Goal: Task Accomplishment & Management: Use online tool/utility

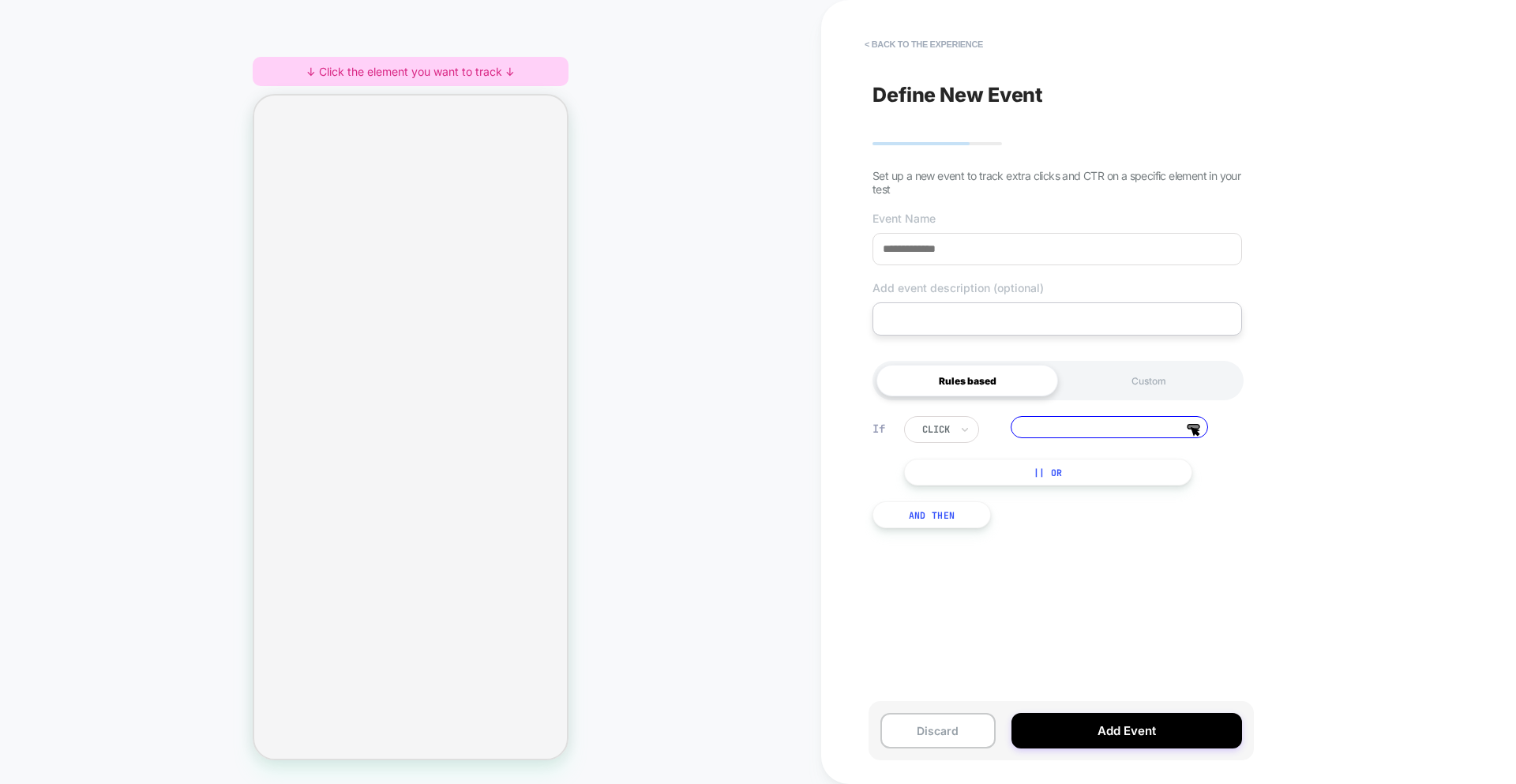
click at [675, 357] on div "HOMEPAGE ↓ Click the element you want to track ↓" at bounding box center [411, 392] width 821 height 753
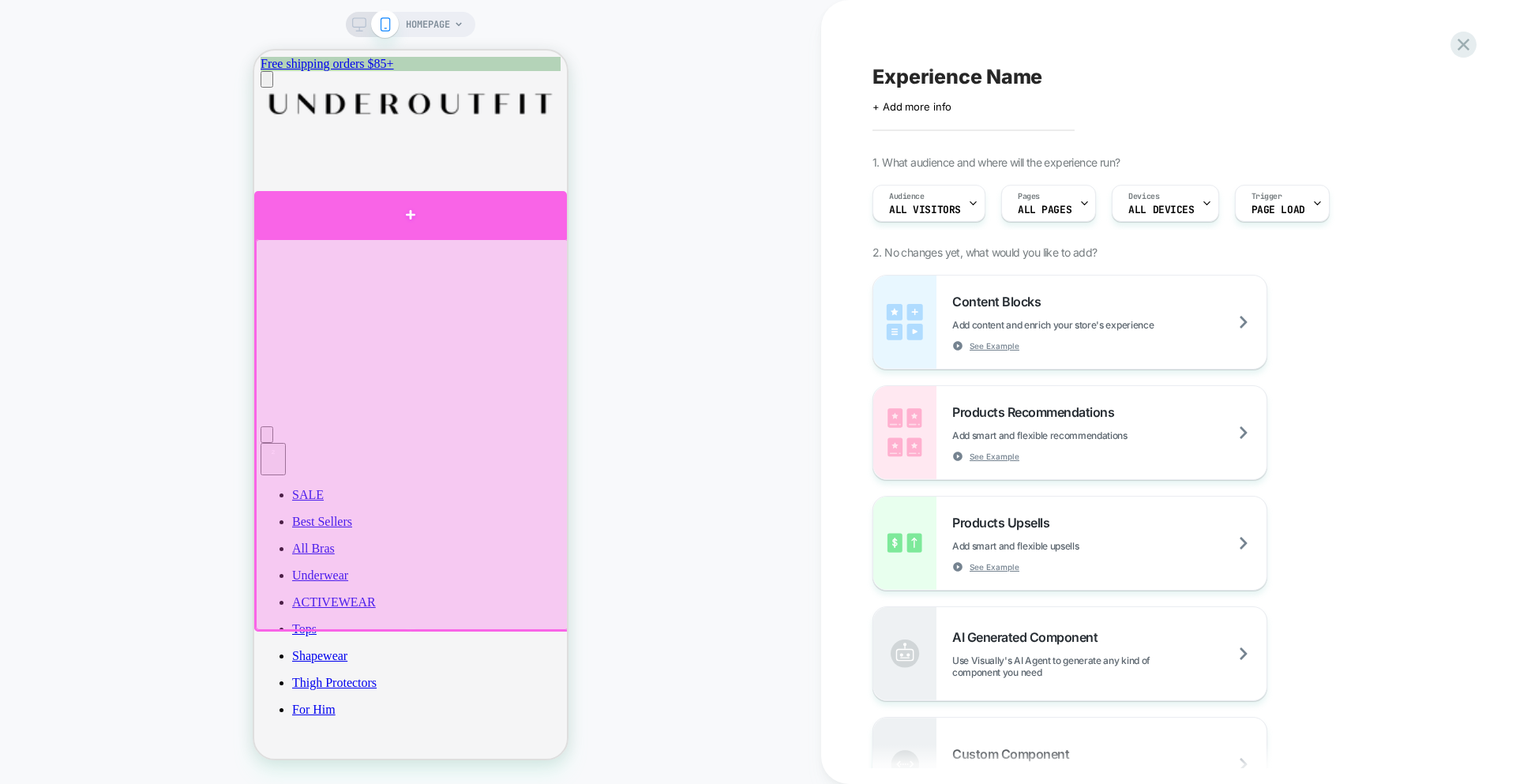
click at [461, 222] on div at bounding box center [411, 215] width 313 height 47
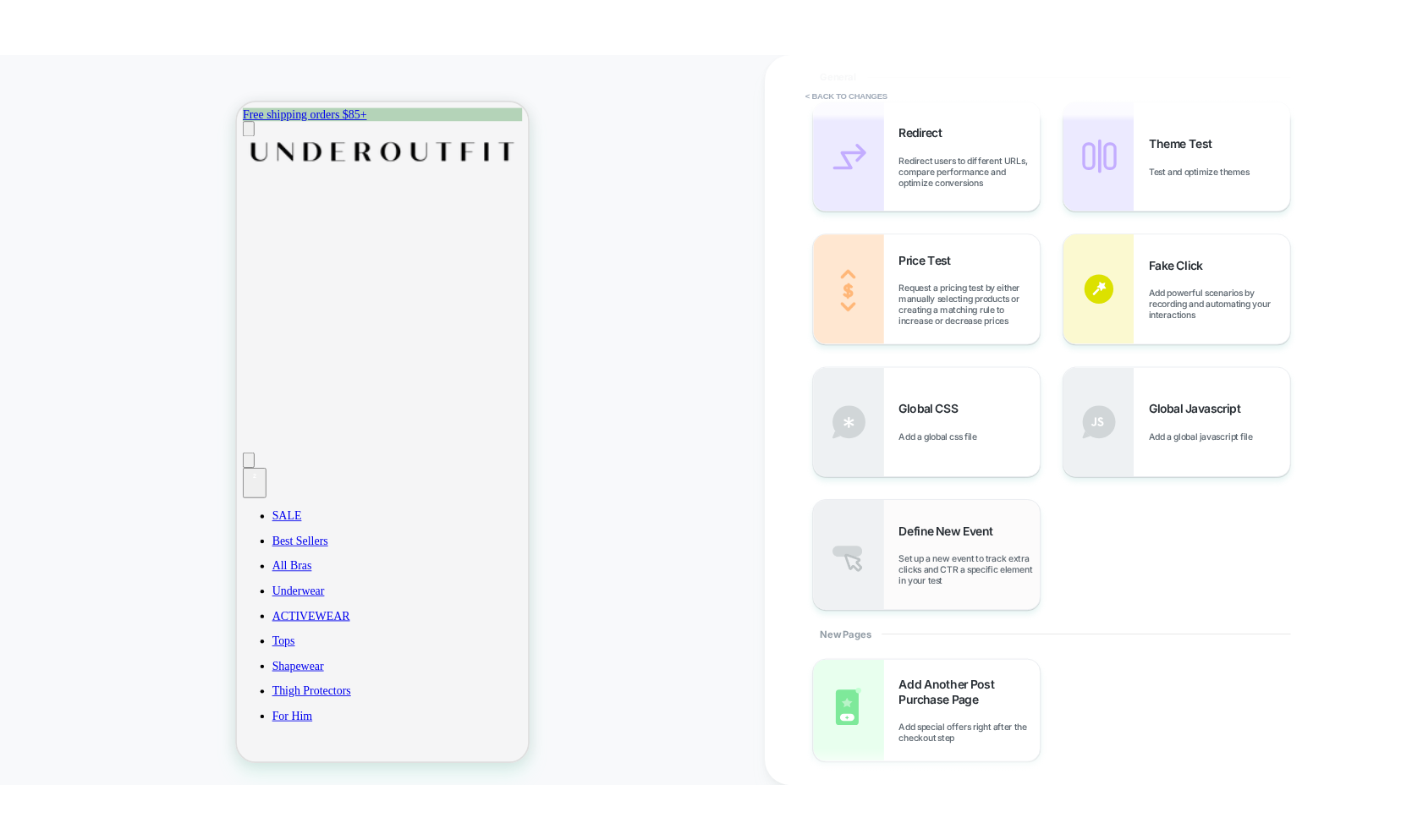
scroll to position [549, 0]
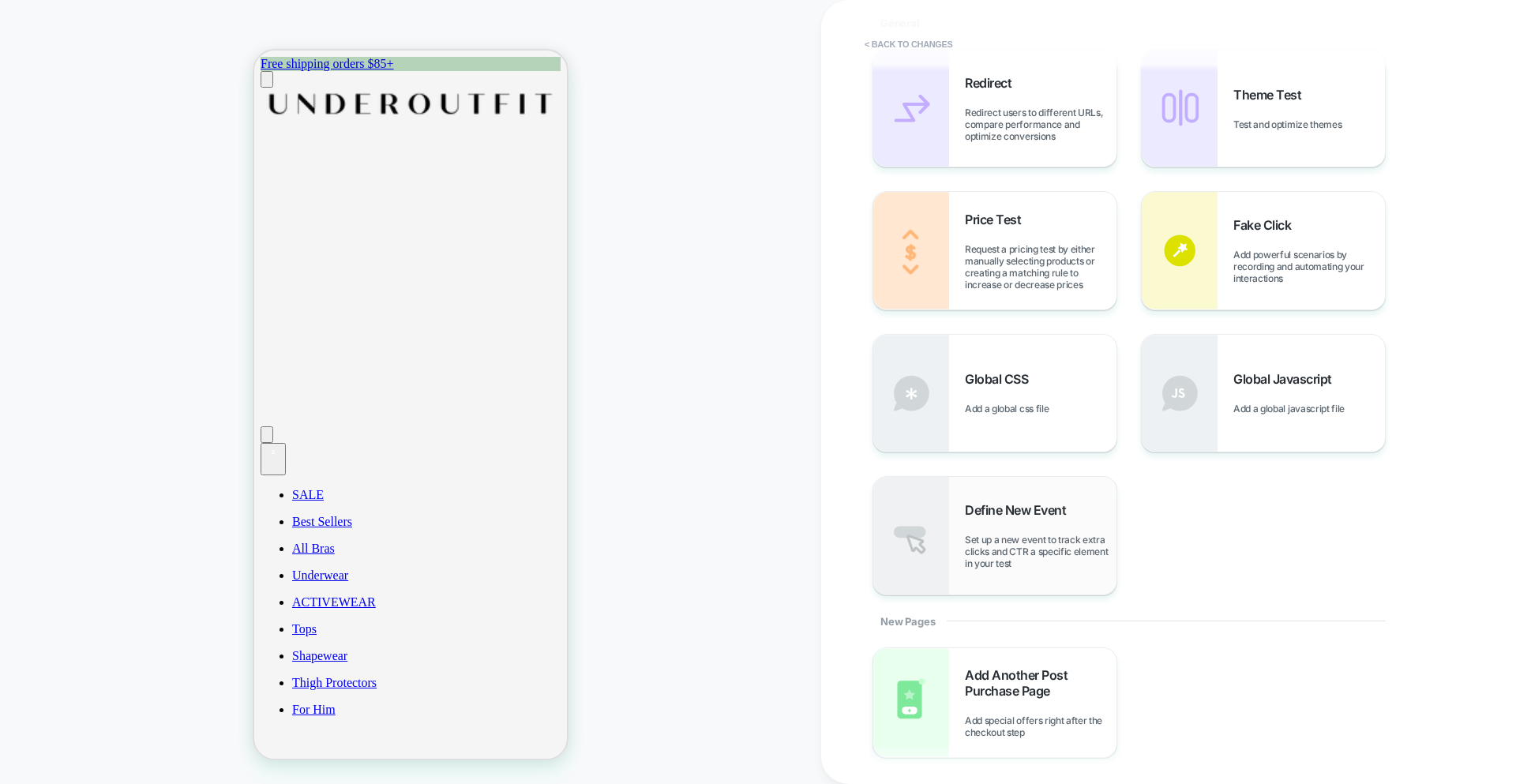
click at [1067, 545] on span "Set up a new event to track extra clicks and CTR a specific element in your test" at bounding box center [1040, 551] width 152 height 36
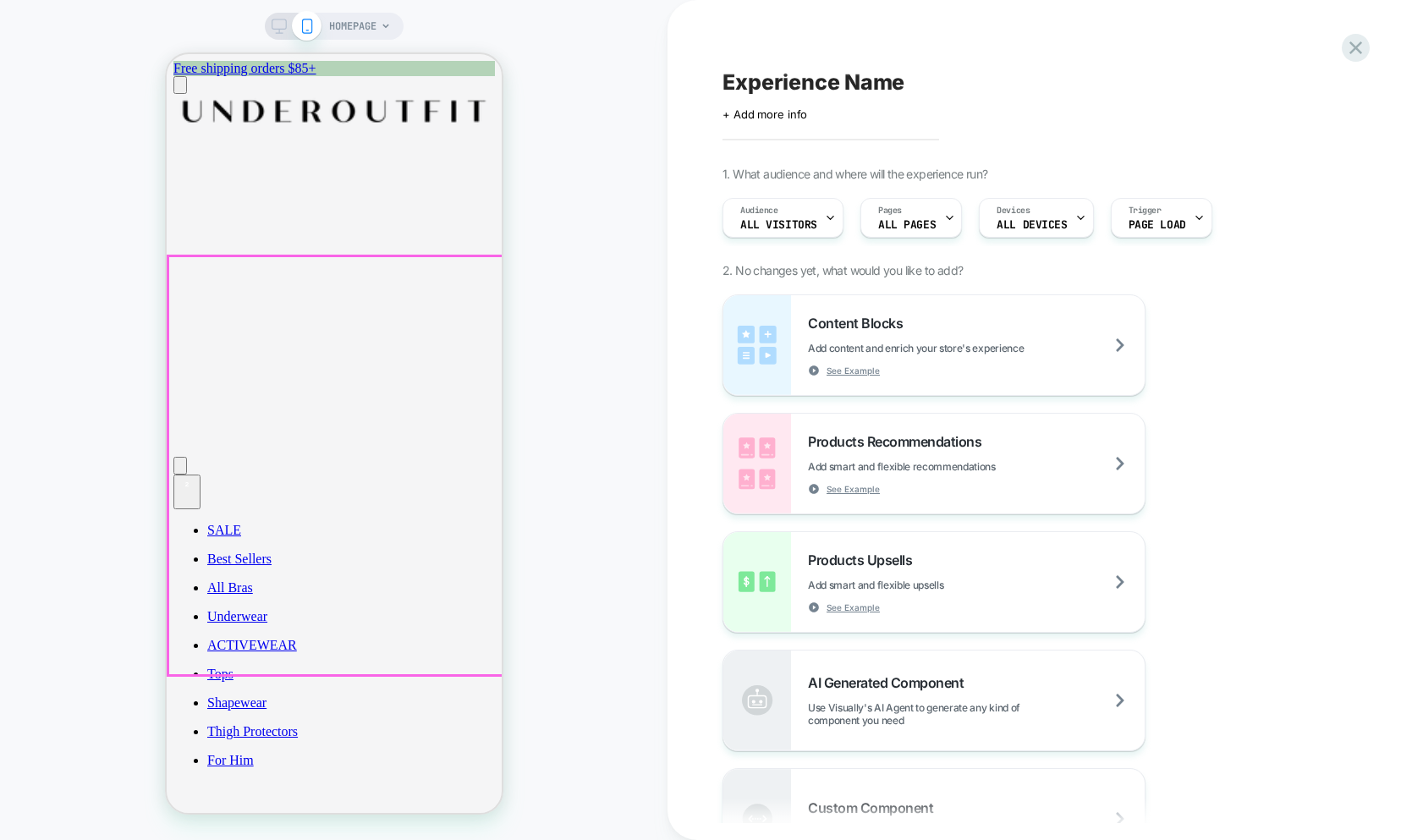
scroll to position [5, 0]
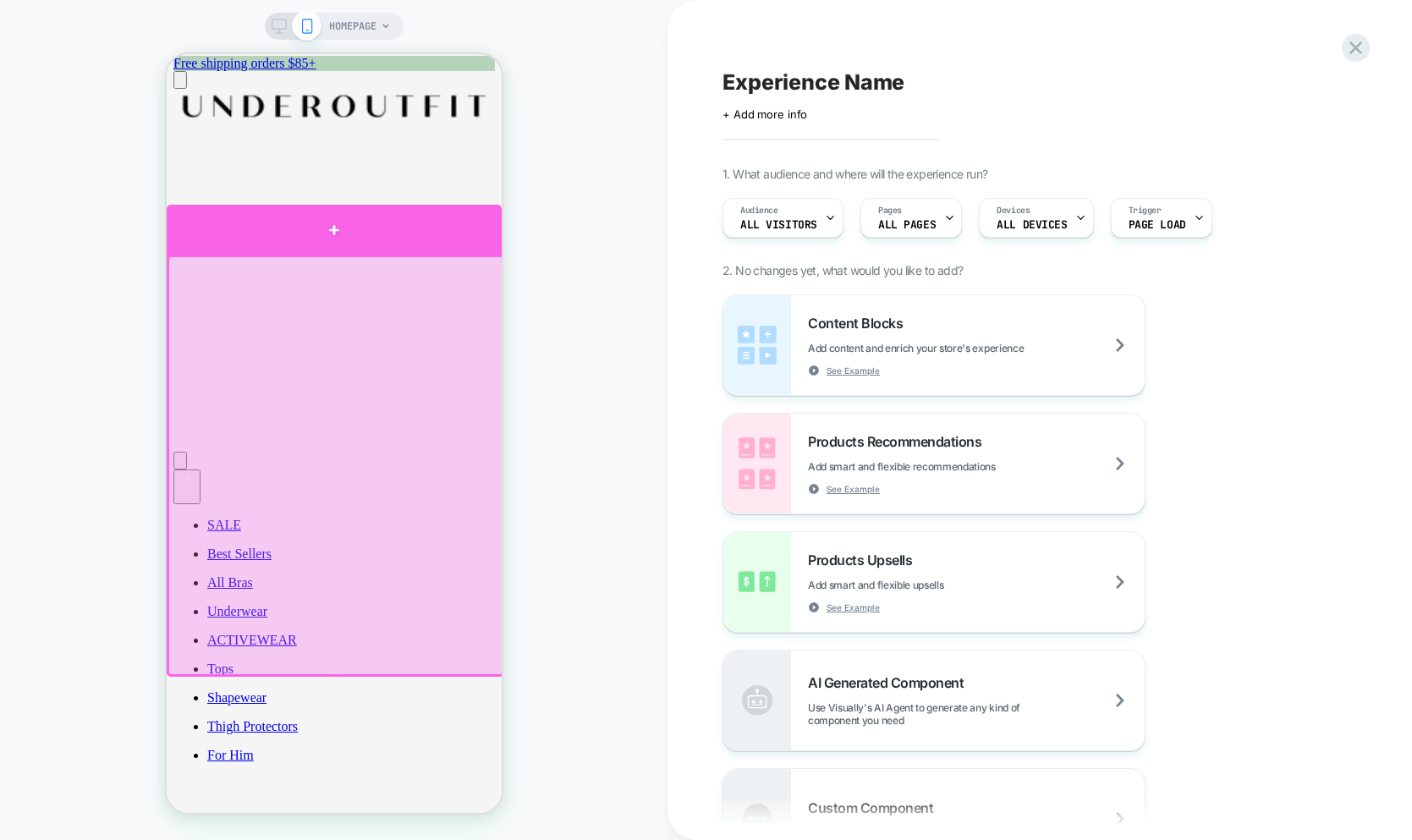
click at [382, 233] on div at bounding box center [333, 230] width 335 height 50
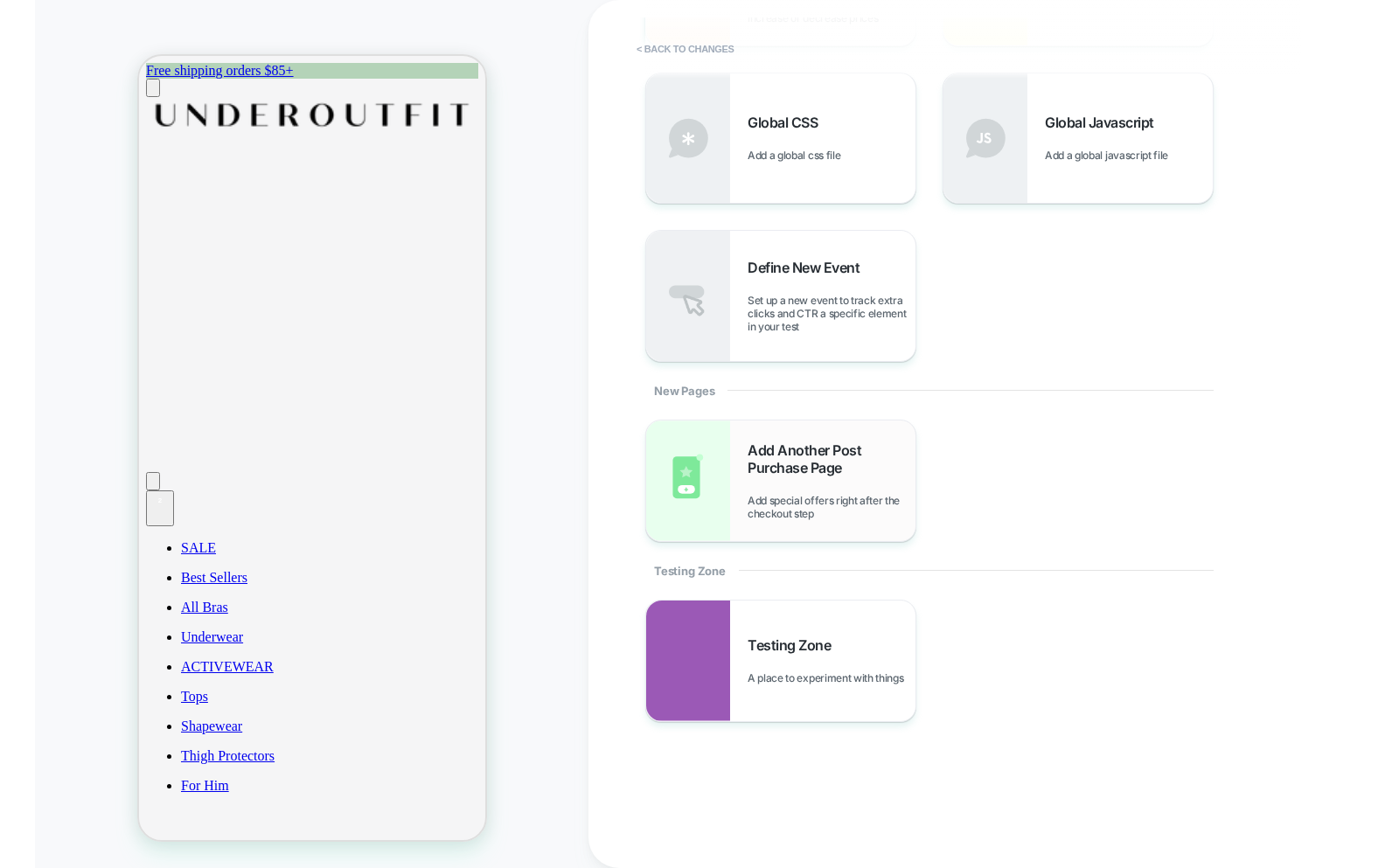
scroll to position [876, 0]
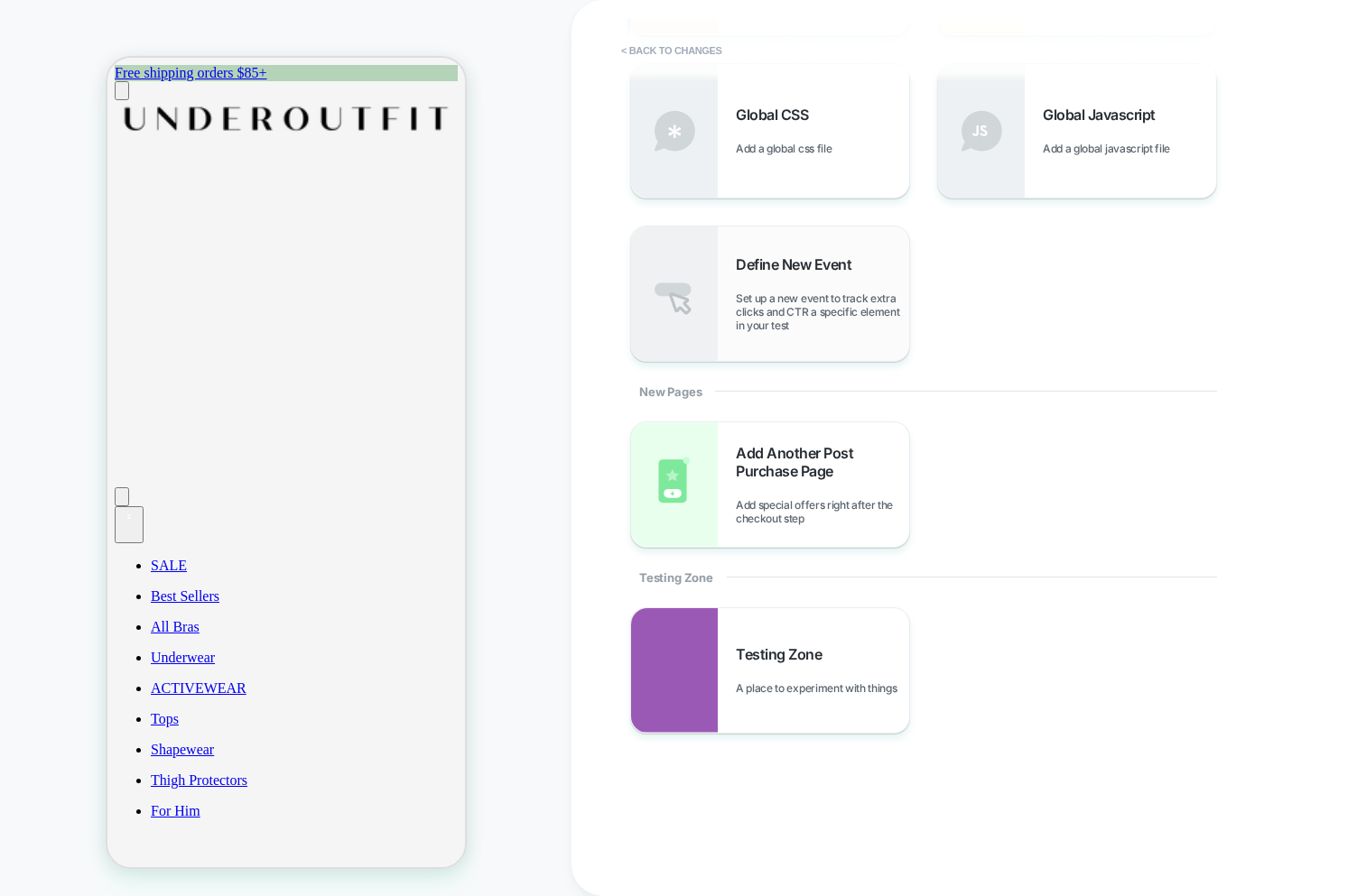
click at [830, 322] on span "Set up a new event to track extra clicks and CTR a specific element in your test" at bounding box center [822, 311] width 173 height 41
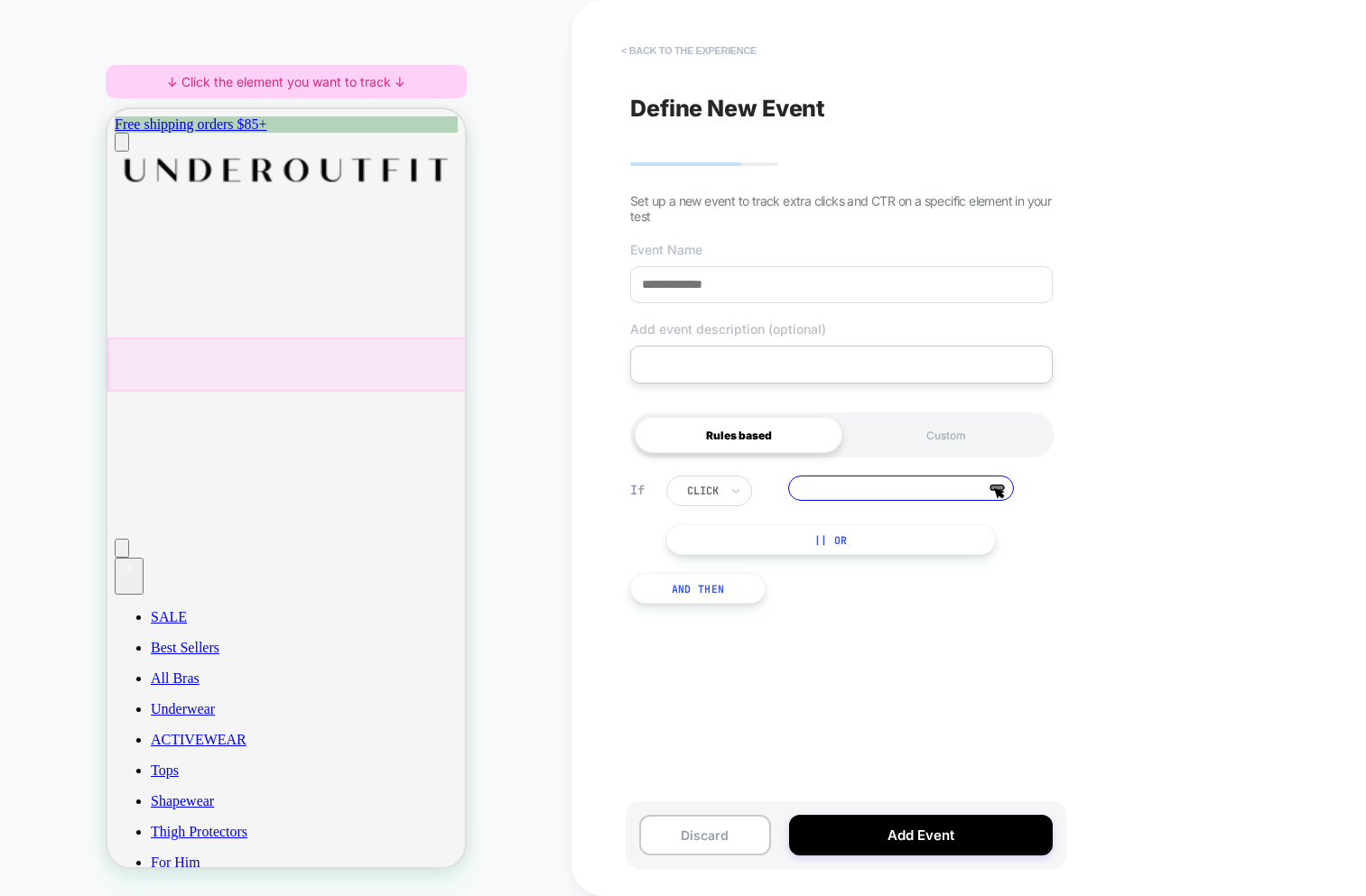
click at [687, 44] on button "< back to the experience" at bounding box center [688, 50] width 154 height 29
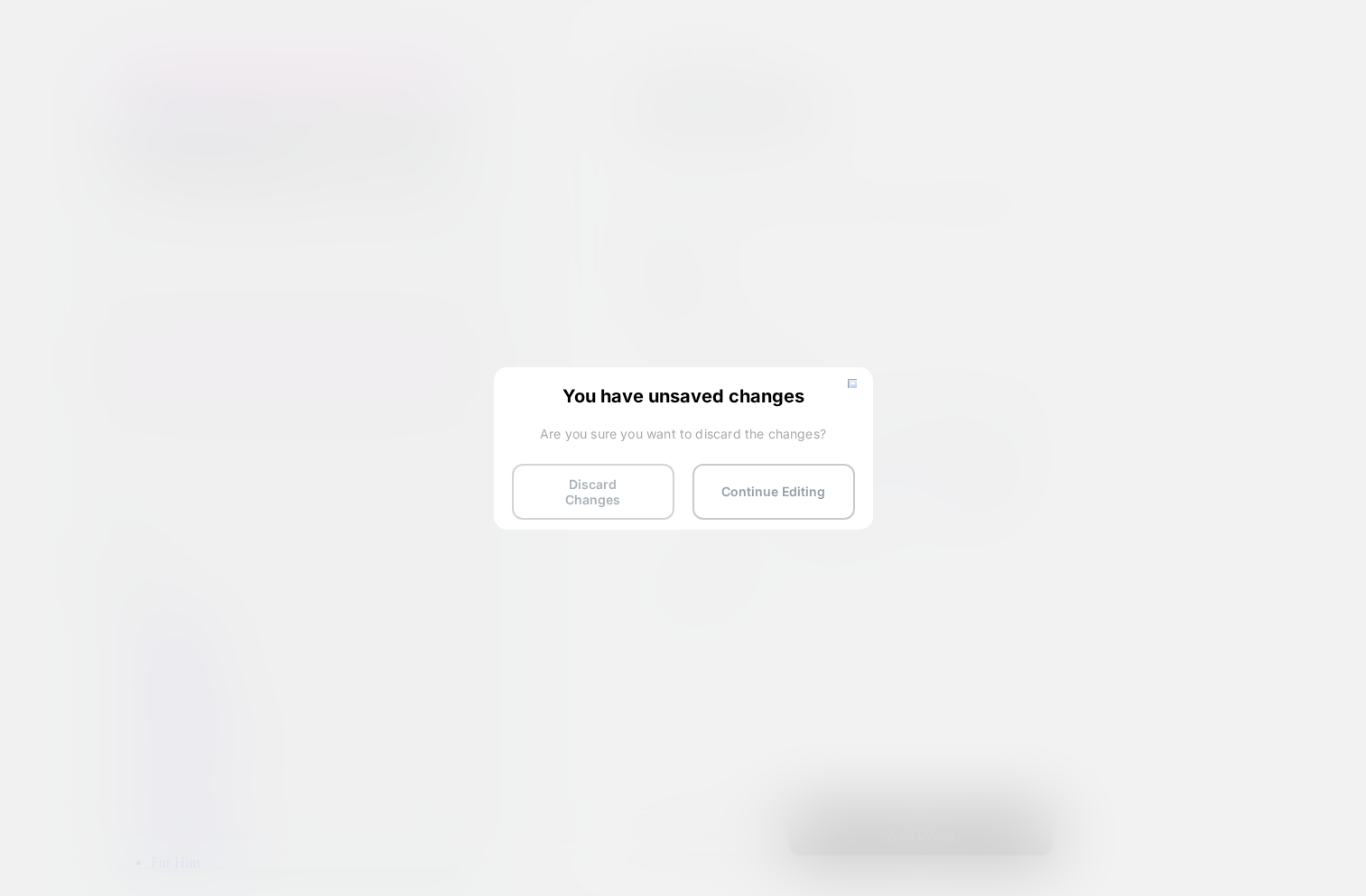
click at [587, 491] on button "Discard Changes" at bounding box center [593, 492] width 162 height 56
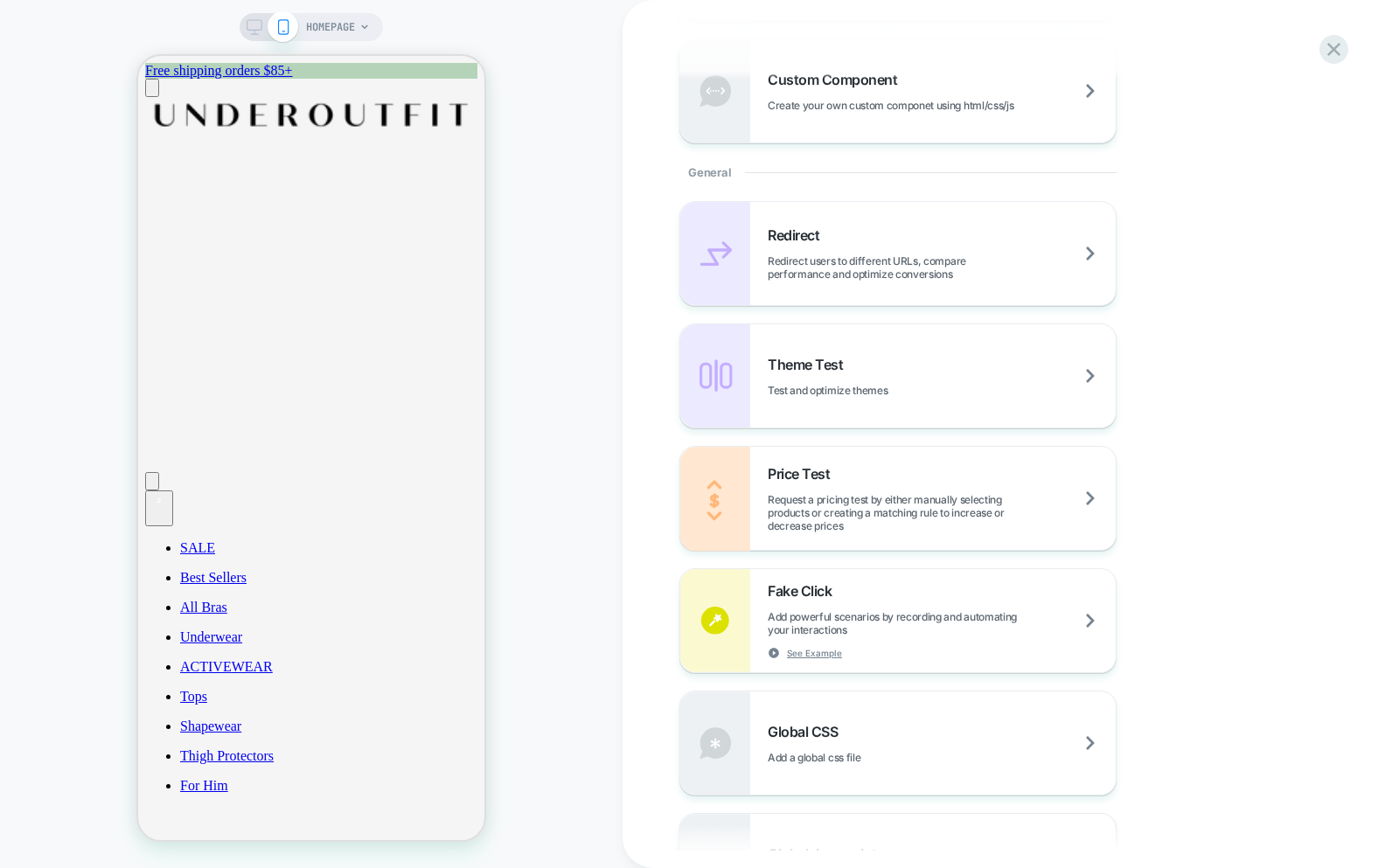
scroll to position [757, 0]
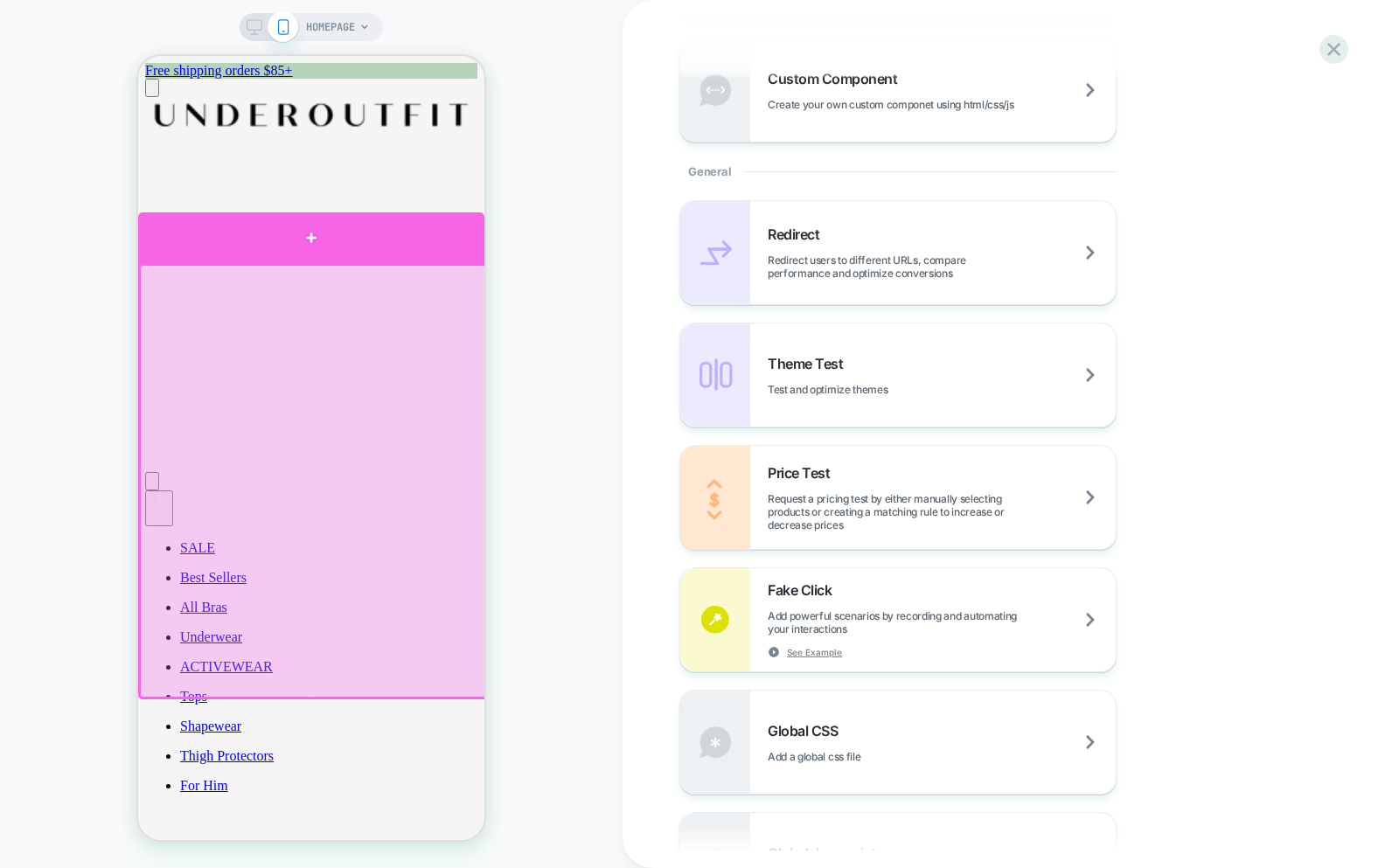
click at [251, 240] on div at bounding box center [311, 239] width 346 height 52
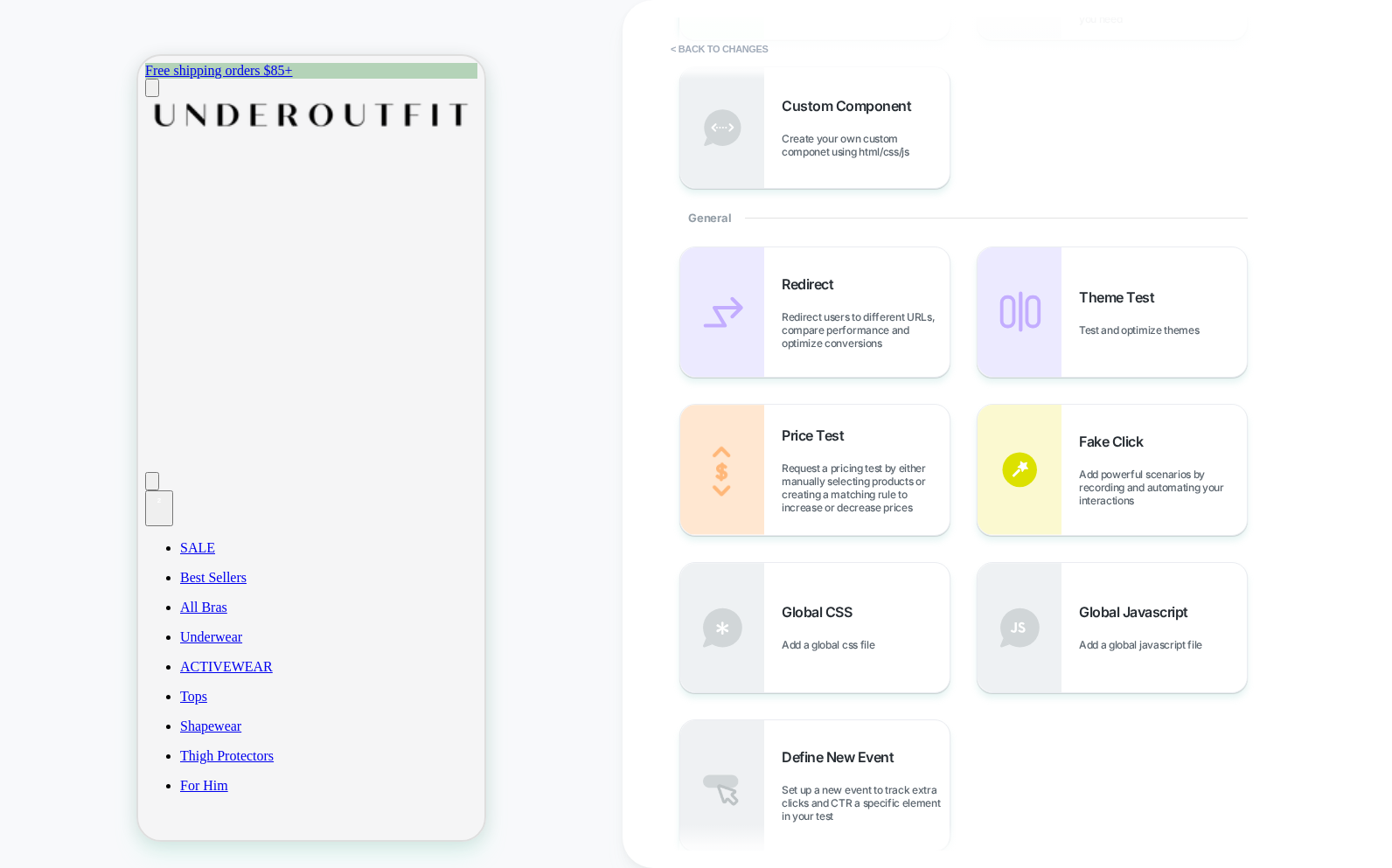
scroll to position [378, 0]
click at [874, 800] on span "Set up a new event to track extra clicks and CTR a specific element in your test" at bounding box center [865, 799] width 168 height 39
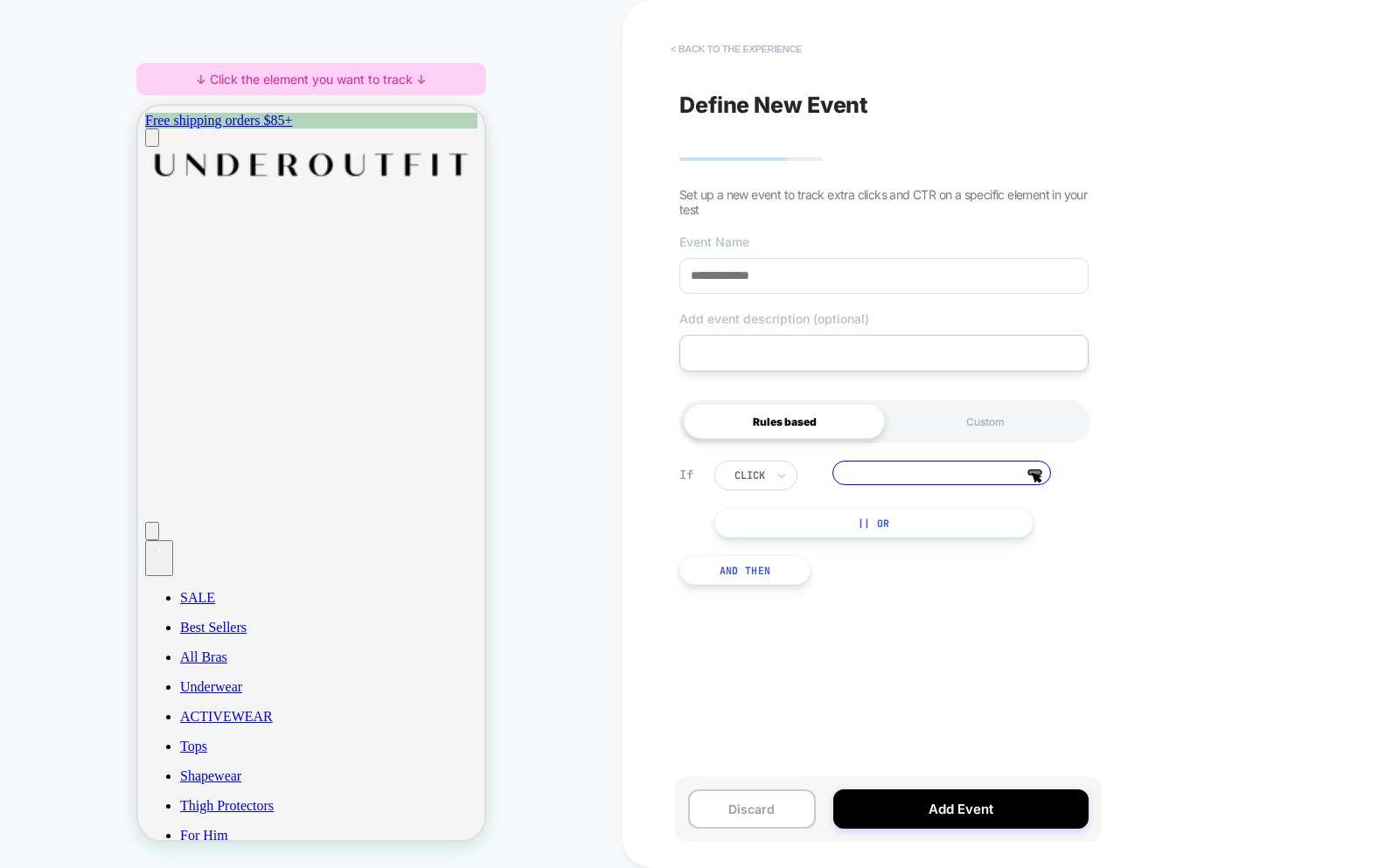
click at [760, 40] on button "< back to the experience" at bounding box center [736, 48] width 149 height 28
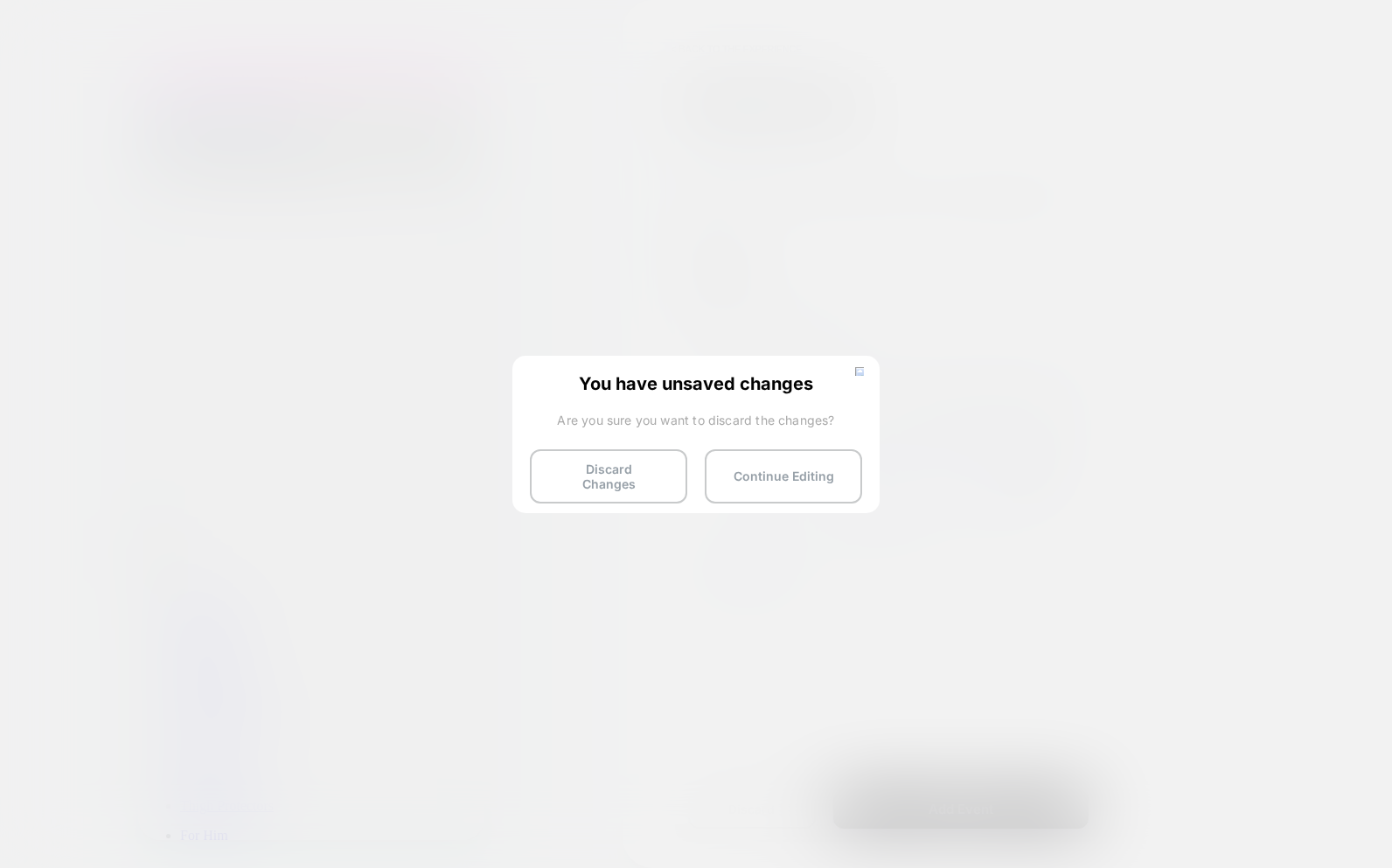
click at [599, 473] on button "Discard Changes" at bounding box center [608, 477] width 157 height 55
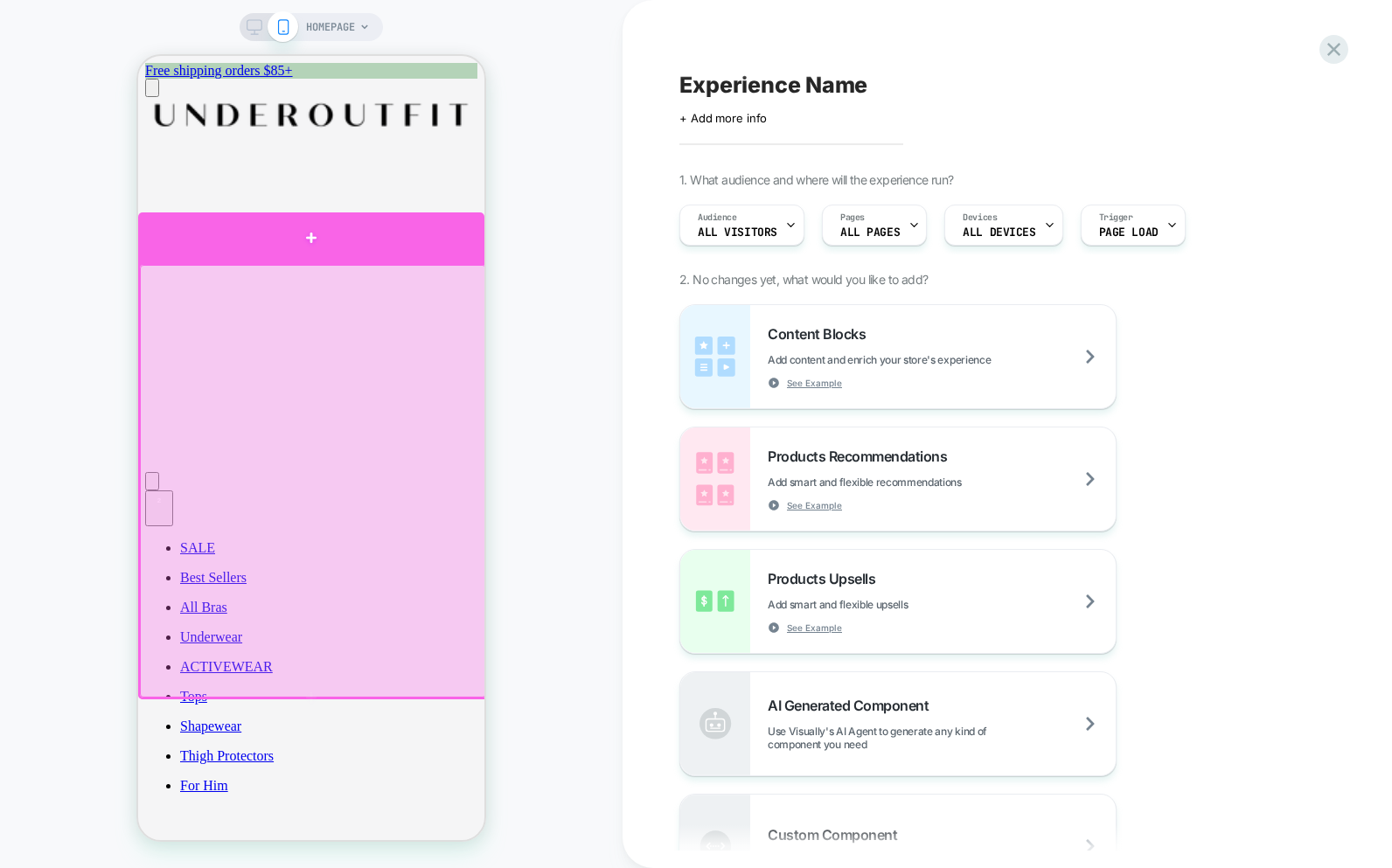
click at [351, 237] on div at bounding box center [311, 238] width 346 height 51
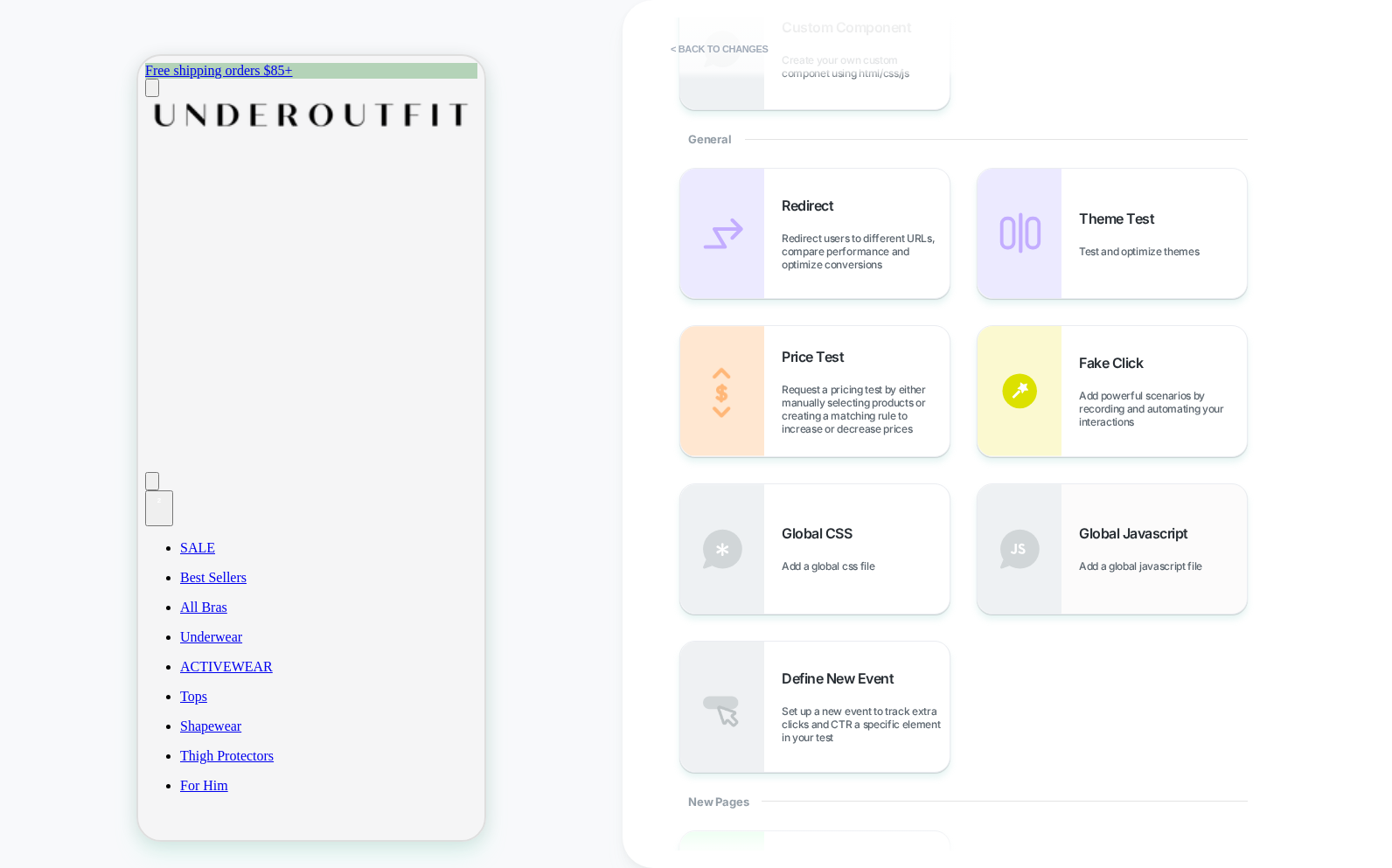
scroll to position [613, 0]
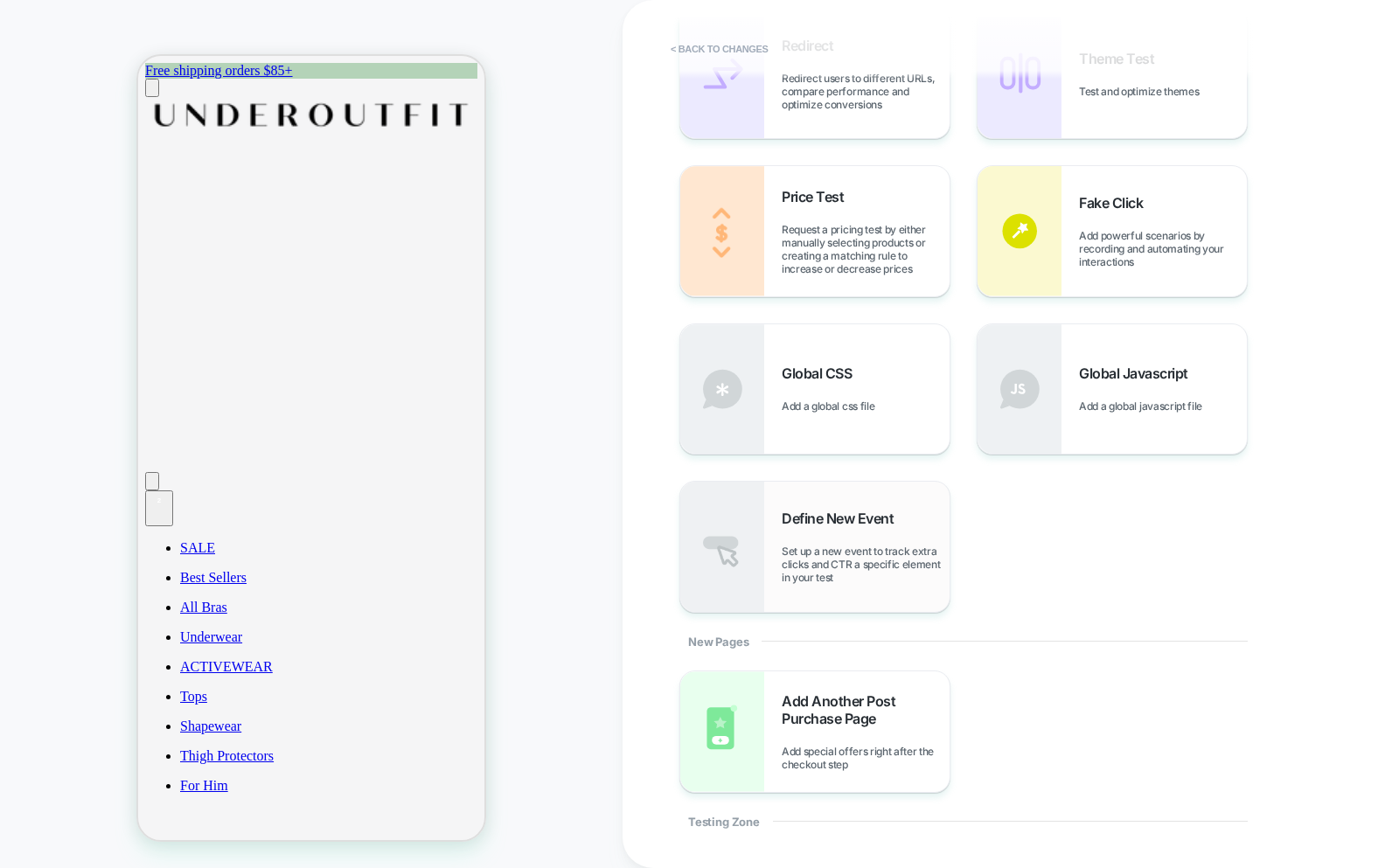
click at [826, 520] on span "Define New Event" at bounding box center [842, 518] width 121 height 17
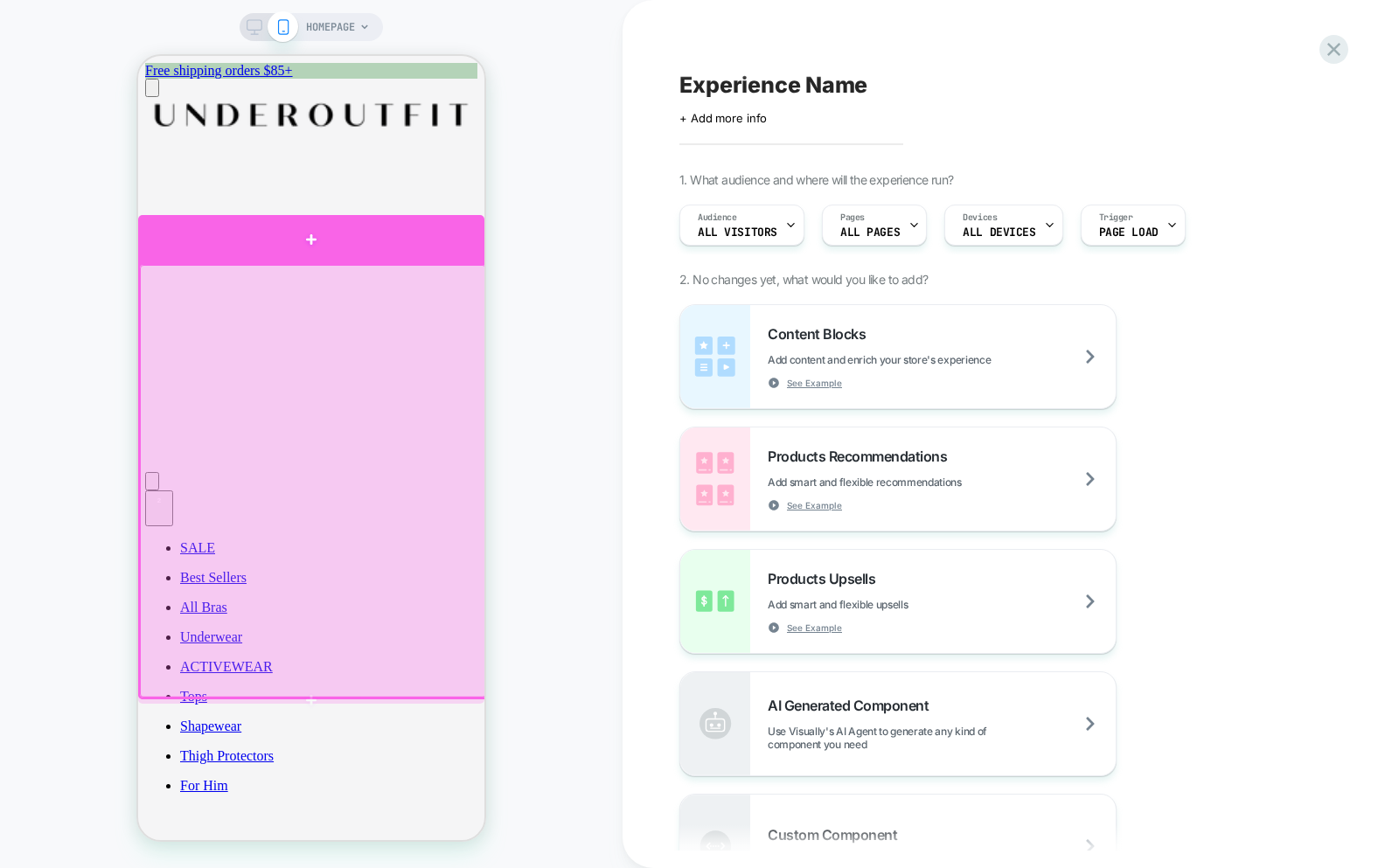
click at [297, 247] on div at bounding box center [311, 239] width 346 height 48
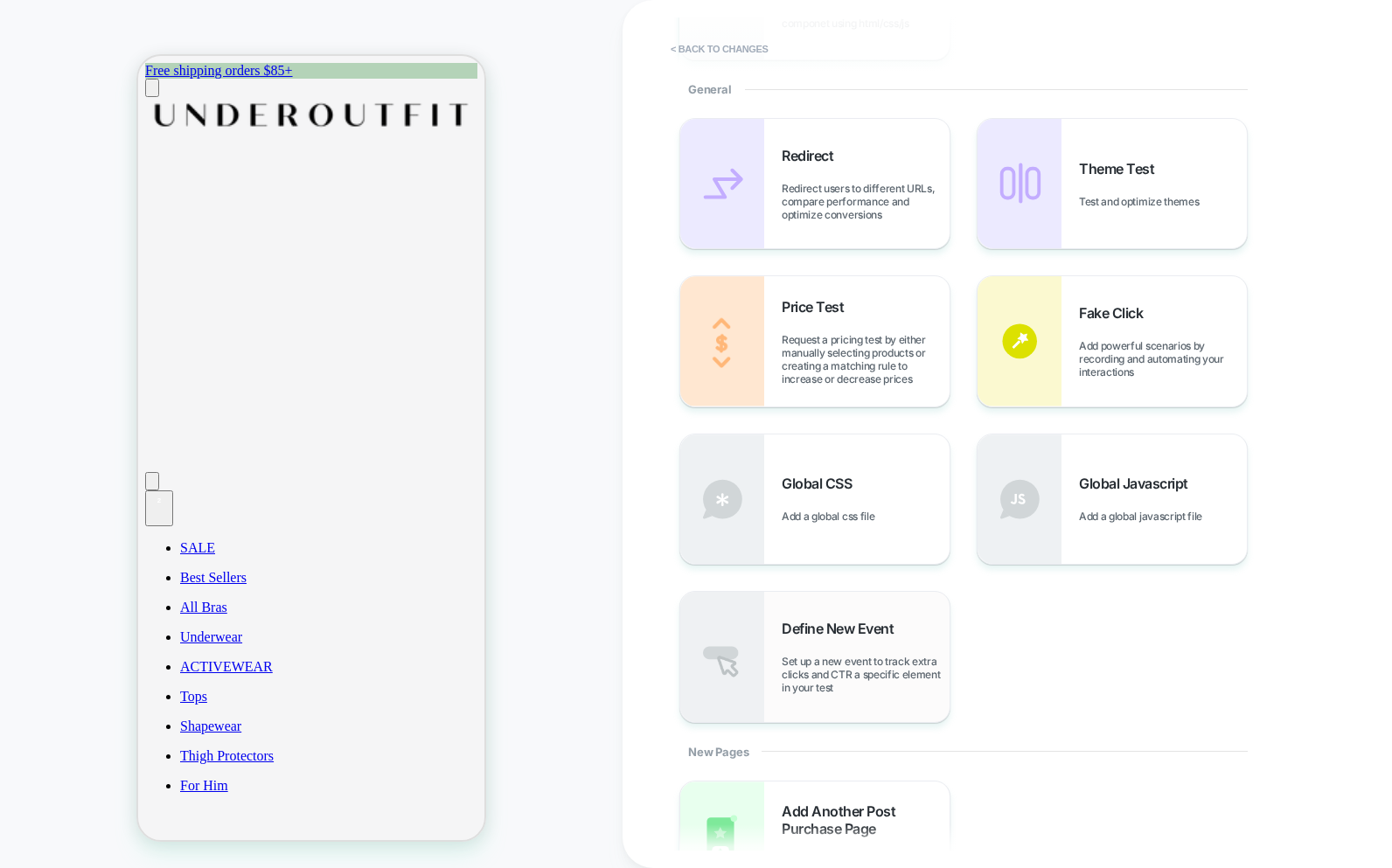
scroll to position [513, 0]
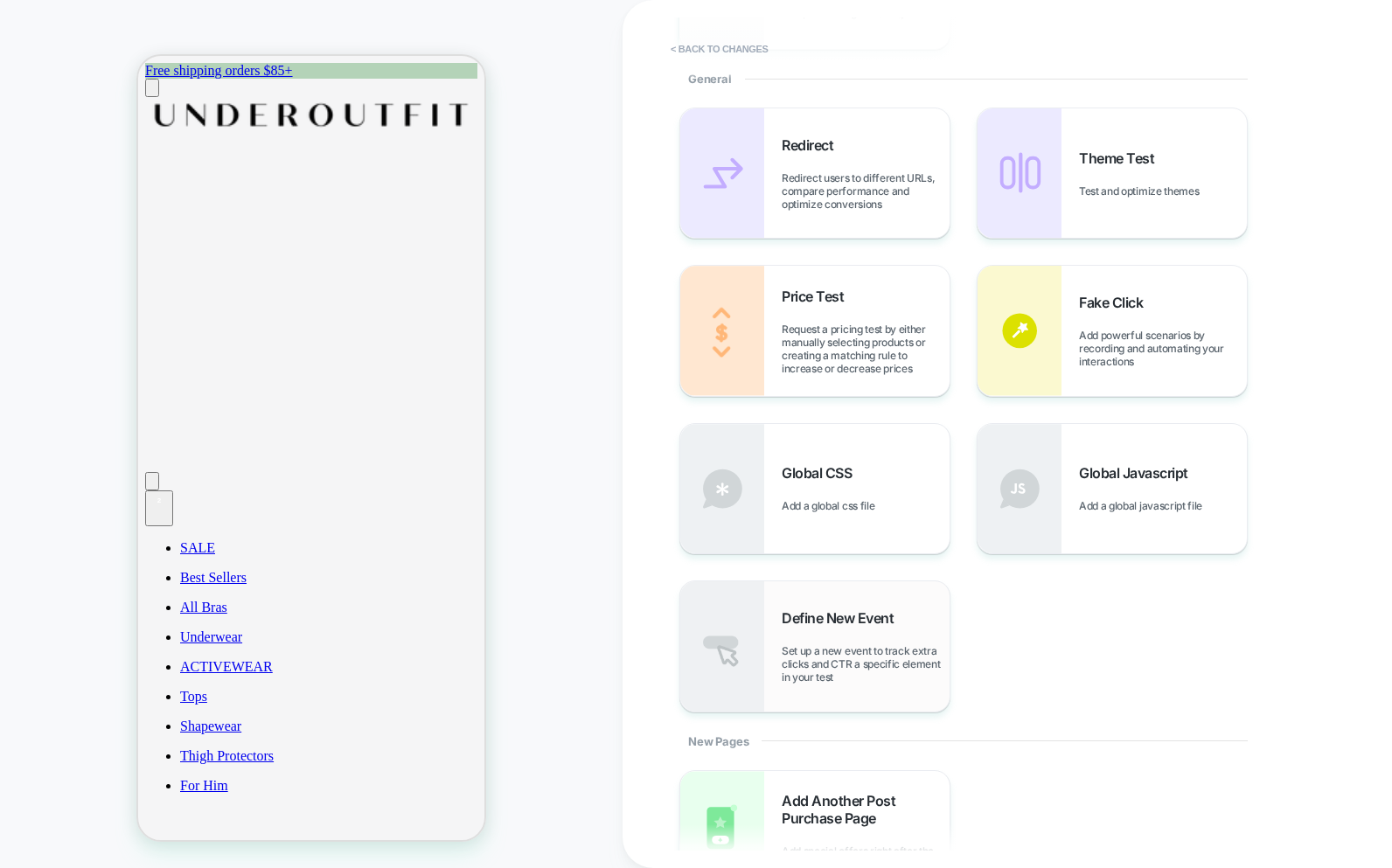
click at [898, 638] on div "Define New Event Set up a new event to track extra clicks and CTR a specific el…" at bounding box center [865, 645] width 168 height 74
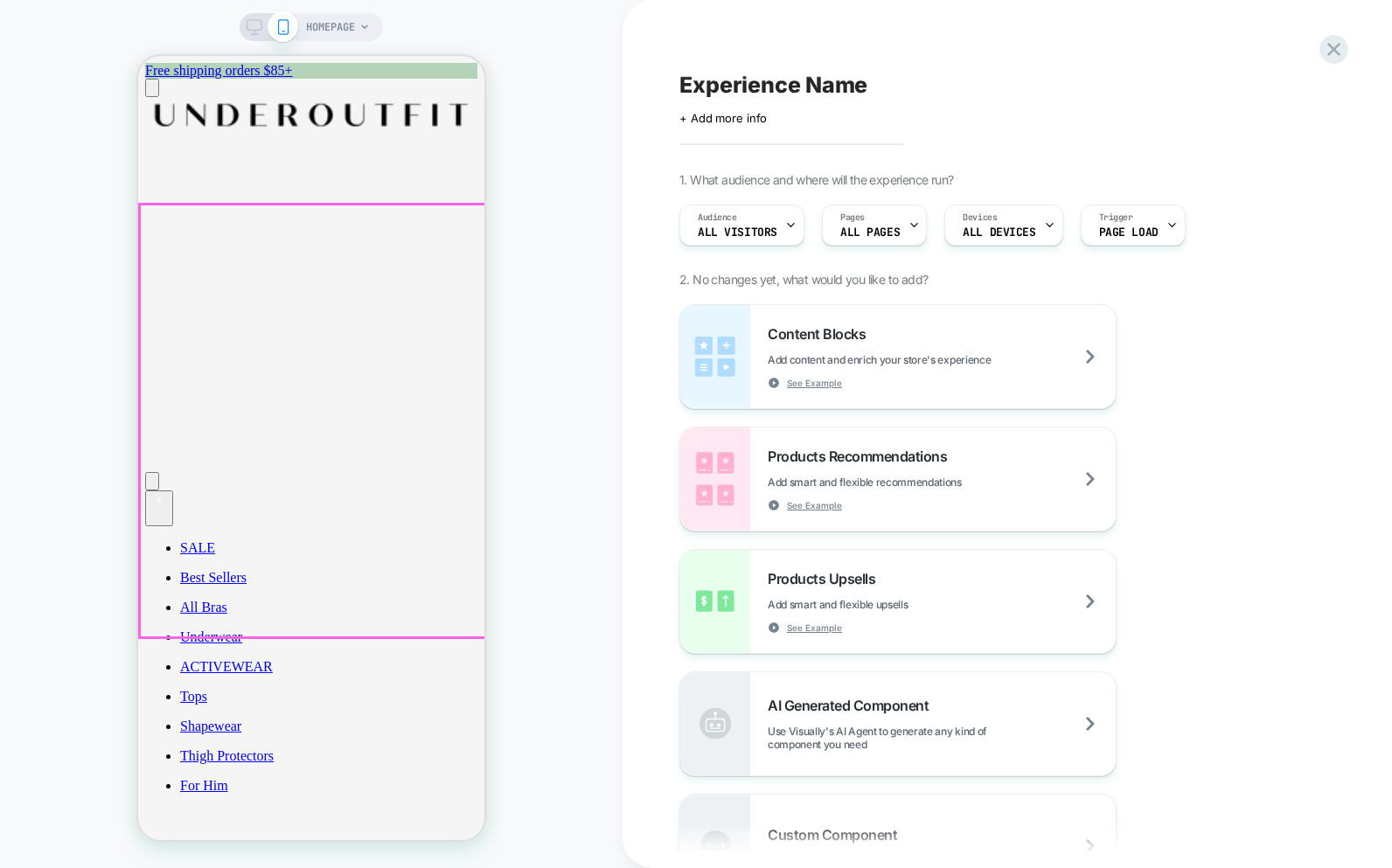
scroll to position [0, 0]
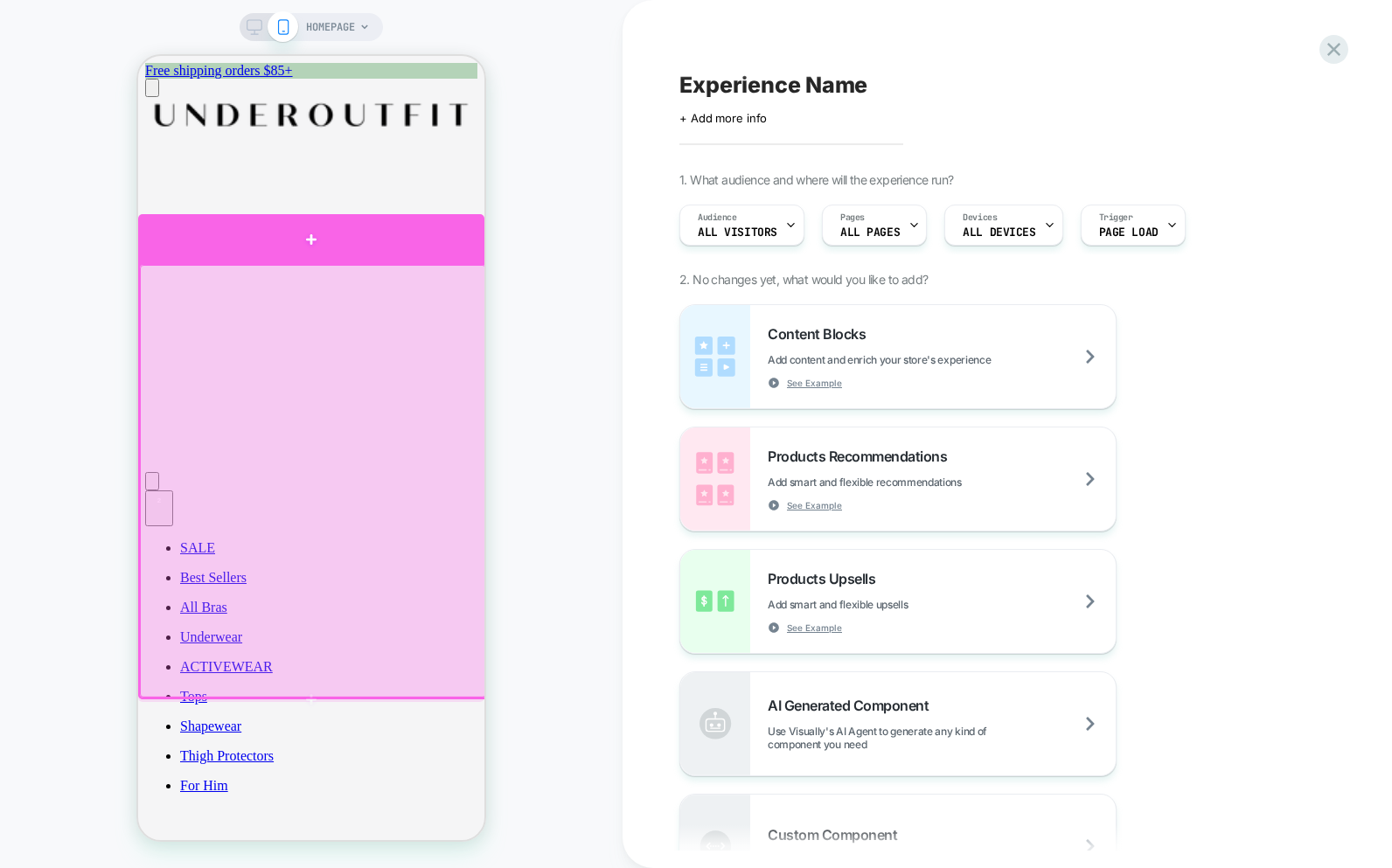
drag, startPoint x: 352, startPoint y: 237, endPoint x: 371, endPoint y: 247, distance: 21.5
click at [352, 237] on div at bounding box center [311, 238] width 346 height 49
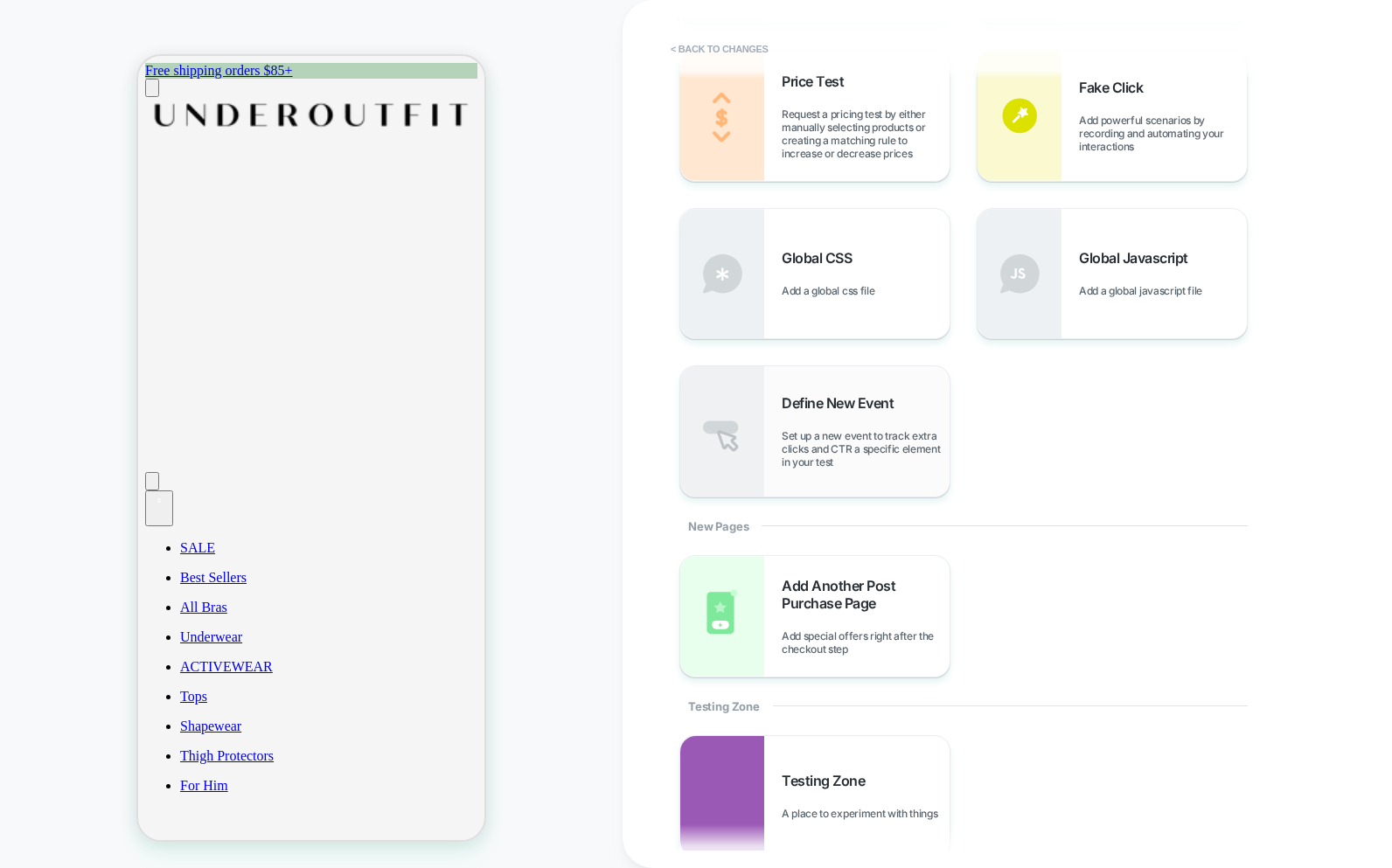
scroll to position [730, 0]
click at [817, 408] on span "Define New Event" at bounding box center [842, 401] width 121 height 17
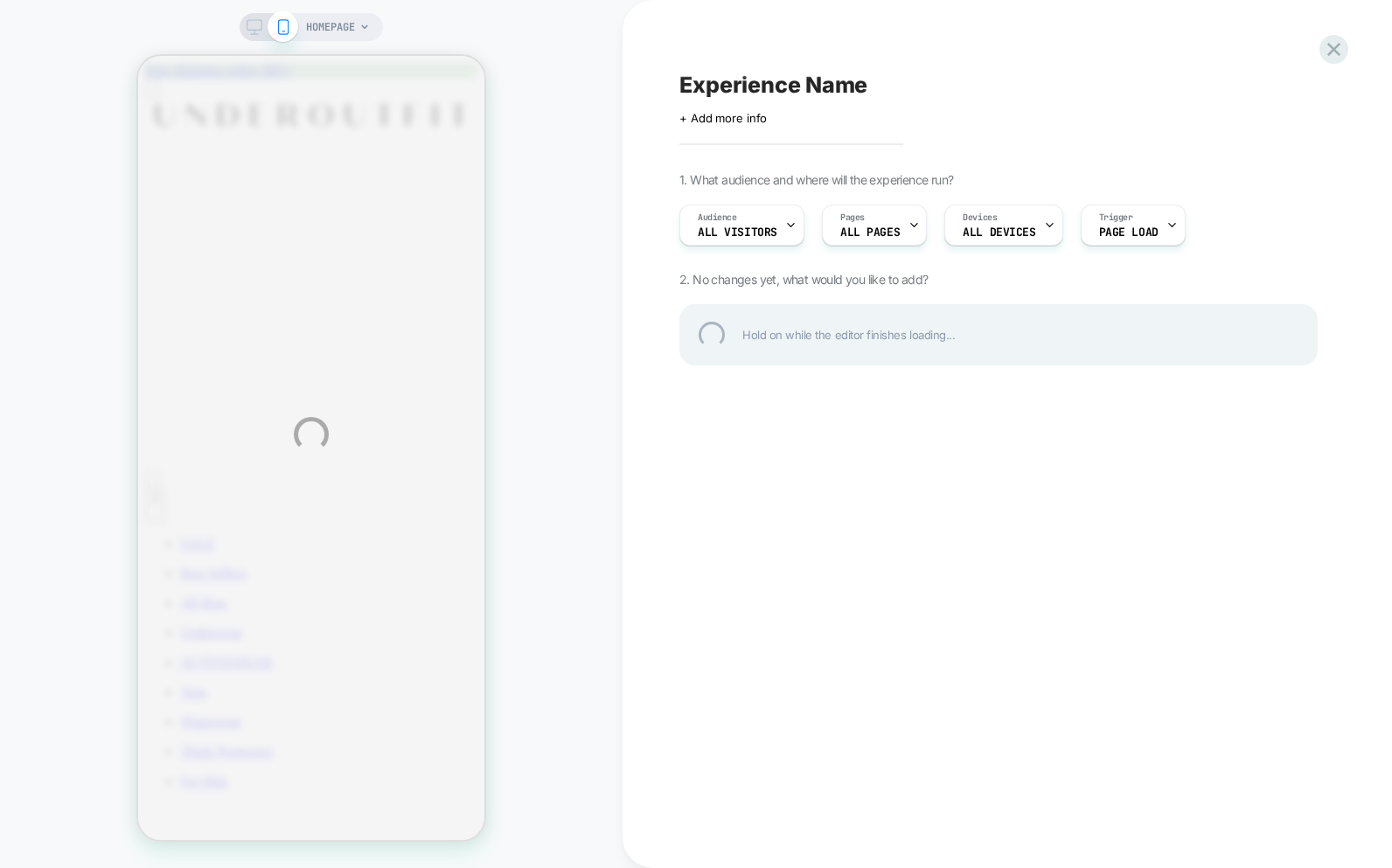
scroll to position [0, 0]
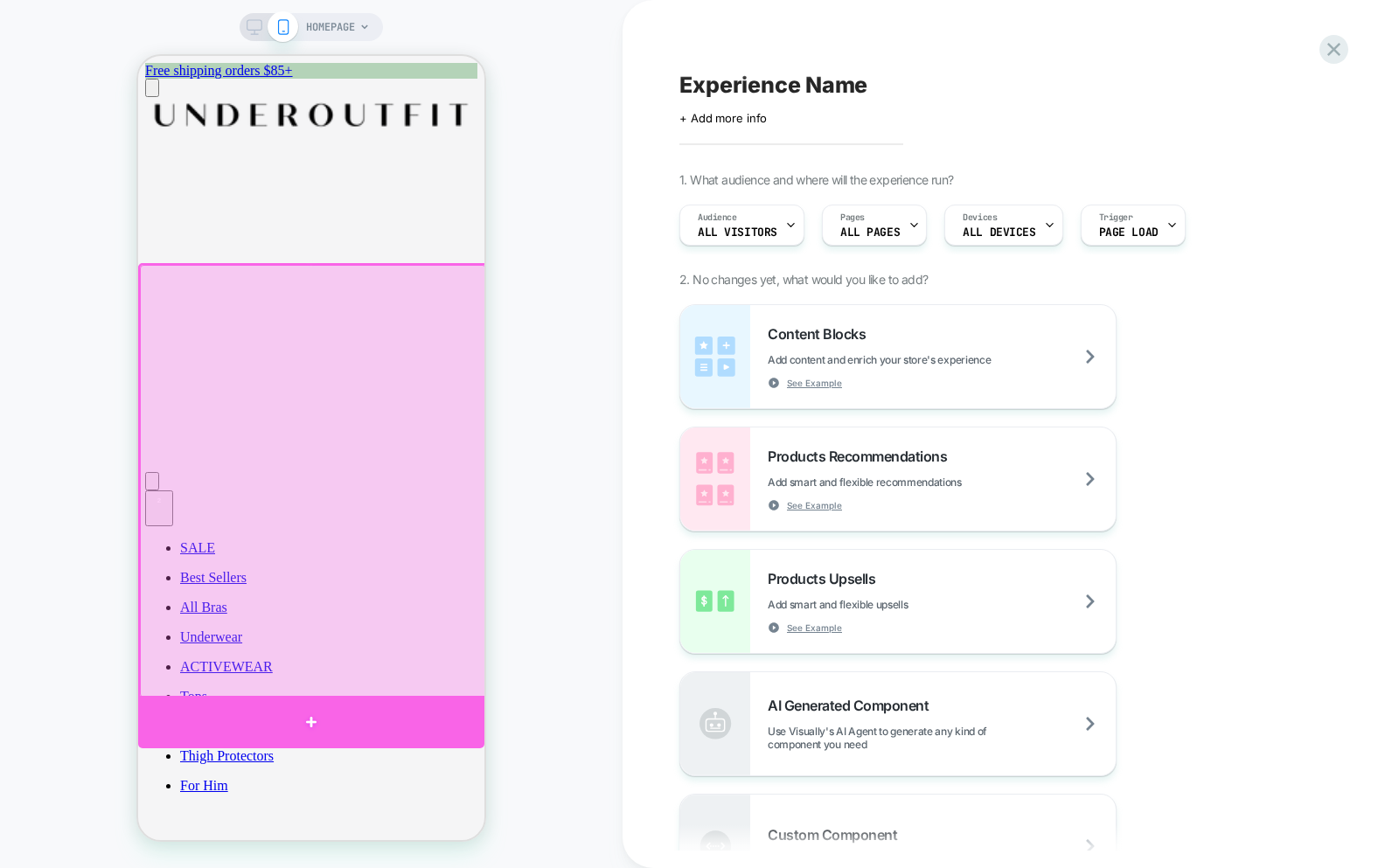
click at [304, 708] on div at bounding box center [311, 722] width 346 height 53
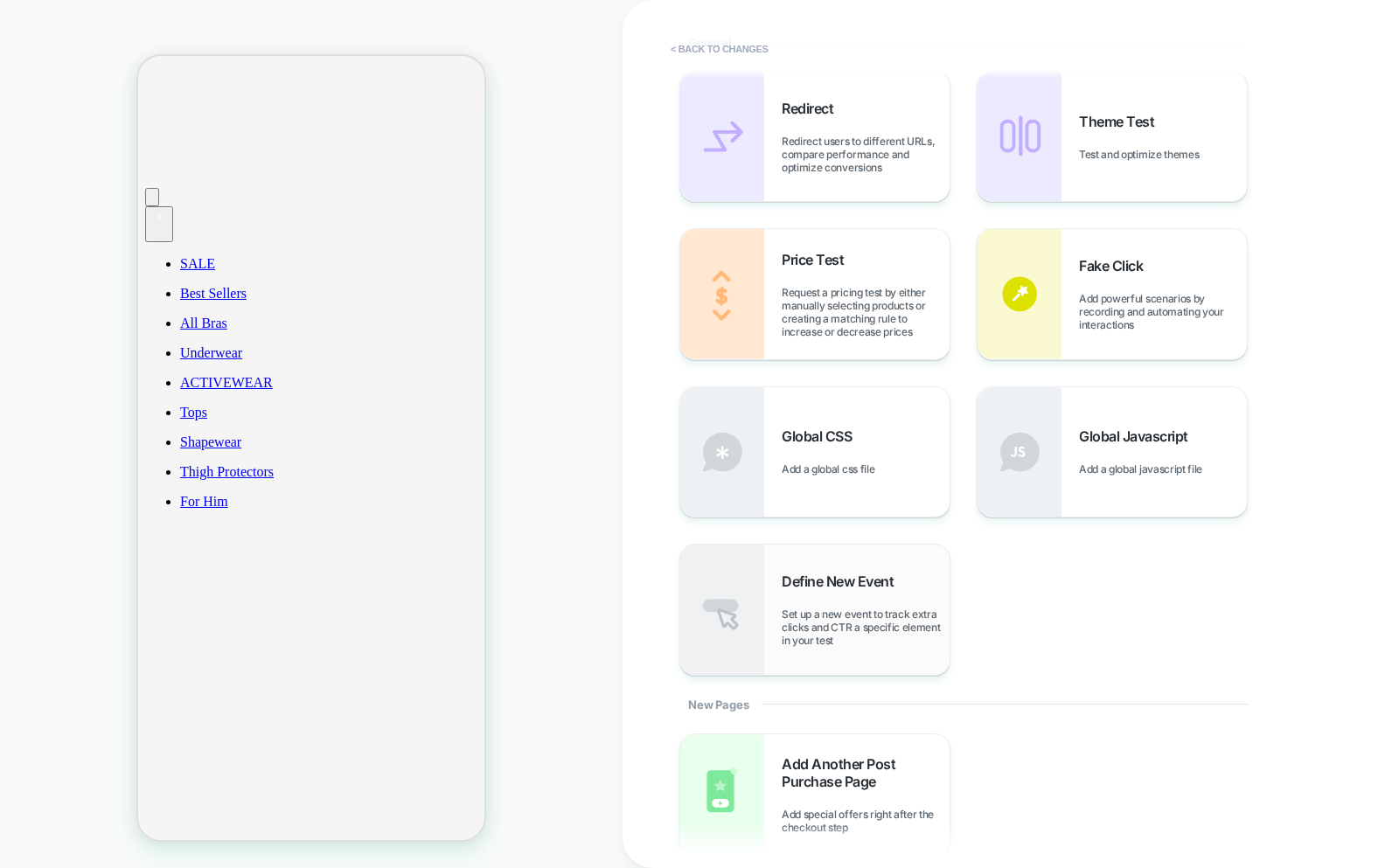
scroll to position [557, 0]
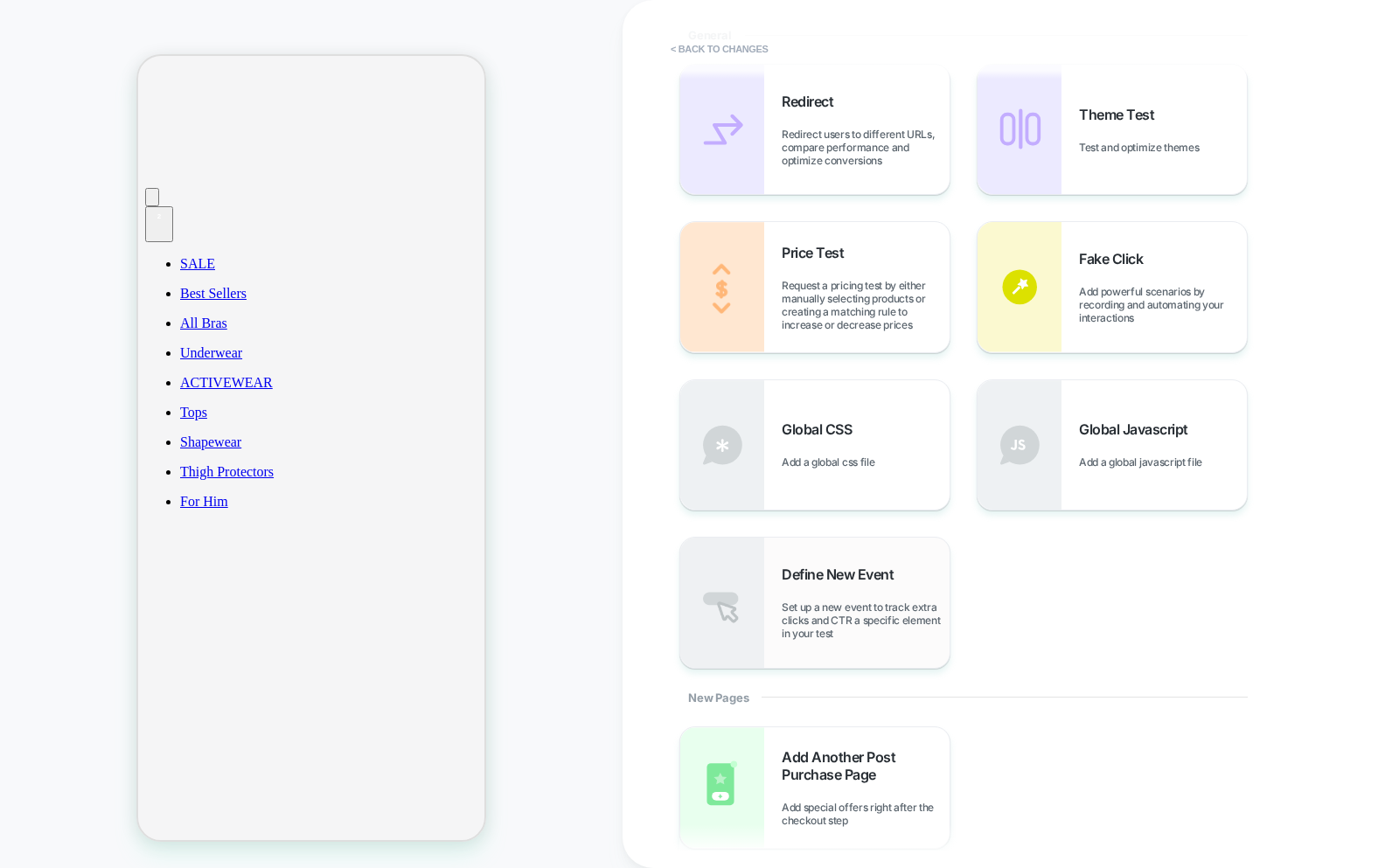
click at [853, 615] on span "Set up a new event to track extra clicks and CTR a specific element in your test" at bounding box center [865, 620] width 168 height 39
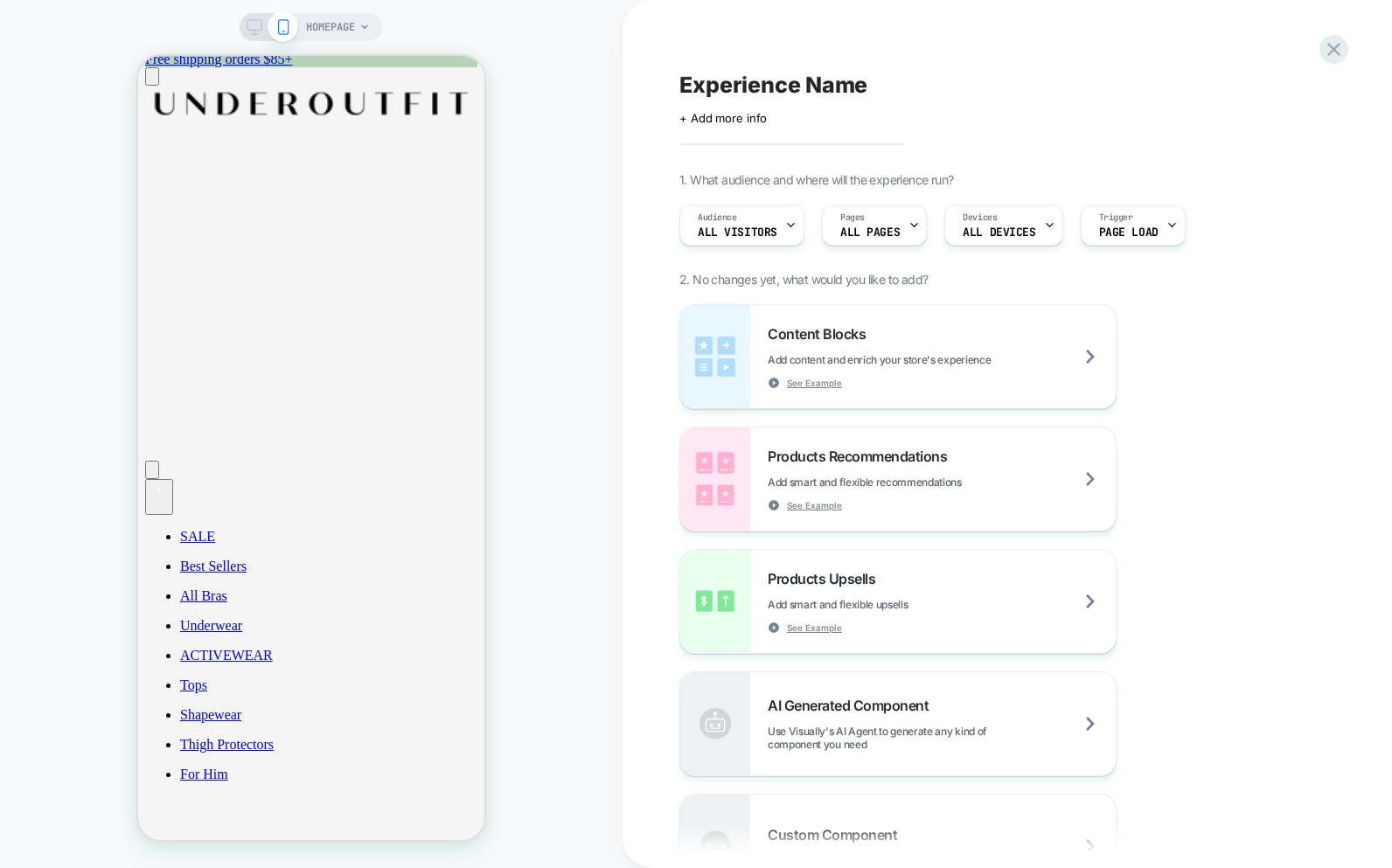
scroll to position [0, 0]
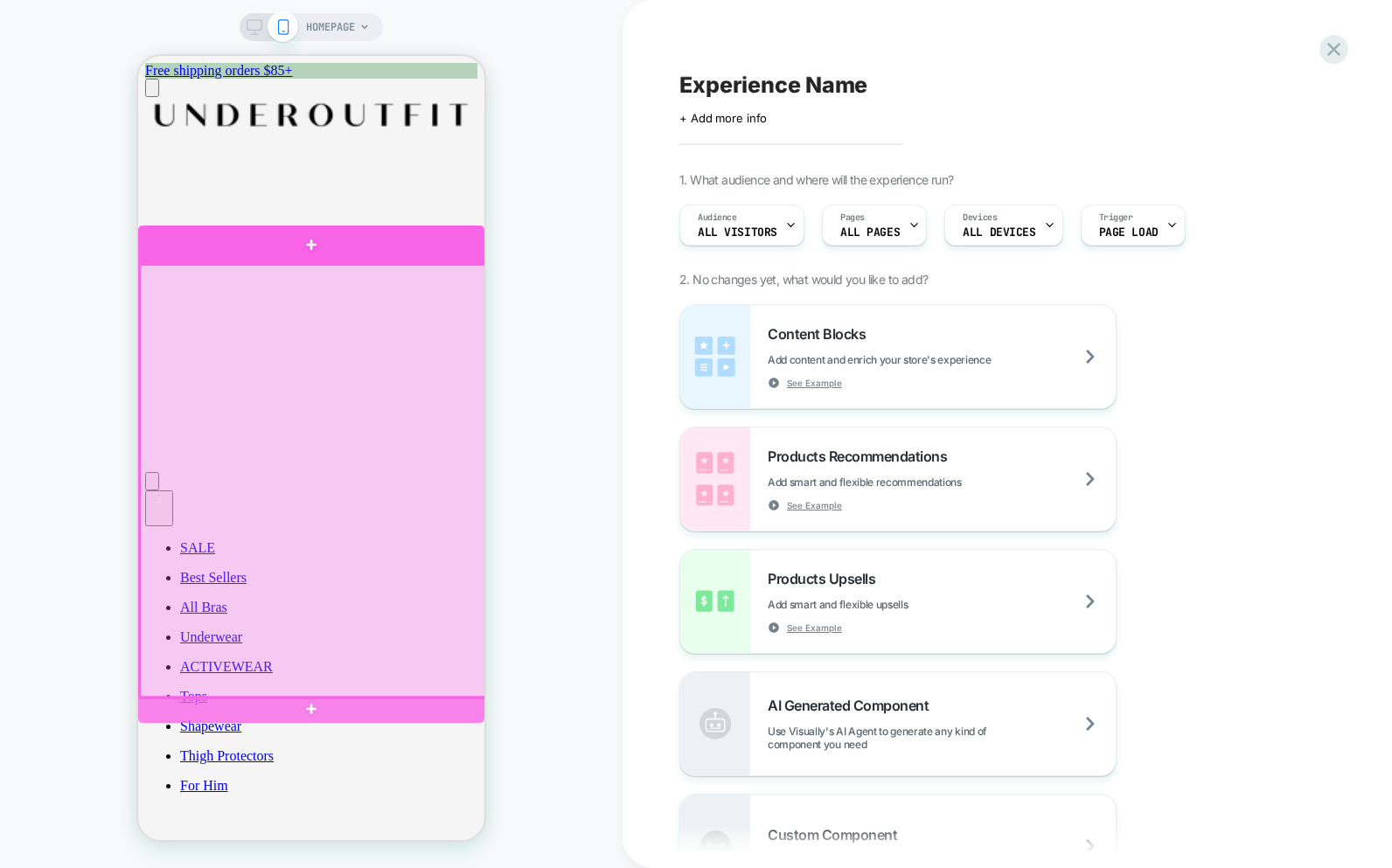
click at [304, 255] on div at bounding box center [311, 245] width 346 height 38
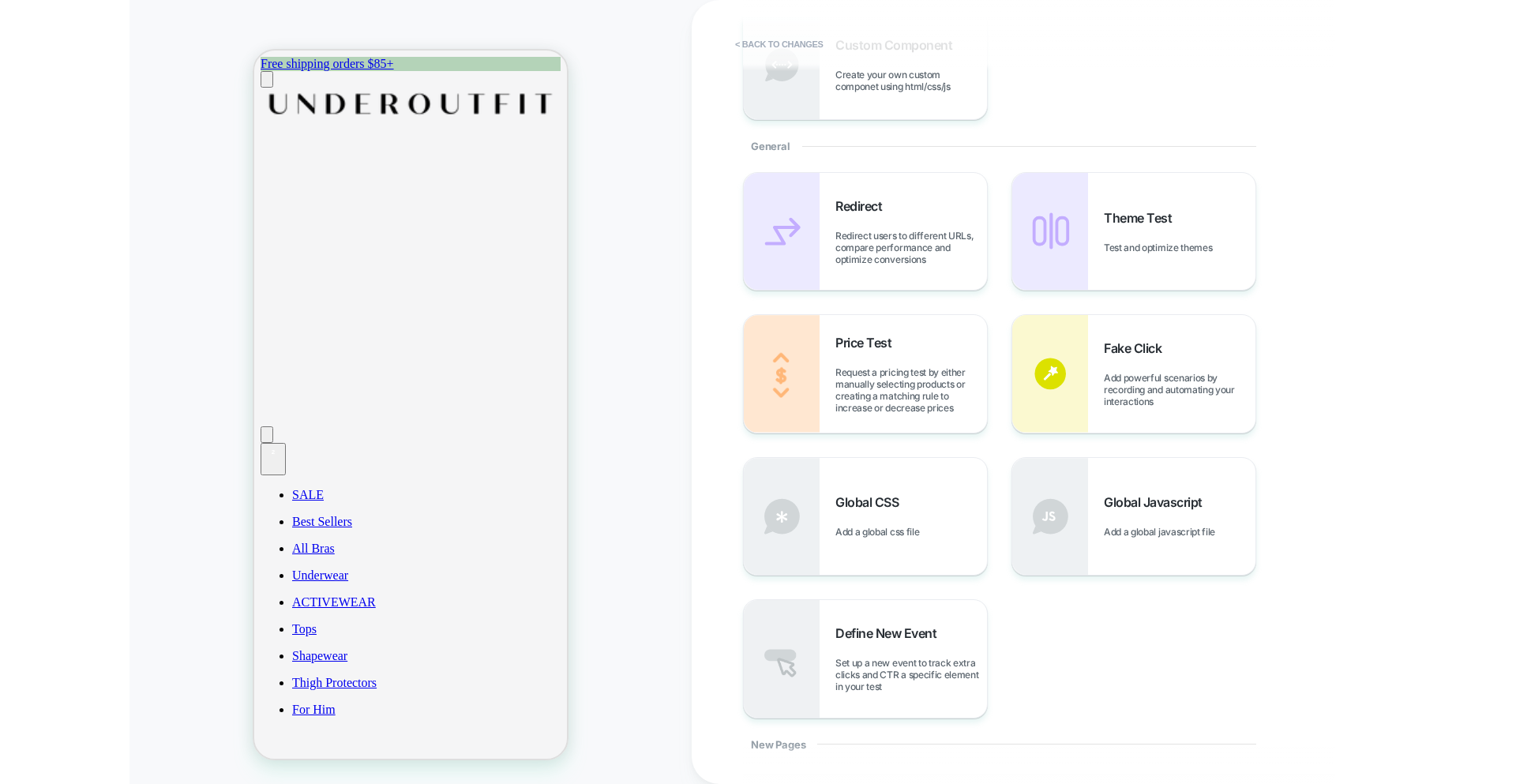
scroll to position [416, 0]
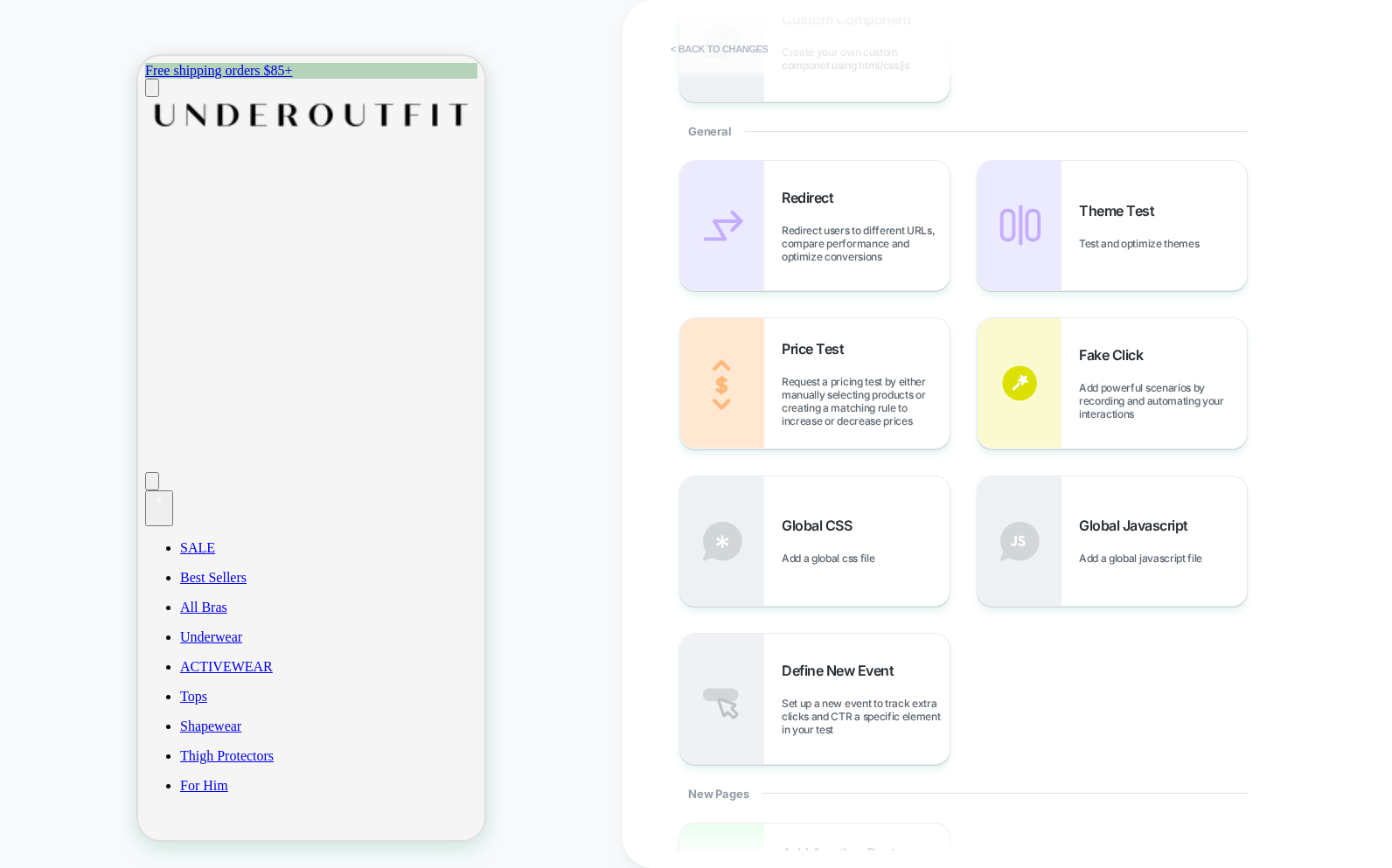
click at [713, 52] on button "< Back to changes" at bounding box center [720, 48] width 115 height 28
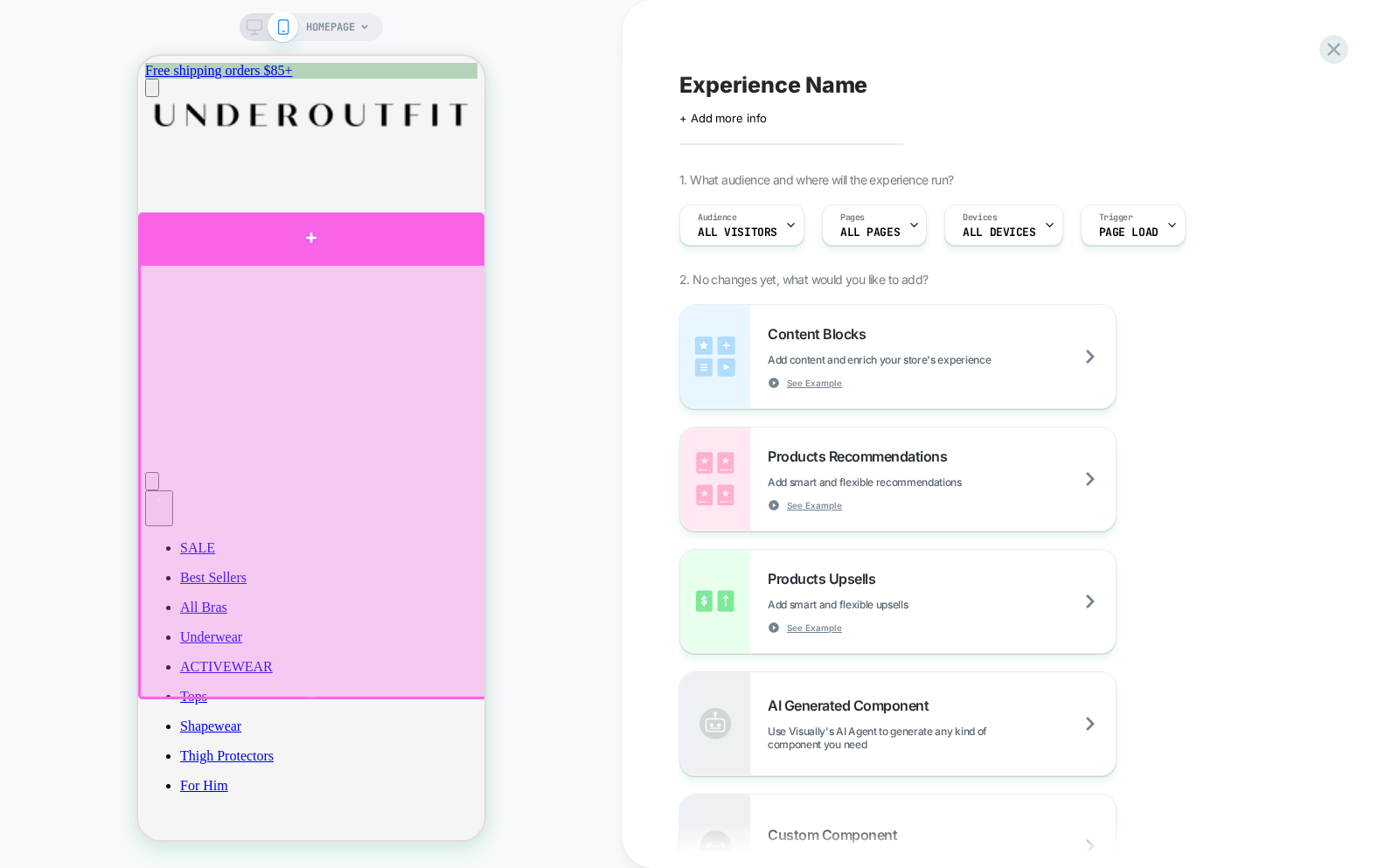
click at [347, 232] on div at bounding box center [311, 238] width 346 height 51
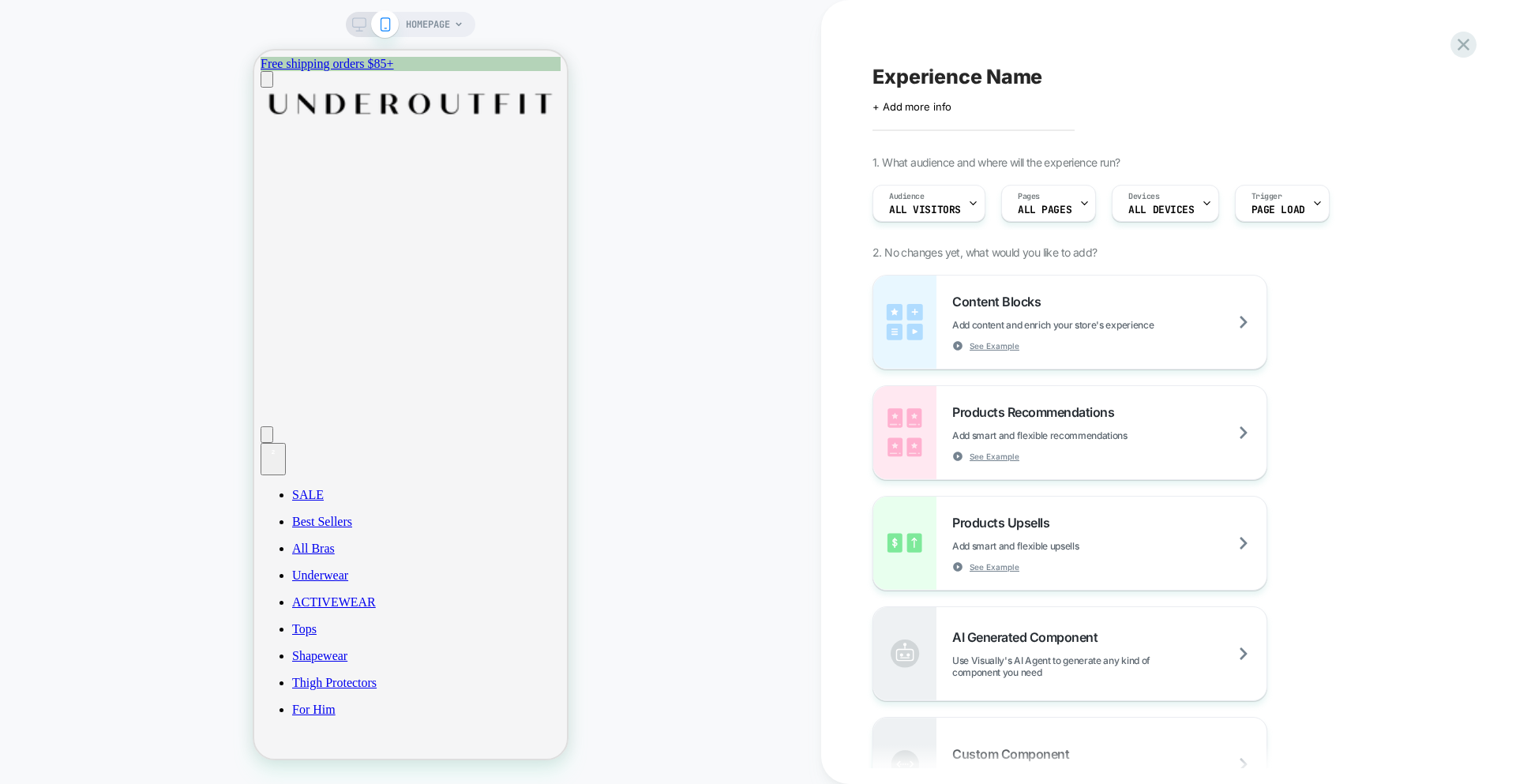
scroll to position [0, 0]
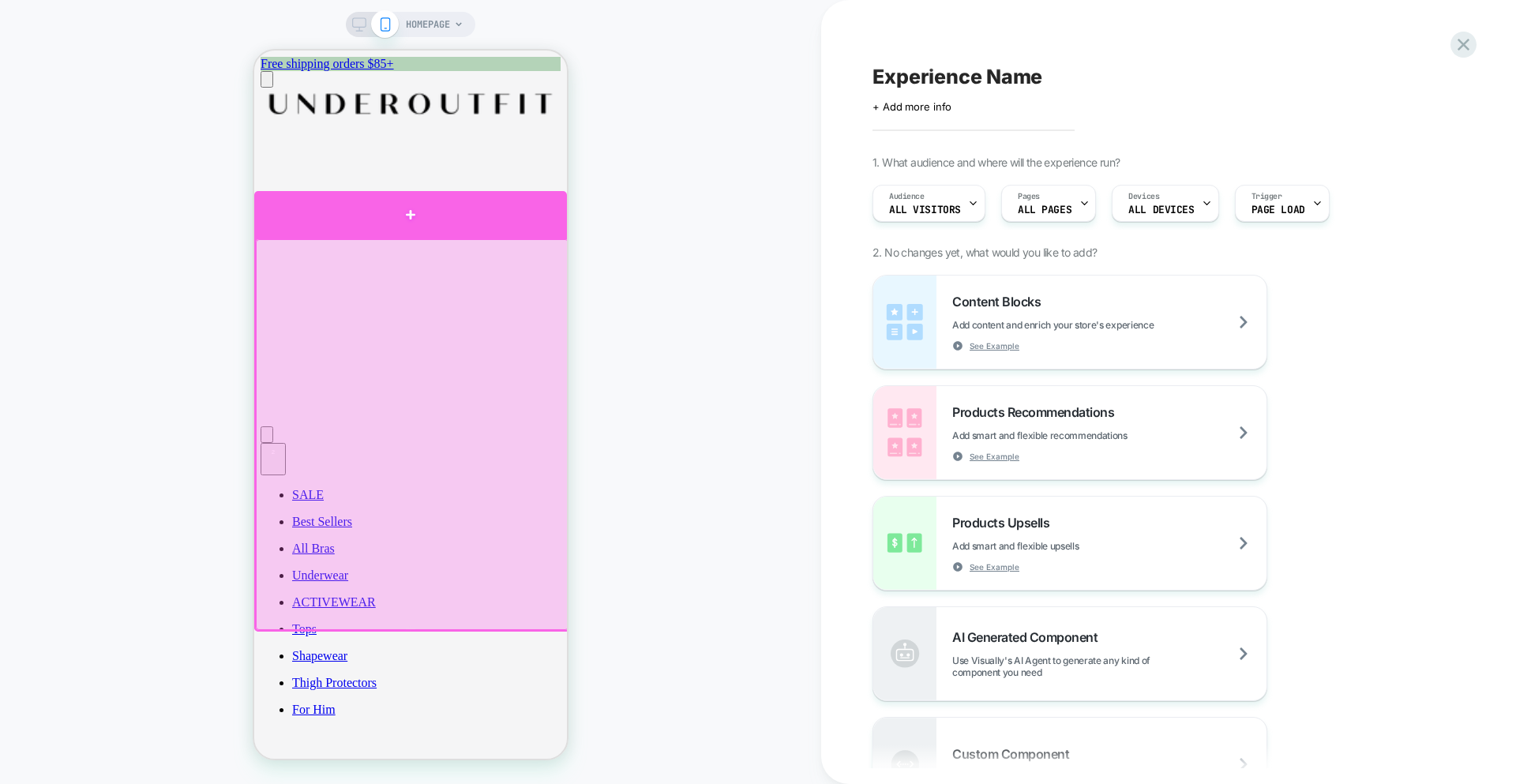
drag, startPoint x: 488, startPoint y: 211, endPoint x: 553, endPoint y: 242, distance: 72.0
click at [489, 211] on div at bounding box center [411, 215] width 313 height 48
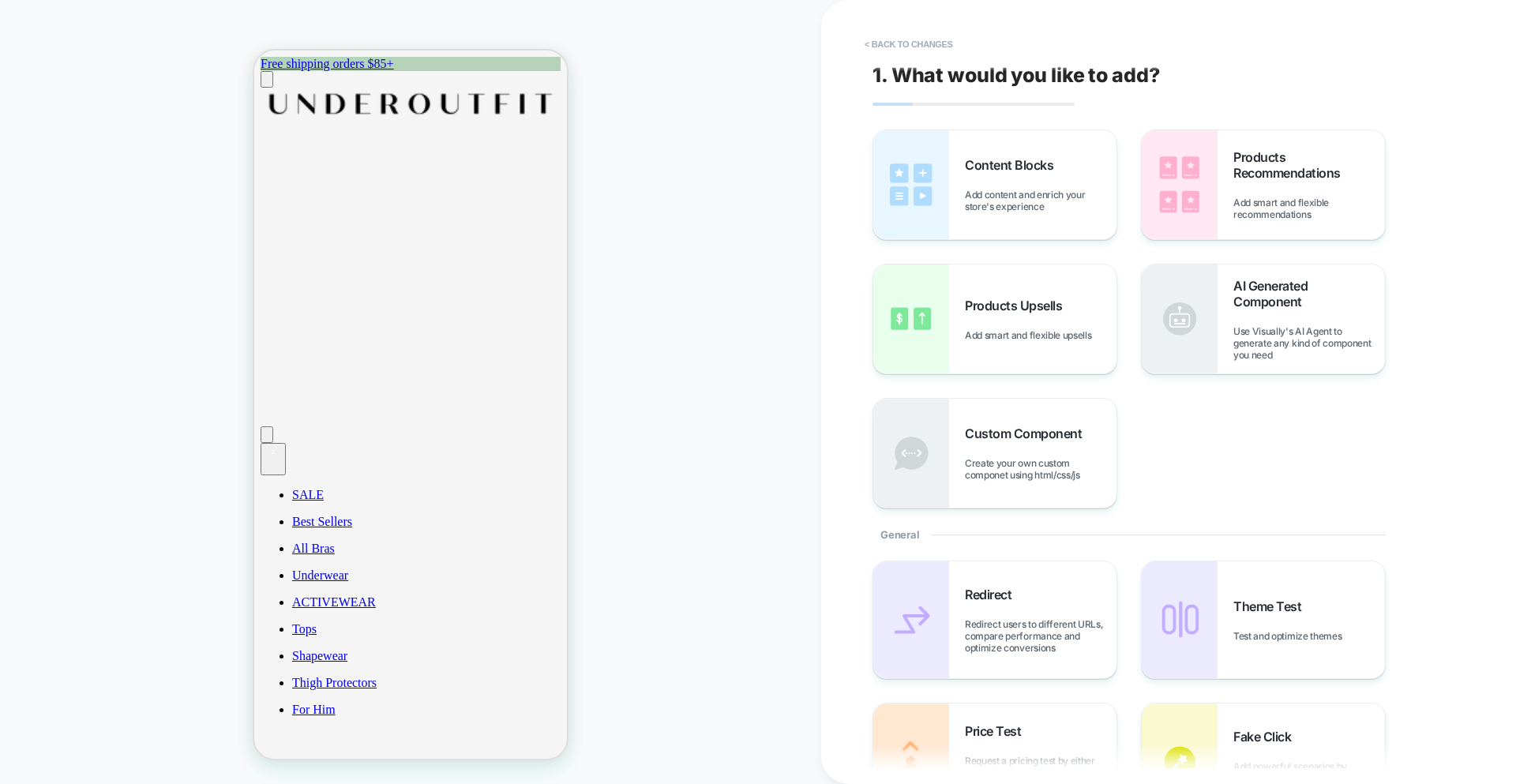
click at [1256, 411] on div "Content Blocks Add content and enrich your store's experience Products Recommen…" at bounding box center [1160, 320] width 576 height 379
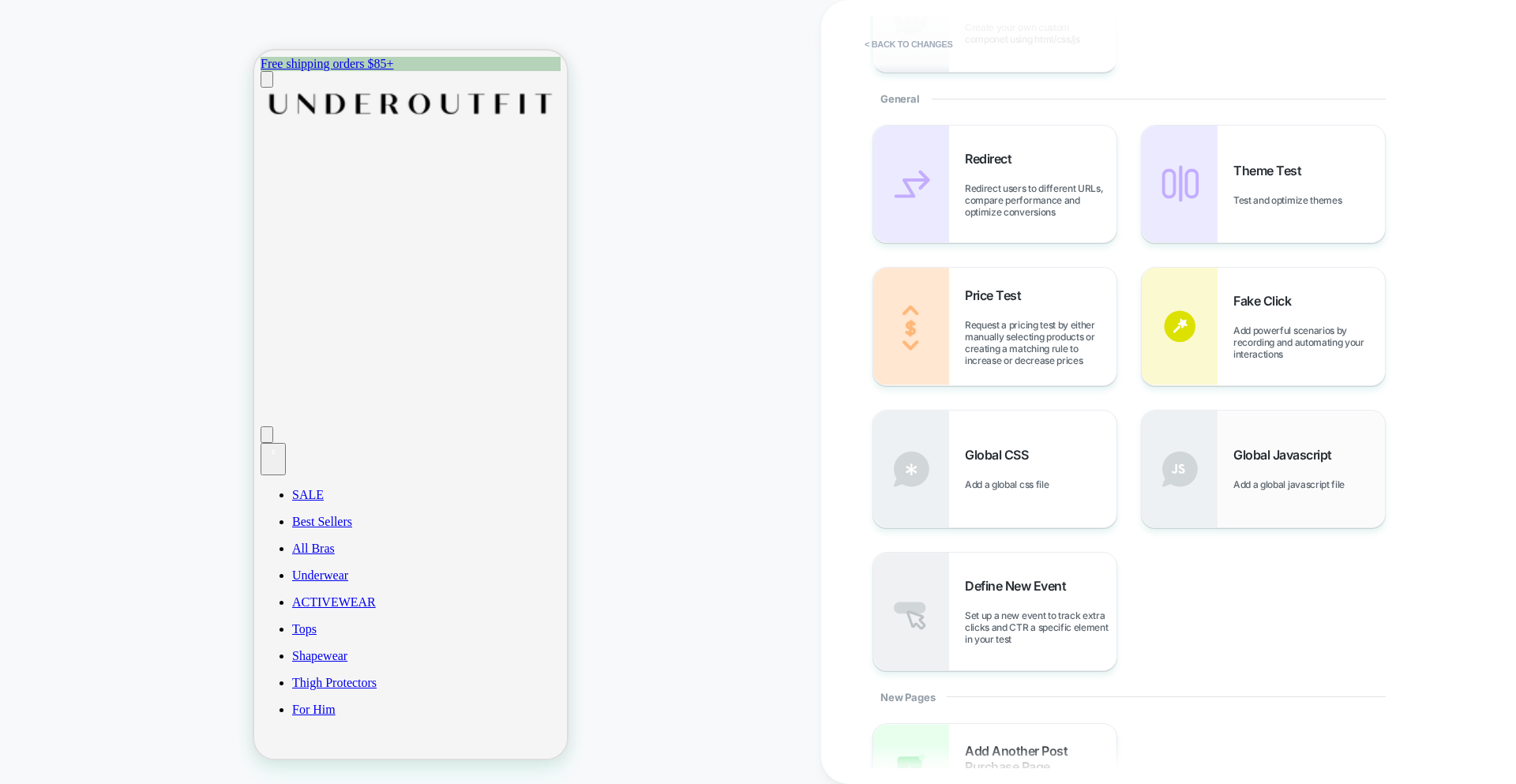
scroll to position [440, 0]
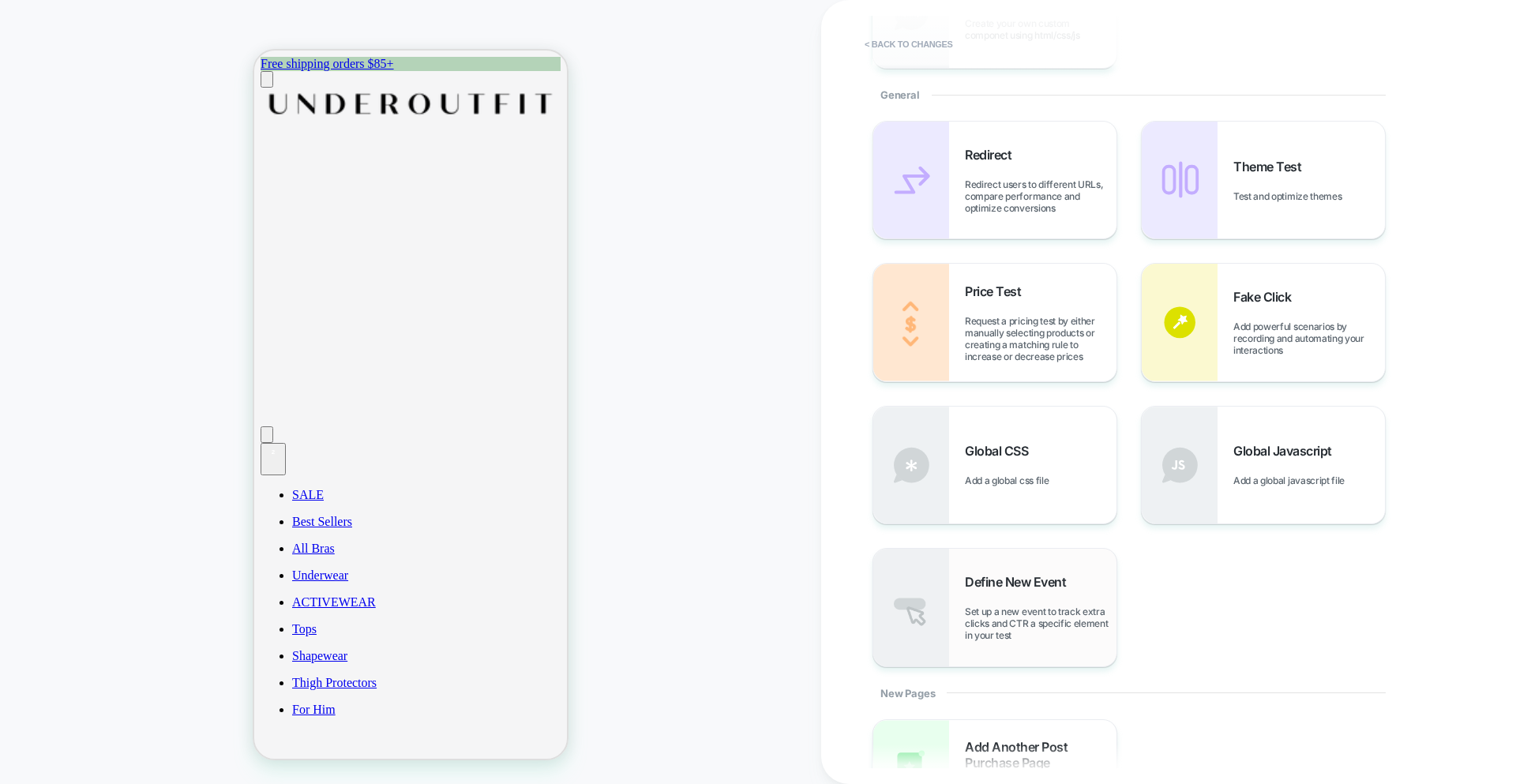
click at [1069, 612] on span "Set up a new event to track extra clicks and CTR a specific element in your test" at bounding box center [1040, 623] width 152 height 36
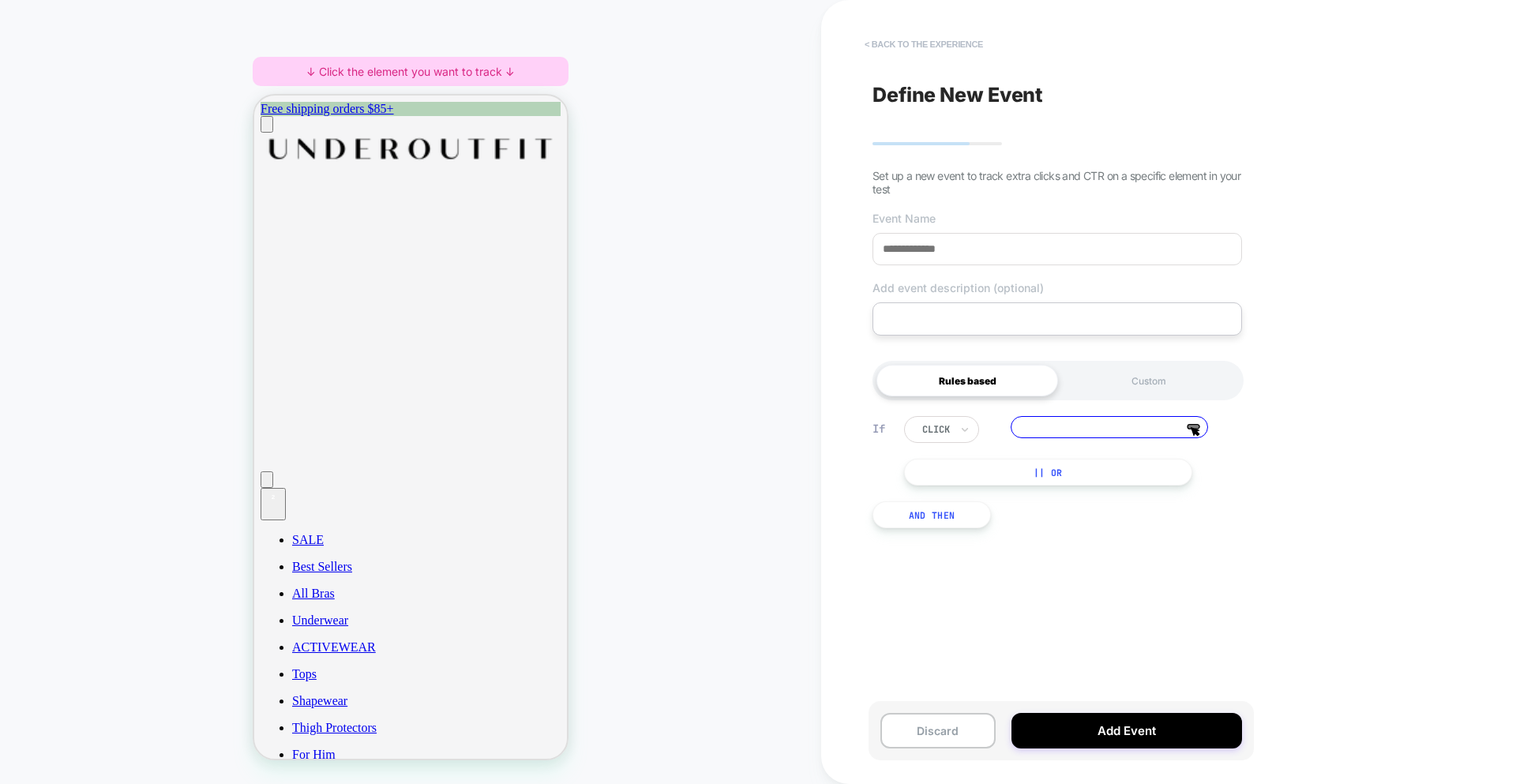
click at [923, 49] on button "< back to the experience" at bounding box center [923, 43] width 134 height 25
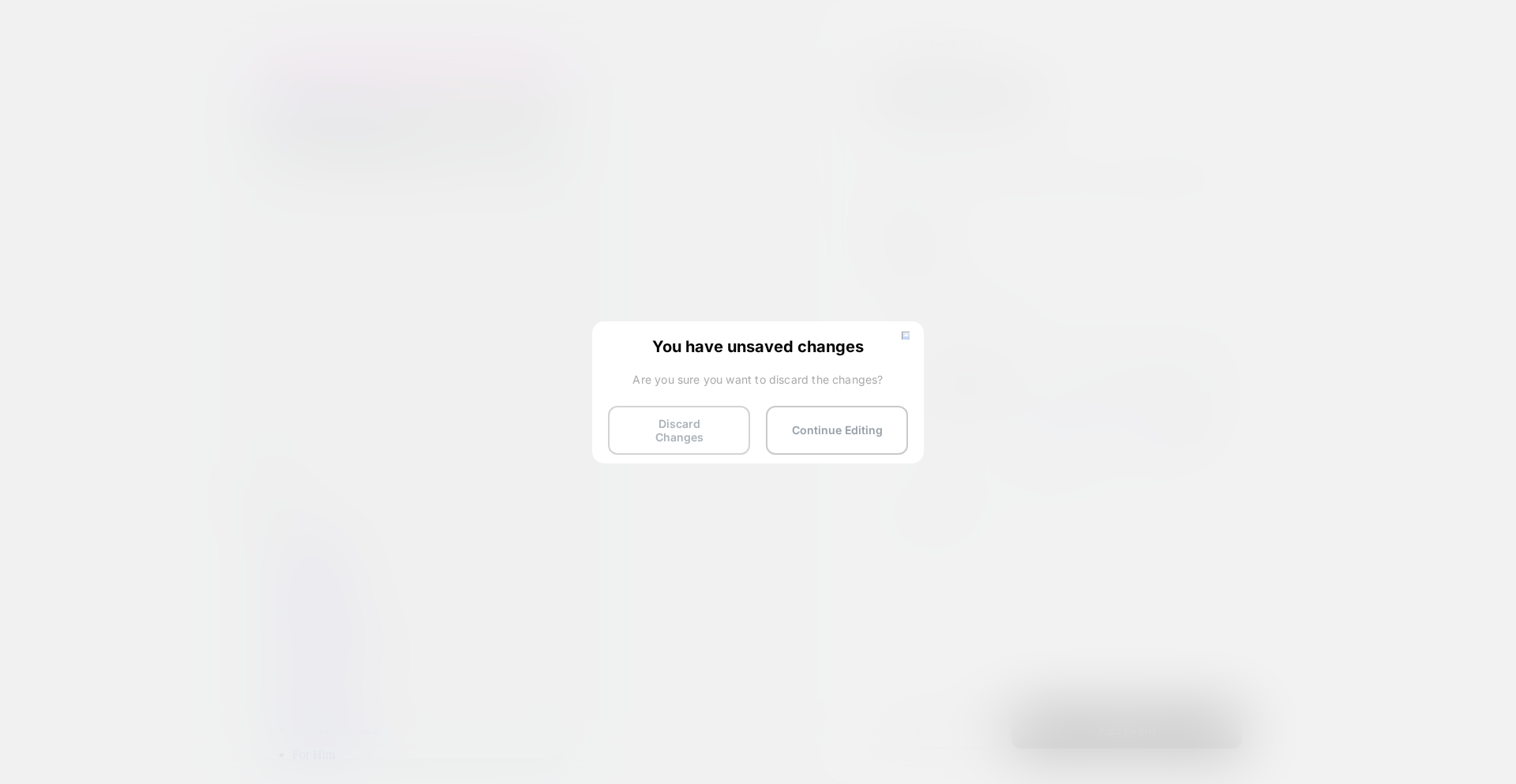
click at [674, 433] on button "Discard Changes" at bounding box center [679, 431] width 142 height 49
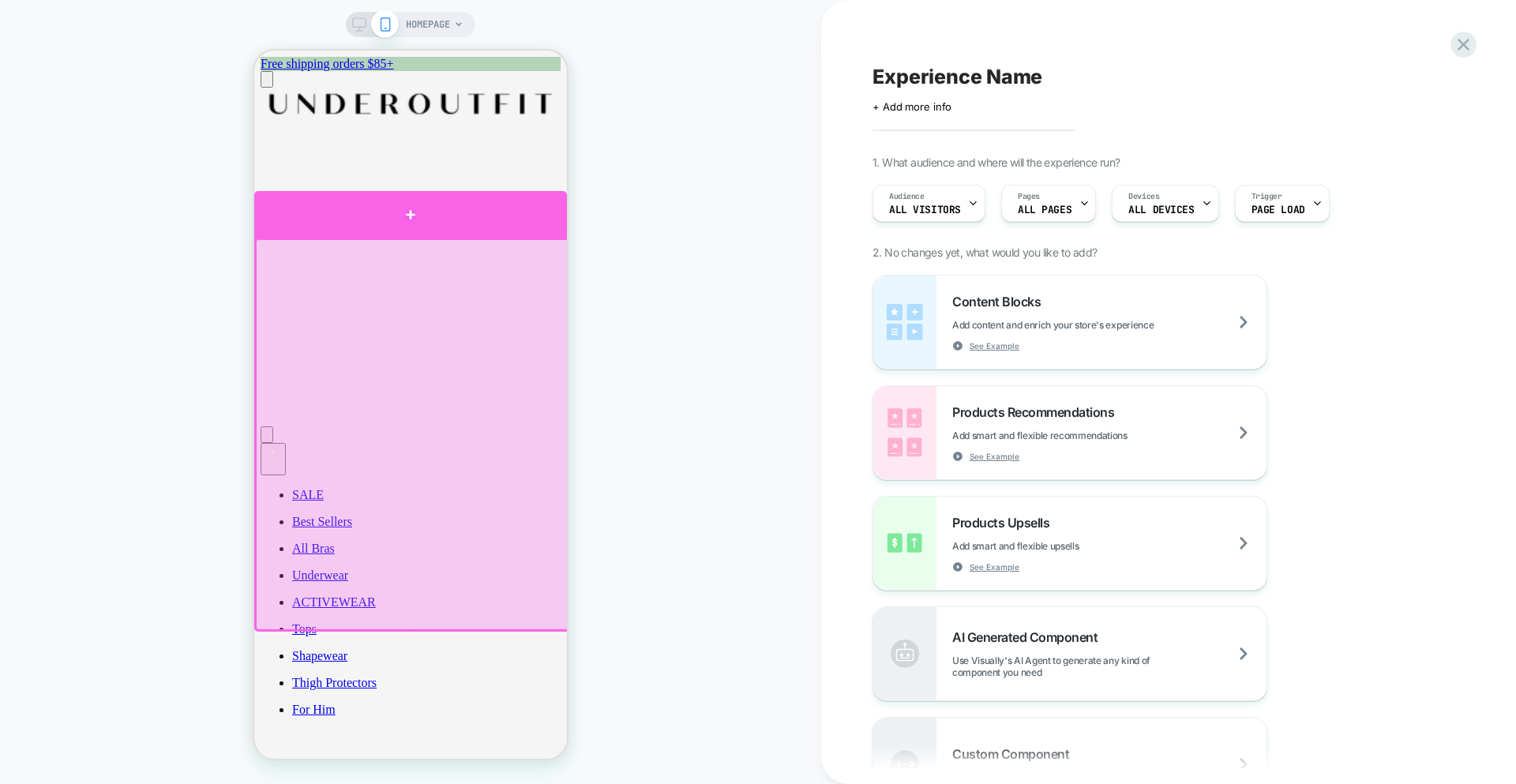
click at [496, 220] on div at bounding box center [411, 215] width 313 height 48
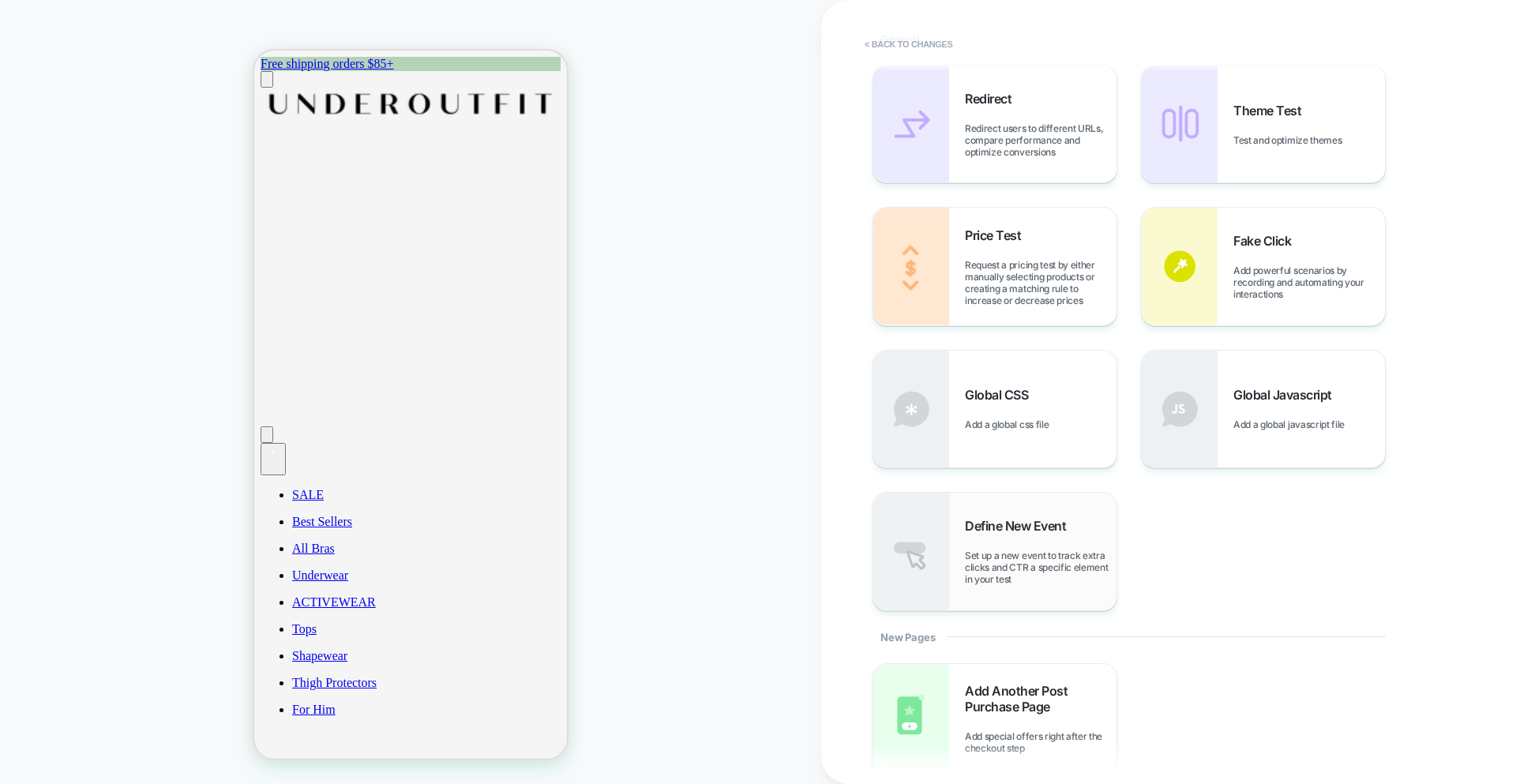
scroll to position [504, 0]
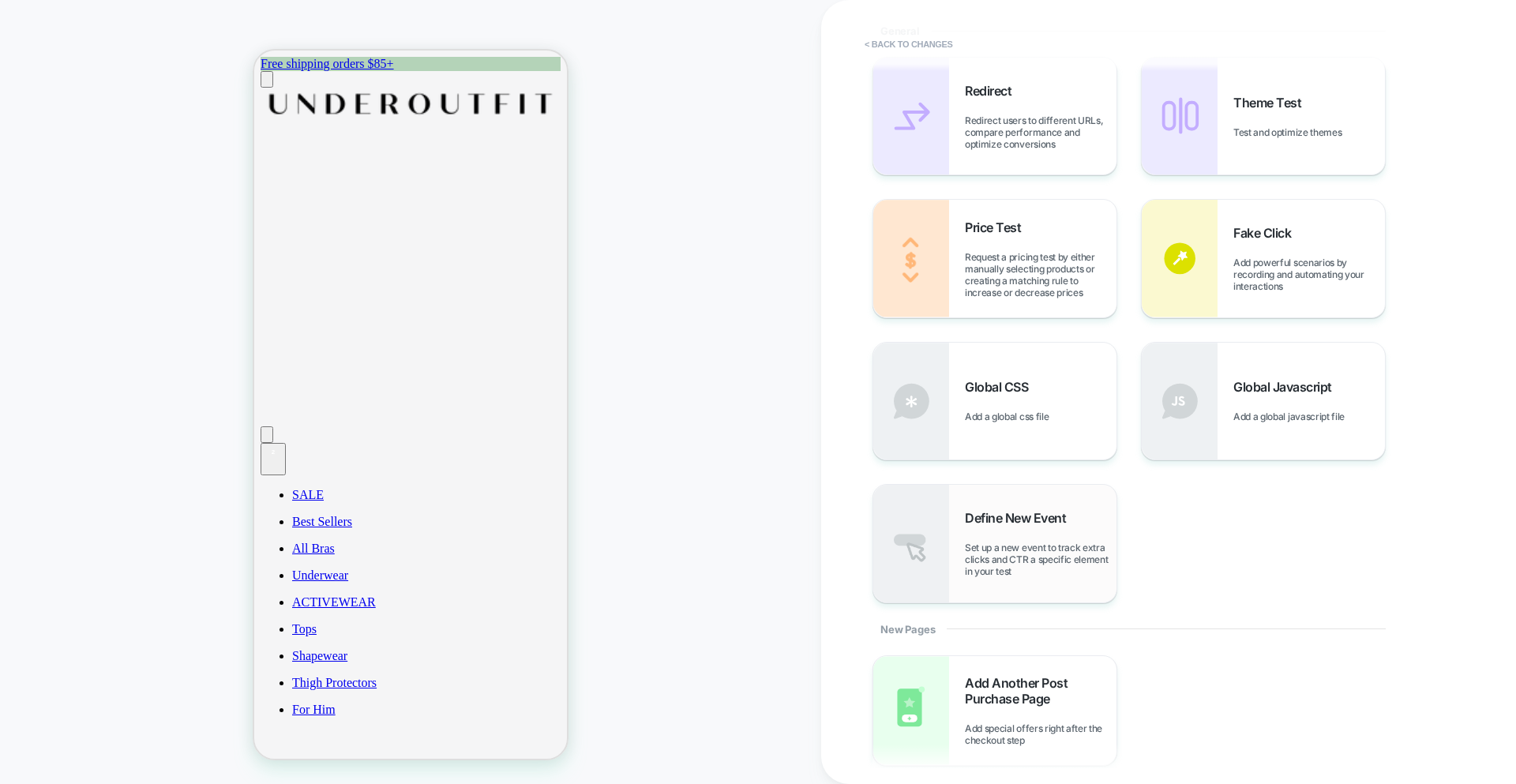
click at [988, 535] on div "Define New Event Set up a new event to track extra clicks and CTR a specific el…" at bounding box center [1040, 543] width 152 height 67
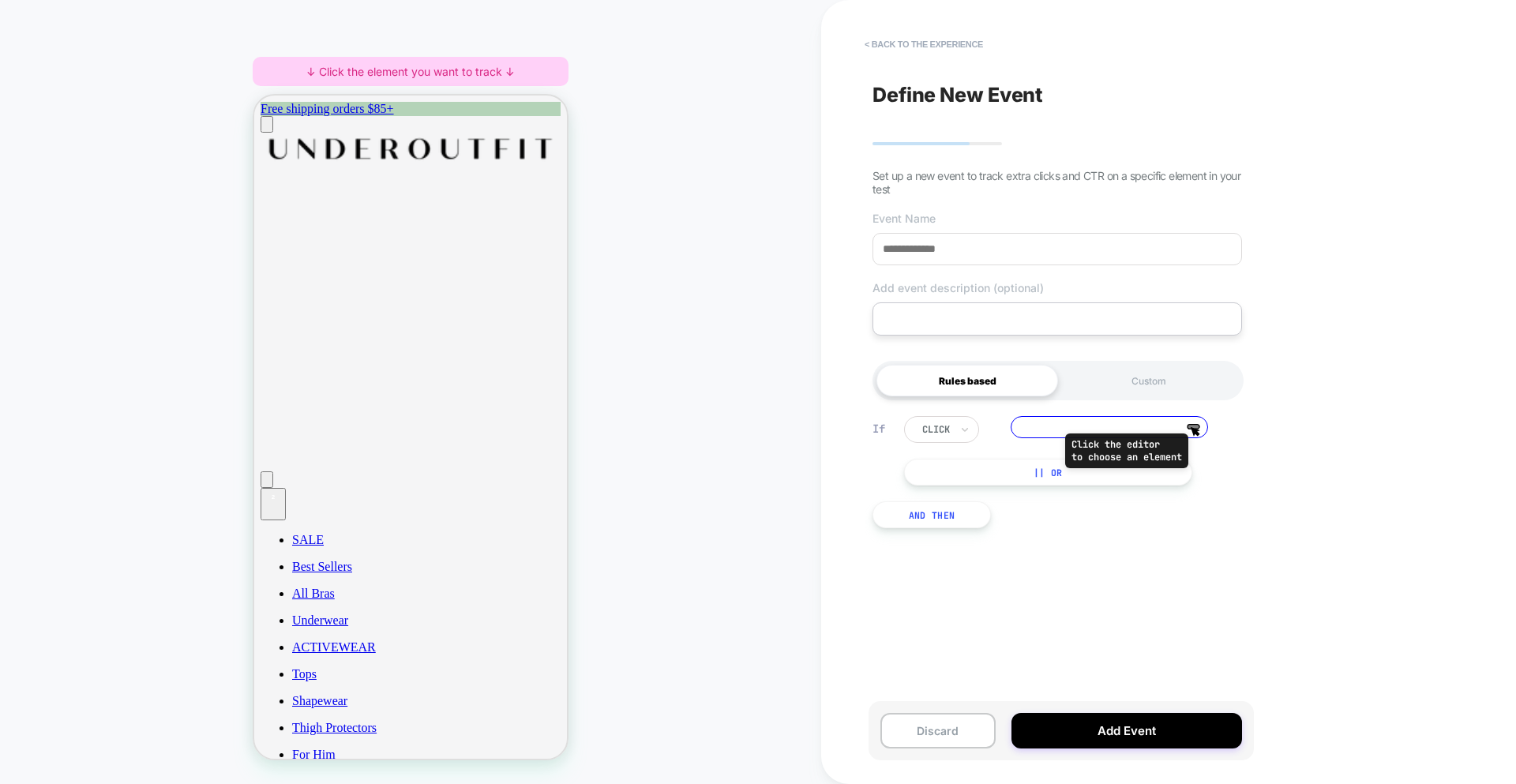
click at [1195, 433] on polygon at bounding box center [1195, 431] width 8 height 8
click at [1157, 460] on button "|| Or" at bounding box center [1048, 472] width 288 height 27
click at [1200, 428] on icon at bounding box center [1194, 426] width 12 height 4
click at [1195, 469] on icon at bounding box center [1198, 470] width 12 height 4
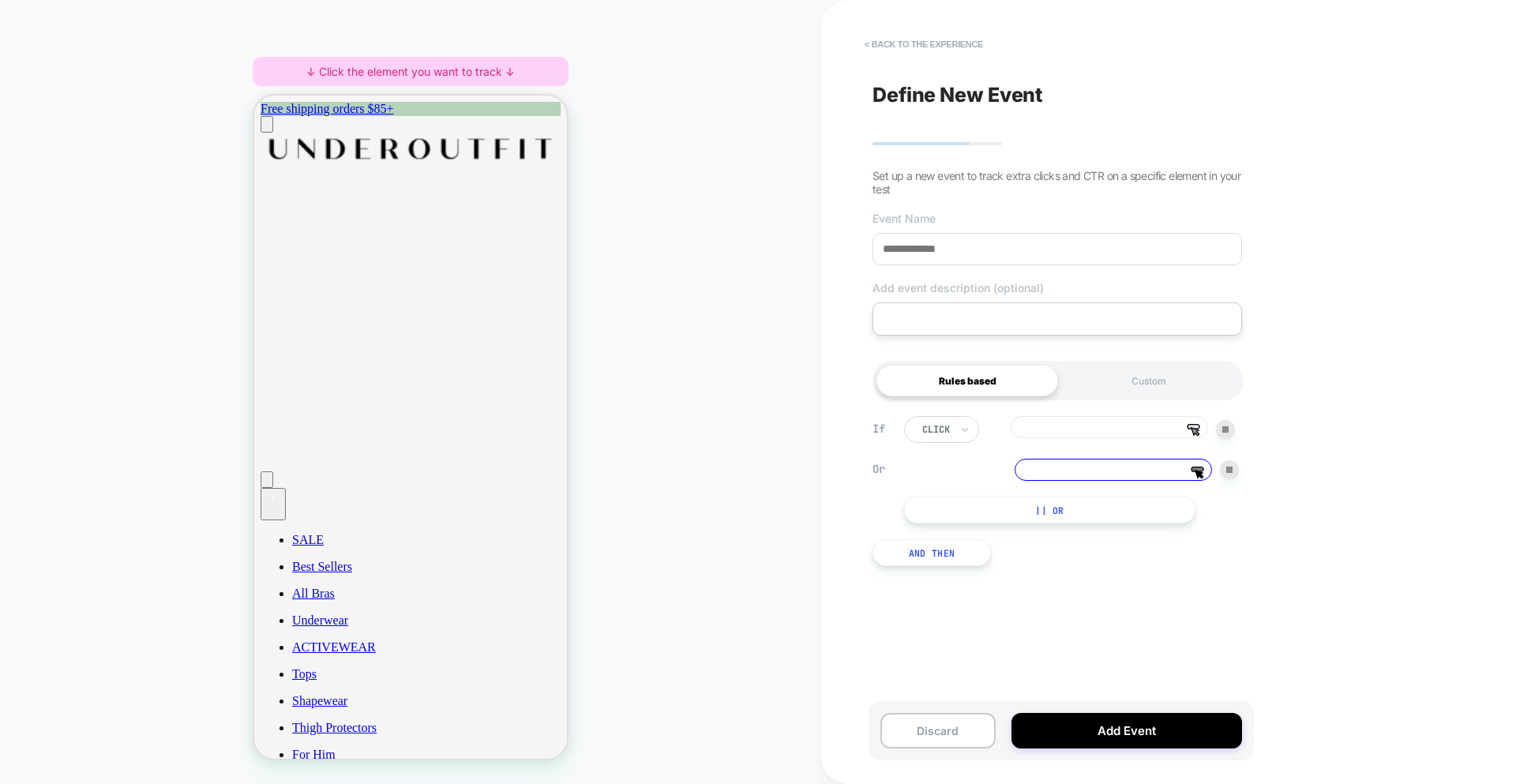
click at [1232, 473] on img at bounding box center [1229, 470] width 6 height 6
click at [1049, 473] on button "|| Or" at bounding box center [1048, 472] width 288 height 27
click at [1092, 559] on div "If click Select, then click the editor to choose an element Or Click the editor…" at bounding box center [1057, 491] width 385 height 198
click at [1097, 528] on div "If click Select, then click the editor to choose an element Or Click the editor…" at bounding box center [1057, 491] width 385 height 198
click at [1096, 519] on button "|| Or" at bounding box center [1048, 509] width 288 height 27
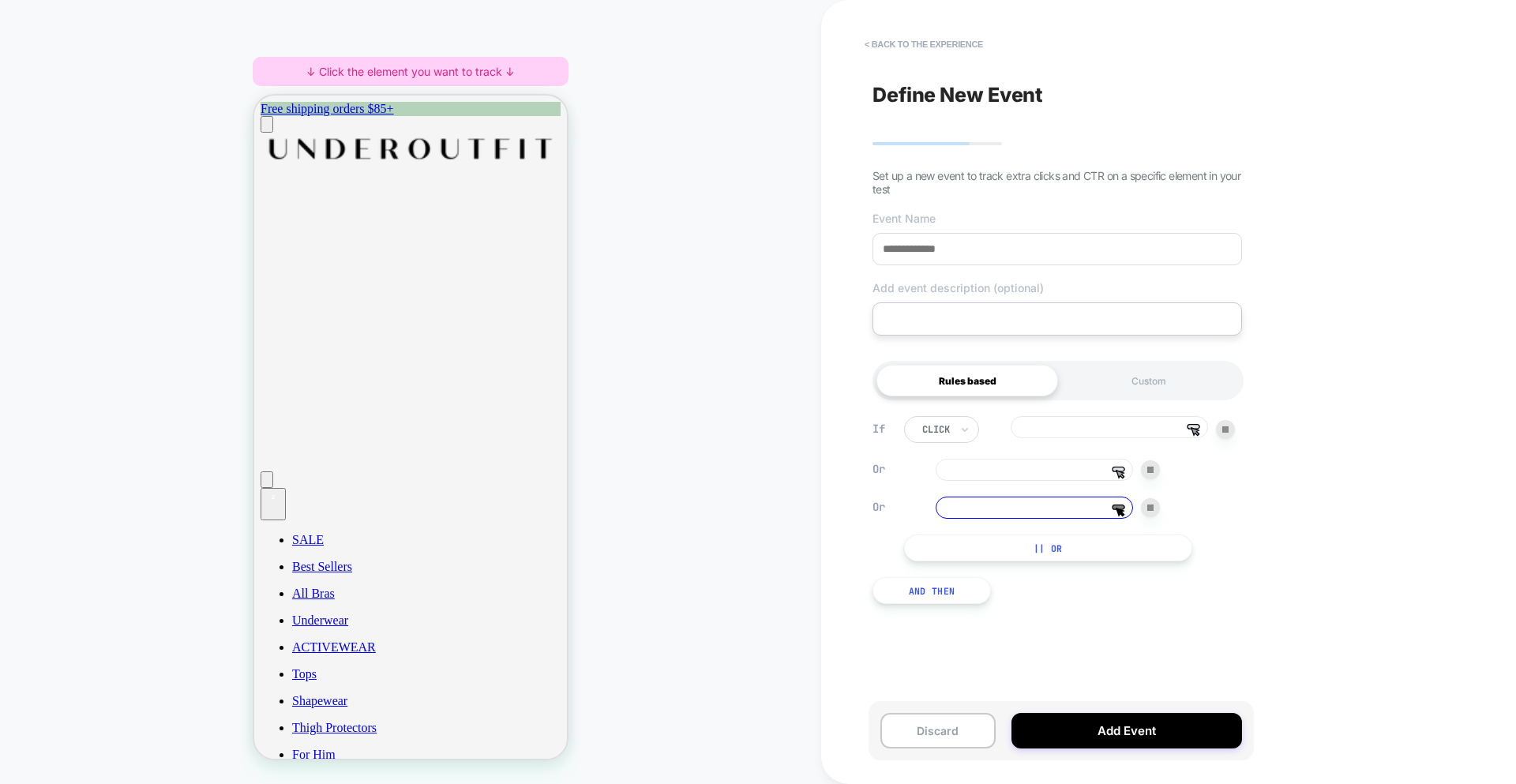
click at [1145, 513] on div at bounding box center [1150, 508] width 19 height 19
click at [1153, 476] on div at bounding box center [1150, 470] width 19 height 19
click at [1043, 479] on button "|| Or" at bounding box center [1048, 472] width 288 height 27
click at [1215, 612] on div "Define New Event Set up a new event to track extra clicks and CTR on a specific…" at bounding box center [1057, 392] width 385 height 753
click at [995, 430] on input at bounding box center [1094, 427] width 198 height 23
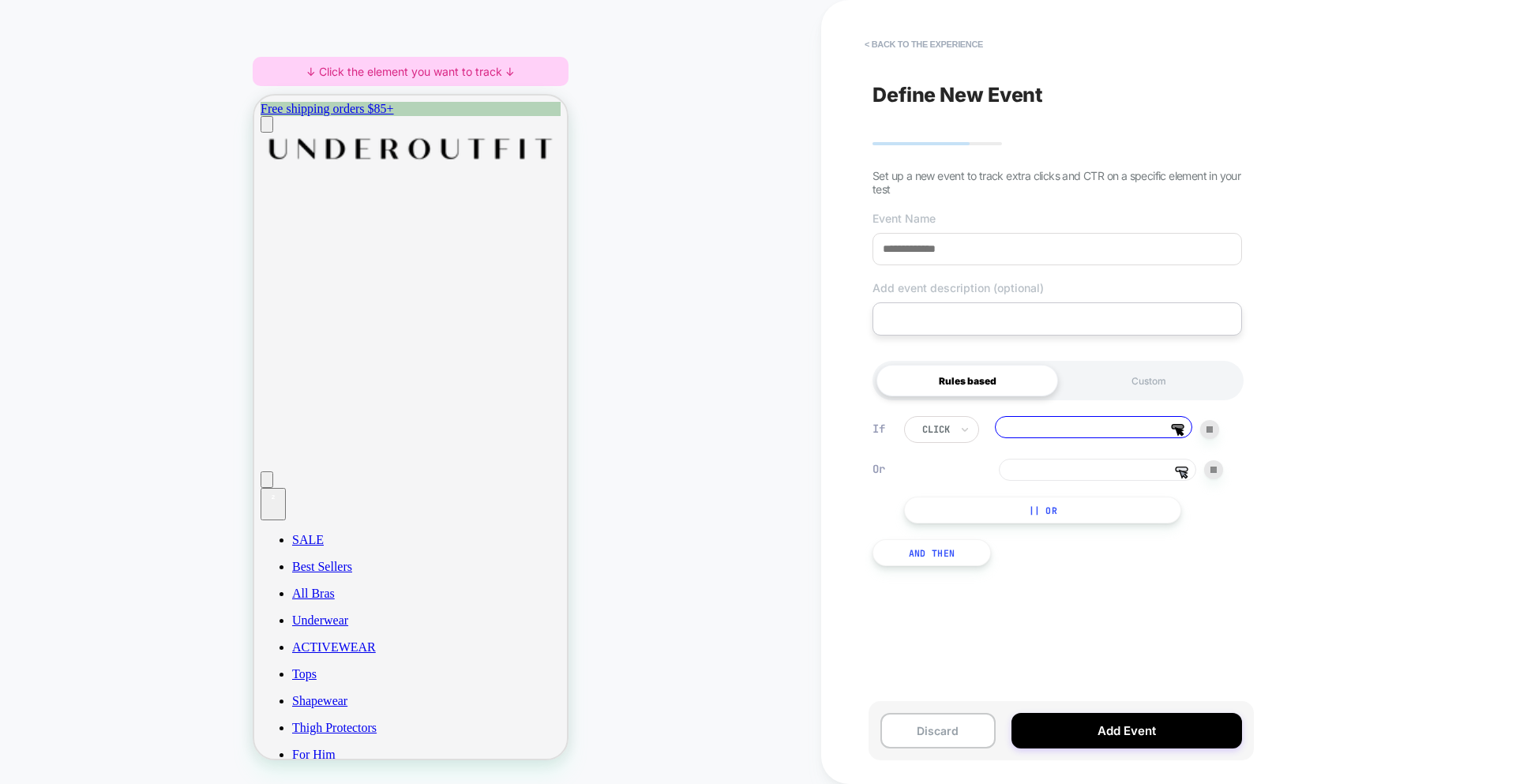
click at [991, 451] on div "click Click the editor to choose an element Or Select, then click the editor to…" at bounding box center [1064, 470] width 319 height 107
click at [1062, 590] on div "If click Click the editor to choose an element Or Select, then click the editor…" at bounding box center [1057, 491] width 385 height 198
click at [1133, 470] on input at bounding box center [1098, 470] width 198 height 23
click at [1071, 415] on div "If click Select, then click the editor to choose an element Or Click the editor…" at bounding box center [1057, 491] width 385 height 198
click at [1067, 424] on input at bounding box center [1094, 427] width 198 height 23
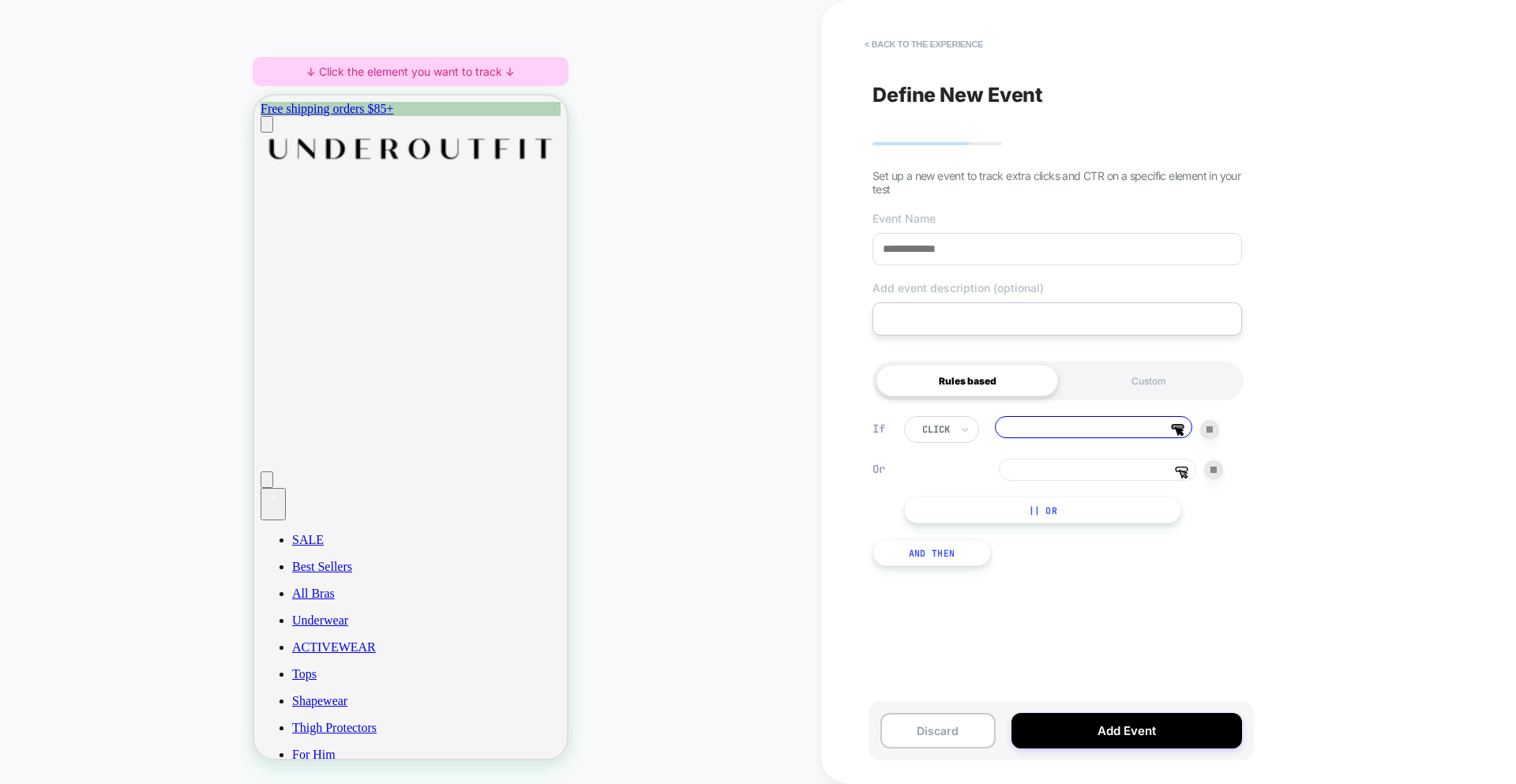
click at [1080, 480] on input at bounding box center [1098, 470] width 198 height 23
drag, startPoint x: 1183, startPoint y: 432, endPoint x: 1175, endPoint y: 429, distance: 8.5
click at [1176, 429] on polygon at bounding box center [1179, 431] width 8 height 8
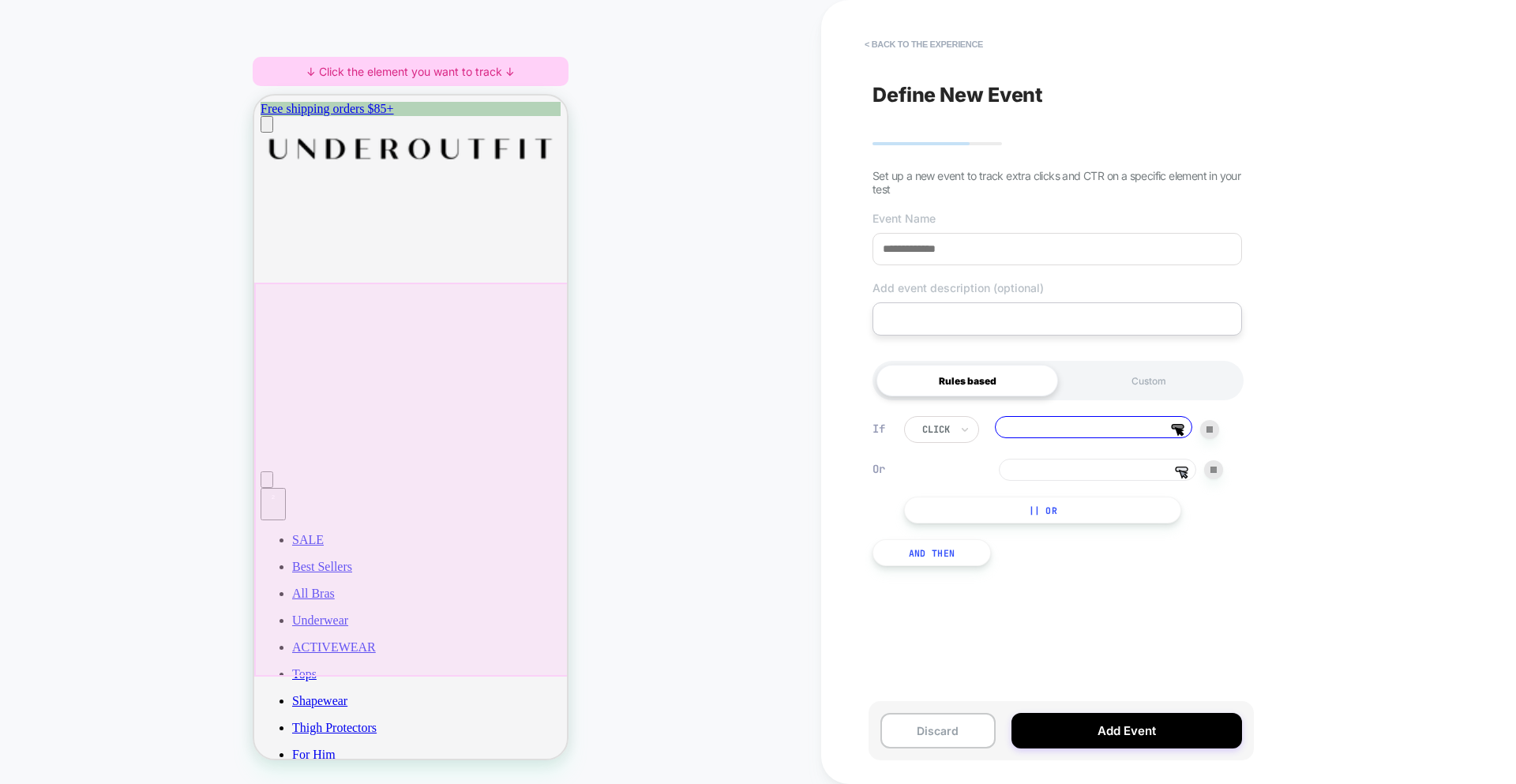
click at [398, 344] on div at bounding box center [412, 479] width 316 height 394
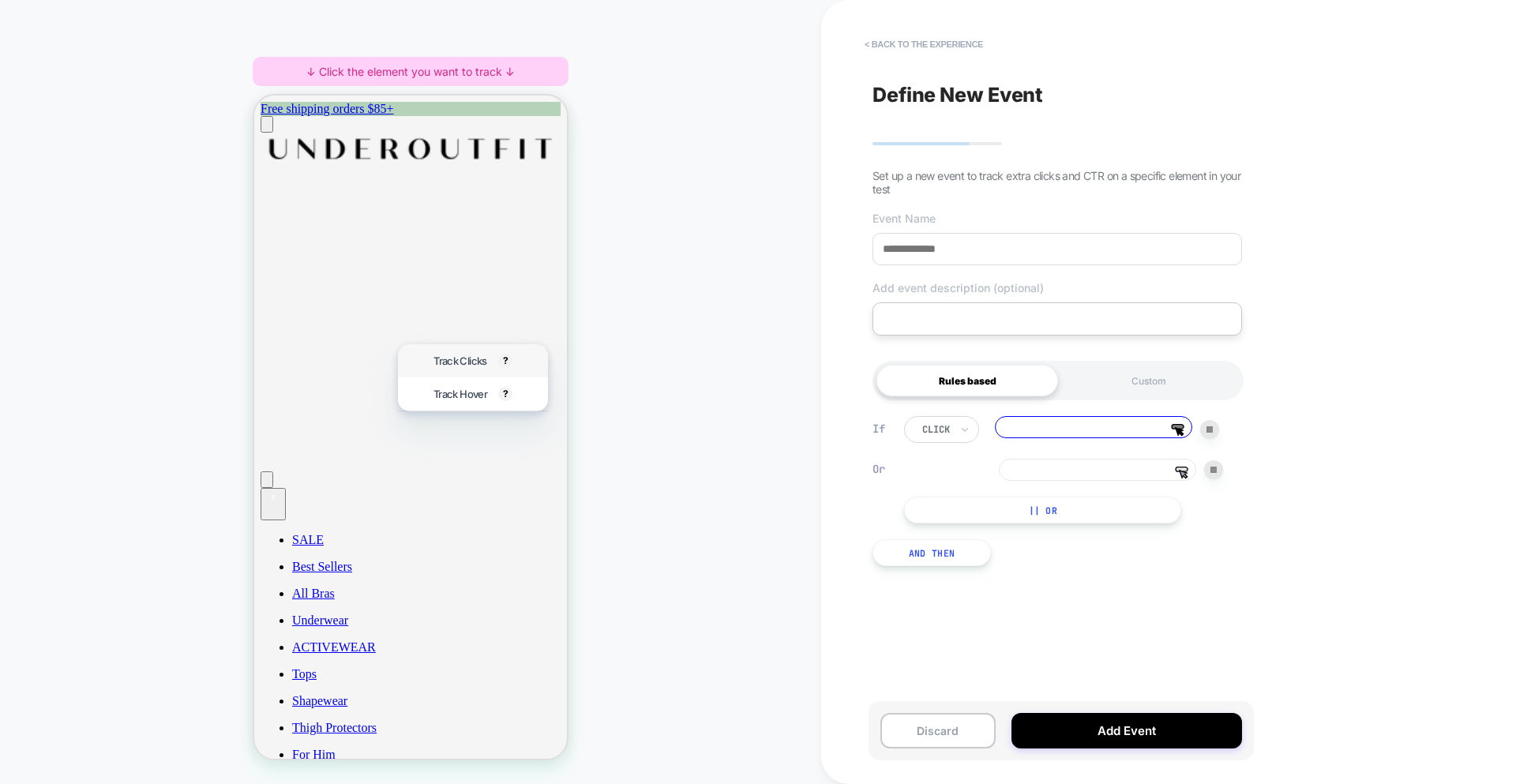
drag, startPoint x: 478, startPoint y: 362, endPoint x: 522, endPoint y: 373, distance: 45.4
click at [479, 363] on span "Track Clicks" at bounding box center [459, 360] width 53 height 13
click at [1074, 418] on input "**********" at bounding box center [1094, 428] width 198 height 24
click at [1076, 426] on input "**********" at bounding box center [1094, 428] width 198 height 24
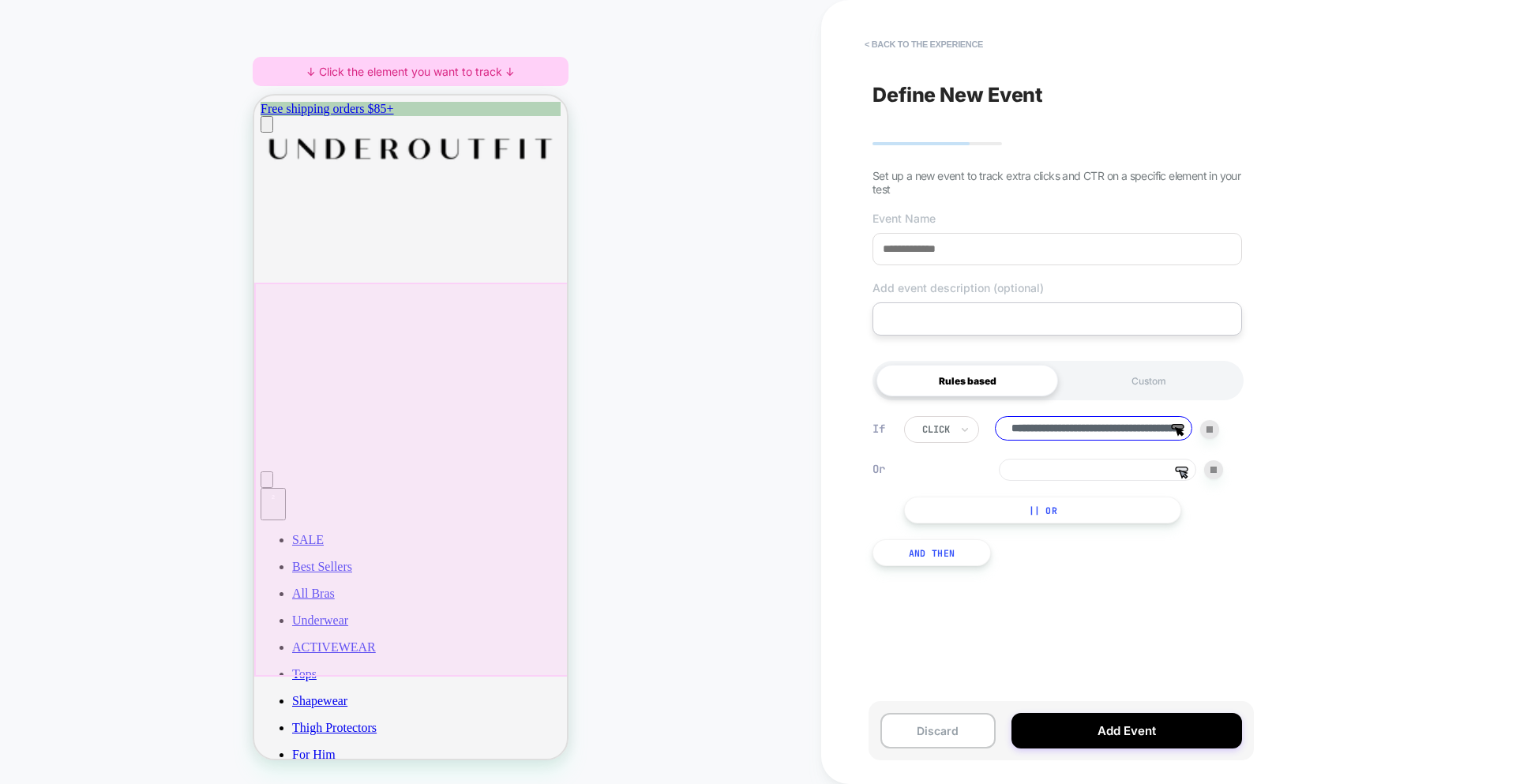
click at [1080, 407] on div "**********" at bounding box center [1057, 491] width 385 height 198
click at [1081, 431] on input "**********" at bounding box center [1094, 428] width 198 height 24
click at [1081, 404] on div "**********" at bounding box center [1057, 491] width 385 height 198
click at [1062, 476] on input at bounding box center [1098, 470] width 198 height 23
click at [1112, 430] on input "**********" at bounding box center [1094, 428] width 198 height 24
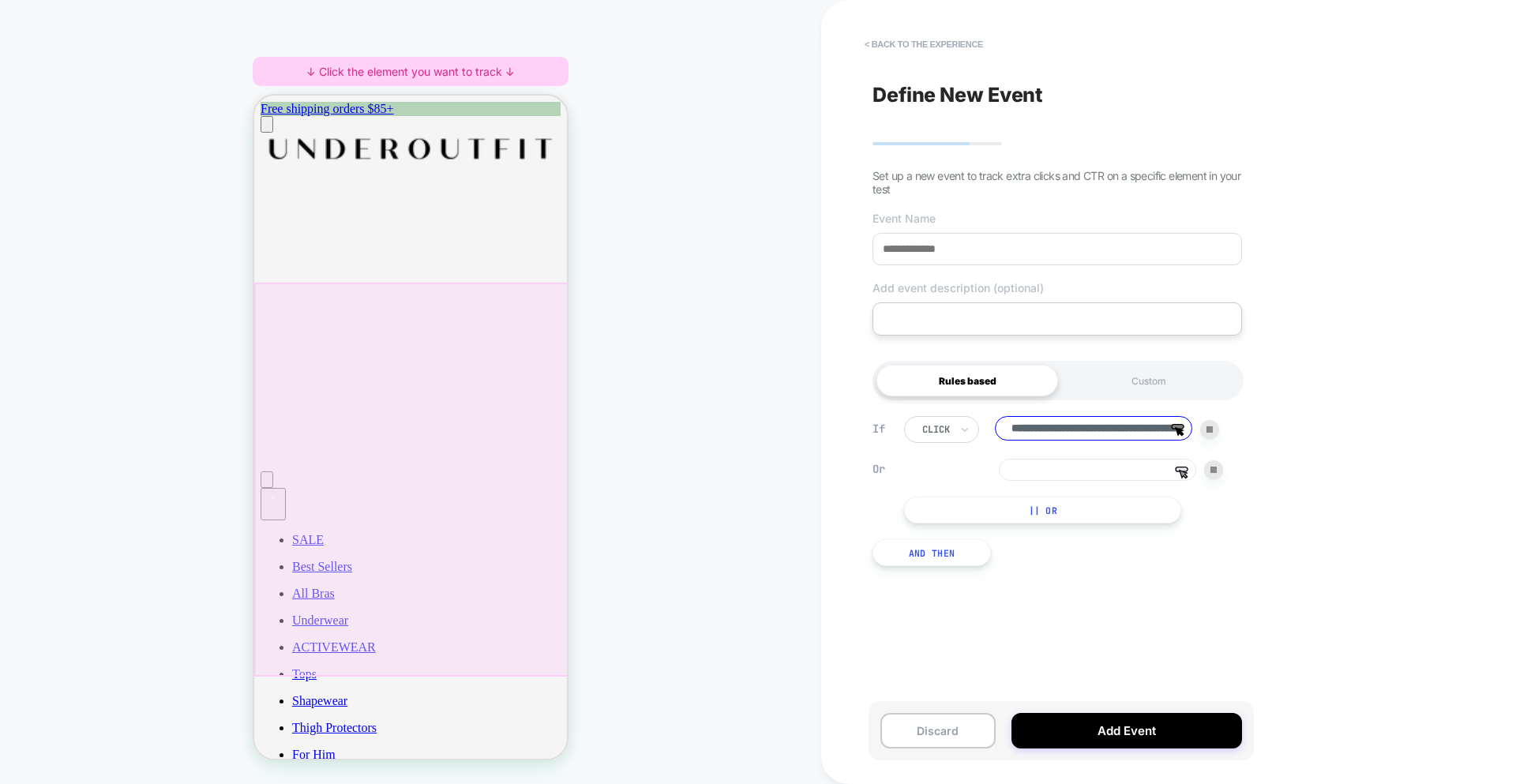
click at [1095, 470] on input at bounding box center [1098, 470] width 198 height 23
click at [476, 411] on div at bounding box center [412, 479] width 316 height 394
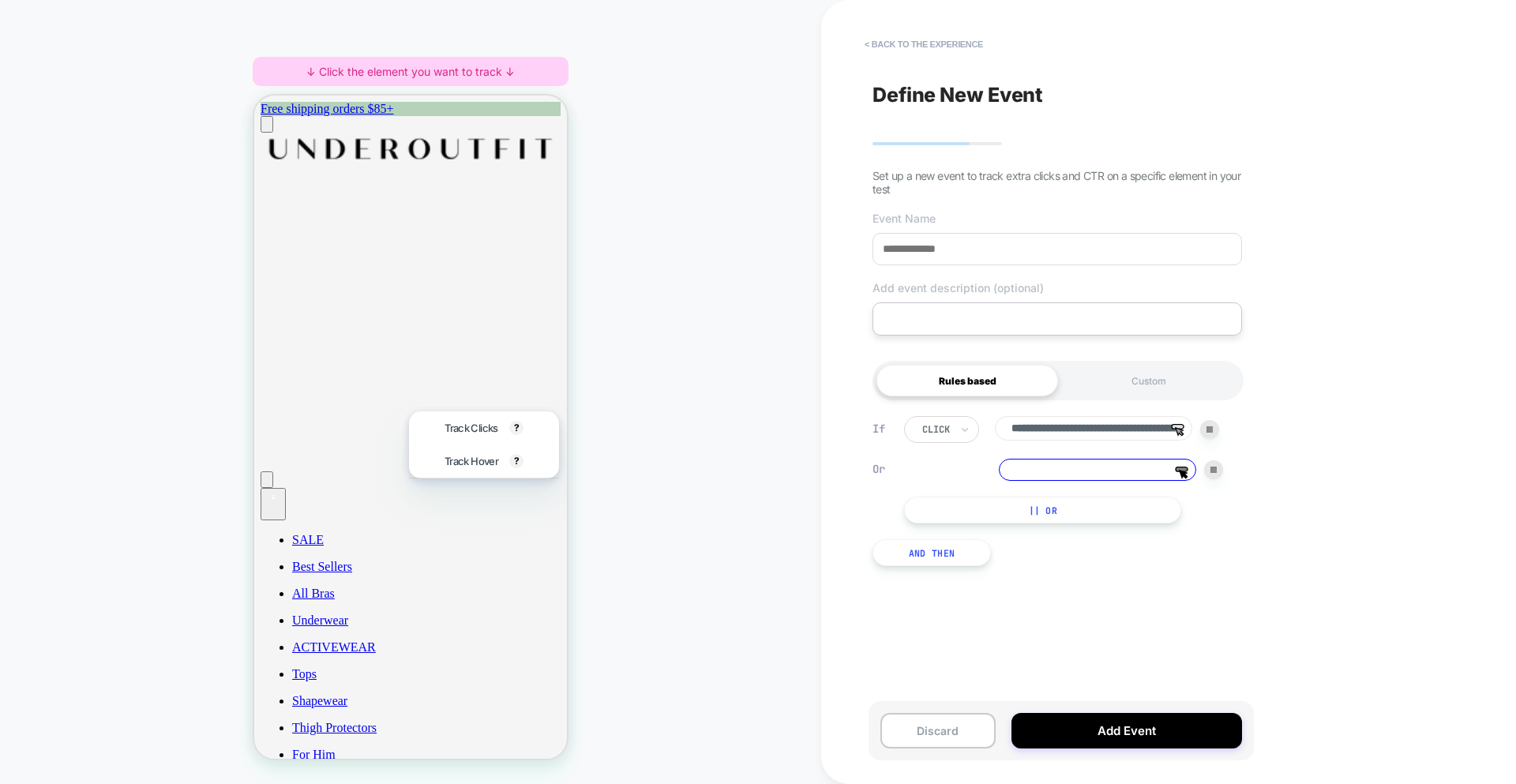
click at [493, 431] on span "Track Clicks" at bounding box center [470, 428] width 53 height 13
type input "**********"
click at [1183, 473] on polygon at bounding box center [1183, 474] width 8 height 8
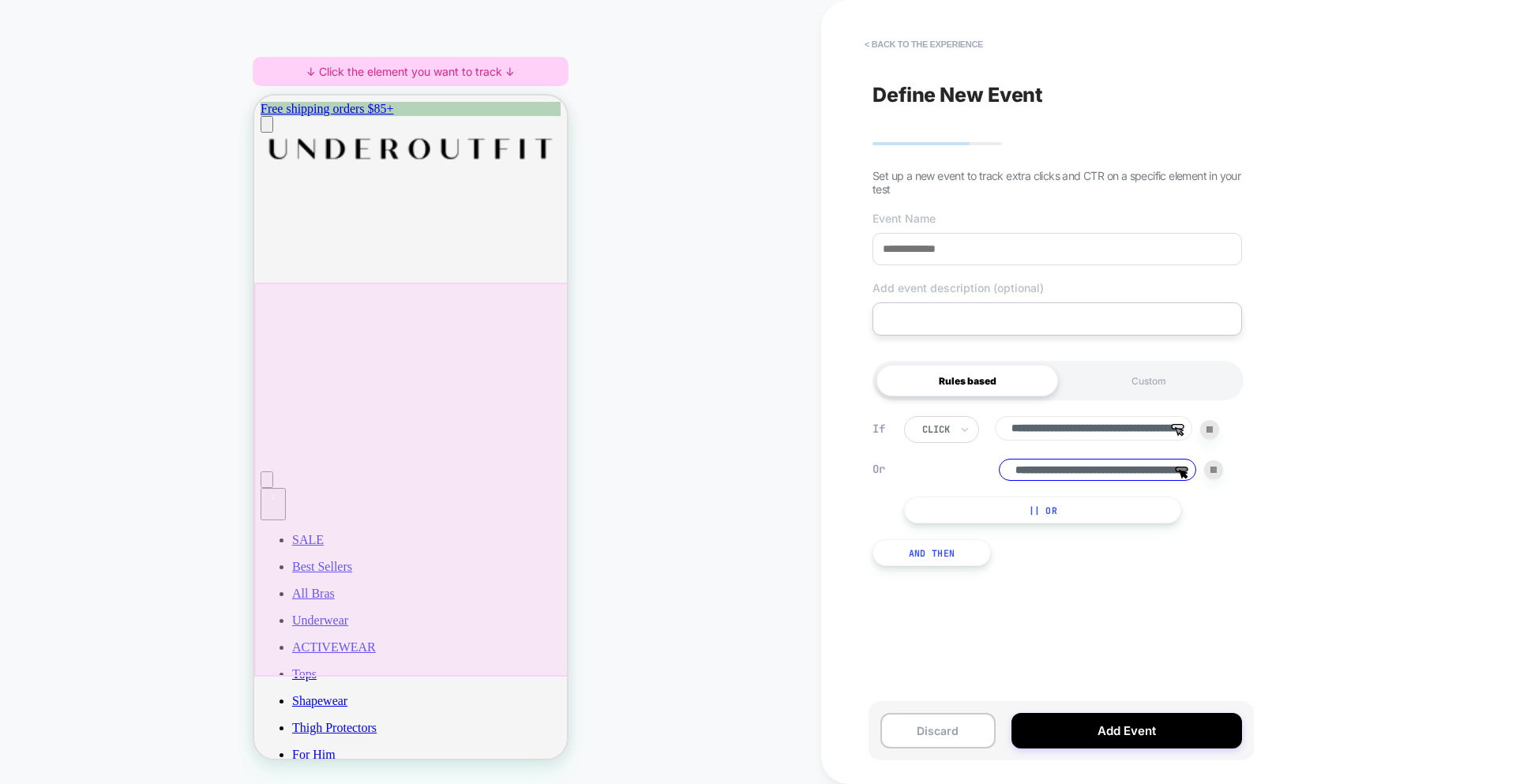
click at [428, 373] on div at bounding box center [412, 479] width 316 height 394
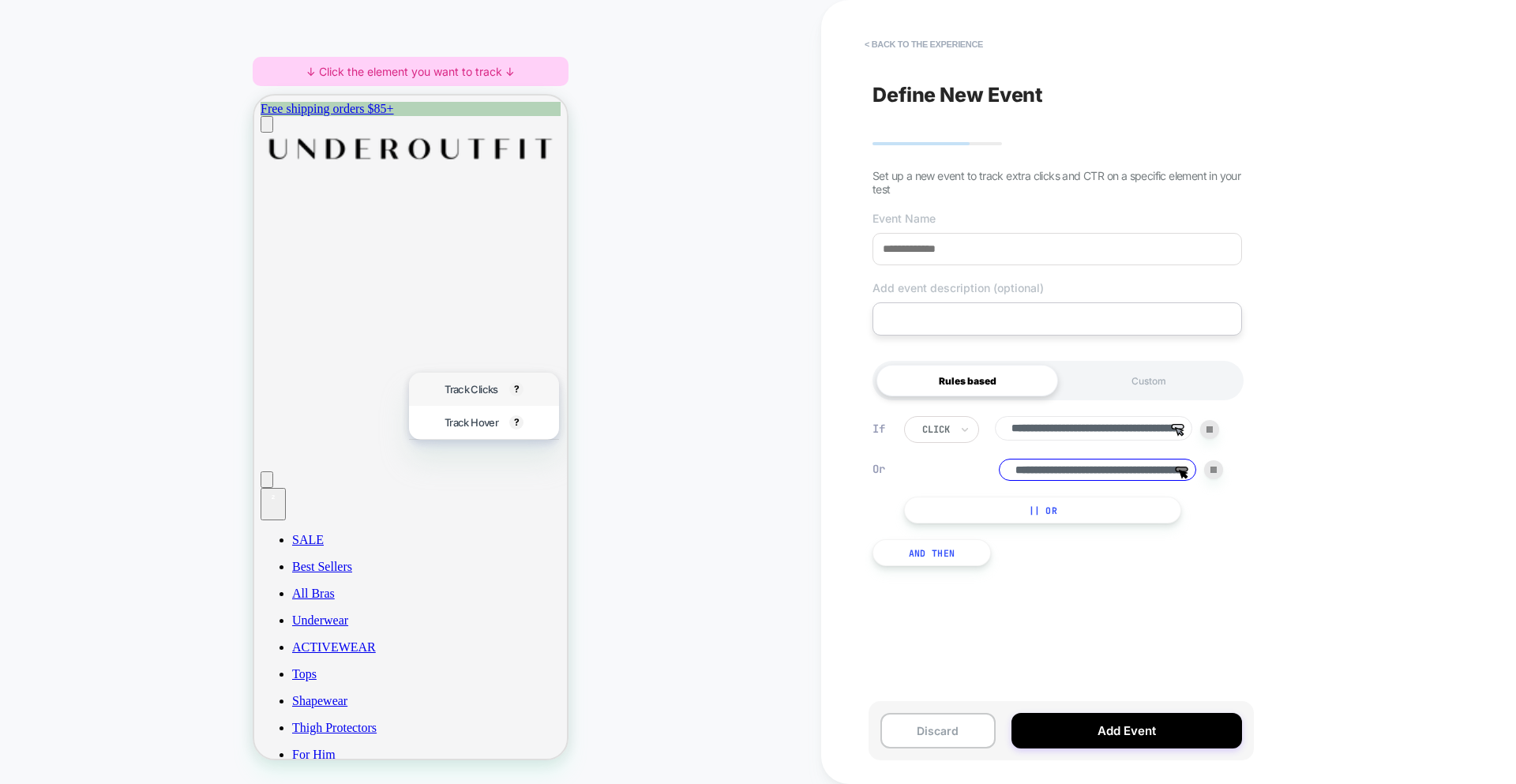
click at [464, 383] on span "Track Clicks" at bounding box center [470, 389] width 53 height 13
click at [406, 353] on div at bounding box center [411, 477] width 313 height 391
click at [491, 420] on div at bounding box center [411, 477] width 313 height 391
click at [496, 434] on div at bounding box center [411, 477] width 313 height 391
drag, startPoint x: 761, startPoint y: 436, endPoint x: 943, endPoint y: 462, distance: 183.8
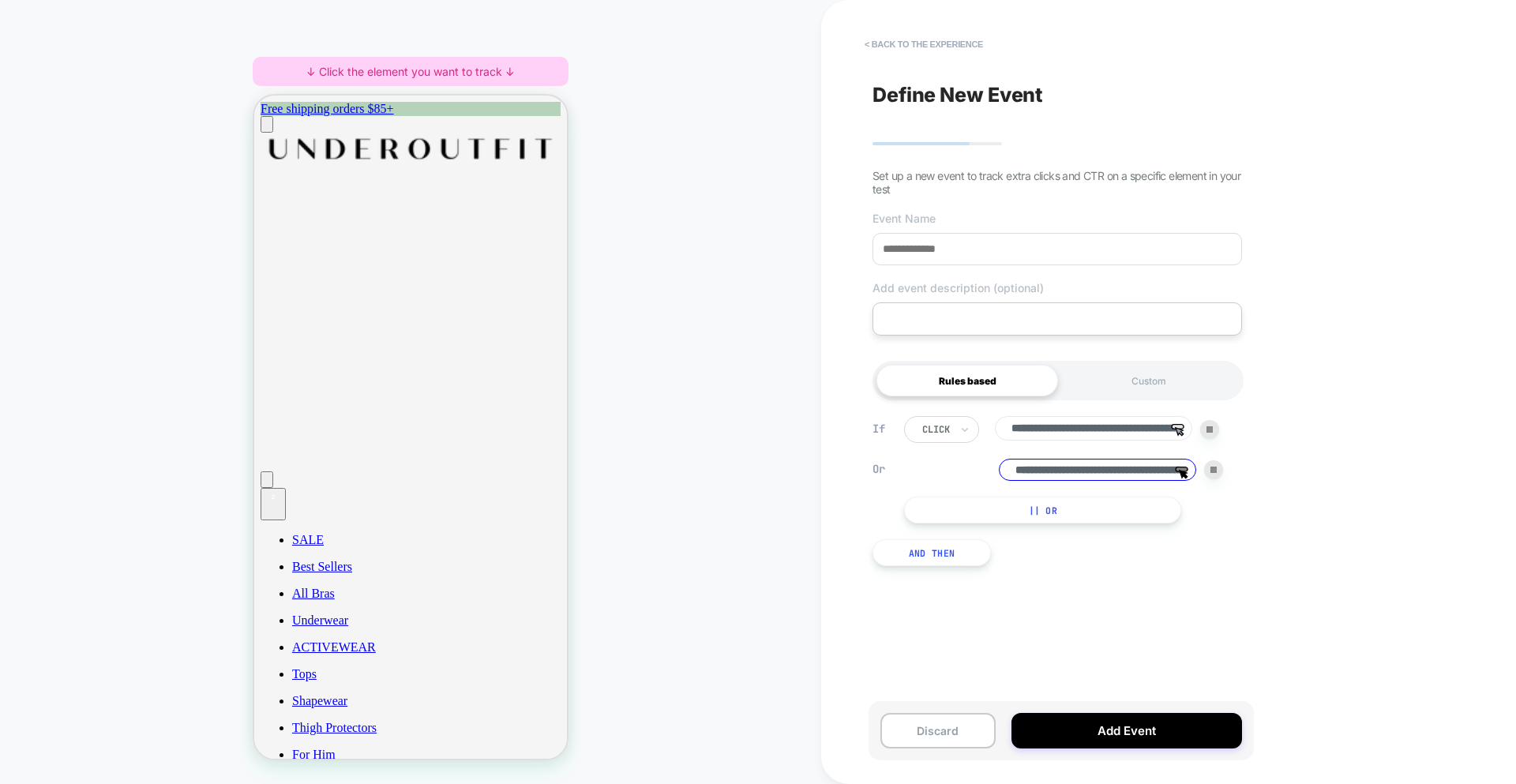
click at [762, 436] on div "HOMEPAGE ↓ Click the element you want to track ↓" at bounding box center [411, 392] width 821 height 753
click at [1056, 425] on input "**********" at bounding box center [1094, 428] width 198 height 24
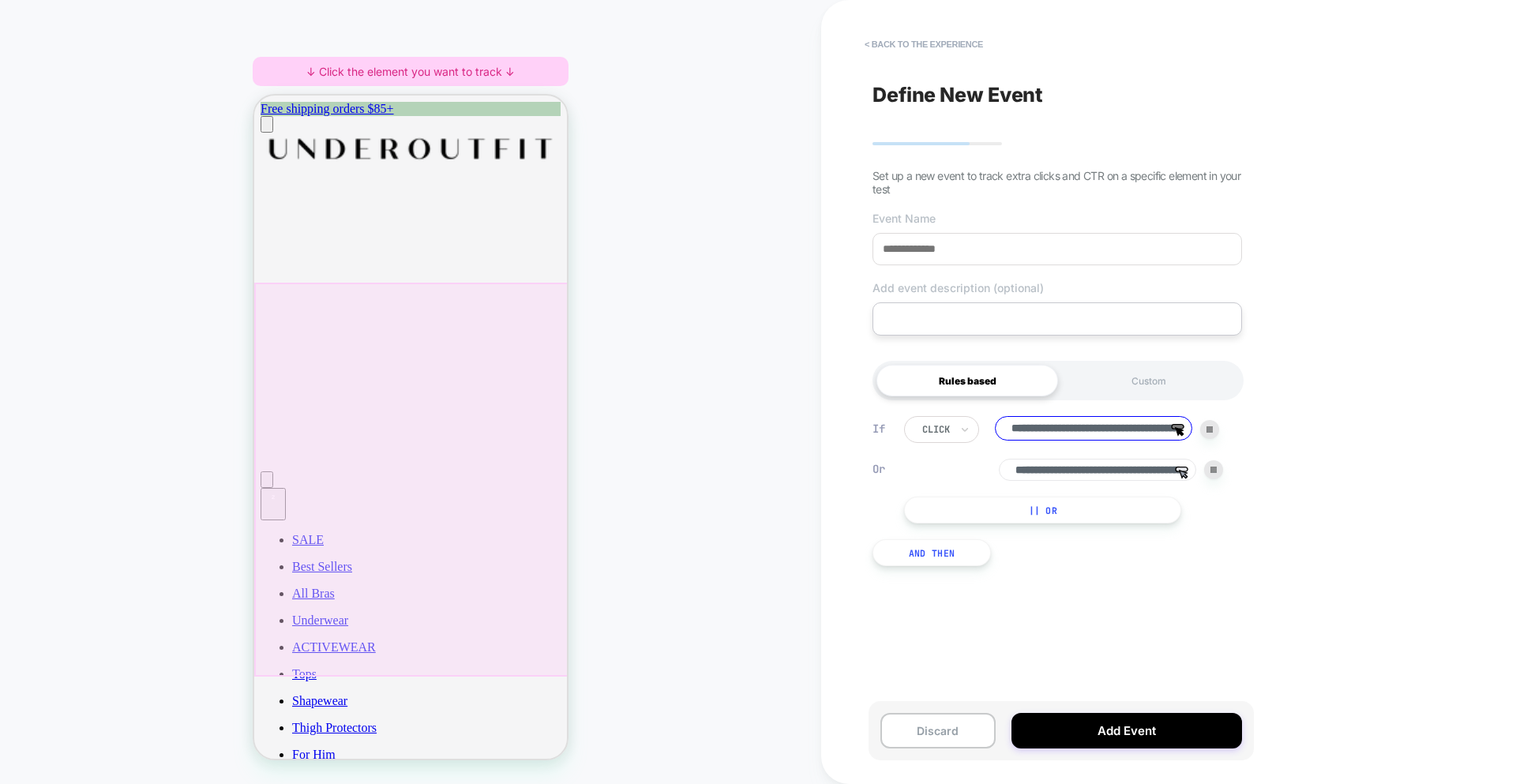
click at [417, 302] on div at bounding box center [412, 479] width 316 height 394
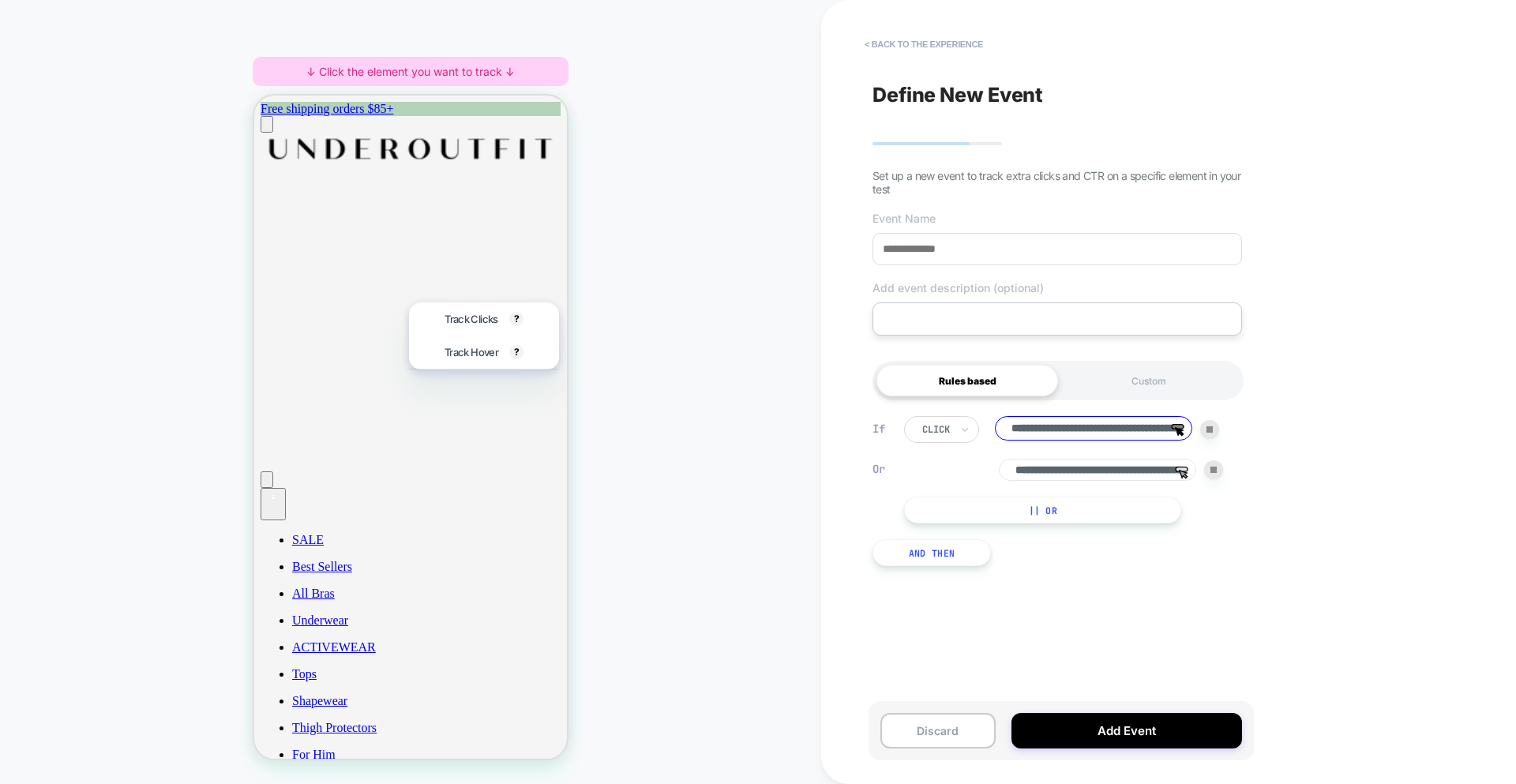
click at [489, 321] on span "Track Clicks" at bounding box center [470, 319] width 53 height 13
click at [755, 406] on div "HOMEPAGE ↓ Click the element you want to track ↓" at bounding box center [411, 392] width 821 height 753
click at [702, 411] on div "HOMEPAGE ↓ Click the element you want to track ↓" at bounding box center [411, 392] width 821 height 753
click at [1133, 428] on input "**********" at bounding box center [1094, 428] width 198 height 24
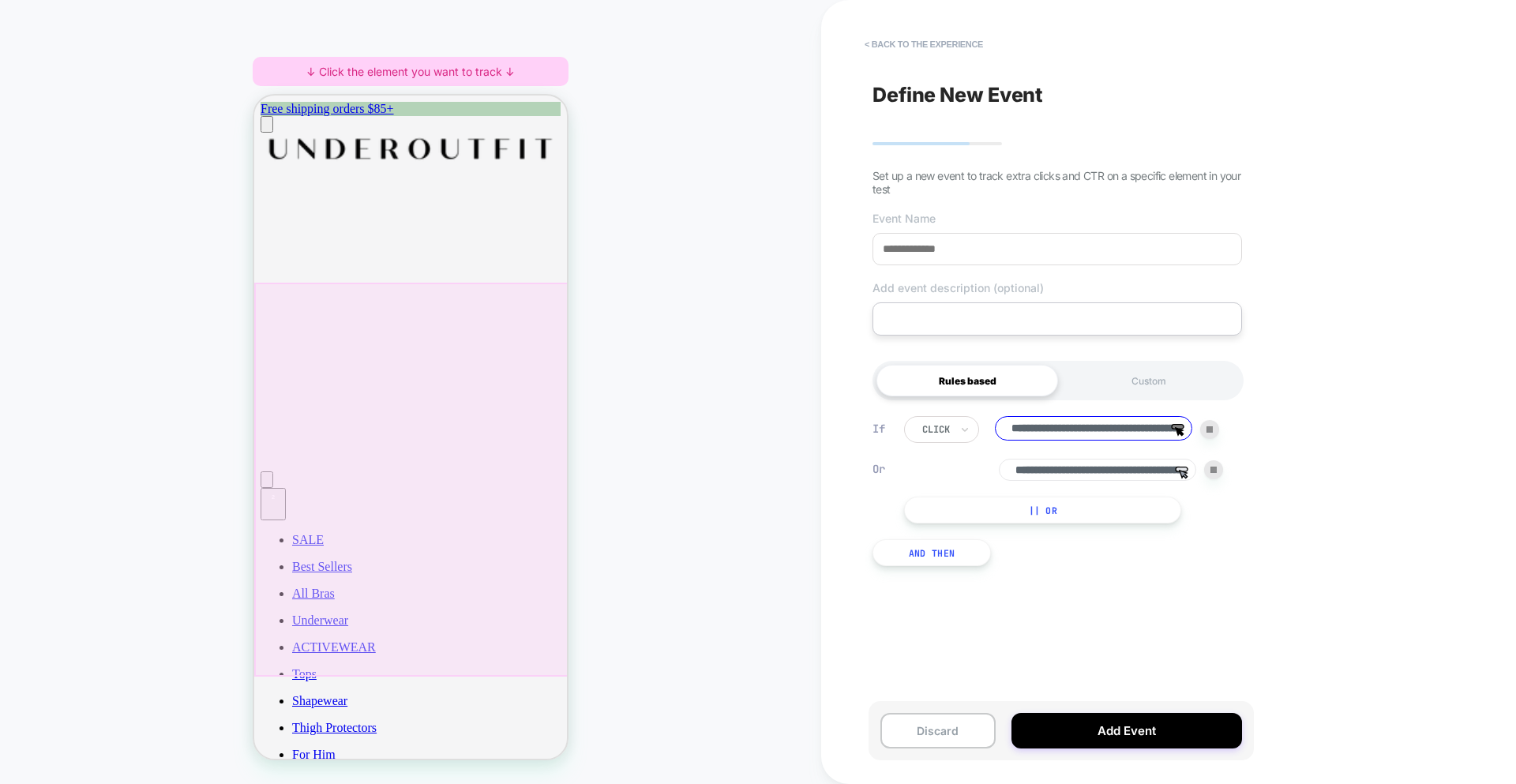
click at [488, 407] on div at bounding box center [412, 479] width 316 height 394
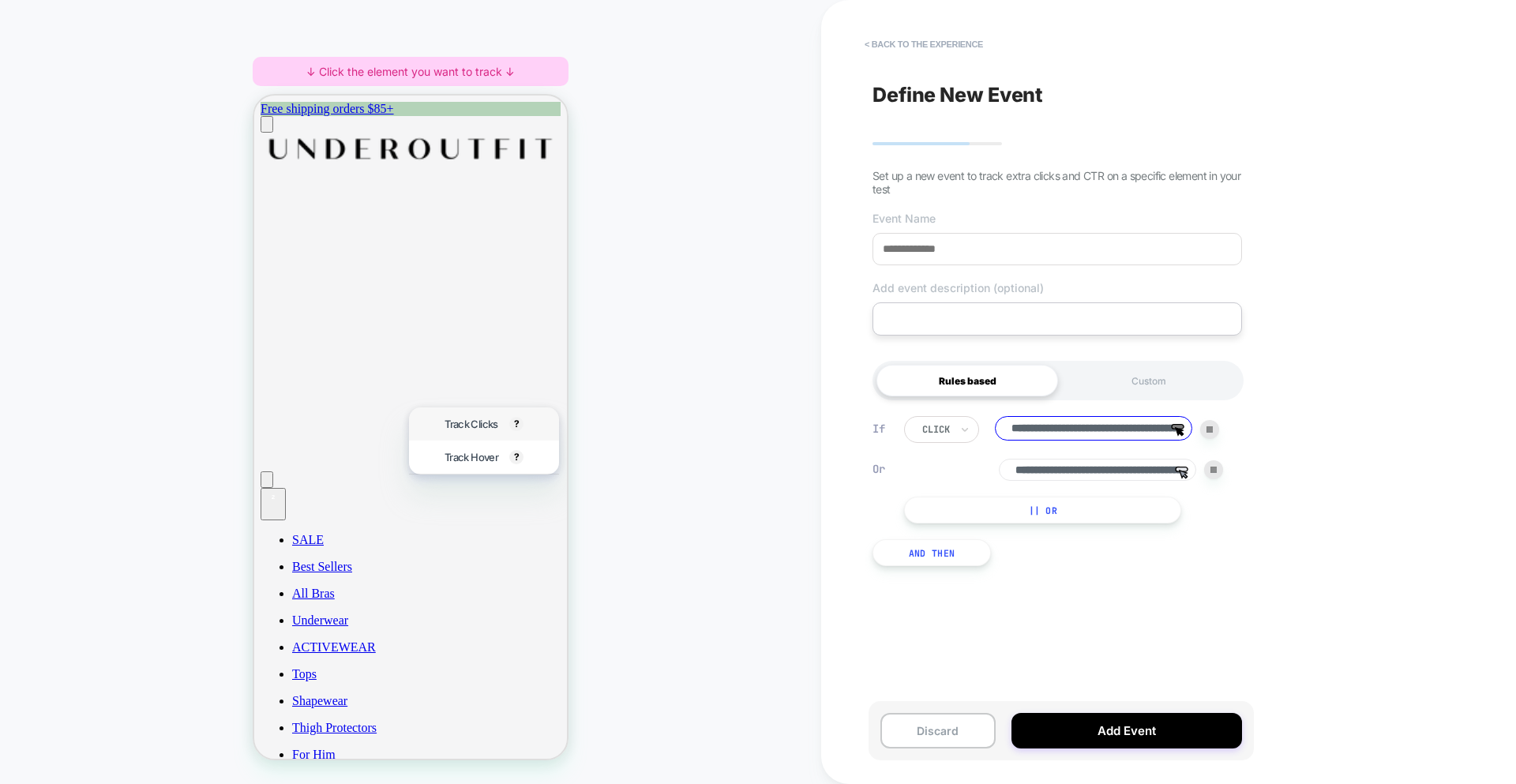
click at [411, 420] on div "Track Clicks ? Tracks clicks on the selected element." at bounding box center [483, 424] width 150 height 33
click at [458, 422] on span "Track Clicks" at bounding box center [470, 424] width 53 height 13
click at [1042, 420] on input "**********" at bounding box center [1094, 428] width 198 height 24
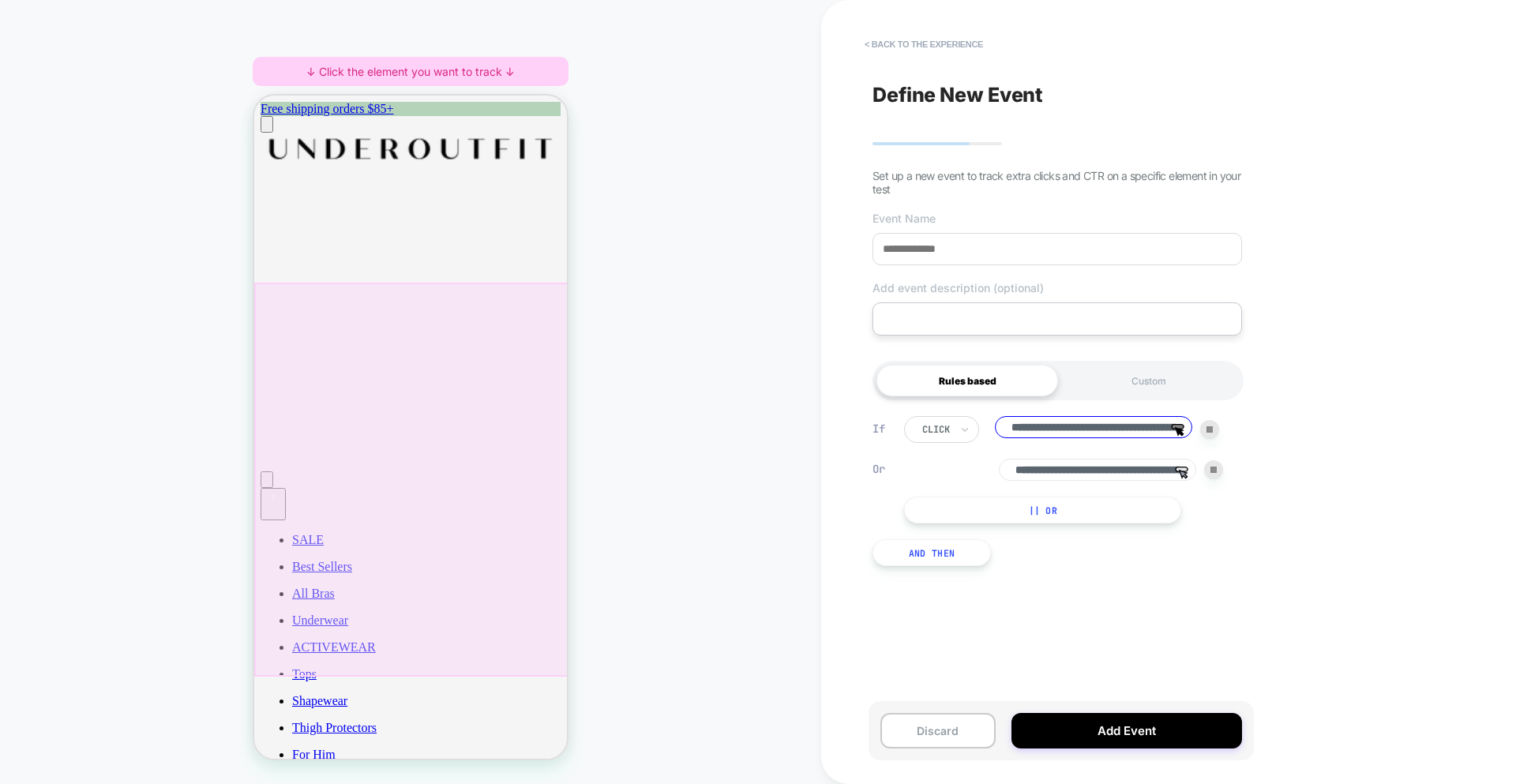
scroll to position [0, 187]
click at [481, 329] on div at bounding box center [412, 479] width 316 height 394
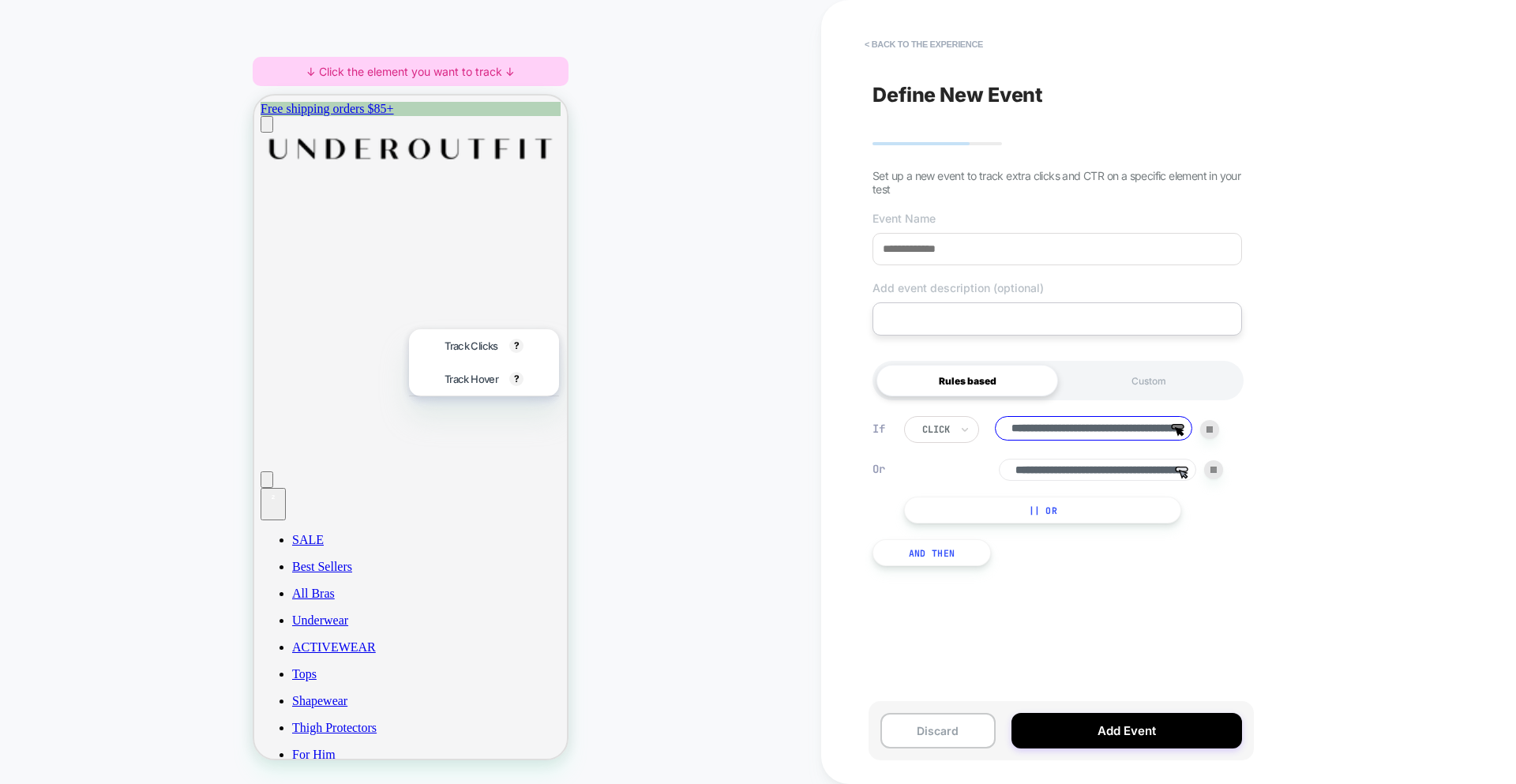
click at [464, 344] on span "Track Clicks" at bounding box center [470, 346] width 53 height 13
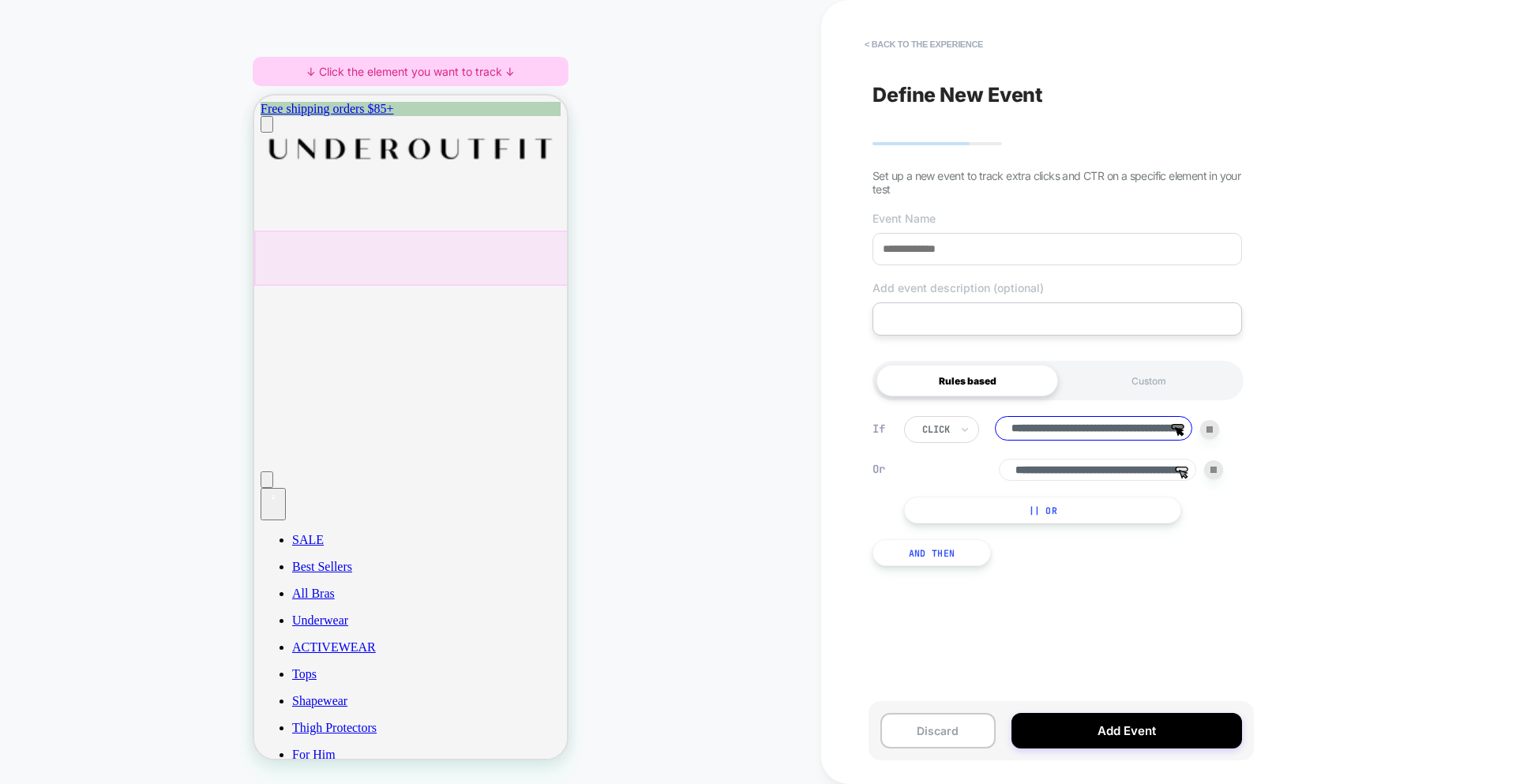
click at [533, 262] on div at bounding box center [412, 258] width 316 height 55
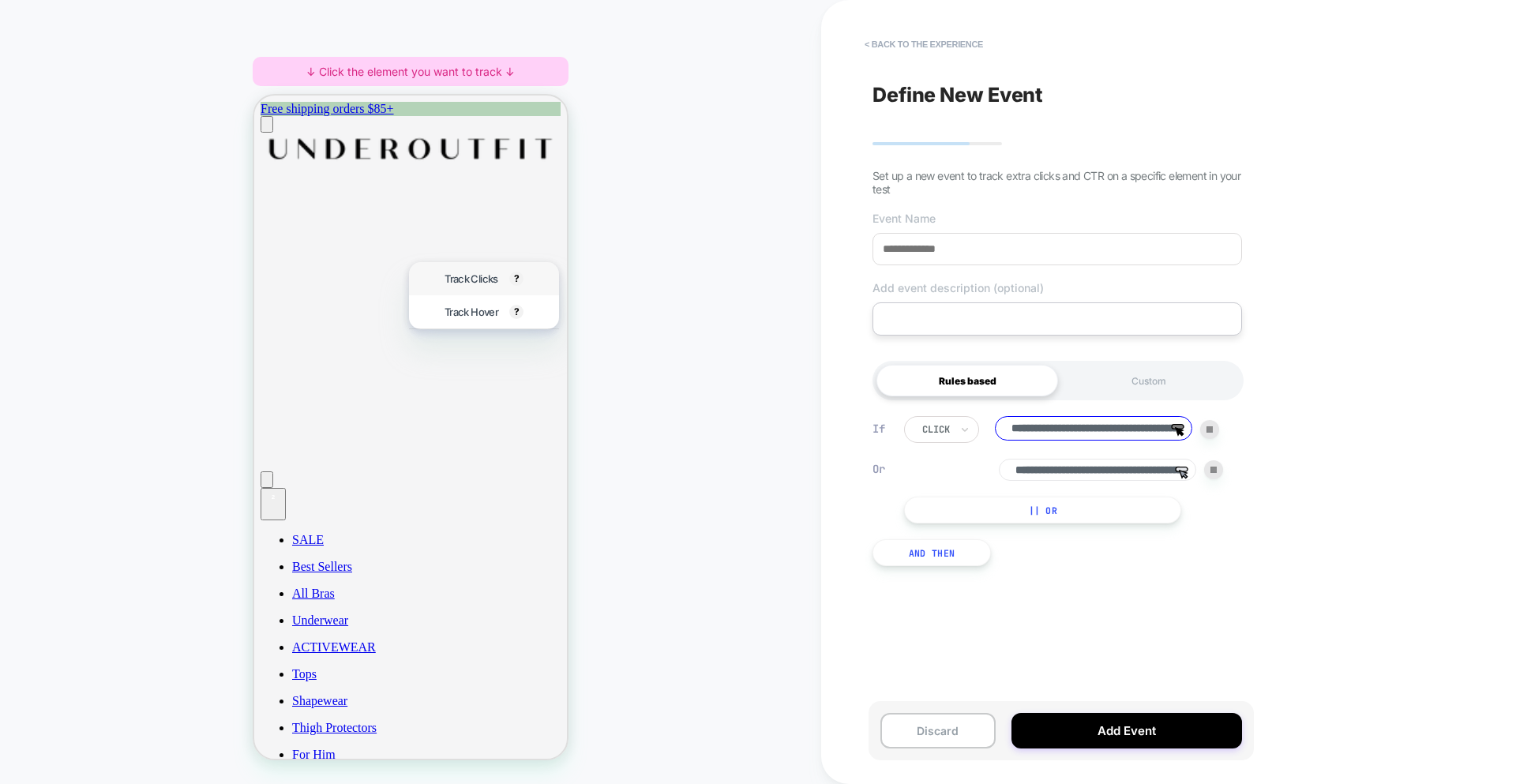
click at [478, 281] on span "Track Clicks" at bounding box center [470, 279] width 53 height 13
type input "**********"
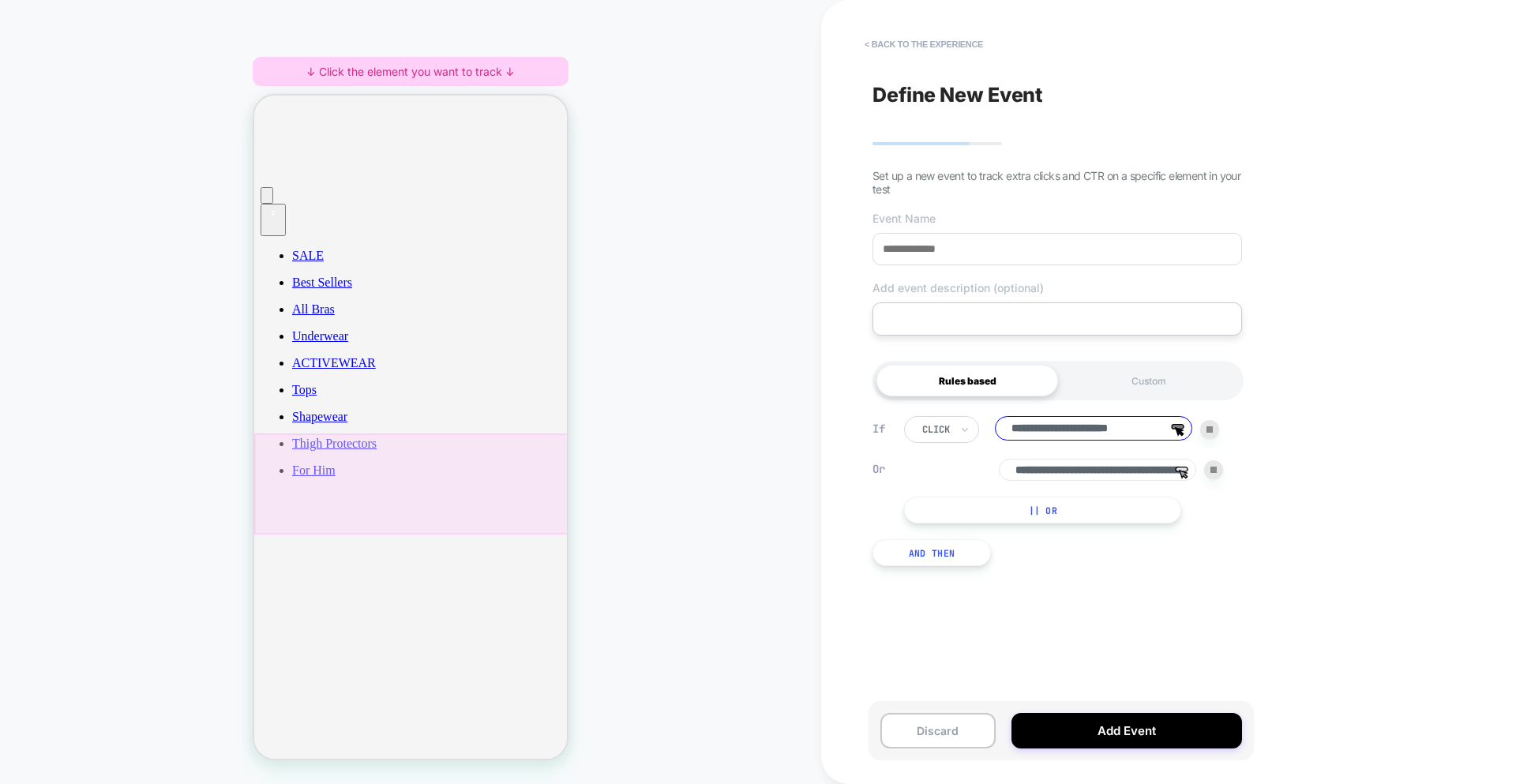
scroll to position [285, 0]
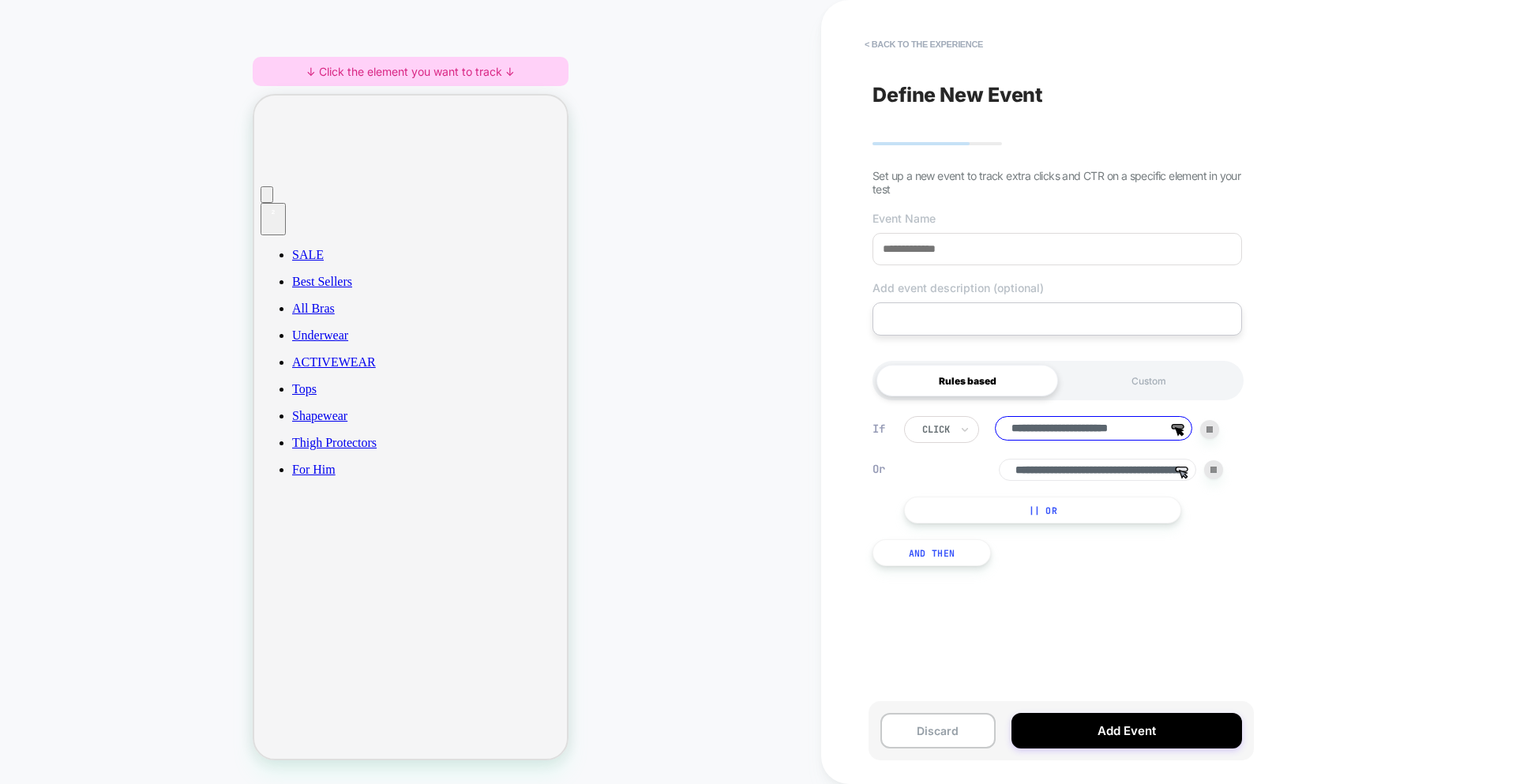
drag, startPoint x: 821, startPoint y: 542, endPoint x: 832, endPoint y: 542, distance: 11.0
click at [821, 542] on div "**********" at bounding box center [1169, 392] width 695 height 784
drag, startPoint x: 922, startPoint y: 41, endPoint x: 1180, endPoint y: 653, distance: 664.2
click at [1204, 633] on div "**********" at bounding box center [1065, 392] width 385 height 784
click at [1148, 744] on button "Add Event" at bounding box center [1127, 730] width 230 height 36
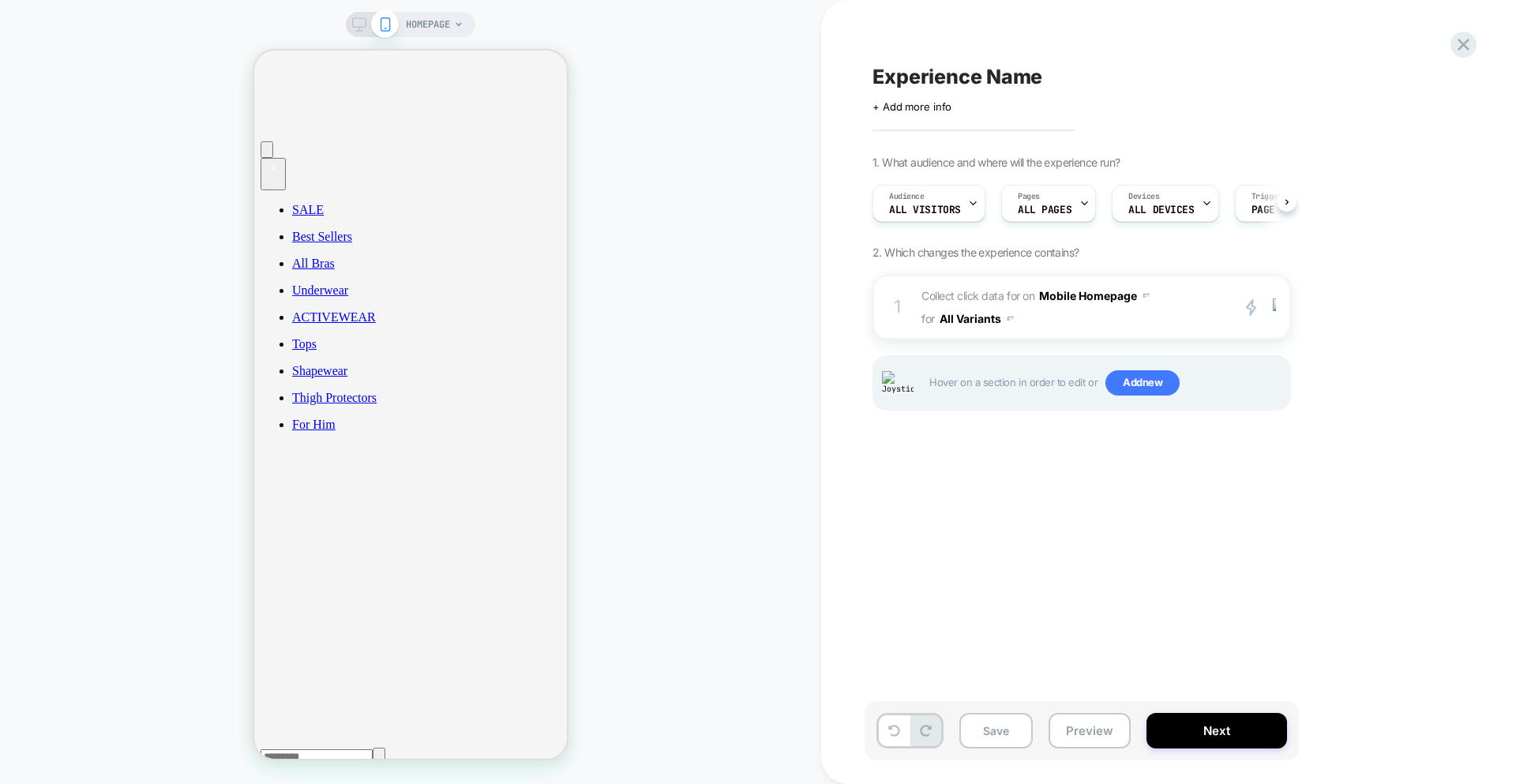
scroll to position [0, 1]
click at [1128, 321] on span "Collect click data for on Mobile Homepage for All Variants" at bounding box center [1072, 307] width 301 height 46
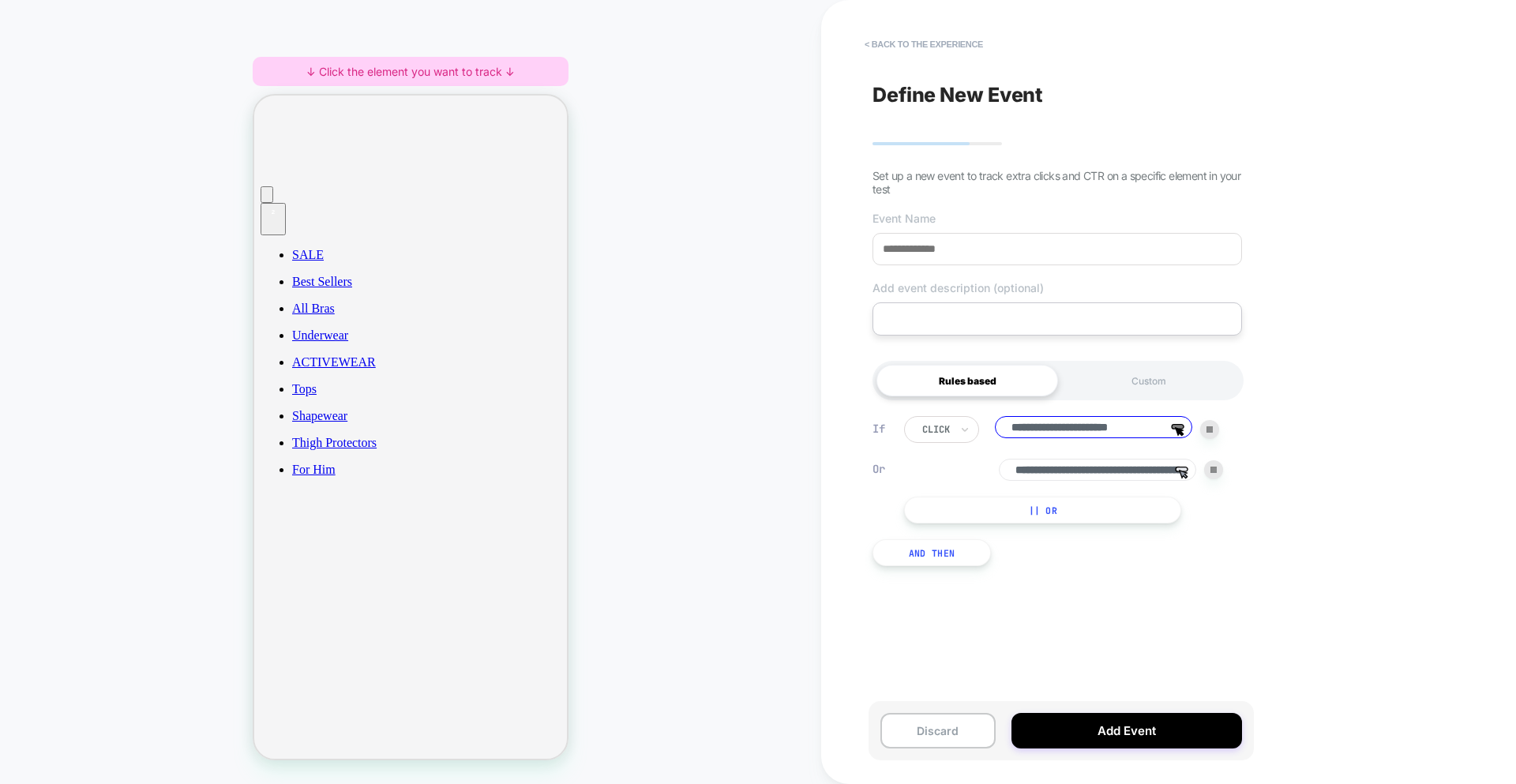
click at [954, 254] on input at bounding box center [1057, 249] width 370 height 32
click at [1108, 743] on button "Add Event" at bounding box center [1127, 730] width 230 height 36
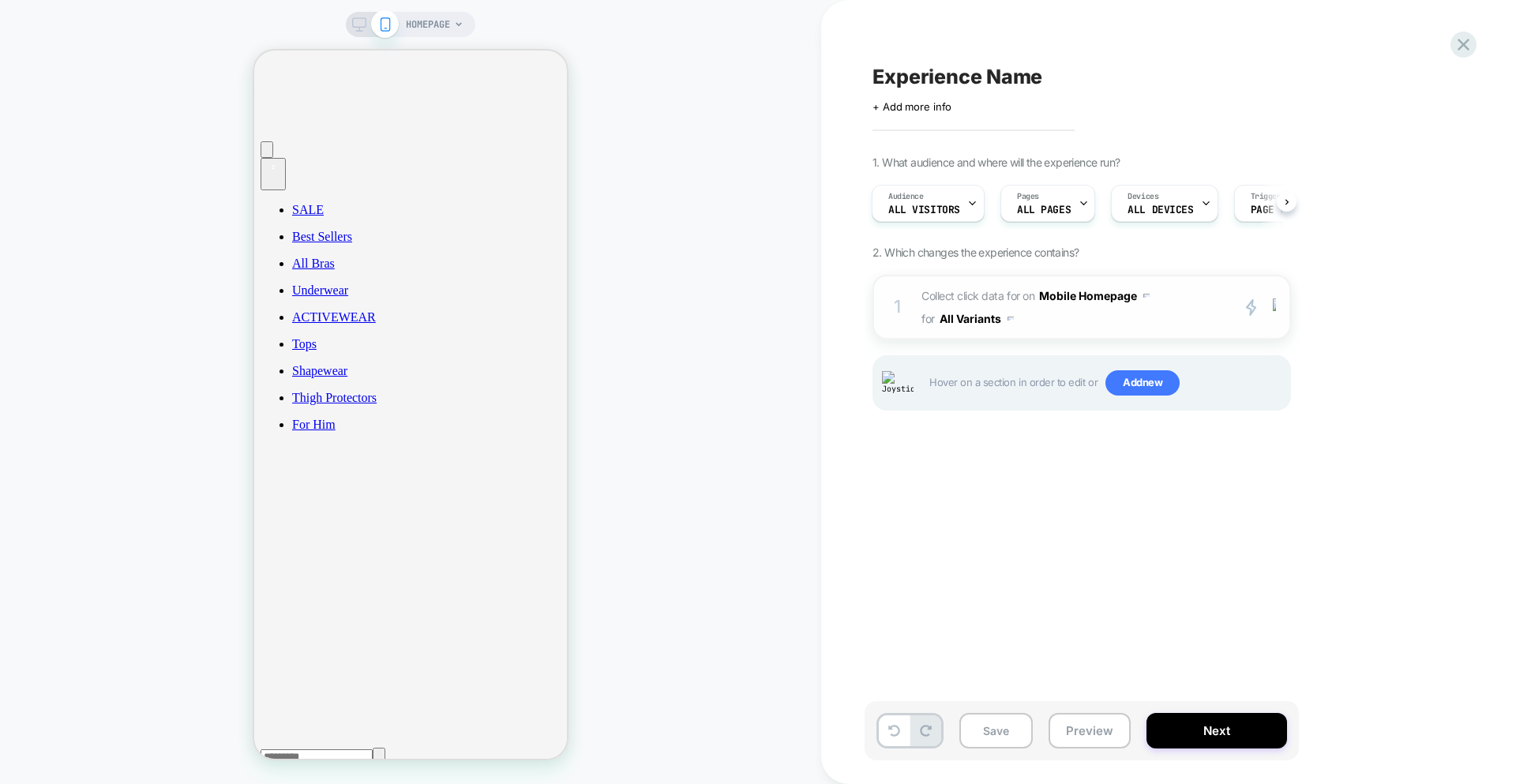
click at [1042, 321] on span "Collect click data for on Mobile Homepage for All Variants" at bounding box center [1072, 307] width 301 height 46
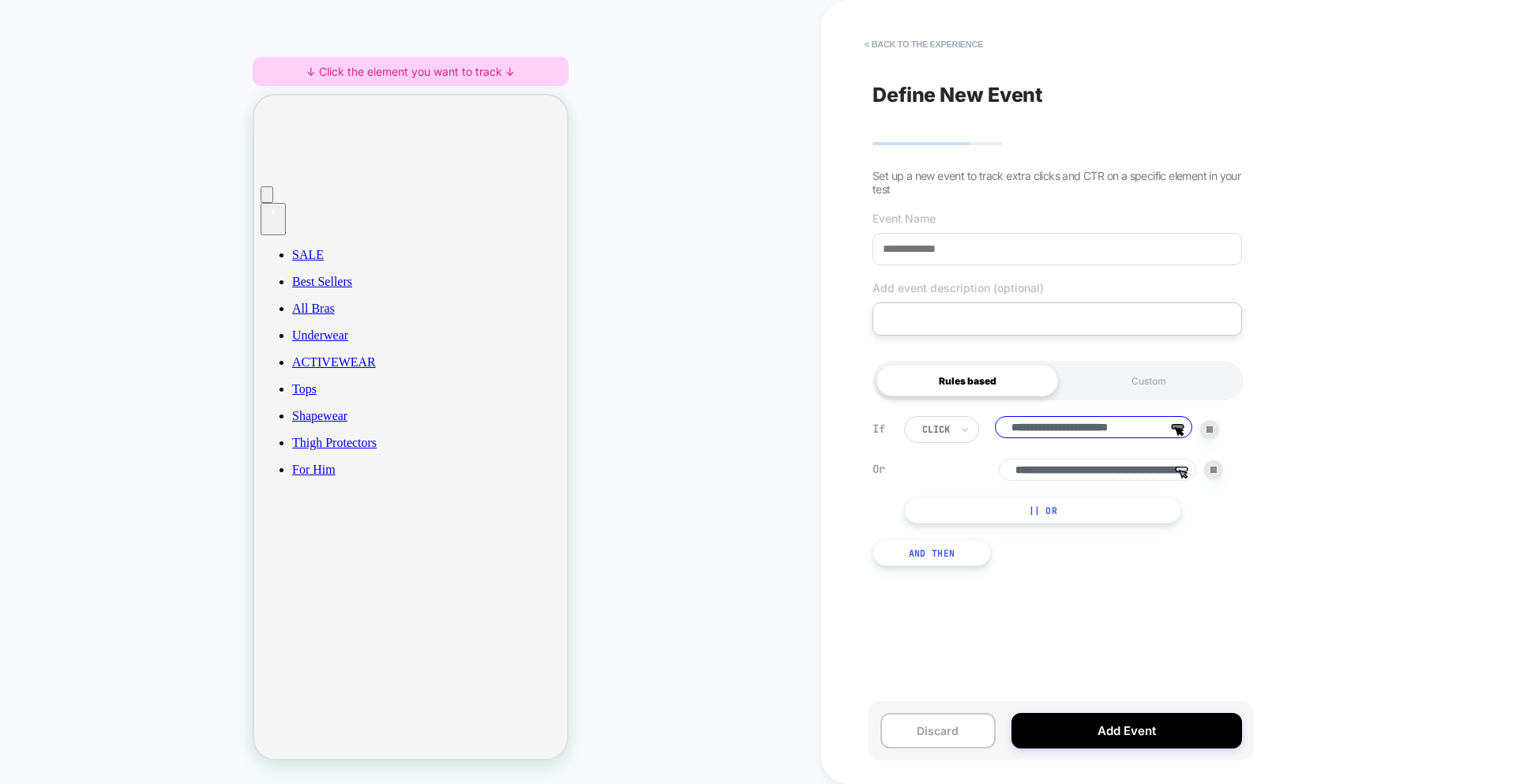
click at [950, 260] on input at bounding box center [1057, 249] width 370 height 32
click at [949, 241] on input at bounding box center [1057, 249] width 370 height 32
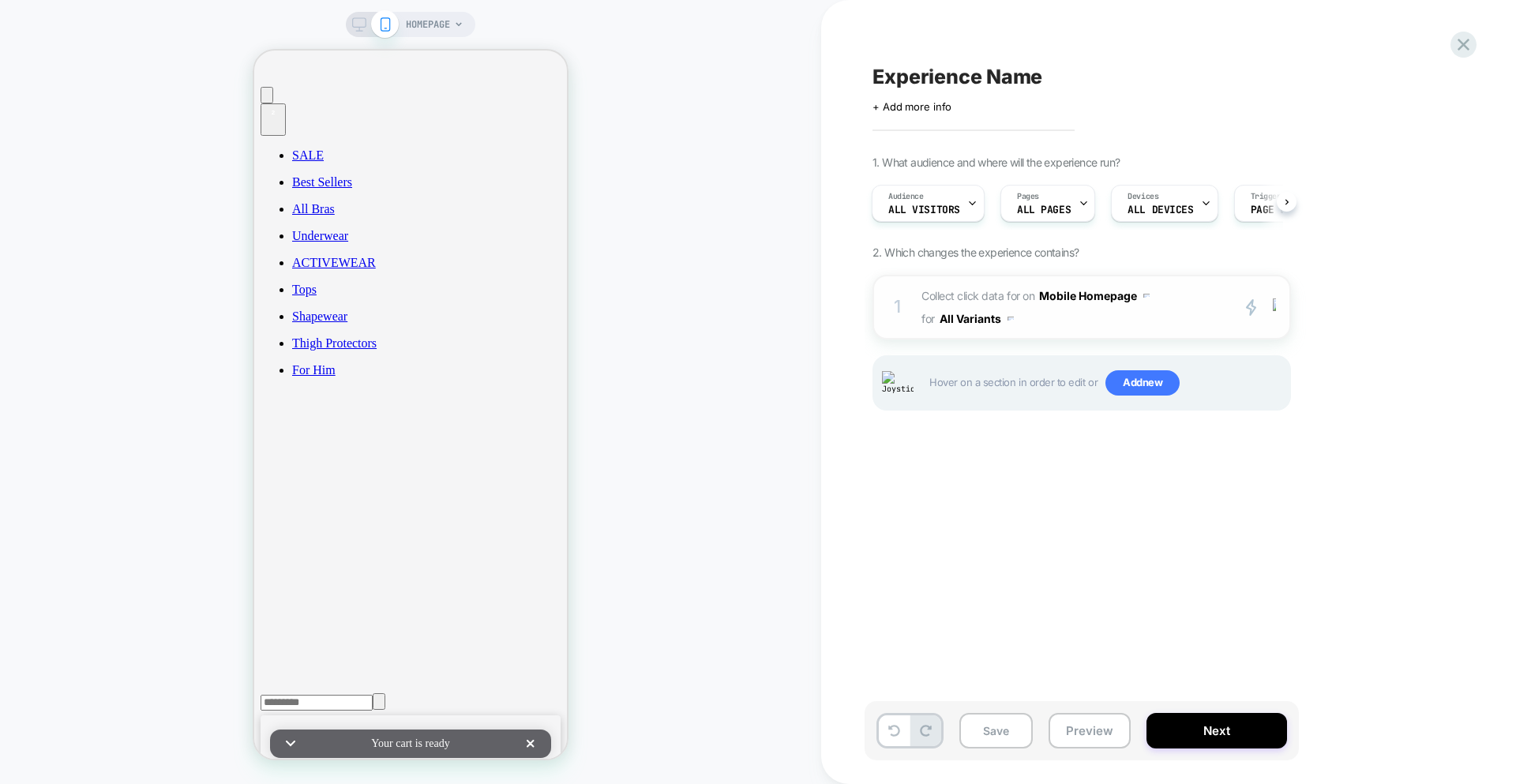
scroll to position [0, 0]
click at [1055, 326] on span "Collect click data for on Mobile Homepage for All Variants" at bounding box center [1072, 307] width 301 height 46
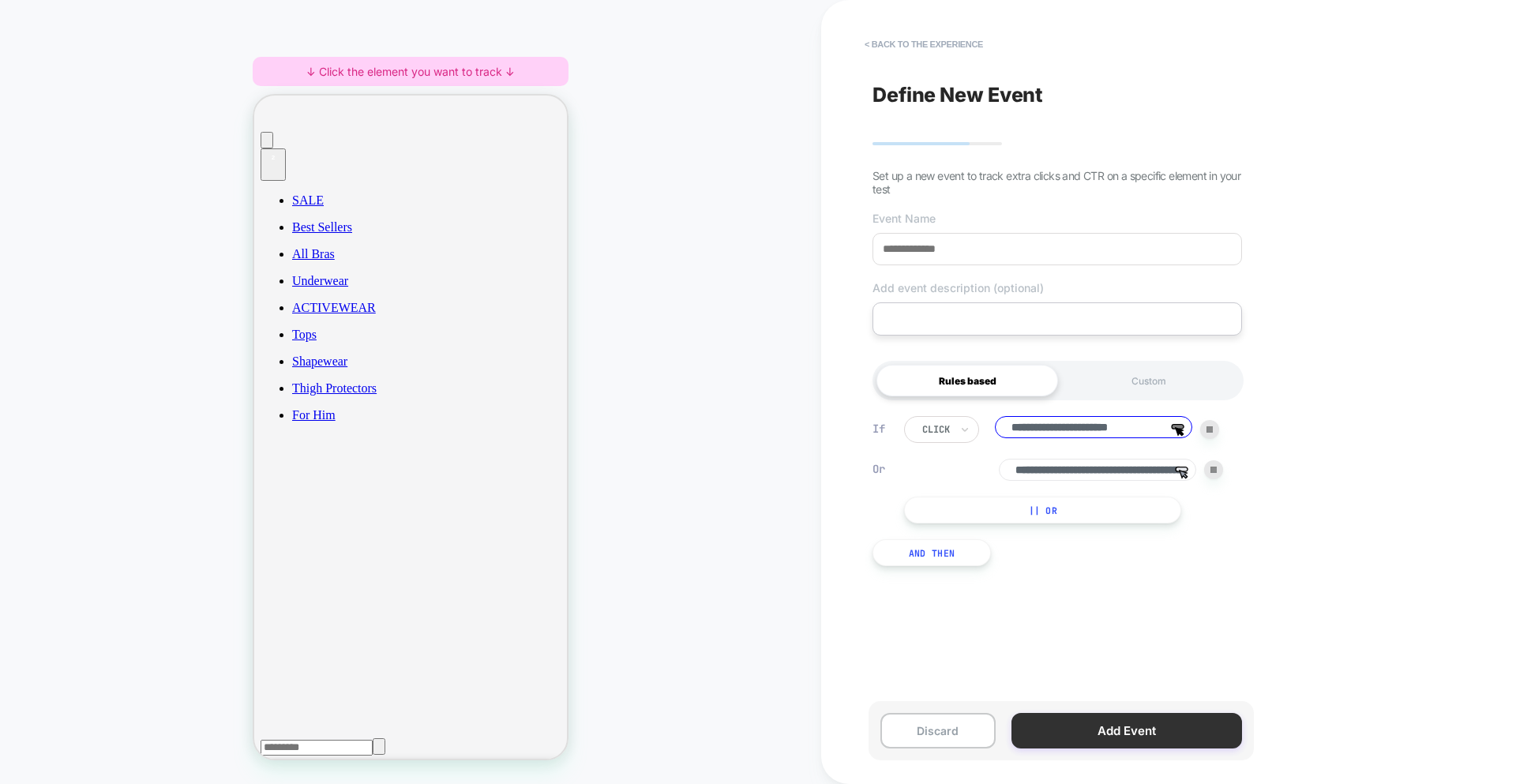
click at [1084, 739] on button "Add Event" at bounding box center [1127, 730] width 230 height 36
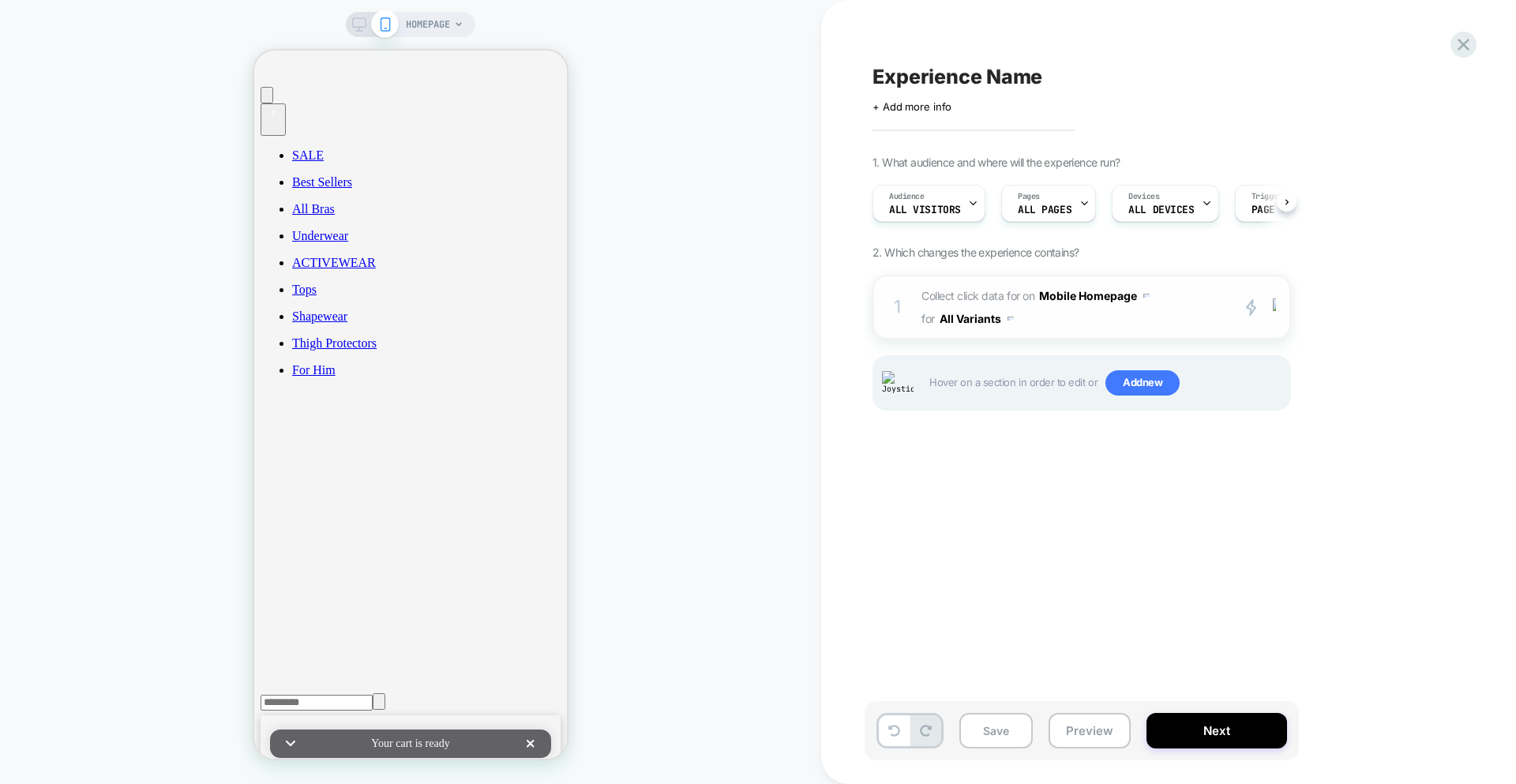
scroll to position [0, 1]
click at [1038, 327] on span "Collect click data for on Mobile Homepage for All Variants" at bounding box center [1072, 307] width 301 height 46
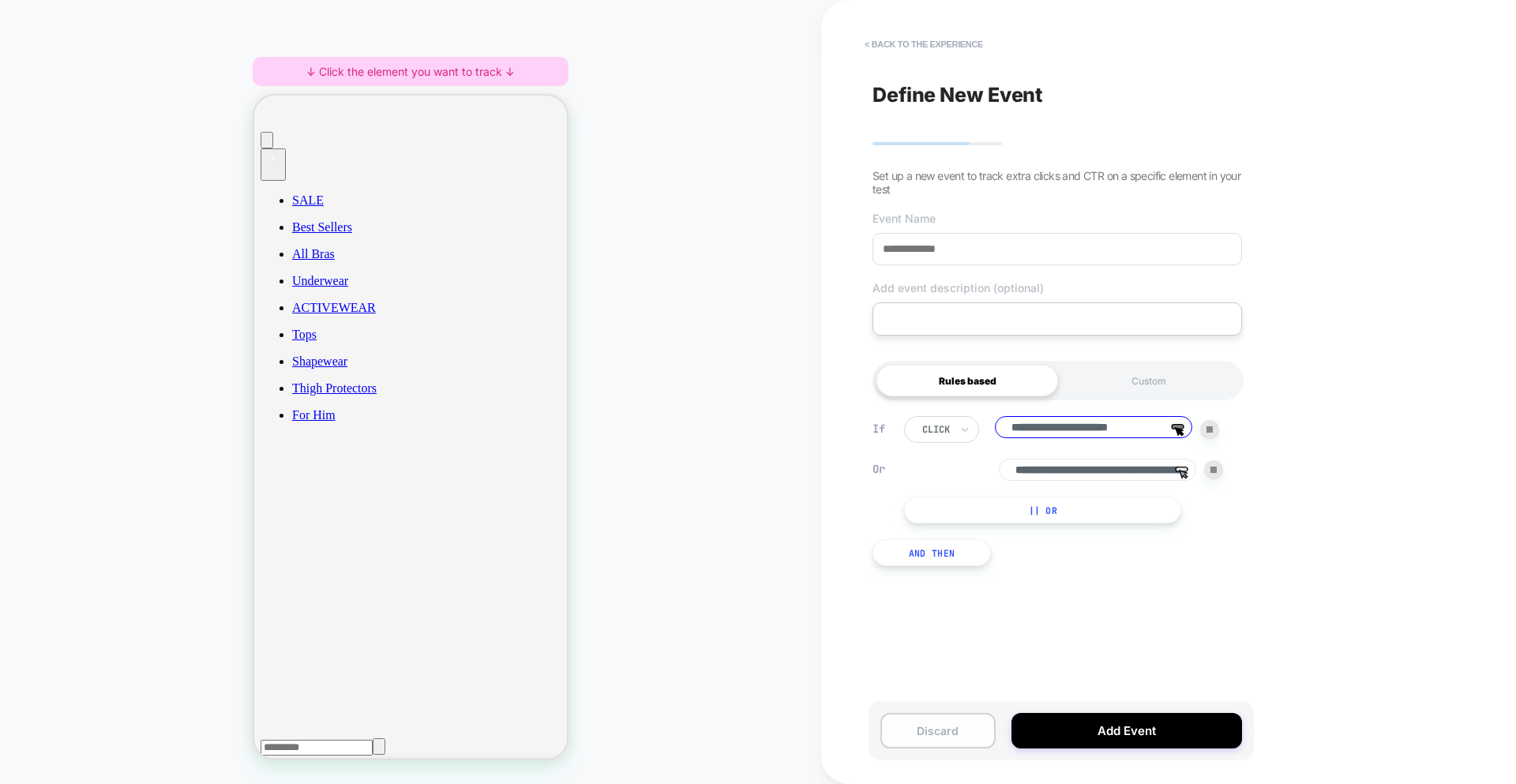
click at [962, 735] on button "Discard" at bounding box center [937, 730] width 115 height 36
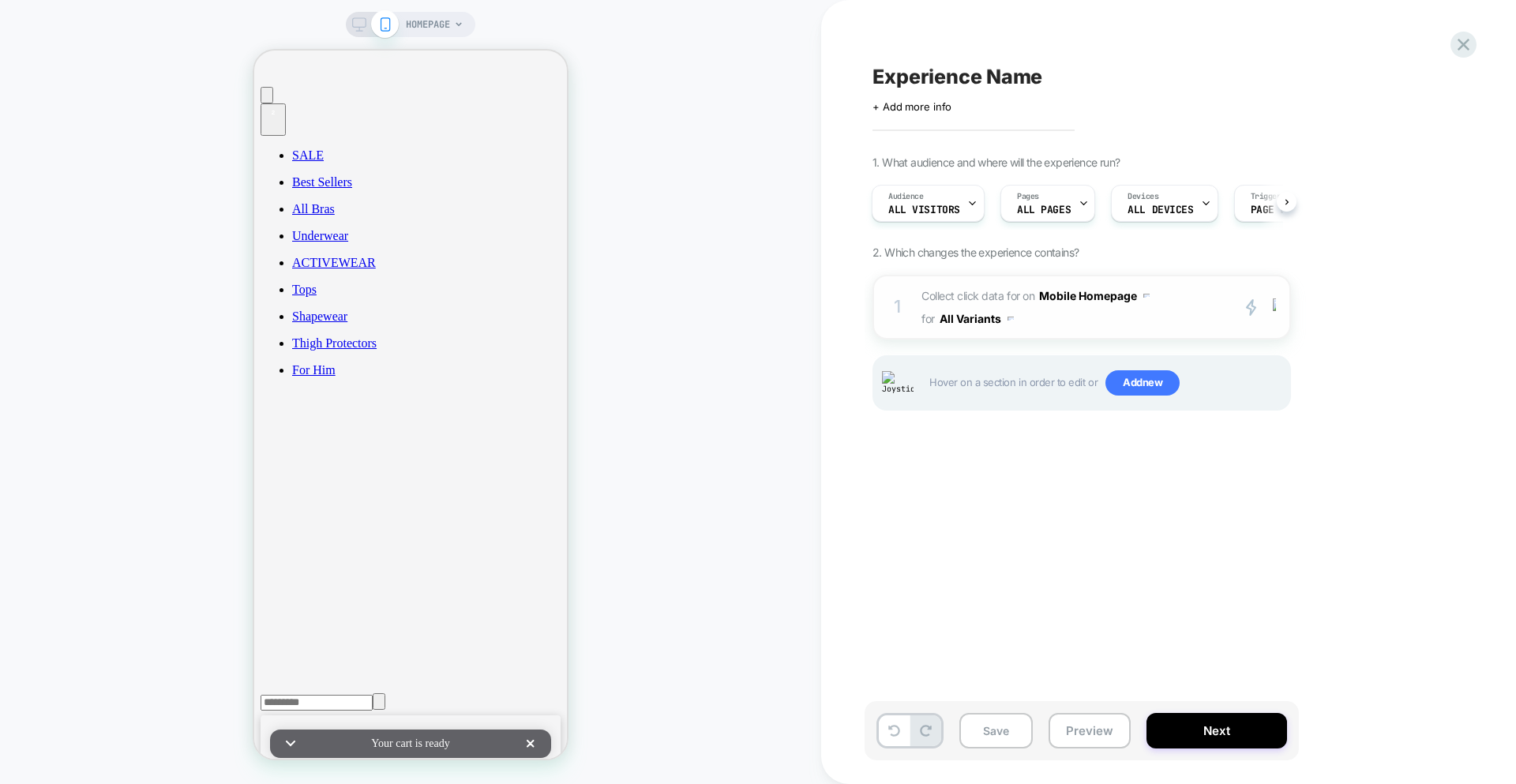
click at [1073, 337] on div "1 Collect click data for on Mobile Homepage for All Variants primary 2 Duplicat…" at bounding box center [1081, 307] width 418 height 65
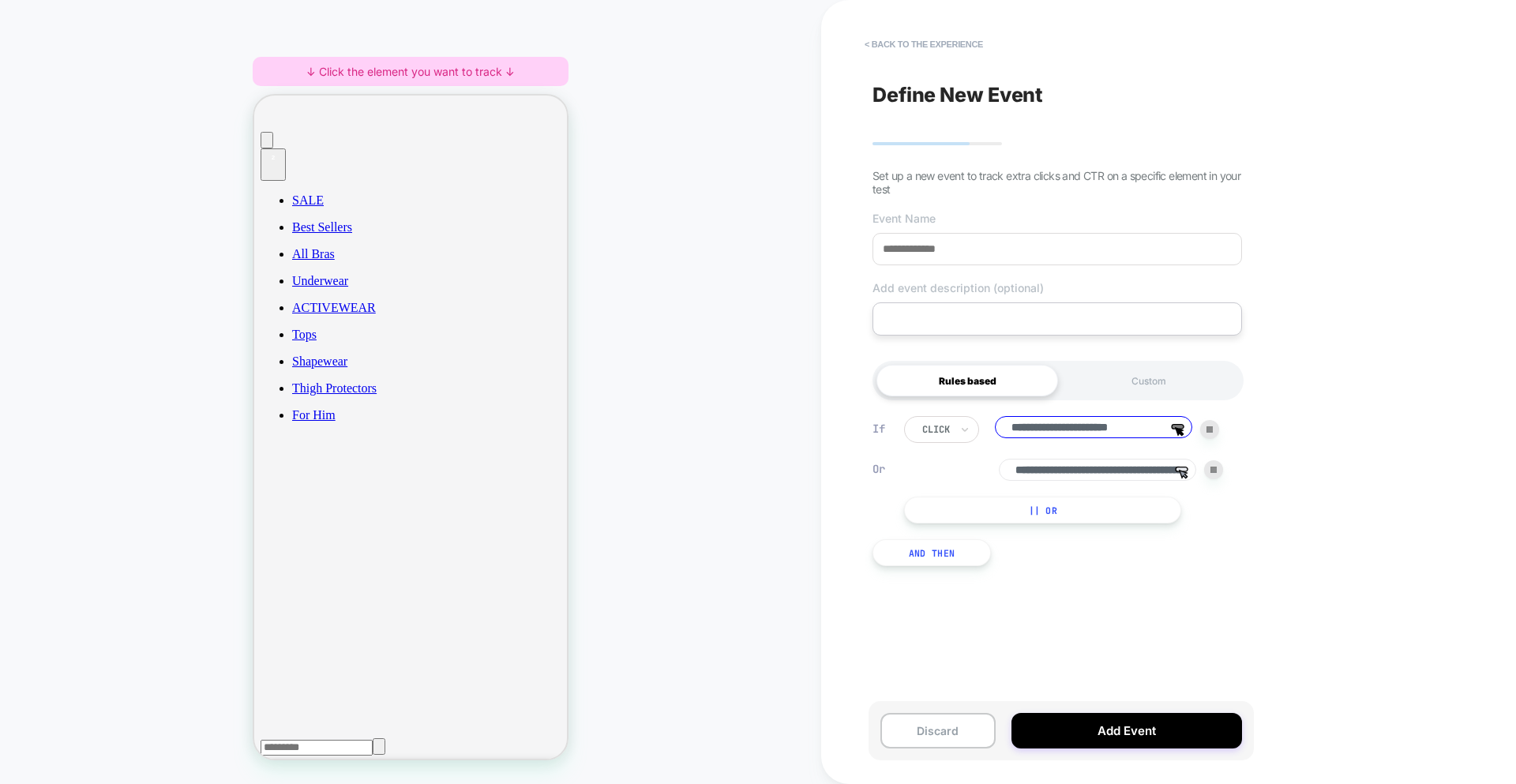
click at [969, 248] on input at bounding box center [1057, 249] width 370 height 32
type input "********"
click at [934, 737] on button "Discard" at bounding box center [937, 730] width 115 height 36
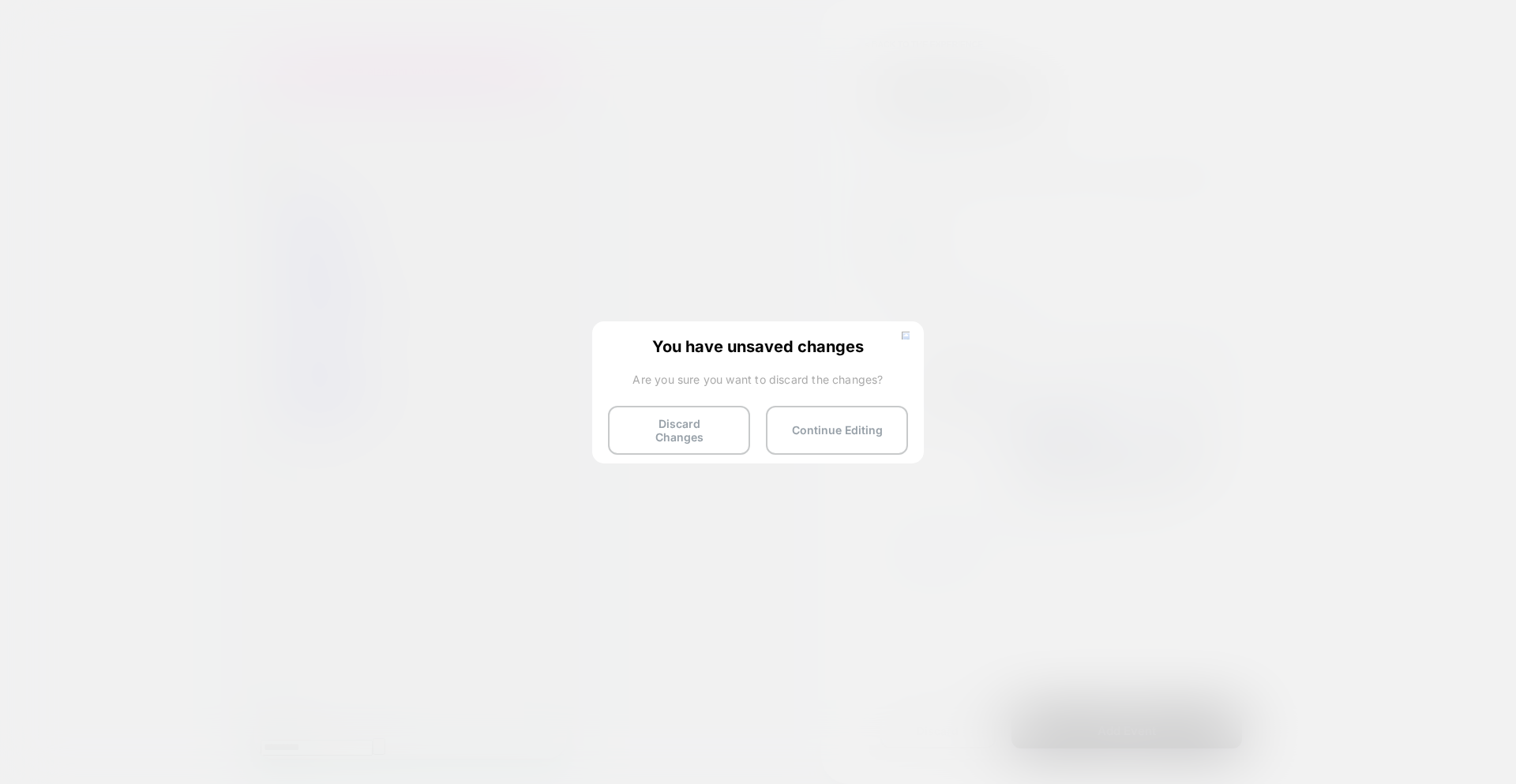
click at [905, 339] on img at bounding box center [905, 335] width 8 height 8
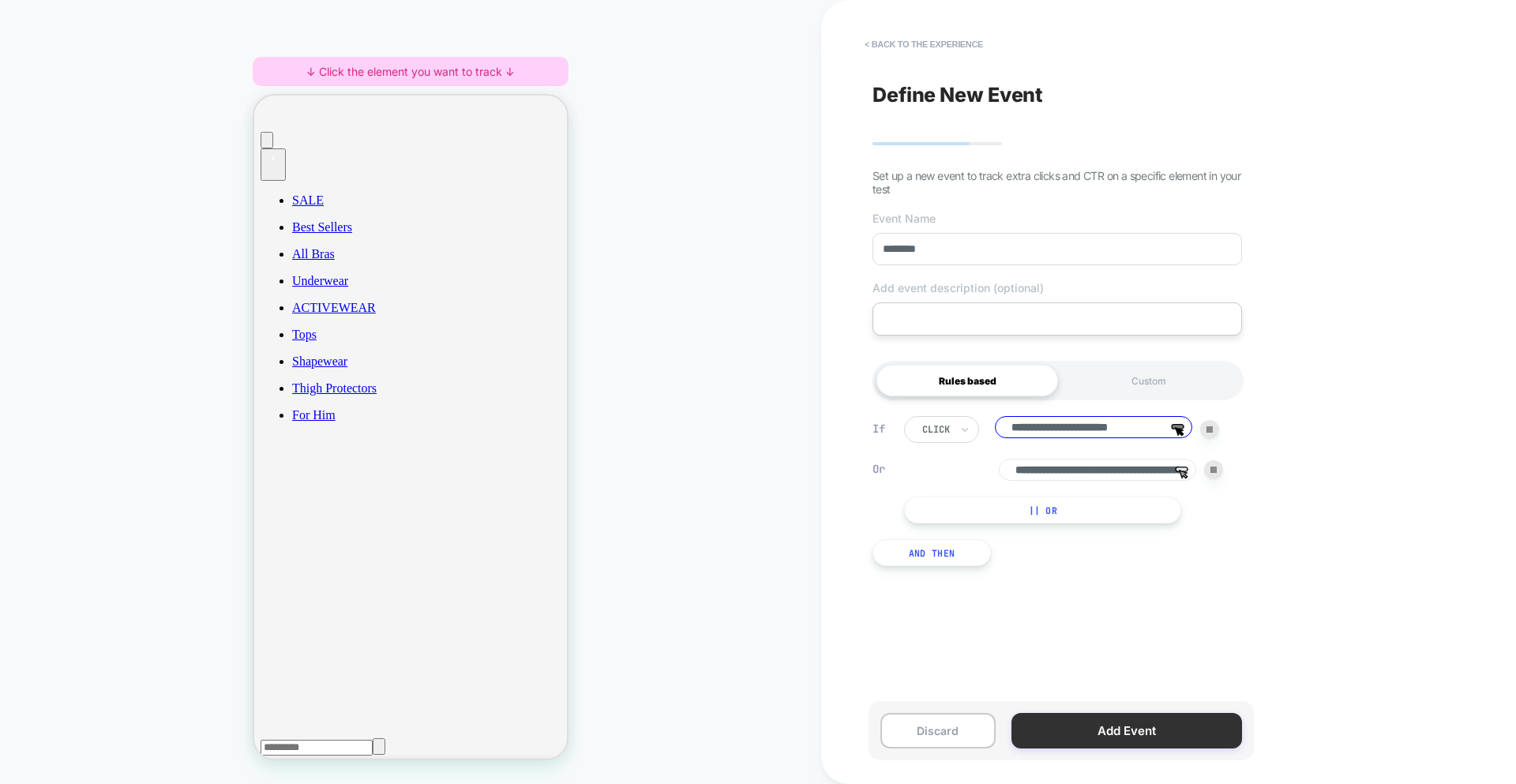
click at [1116, 729] on button "Add Event" at bounding box center [1127, 730] width 230 height 36
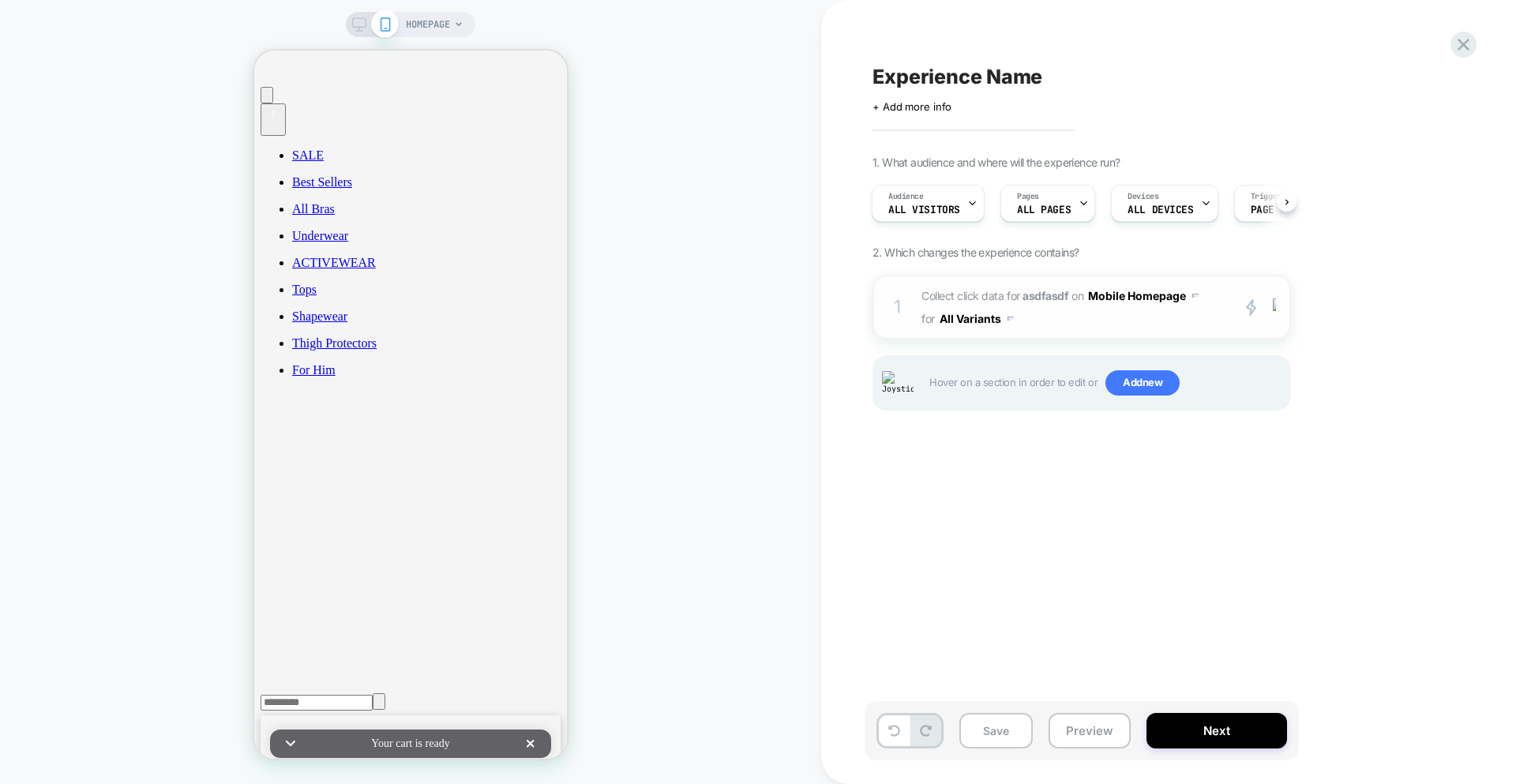
click at [1050, 299] on strong "asdfasdf" at bounding box center [1046, 295] width 46 height 13
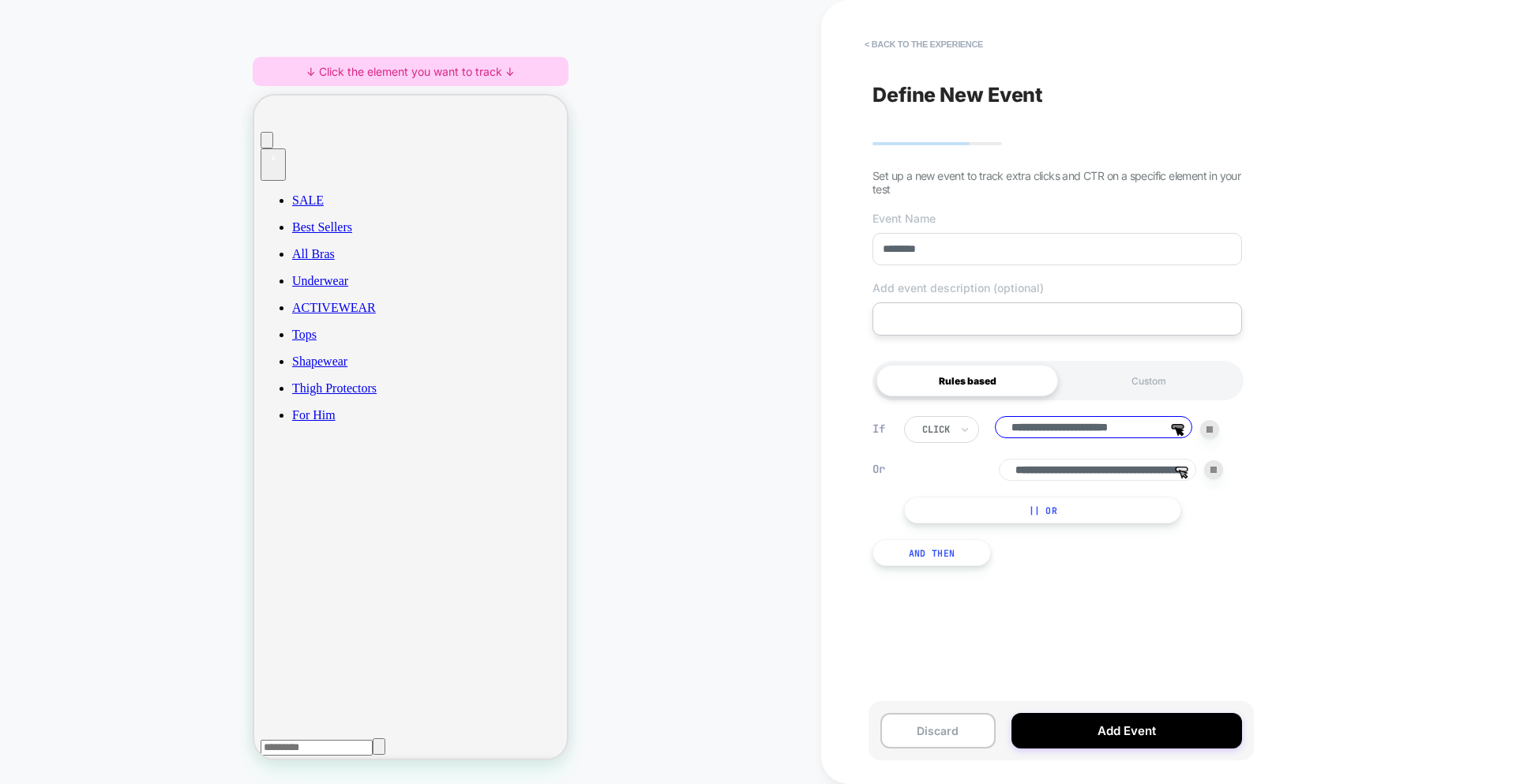
click at [1015, 258] on input "********" at bounding box center [1057, 249] width 370 height 32
click at [1089, 737] on button "Add Event" at bounding box center [1127, 730] width 230 height 36
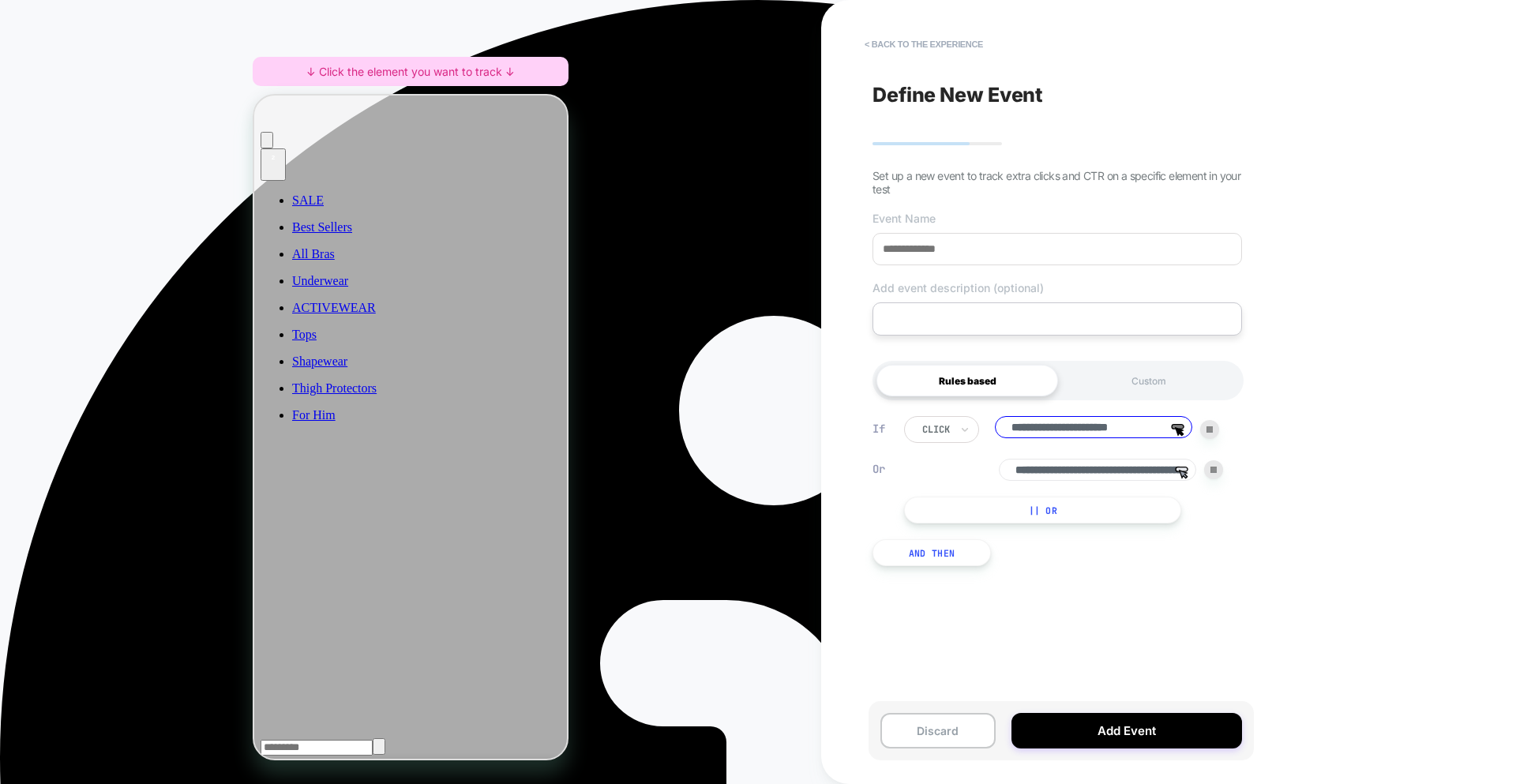
click at [1032, 256] on input at bounding box center [1057, 249] width 370 height 32
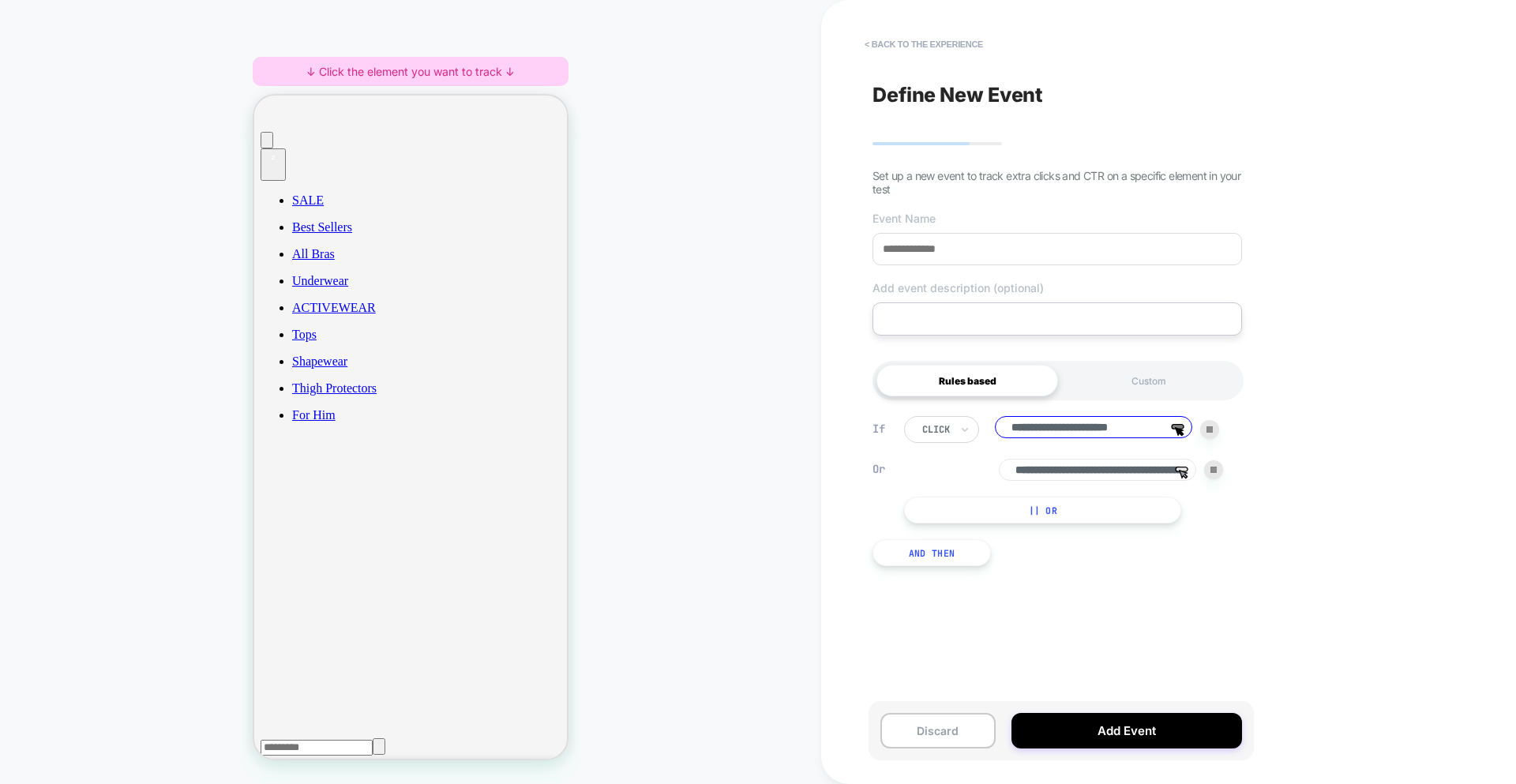
click at [1085, 652] on div "**********" at bounding box center [1057, 392] width 385 height 753
click at [1097, 244] on input at bounding box center [1057, 249] width 370 height 32
click at [1095, 735] on button "Add Event" at bounding box center [1127, 730] width 230 height 36
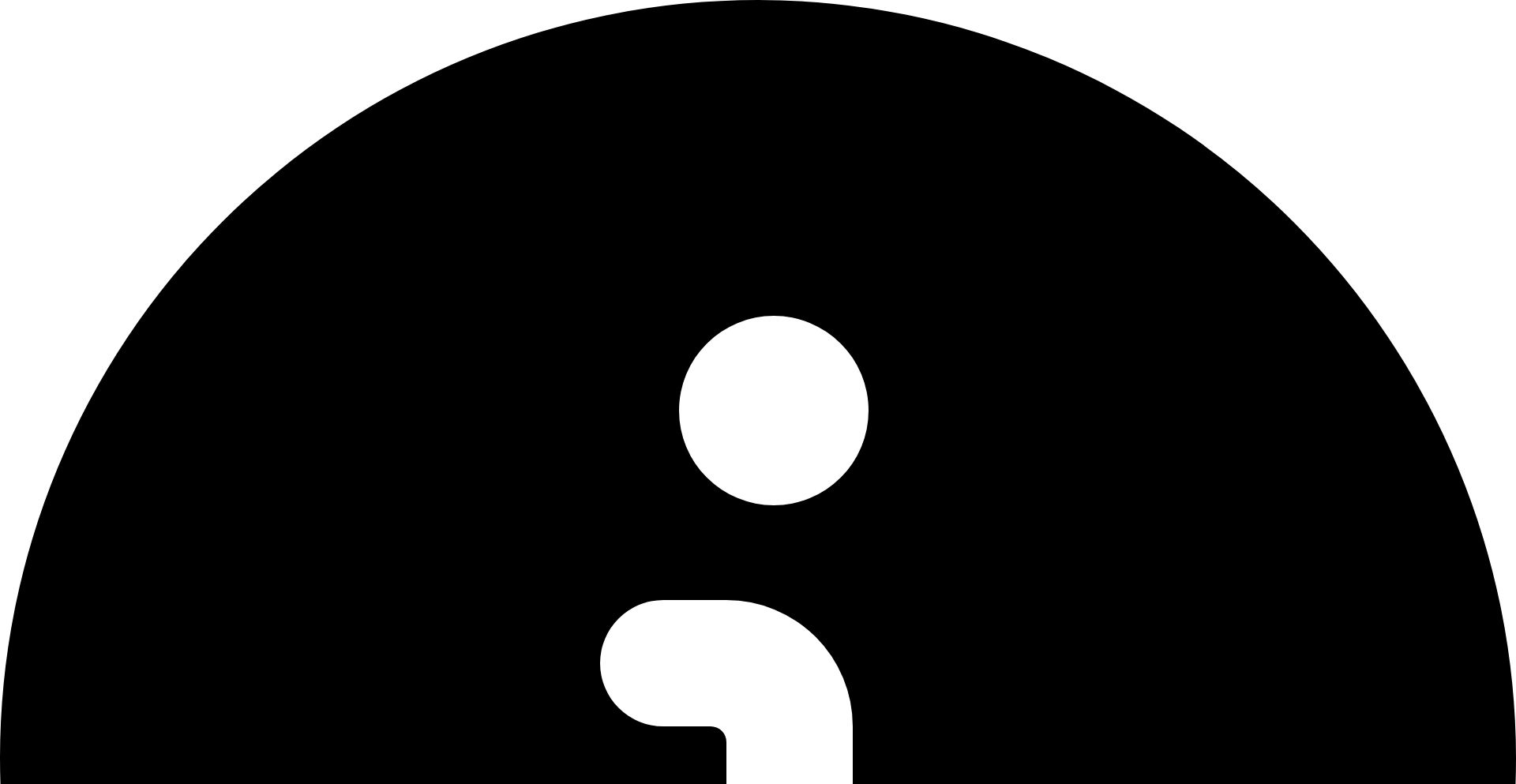
drag, startPoint x: 952, startPoint y: 239, endPoint x: 958, endPoint y: 262, distance: 23.8
drag, startPoint x: 1351, startPoint y: 49, endPoint x: 1318, endPoint y: 291, distance: 244.2
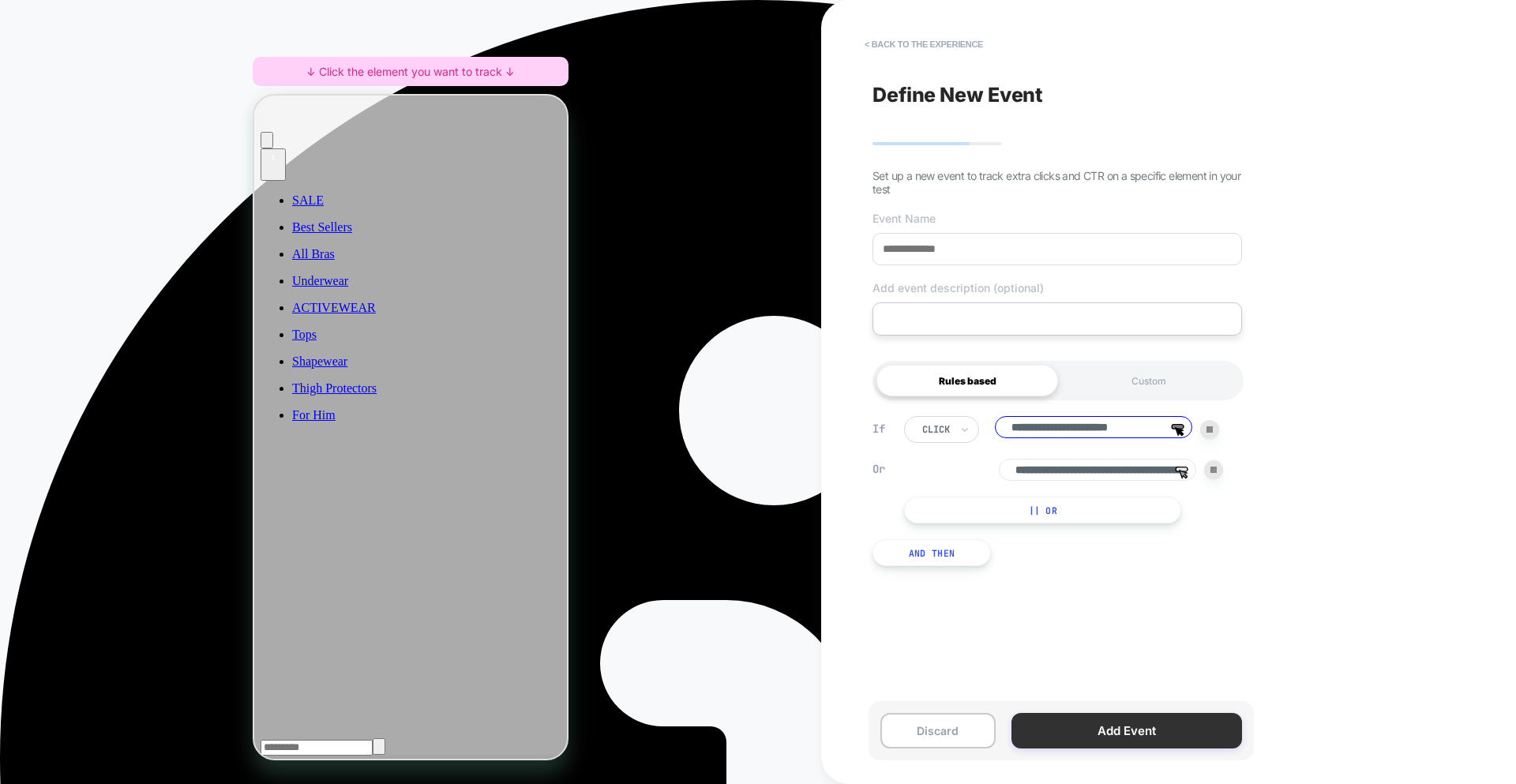
click at [1124, 736] on button "Add Event" at bounding box center [1127, 730] width 230 height 36
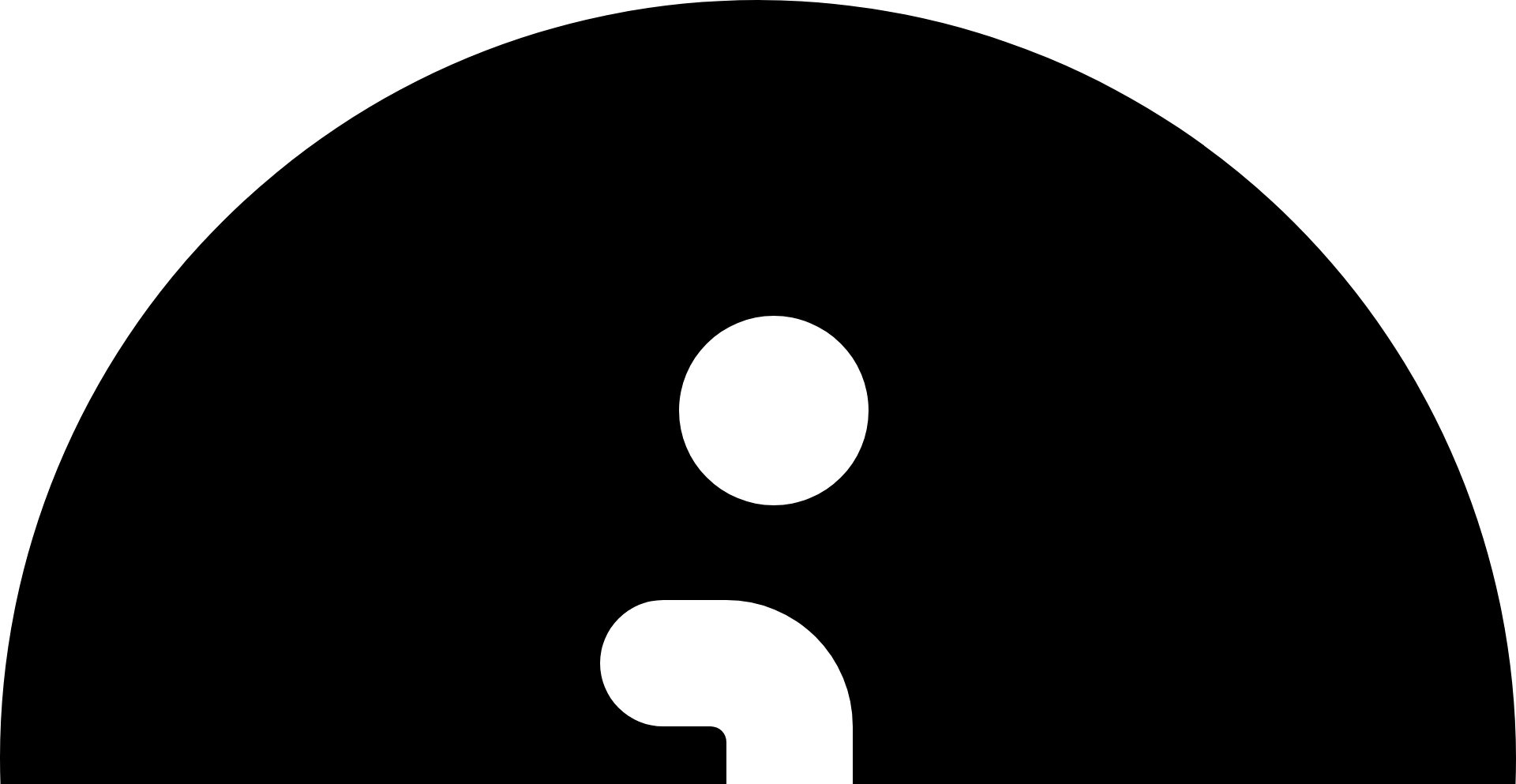
drag, startPoint x: 1425, startPoint y: 37, endPoint x: 1423, endPoint y: 68, distance: 31.1
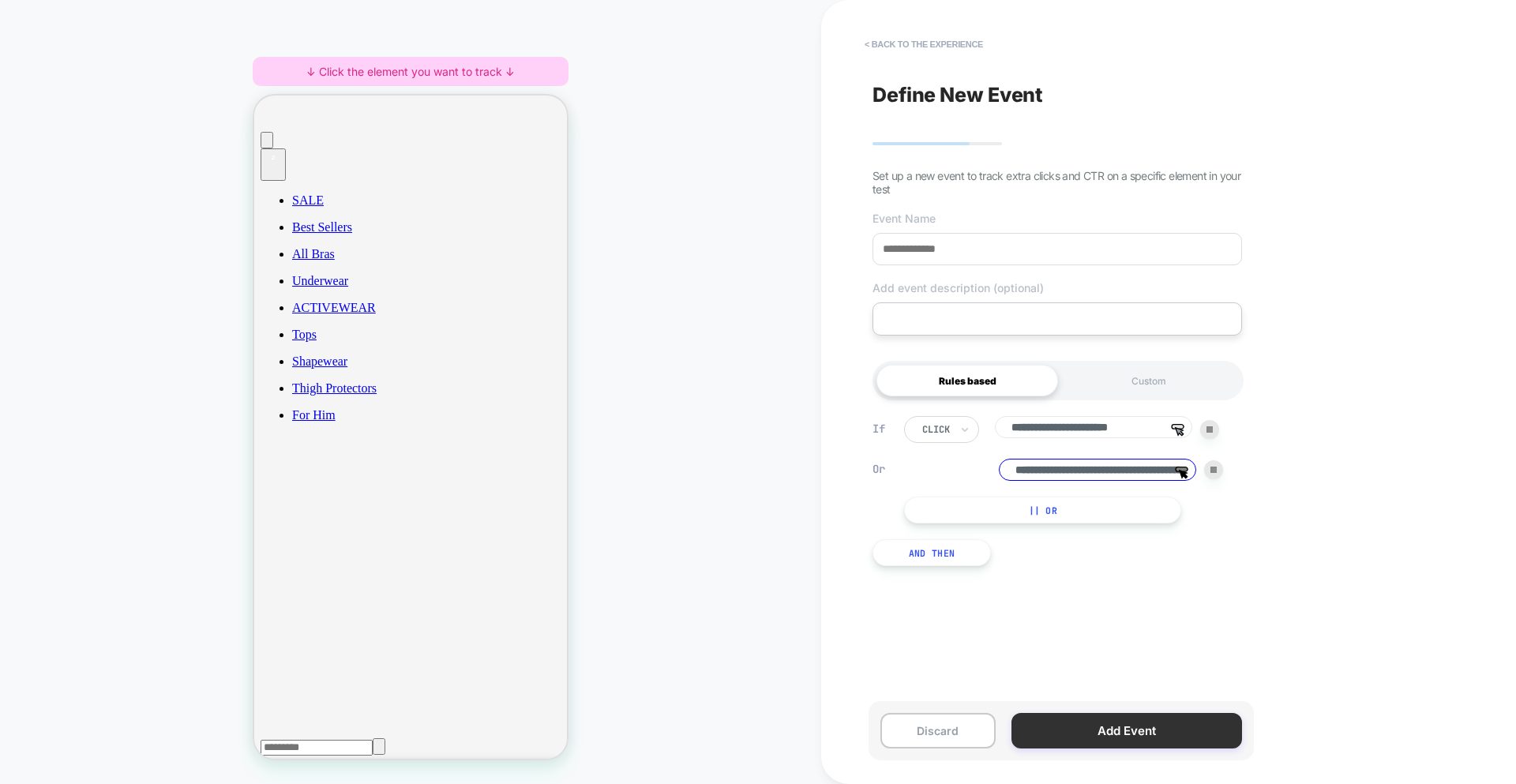
click at [1131, 737] on button "Add Event" at bounding box center [1127, 730] width 230 height 36
click at [1112, 723] on button "Add Event" at bounding box center [1127, 730] width 230 height 36
click at [1192, 669] on div "**********" at bounding box center [1057, 392] width 385 height 753
click at [1142, 720] on button "Add Event" at bounding box center [1127, 730] width 230 height 36
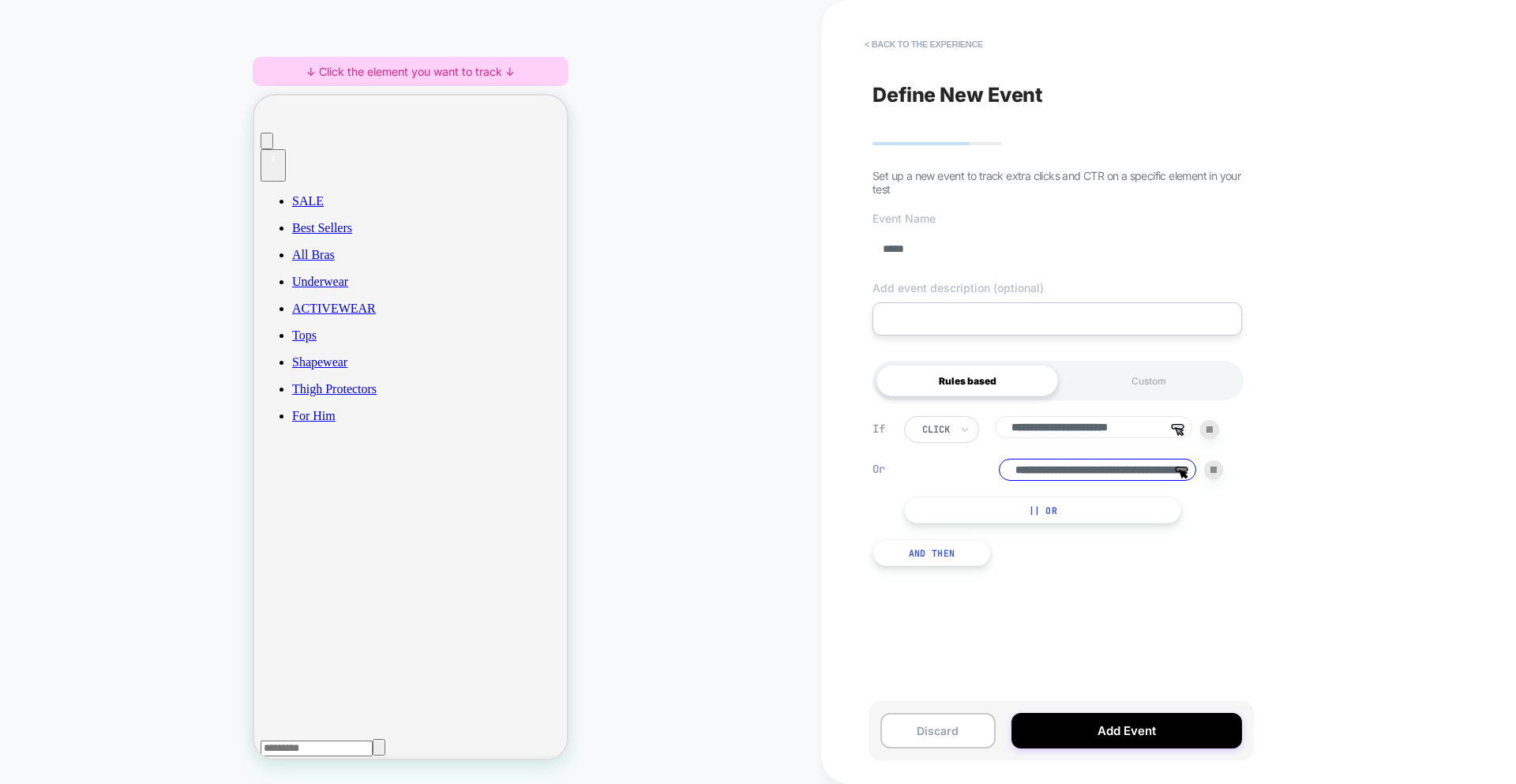
type input "*****"
click at [953, 332] on textarea at bounding box center [1057, 319] width 370 height 33
click at [1050, 668] on div "**********" at bounding box center [1057, 392] width 385 height 753
click at [1033, 665] on div "**********" at bounding box center [1057, 392] width 385 height 753
click at [1058, 719] on button "Add Event" at bounding box center [1127, 730] width 230 height 36
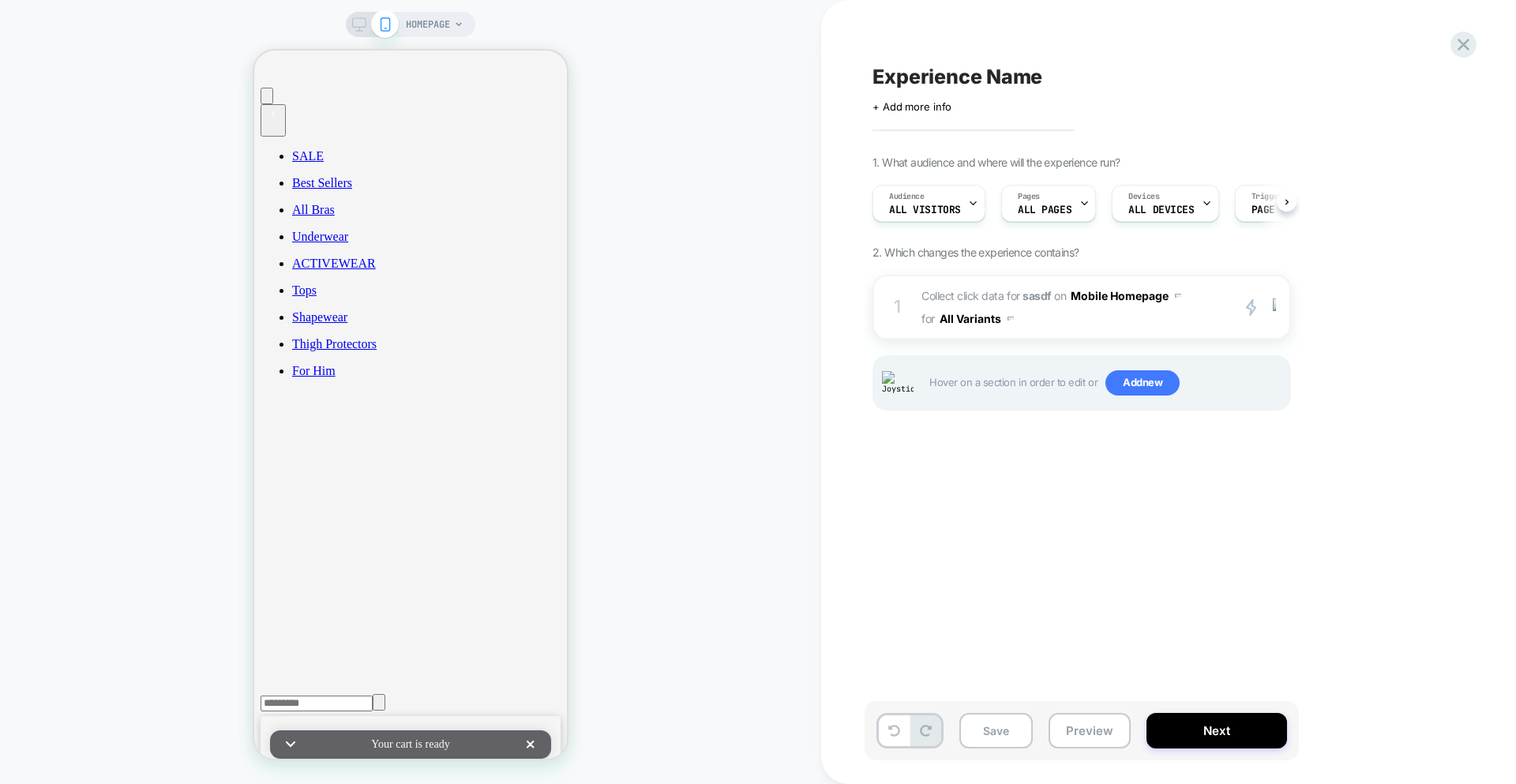
scroll to position [0, 1]
click at [1080, 336] on div "1 Collect click data for sasdf on Mobile Homepage for All Variants primary 2 Du…" at bounding box center [1081, 307] width 418 height 65
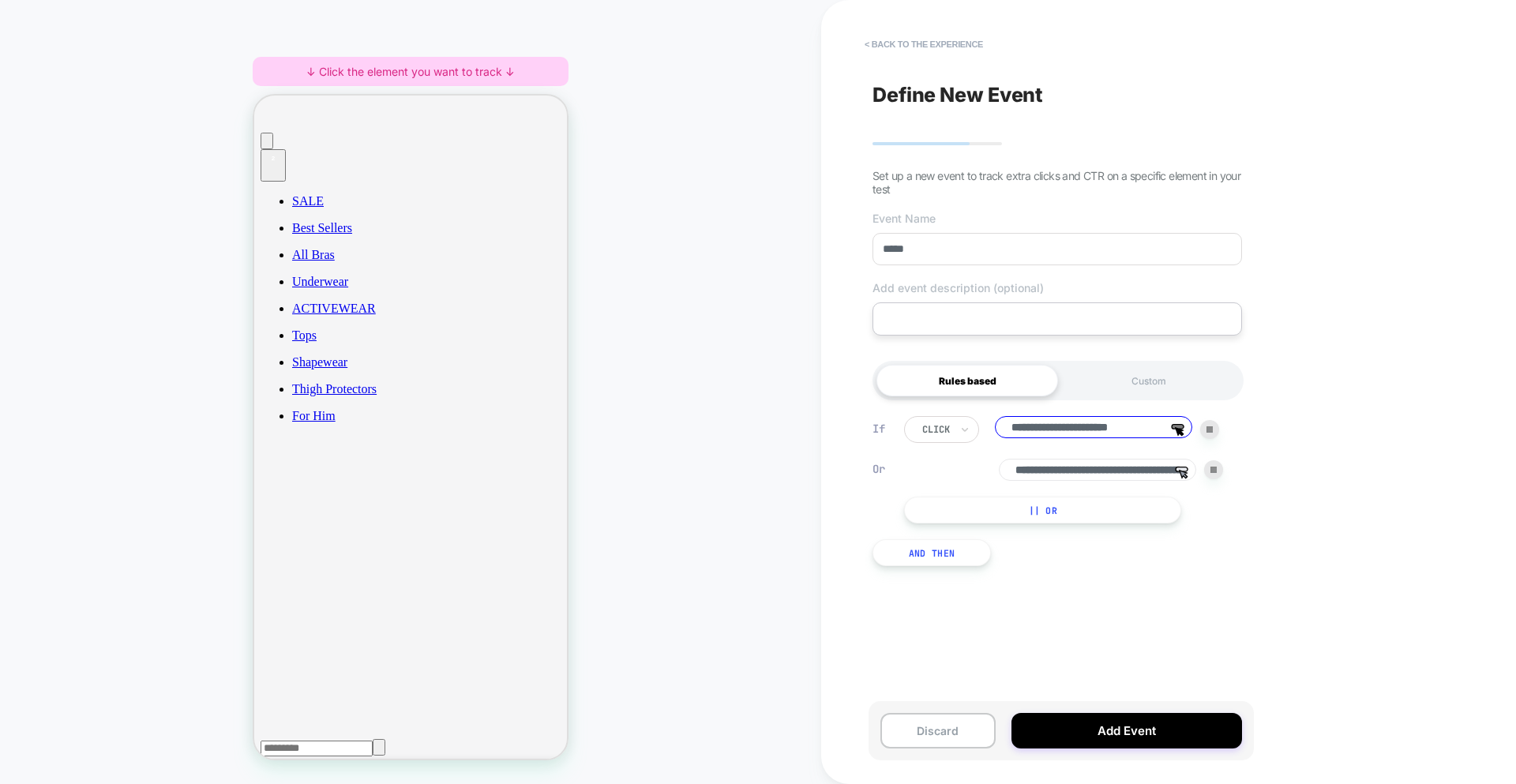
click at [927, 255] on input "*****" at bounding box center [1057, 249] width 370 height 32
click at [1101, 727] on button "Add Event" at bounding box center [1127, 730] width 230 height 36
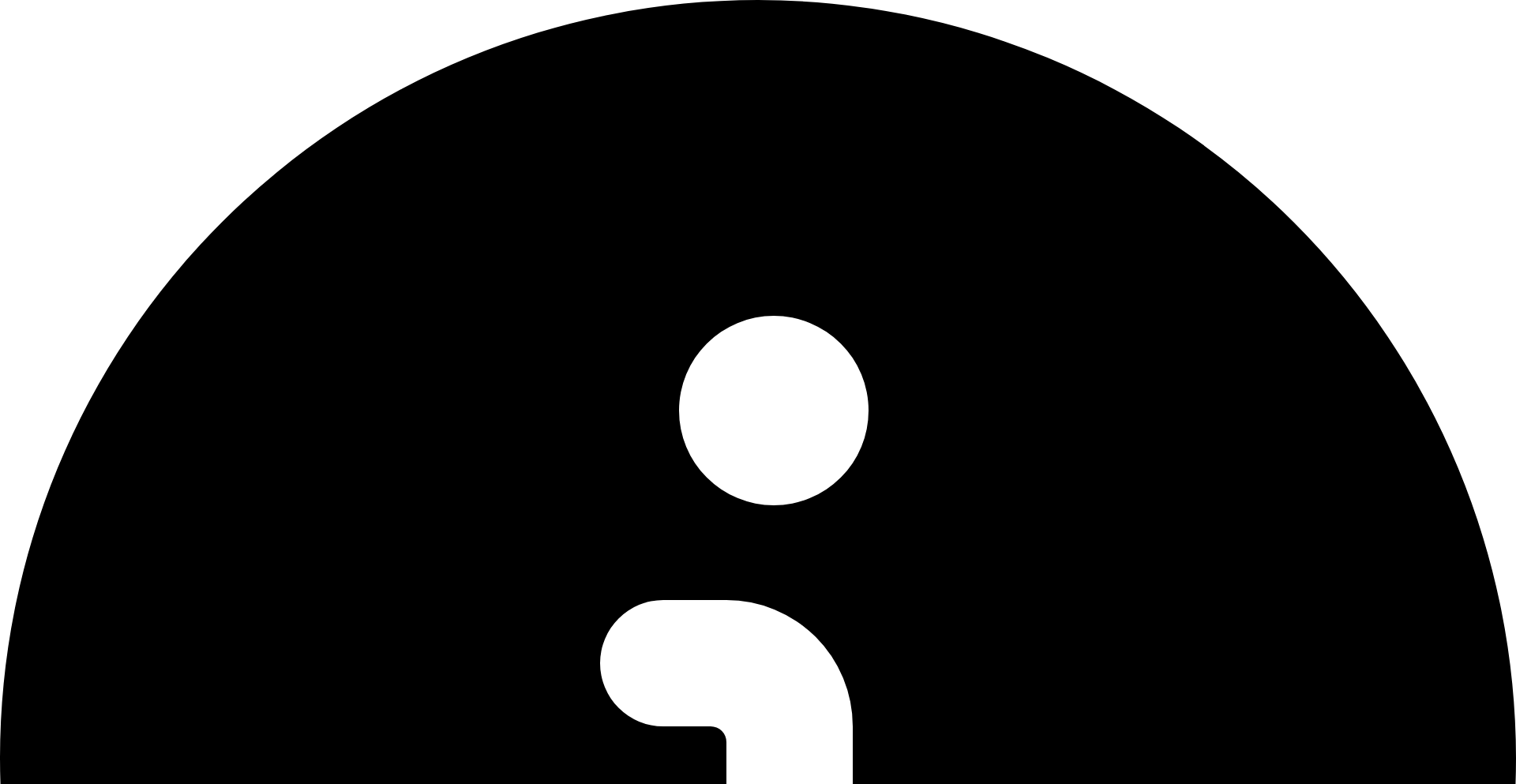
type input "*"
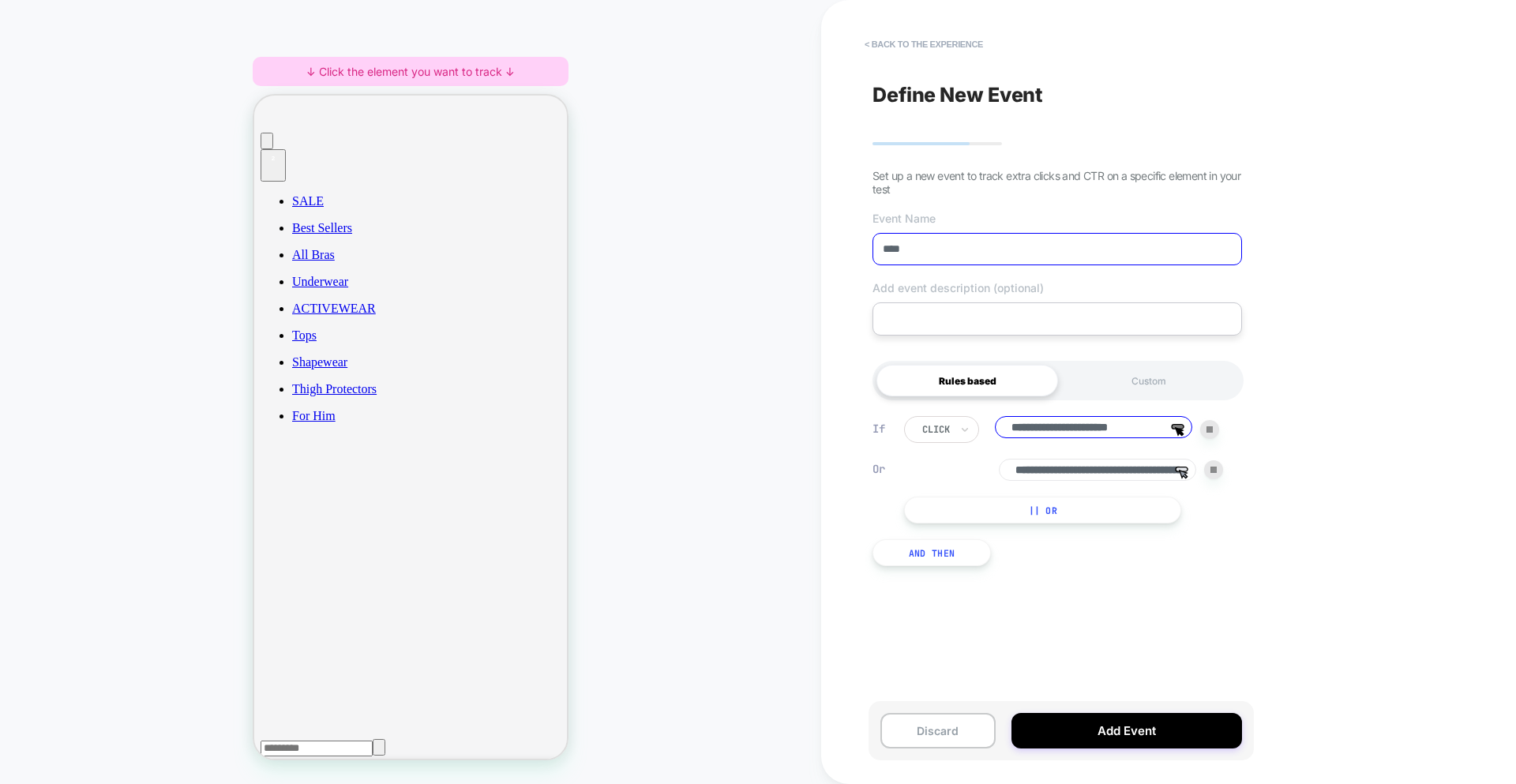
type input "****"
click at [1137, 744] on button "Add Event" at bounding box center [1127, 730] width 230 height 36
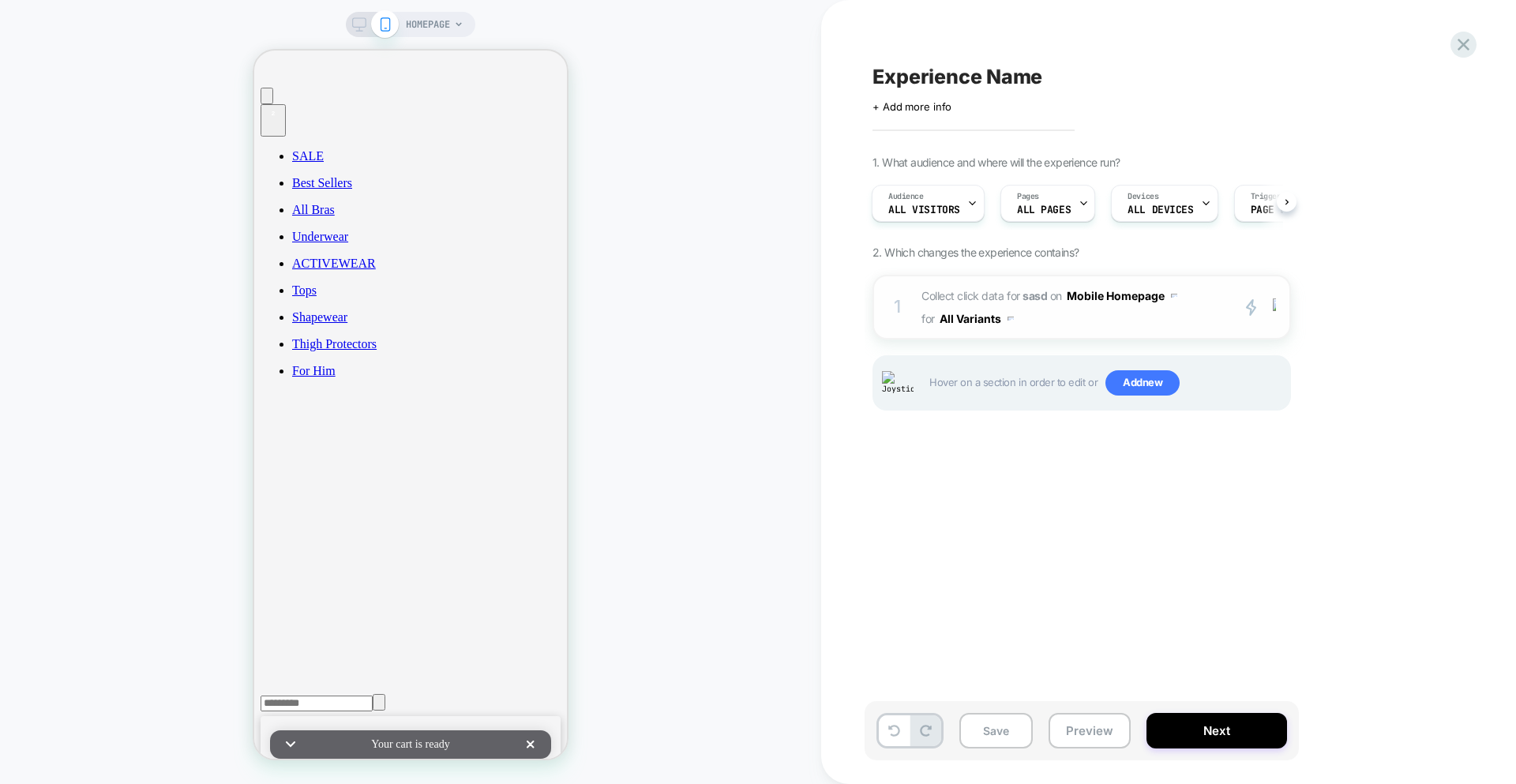
click at [1061, 325] on span "Collect click data for sasd on Mobile Homepage for All Variants" at bounding box center [1072, 307] width 301 height 46
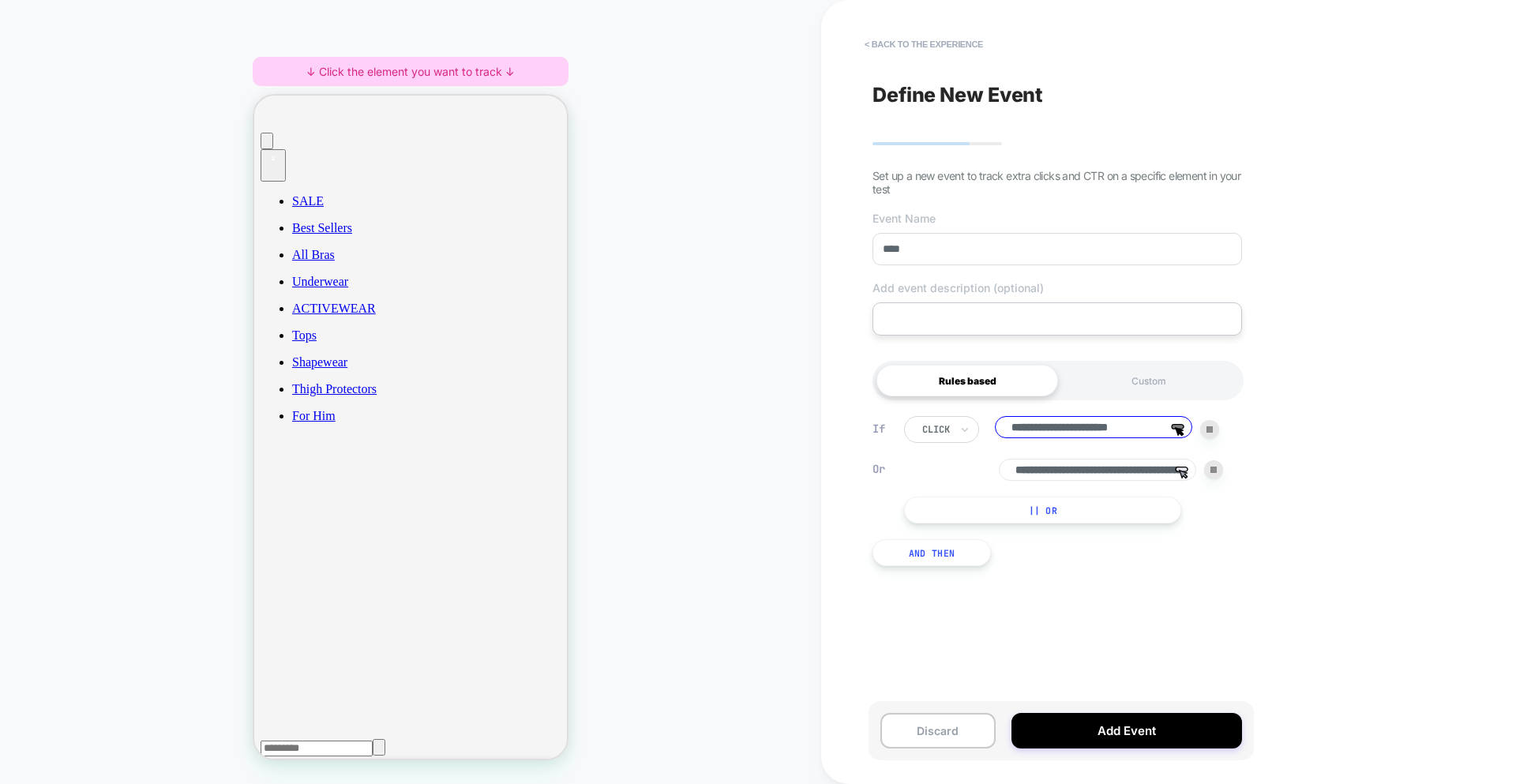
click at [984, 259] on input "****" at bounding box center [1057, 249] width 370 height 32
click at [1082, 725] on button "Add Event" at bounding box center [1127, 730] width 230 height 36
drag, startPoint x: 1264, startPoint y: 483, endPoint x: 1064, endPoint y: 332, distance: 250.6
click at [1256, 482] on div "**********" at bounding box center [1169, 392] width 695 height 784
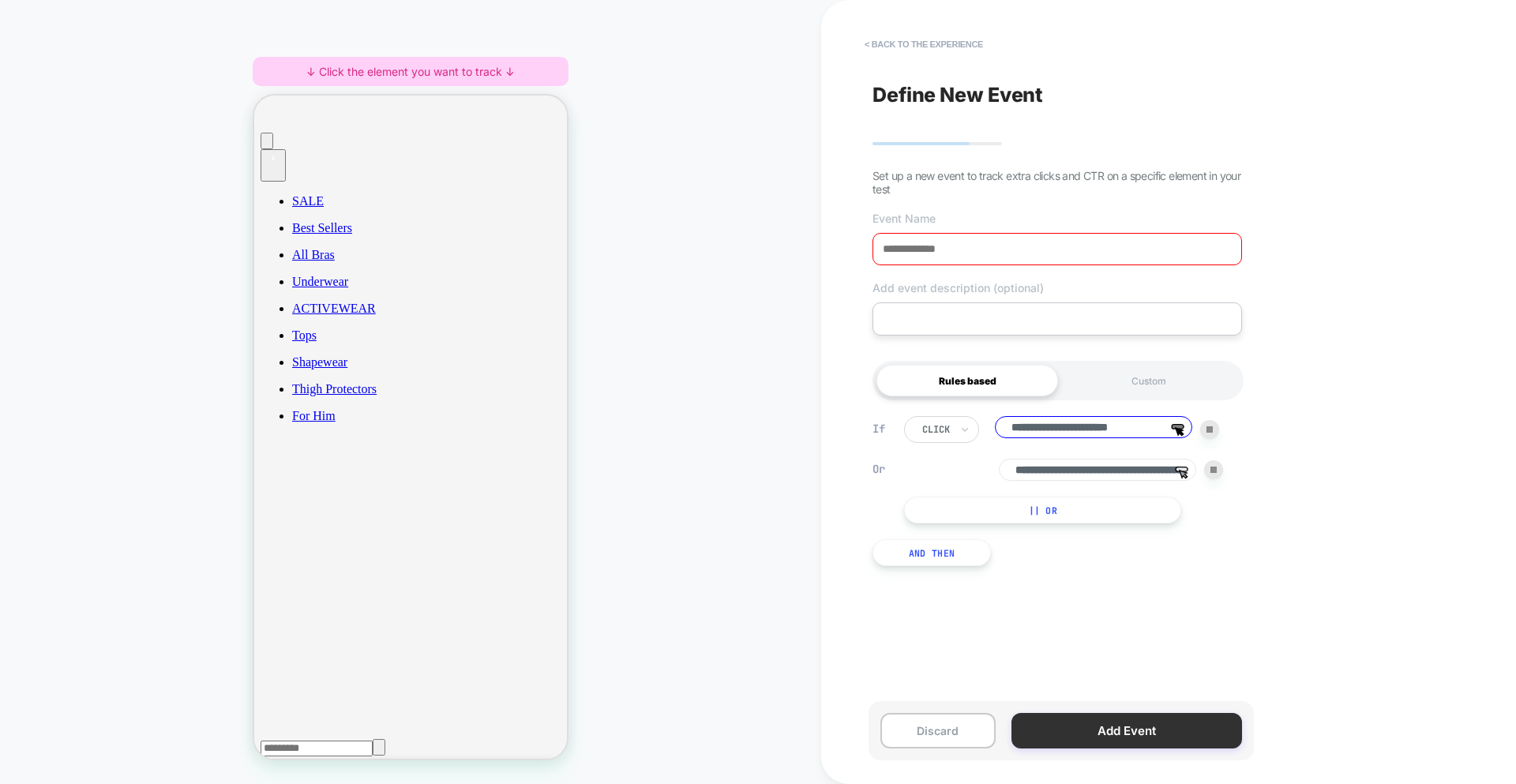
click at [1097, 727] on button "Add Event" at bounding box center [1127, 730] width 230 height 36
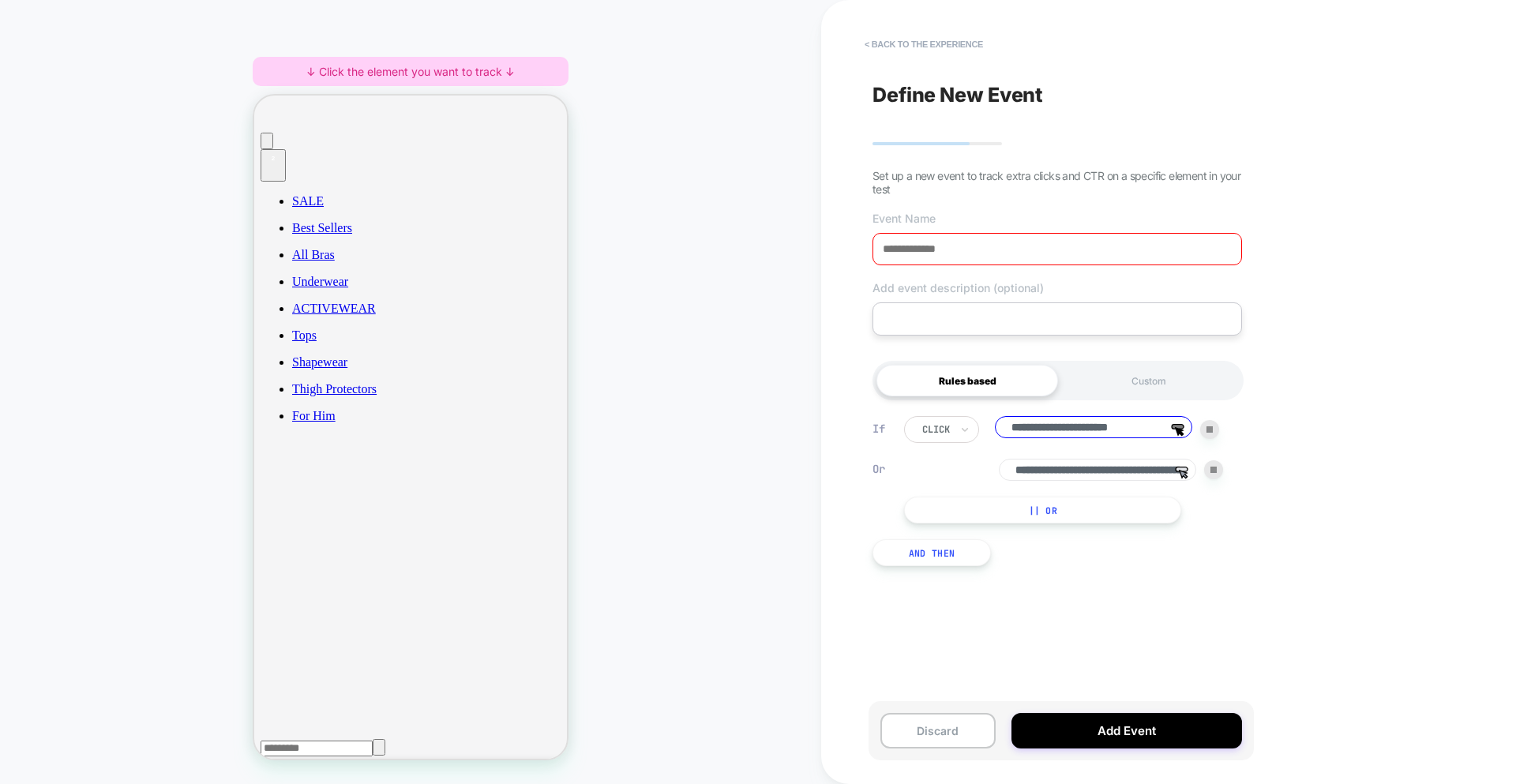
click at [1123, 566] on div "**********" at bounding box center [1057, 491] width 385 height 198
click at [971, 256] on input at bounding box center [1057, 249] width 370 height 32
type input "****"
click at [1092, 668] on div "**********" at bounding box center [1057, 392] width 385 height 753
click at [1216, 477] on div at bounding box center [1214, 470] width 19 height 19
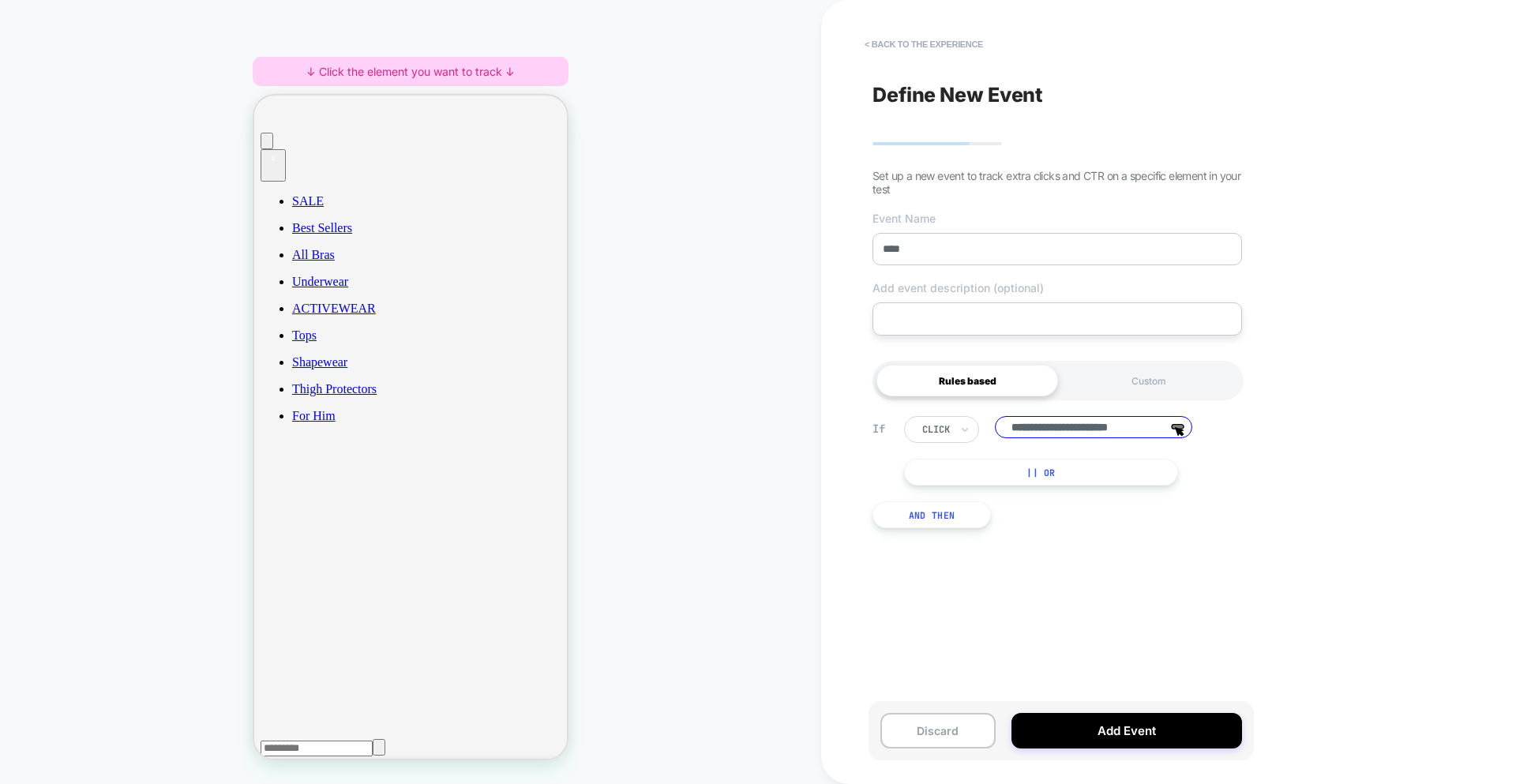
click at [1148, 425] on input "**********" at bounding box center [1094, 427] width 198 height 23
click at [1240, 613] on div "Define New Event Set up a new event to track extra clicks and CTR on a specific…" at bounding box center [1057, 392] width 385 height 753
click at [983, 262] on input "****" at bounding box center [1057, 249] width 370 height 32
click at [1143, 730] on button "Add Event" at bounding box center [1127, 730] width 230 height 36
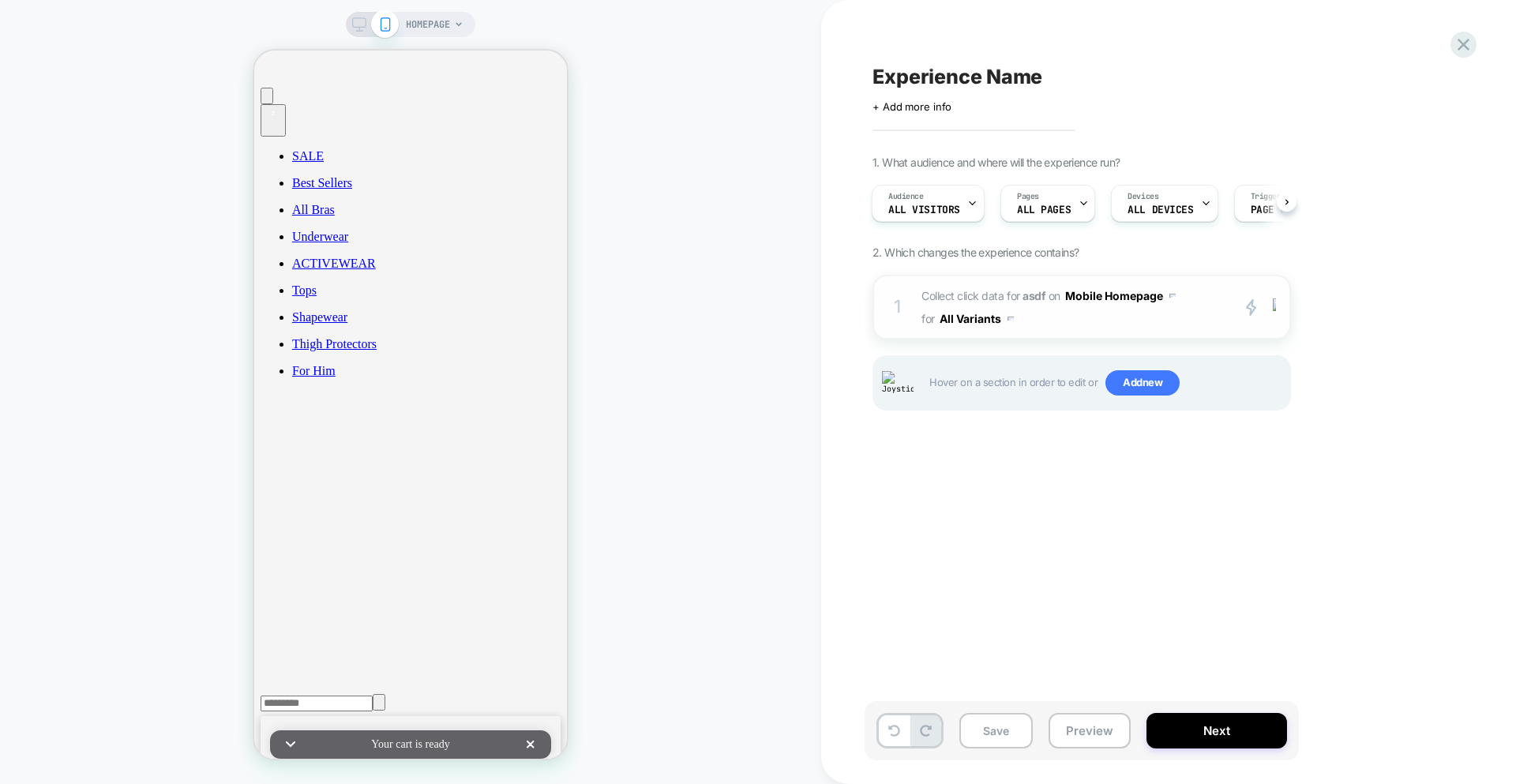
click at [1148, 325] on span "Collect click data for asdf on Mobile Homepage for All Variants" at bounding box center [1072, 307] width 301 height 46
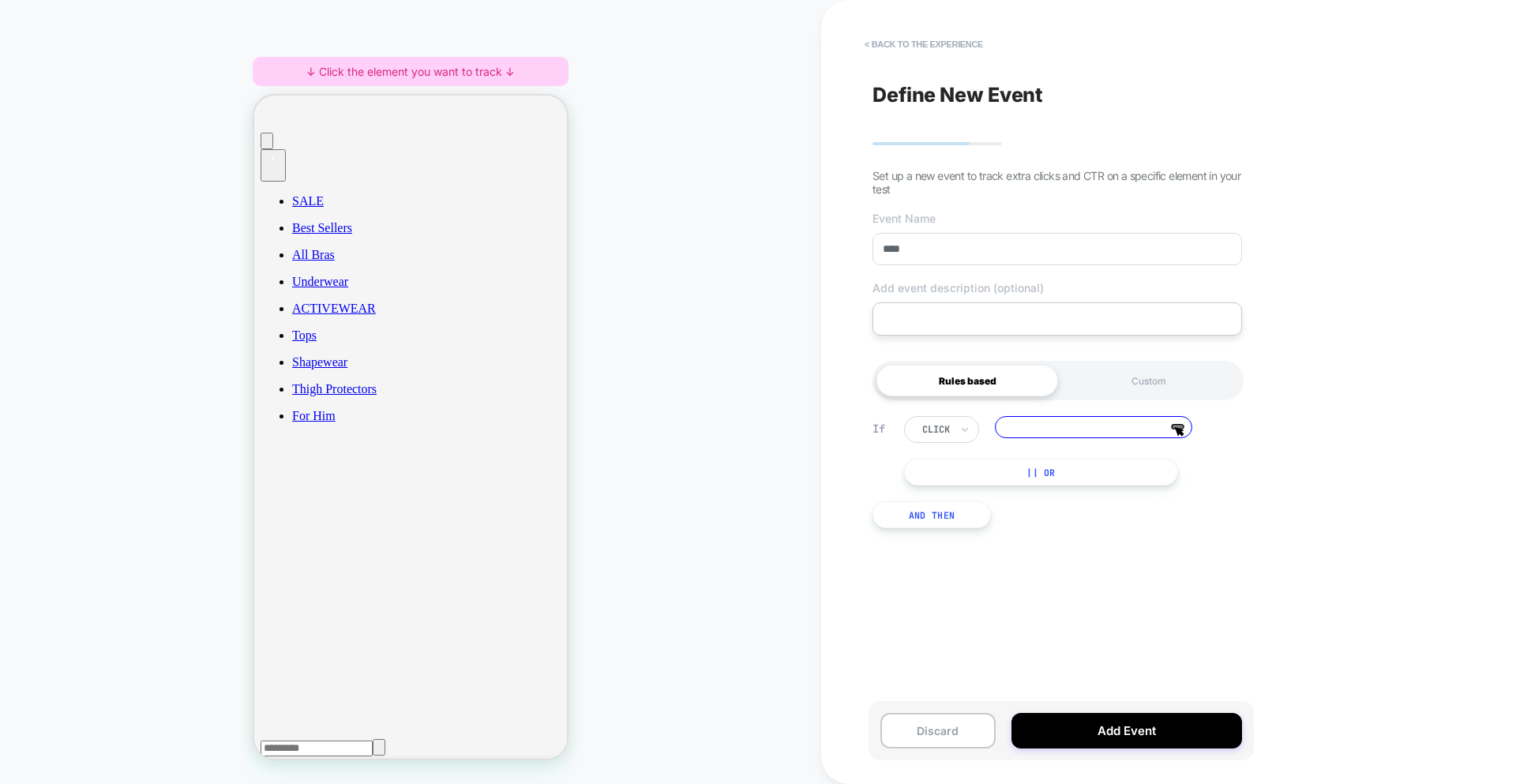
click at [1131, 414] on div "If click Click the editor to choose an element || Or And Then" at bounding box center [1057, 472] width 385 height 159
click at [1129, 431] on input at bounding box center [1094, 427] width 198 height 23
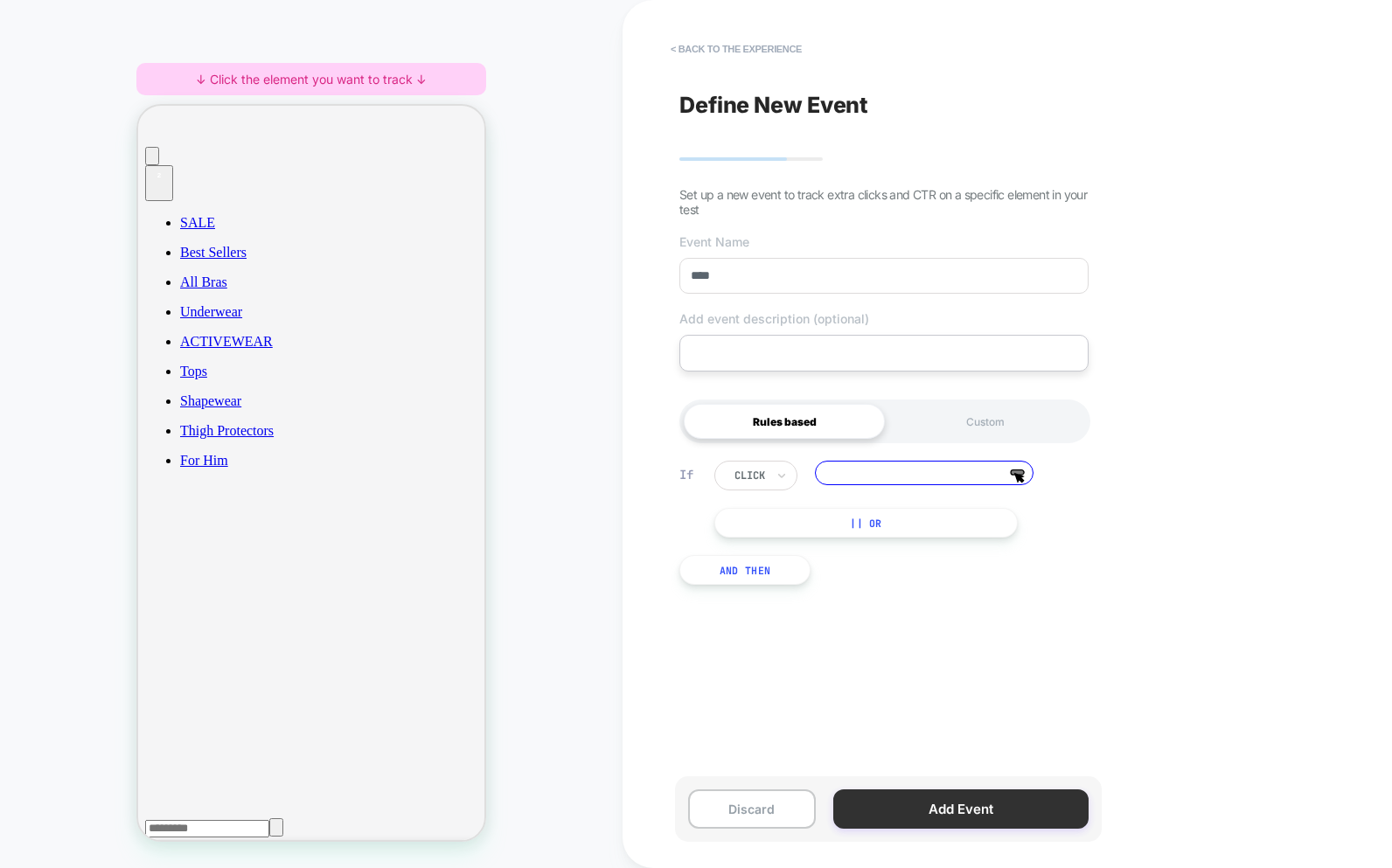
click at [979, 813] on button "Add Event" at bounding box center [961, 809] width 255 height 39
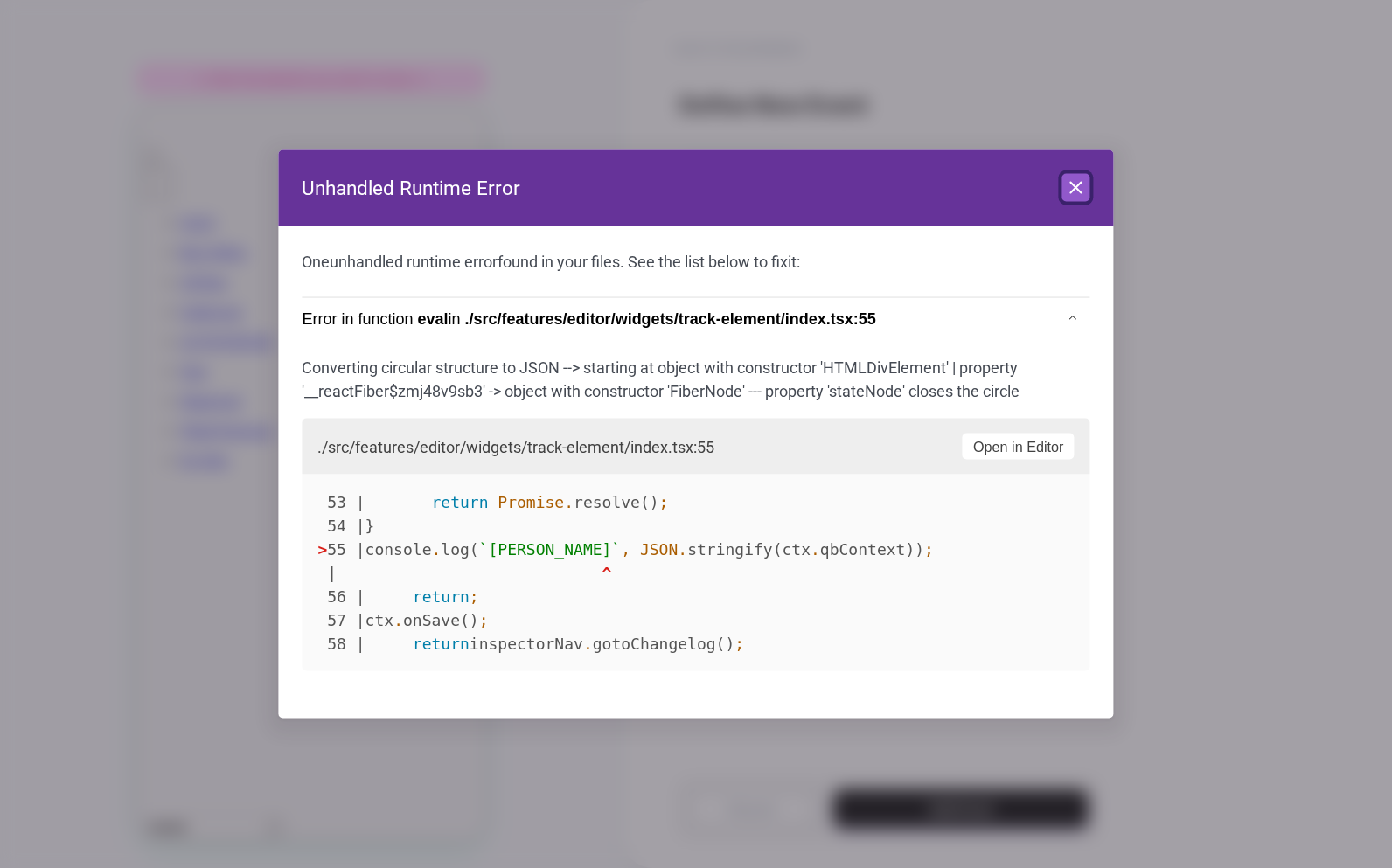
click at [1063, 197] on button "Close" at bounding box center [1076, 187] width 28 height 28
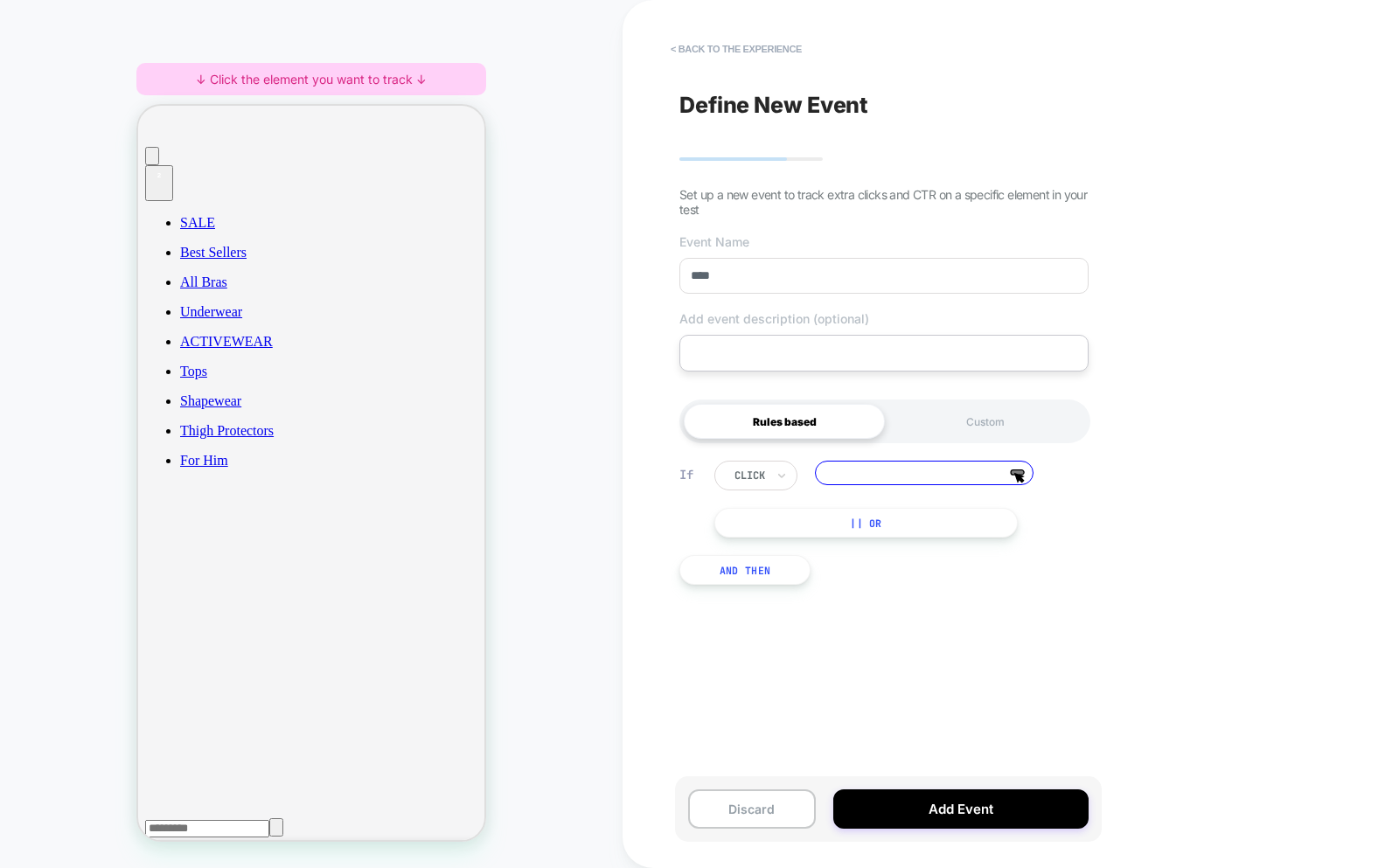
drag, startPoint x: 856, startPoint y: 642, endPoint x: 857, endPoint y: 654, distance: 12.0
click at [856, 642] on div "Define New Event Set up a new event to track extra clicks and CTR on a specific…" at bounding box center [884, 434] width 427 height 833
click at [949, 822] on button "Add Event" at bounding box center [961, 809] width 255 height 39
click at [968, 808] on button "Add Event" at bounding box center [961, 809] width 255 height 39
click at [946, 537] on button "|| Or" at bounding box center [866, 523] width 303 height 30
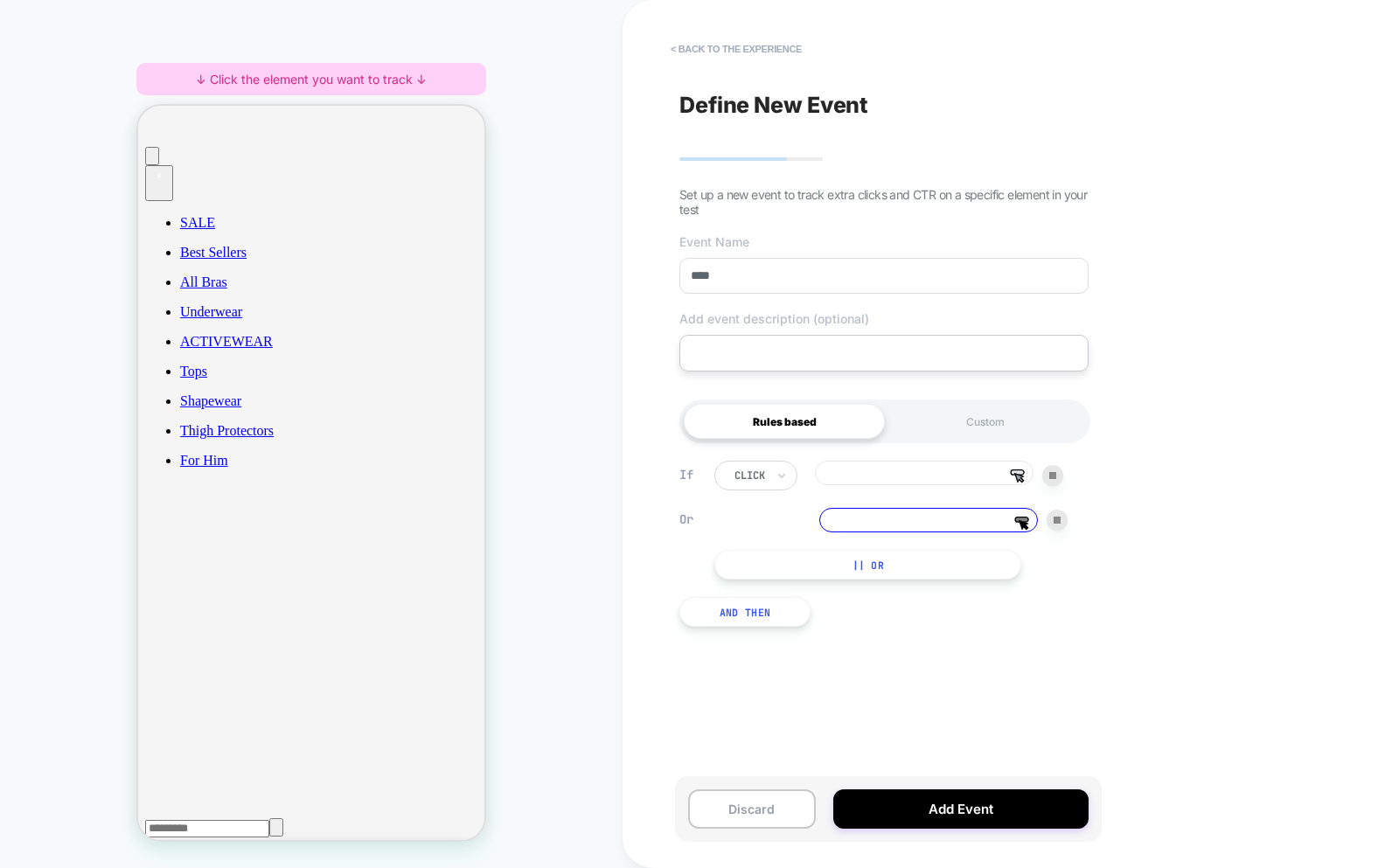
click at [943, 468] on input at bounding box center [925, 473] width 219 height 25
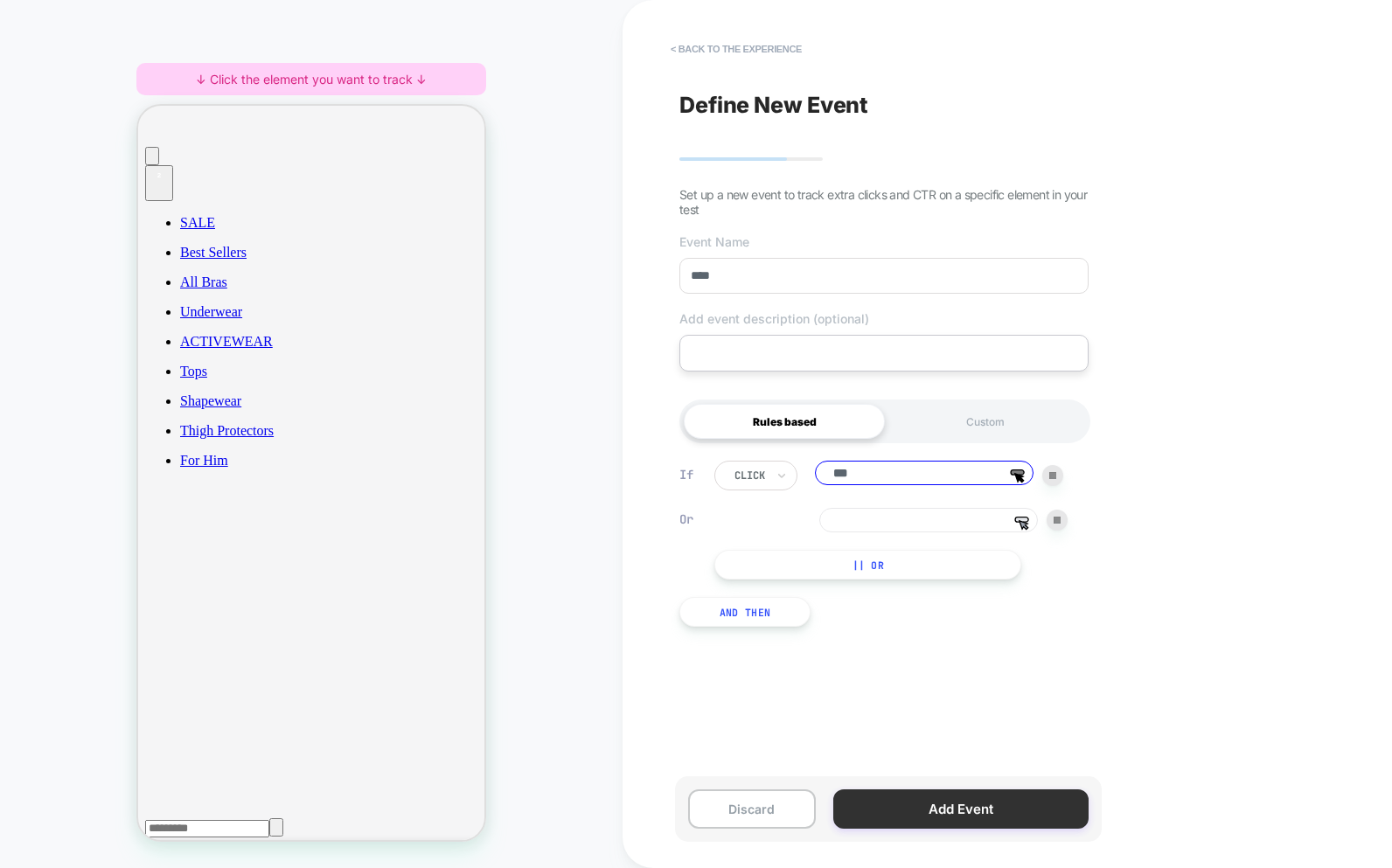
type input "***"
click at [910, 816] on button "Add Event" at bounding box center [961, 809] width 255 height 39
click at [904, 492] on div "click *** Click the editor to choose an element Or Select, then click the edito…" at bounding box center [891, 520] width 353 height 119
click at [982, 810] on button "Add Event" at bounding box center [961, 809] width 255 height 39
click at [955, 801] on button "Add Event" at bounding box center [961, 809] width 255 height 39
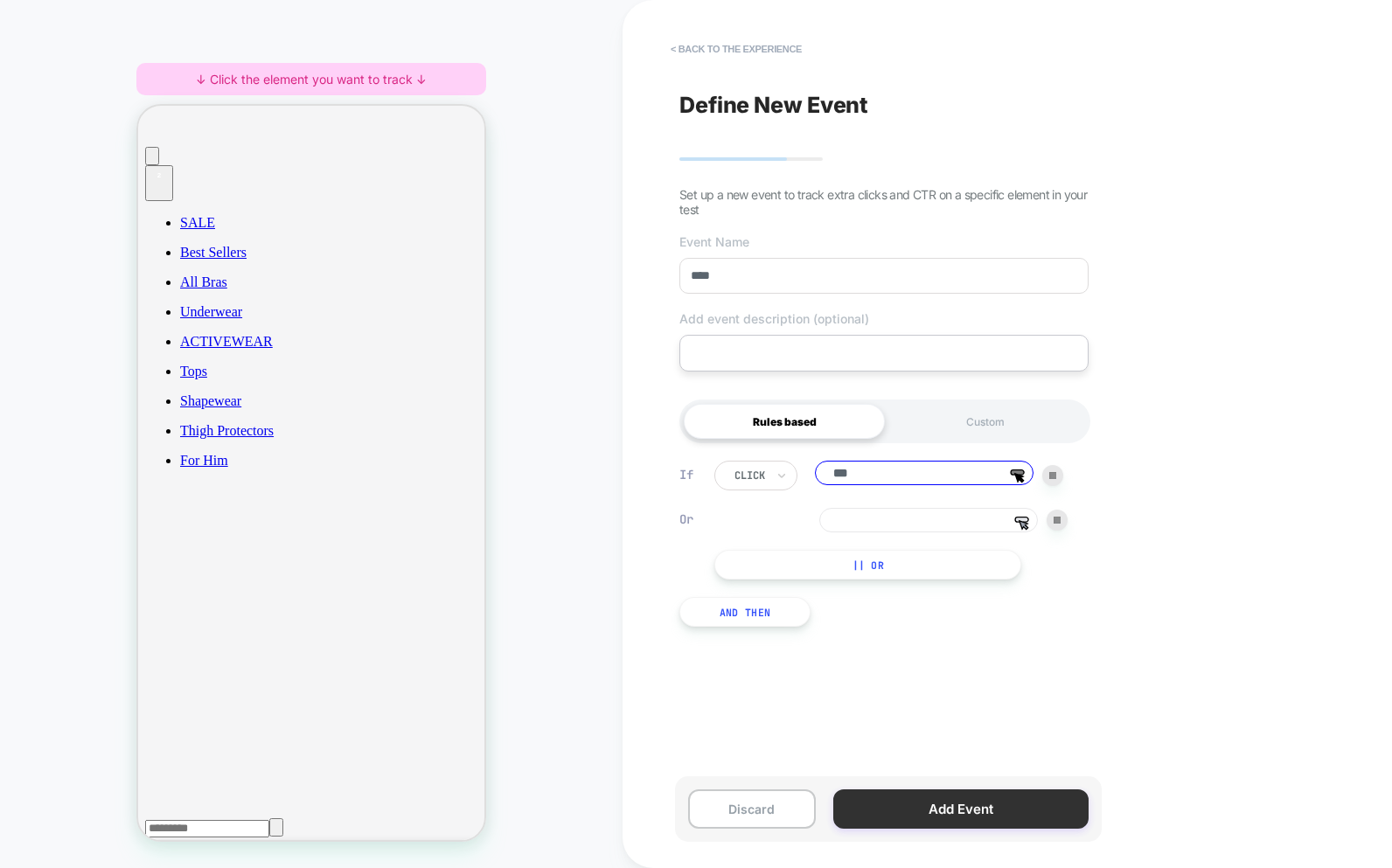
click at [931, 824] on button "Add Event" at bounding box center [961, 809] width 255 height 39
click at [926, 824] on button "Add Event" at bounding box center [961, 809] width 255 height 39
drag, startPoint x: 779, startPoint y: 716, endPoint x: 766, endPoint y: 721, distance: 13.9
click at [778, 716] on div "Define New Event Set up a new event to track extra clicks and CTR on a specific…" at bounding box center [884, 434] width 427 height 833
click at [909, 811] on button "Add Event" at bounding box center [961, 809] width 255 height 39
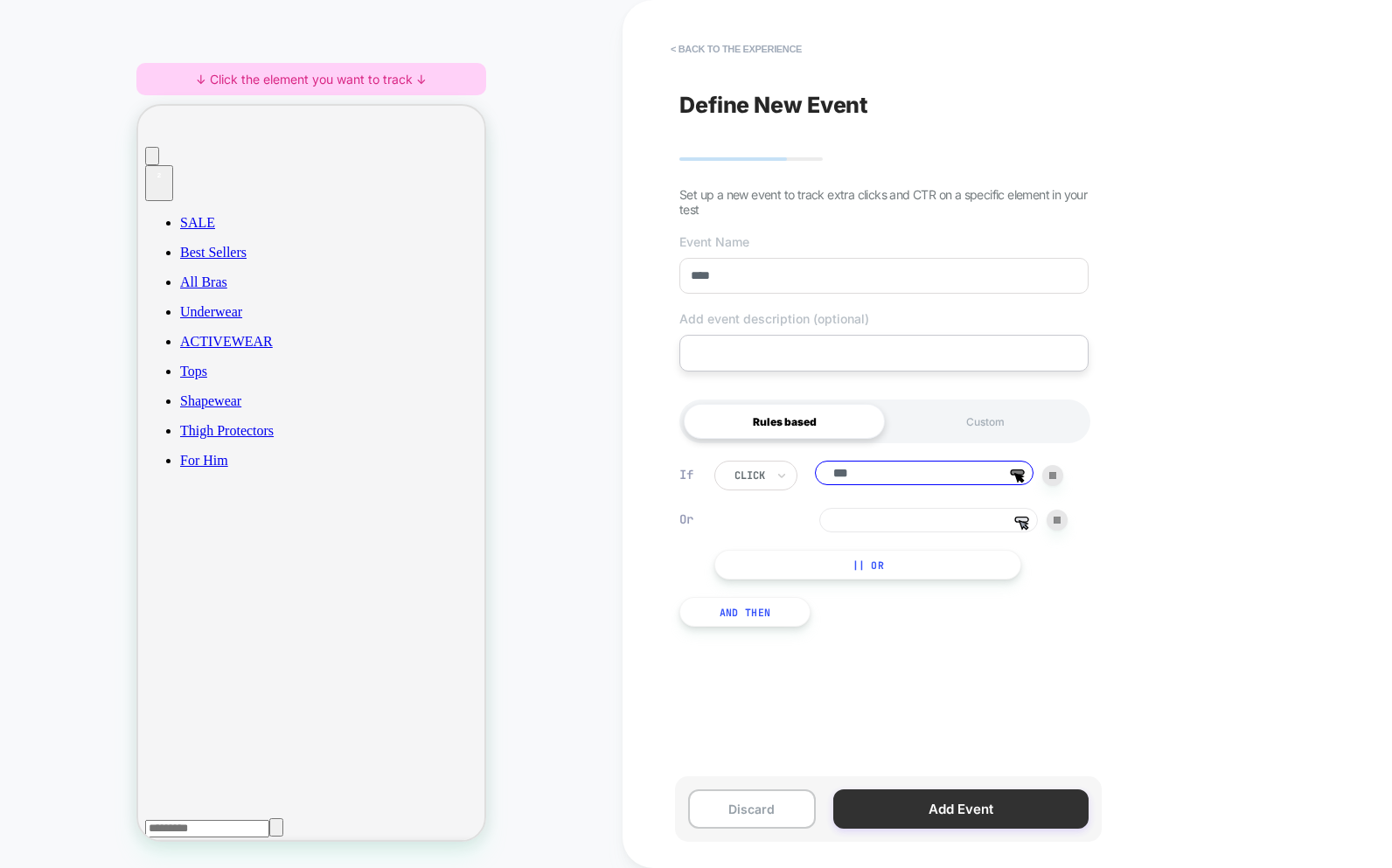
click at [896, 807] on button "Add Event" at bounding box center [961, 809] width 255 height 39
click at [749, 623] on button "And Then" at bounding box center [744, 612] width 131 height 30
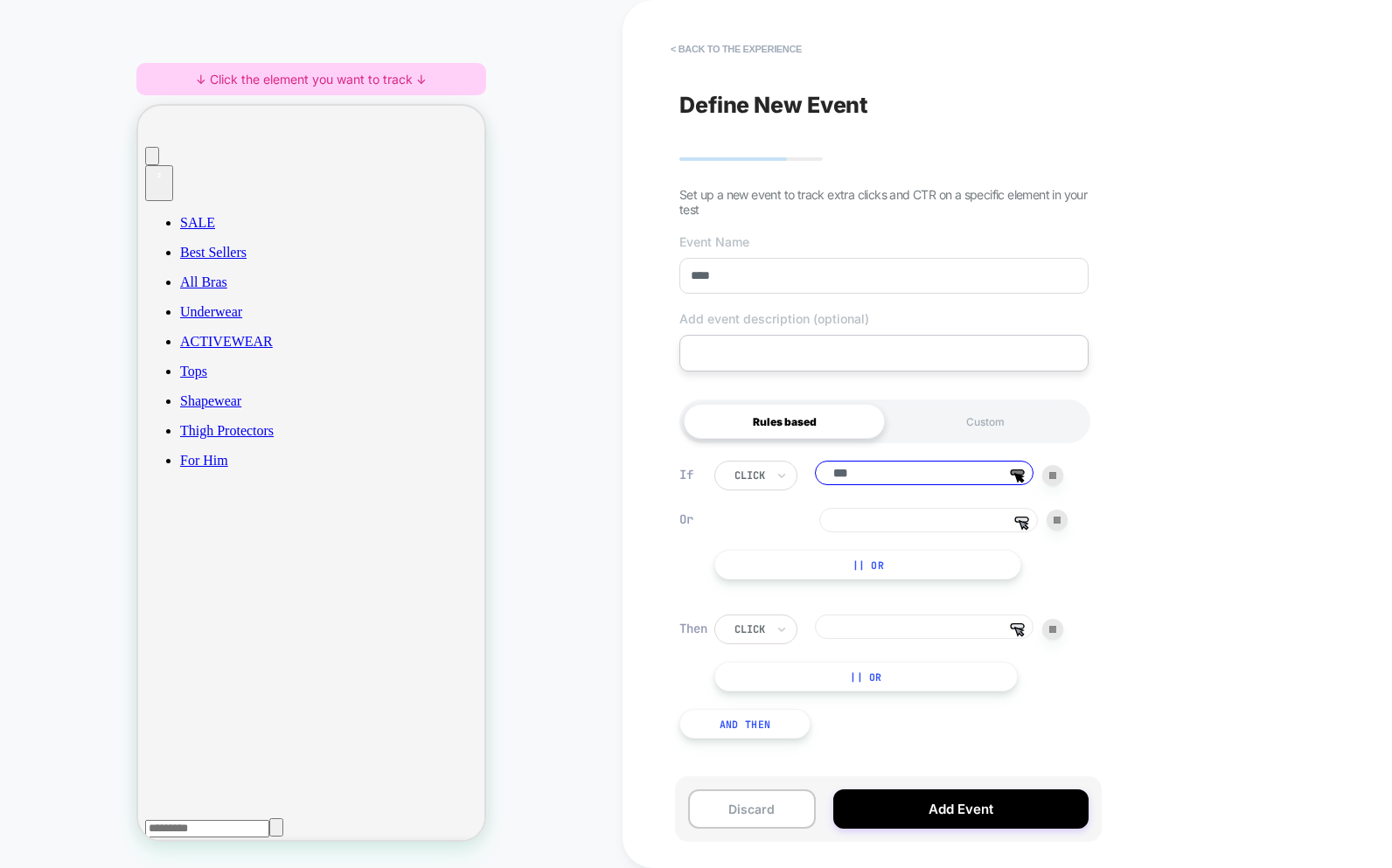
click at [872, 630] on input at bounding box center [925, 627] width 219 height 25
click at [906, 531] on input at bounding box center [929, 521] width 219 height 25
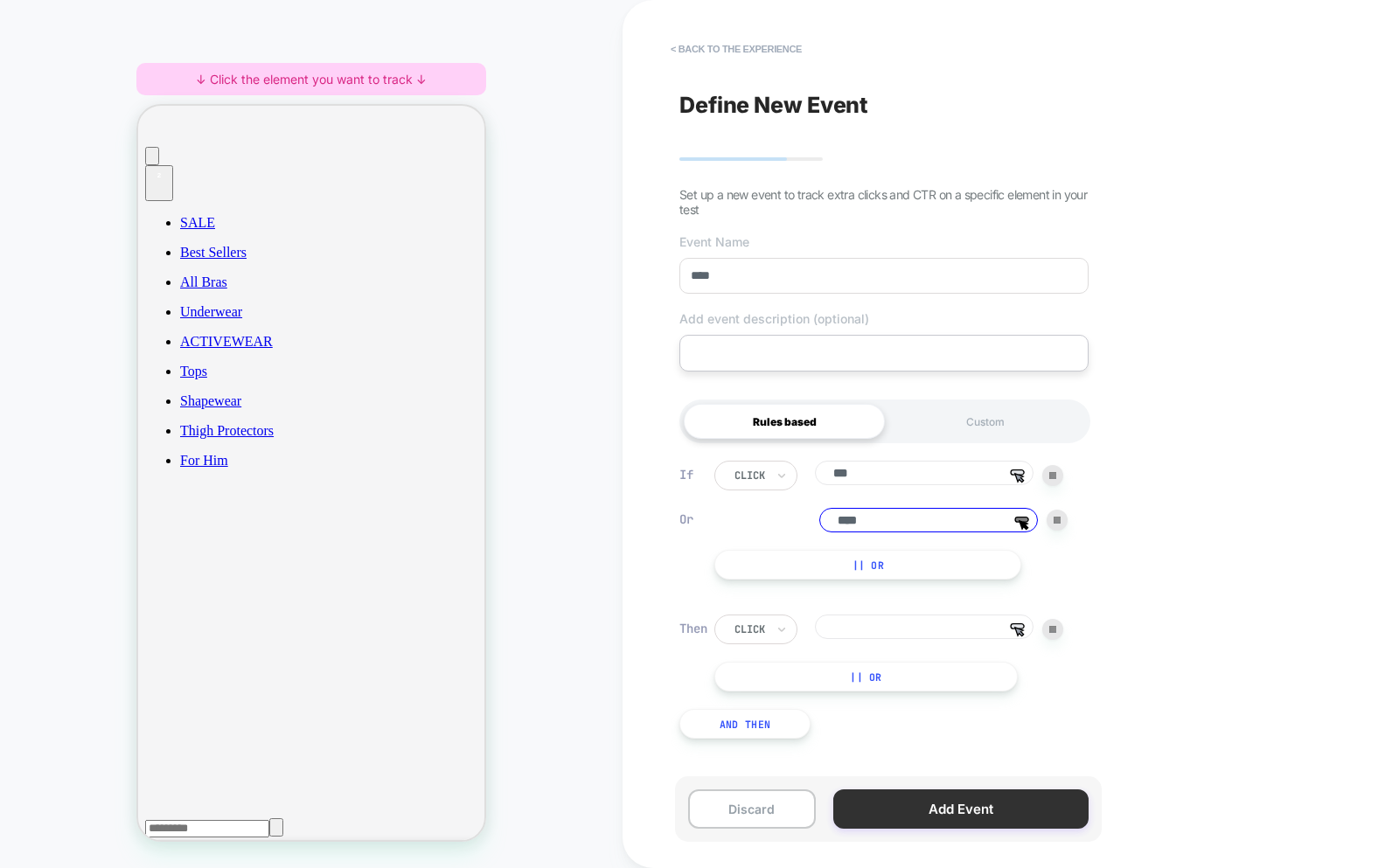
type input "****"
click at [935, 803] on button "Add Event" at bounding box center [961, 809] width 255 height 39
click at [892, 623] on input at bounding box center [925, 627] width 219 height 25
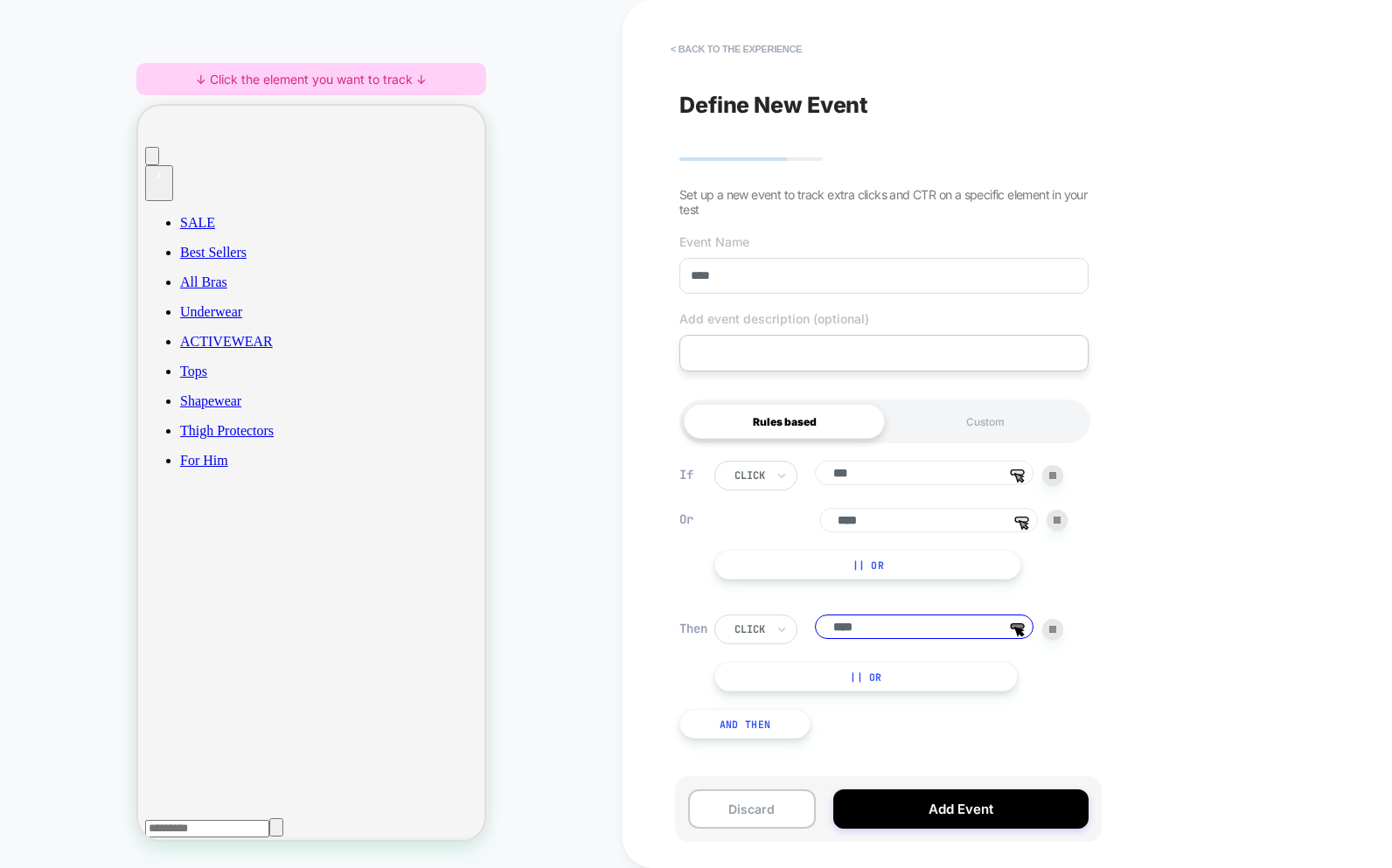
type input "****"
drag, startPoint x: 877, startPoint y: 691, endPoint x: 903, endPoint y: 794, distance: 106.2
click at [877, 692] on button "|| Or" at bounding box center [866, 676] width 303 height 30
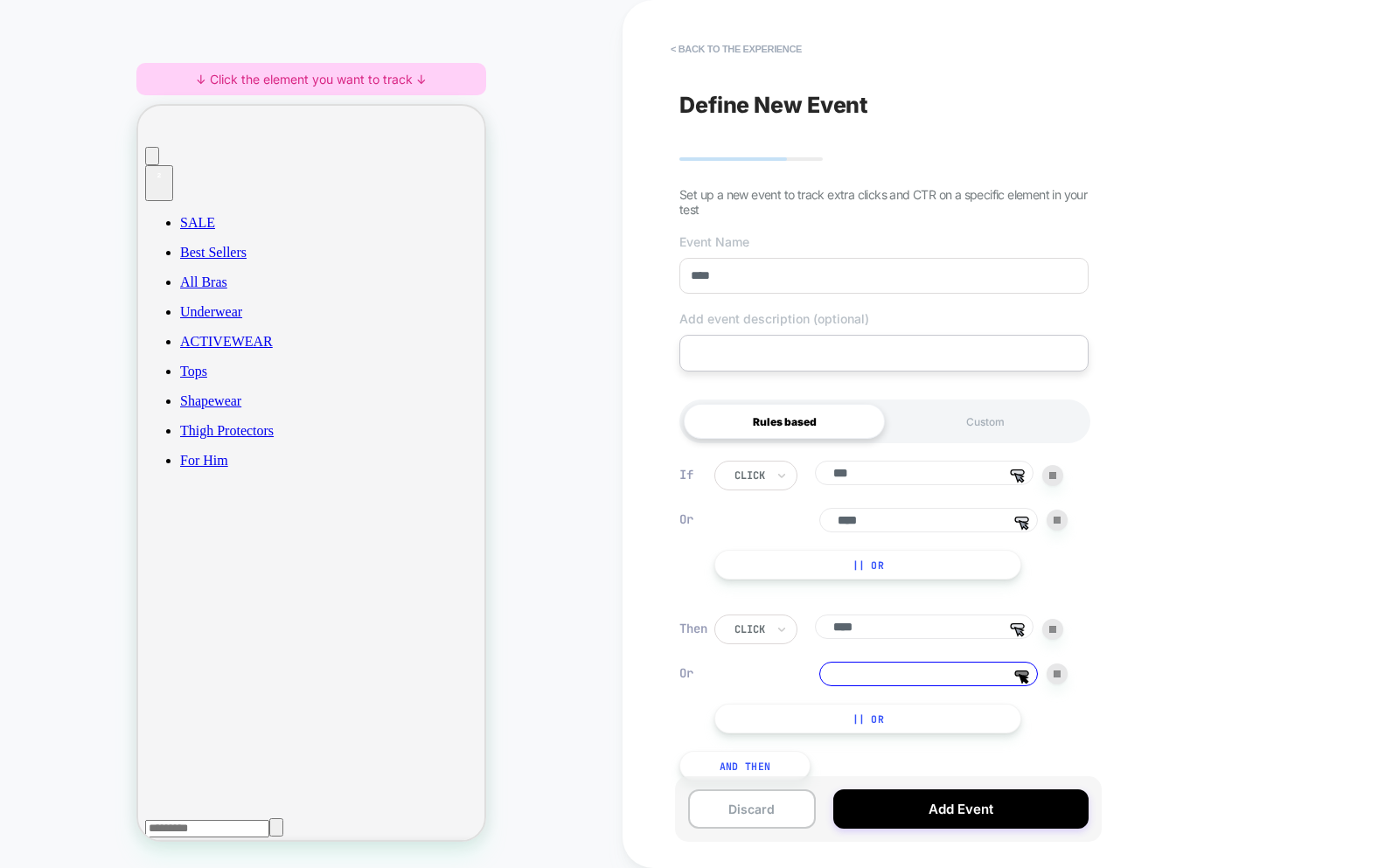
click at [908, 837] on div "Discard Add Event" at bounding box center [888, 809] width 427 height 65
click at [908, 826] on button "Add Event" at bounding box center [961, 809] width 255 height 39
click at [925, 812] on button "Add Event" at bounding box center [961, 809] width 255 height 39
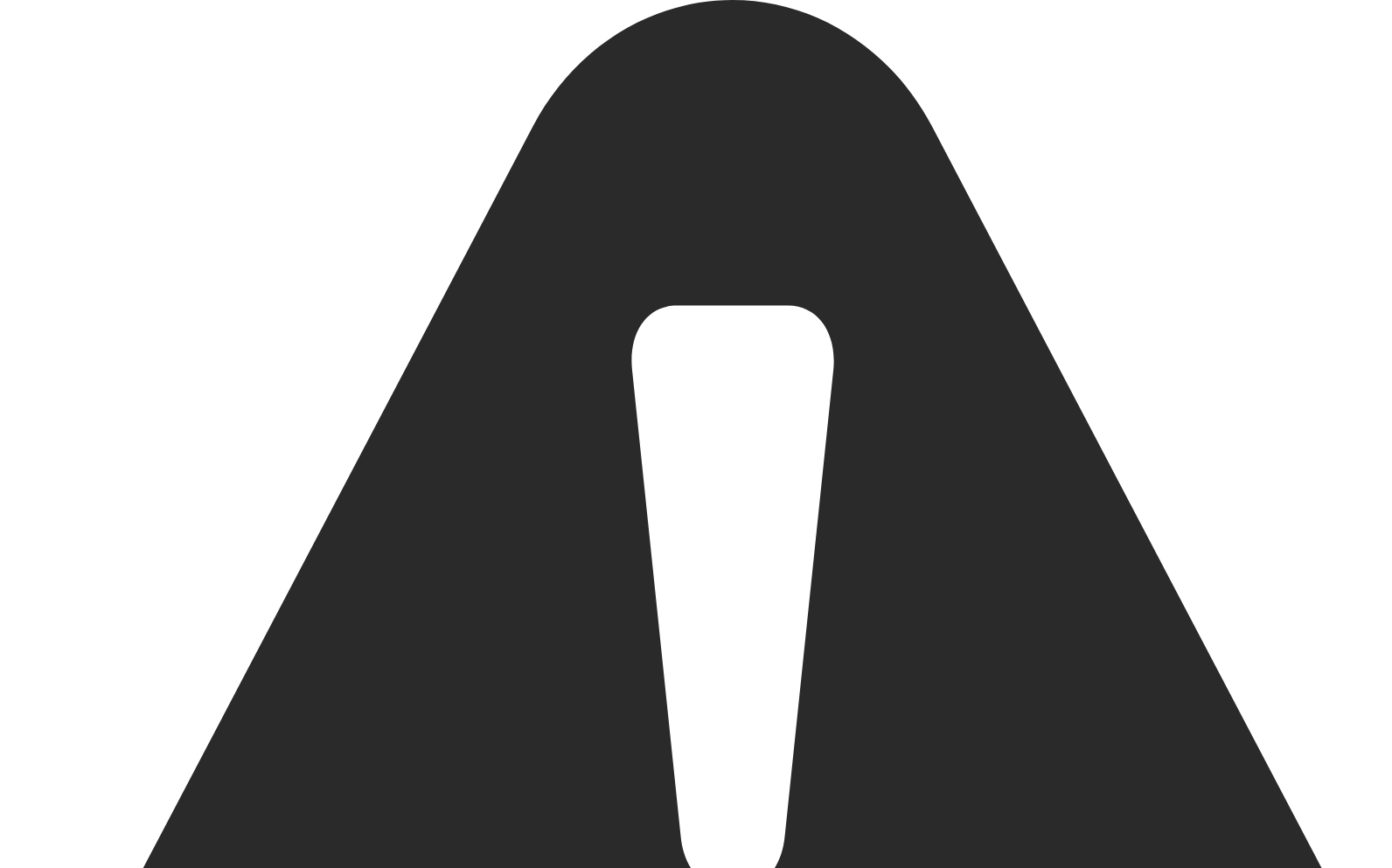
drag, startPoint x: 1189, startPoint y: 55, endPoint x: 1329, endPoint y: 84, distance: 143.0
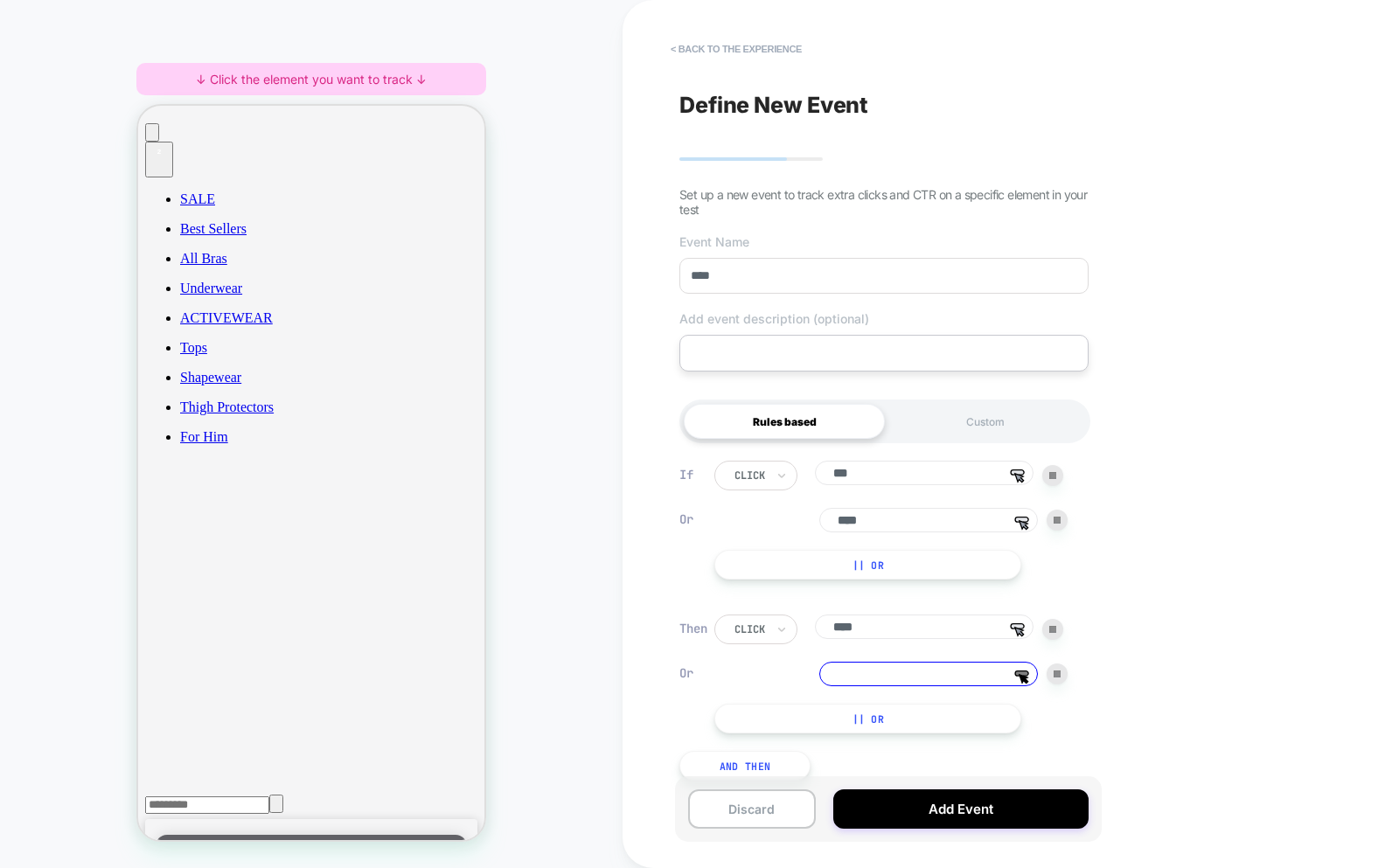
drag, startPoint x: 816, startPoint y: 273, endPoint x: 541, endPoint y: 253, distance: 275.7
click at [541, 253] on div "HOMEPAGE ↓ Click the element you want to track ↓ < back to the experience Defin…" at bounding box center [696, 434] width 1392 height 868
click at [897, 807] on button "Add Event" at bounding box center [961, 809] width 255 height 39
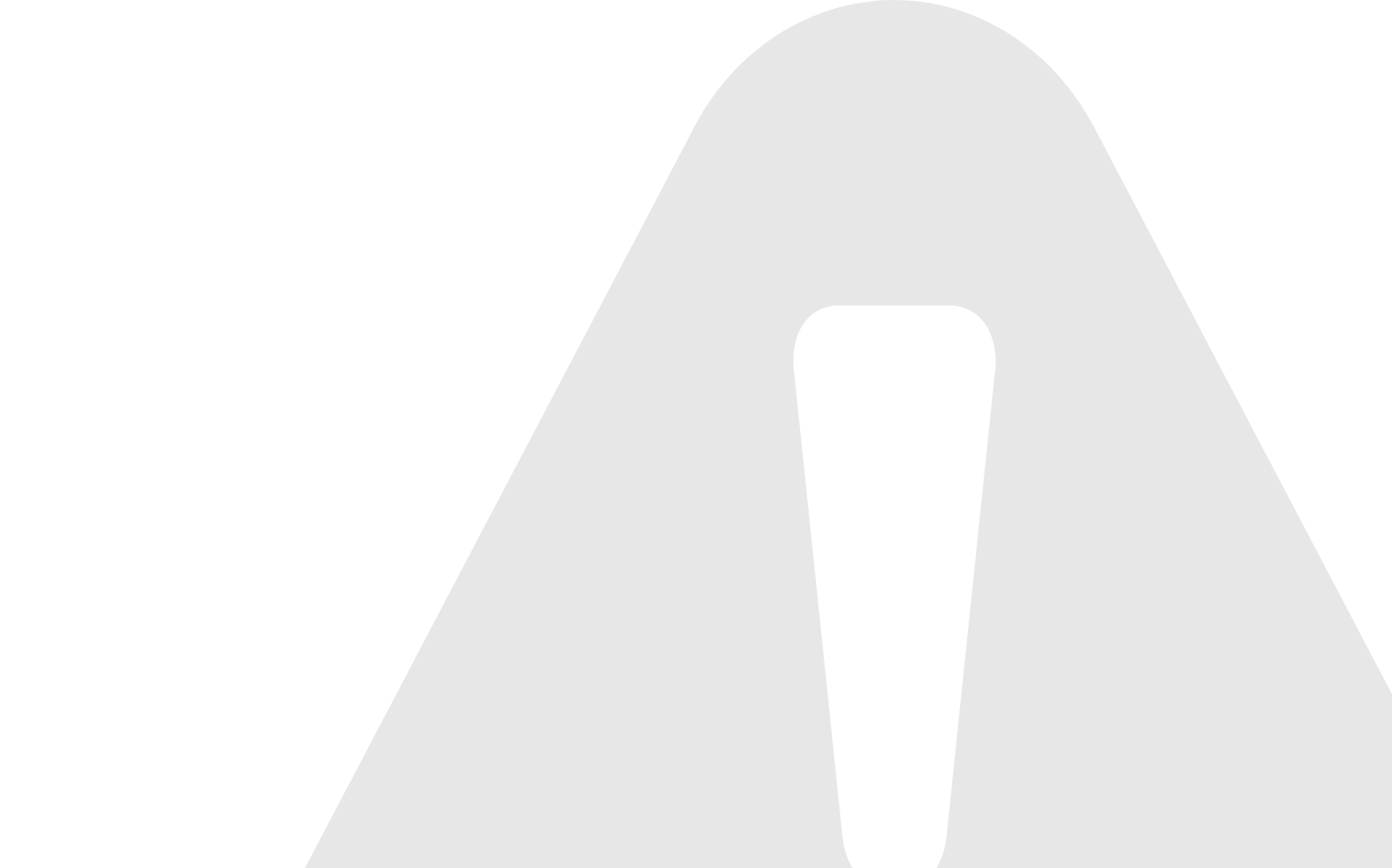
drag, startPoint x: 1385, startPoint y: 65, endPoint x: 906, endPoint y: 240, distance: 510.0
click at [1391, 87] on div "Please Set Event Name HOMEPAGE ↓ Click the element you want to track ↓ < back t…" at bounding box center [696, 434] width 1392 height 868
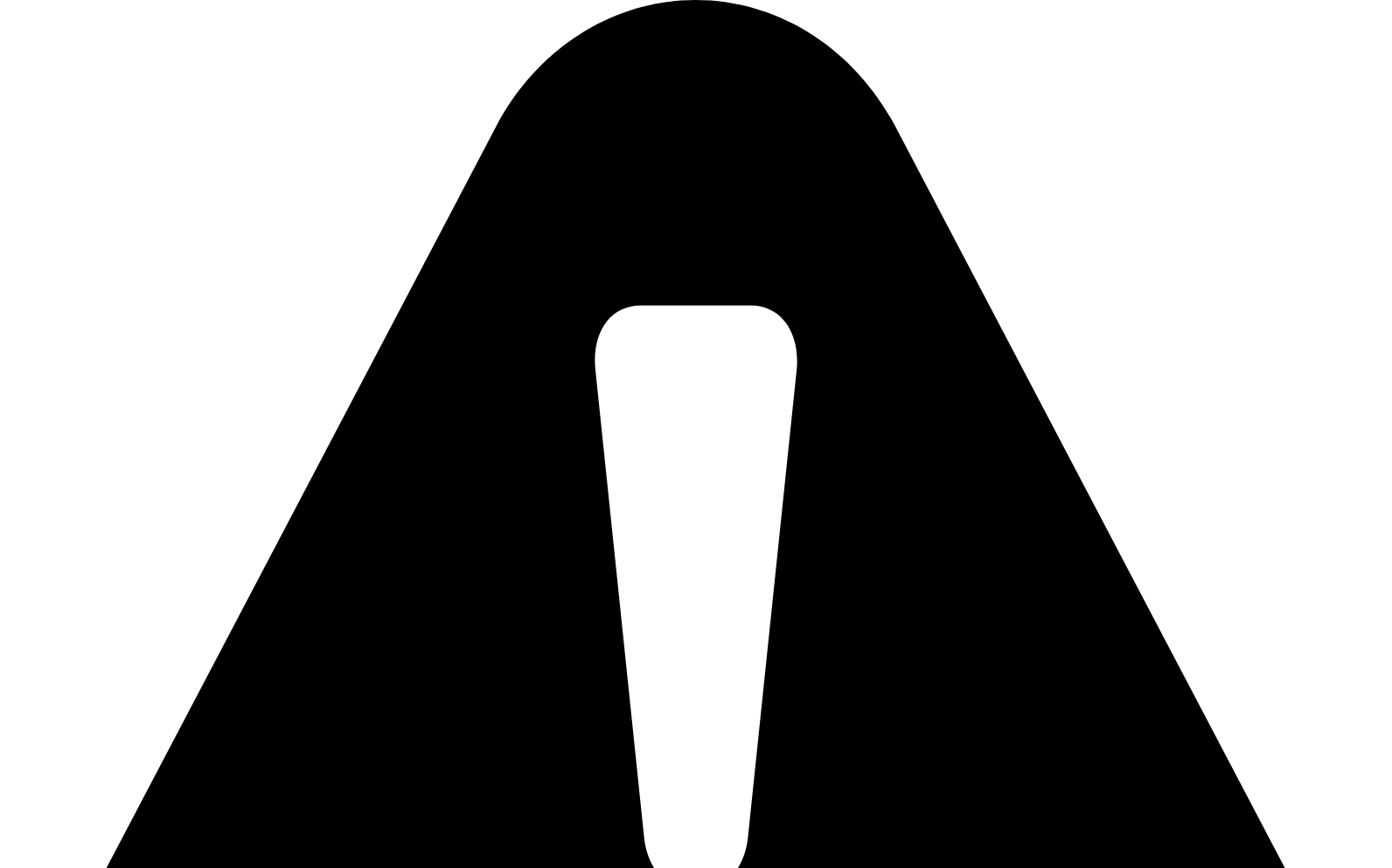
type input "****"
drag, startPoint x: 1237, startPoint y: 42, endPoint x: 1232, endPoint y: 56, distance: 14.9
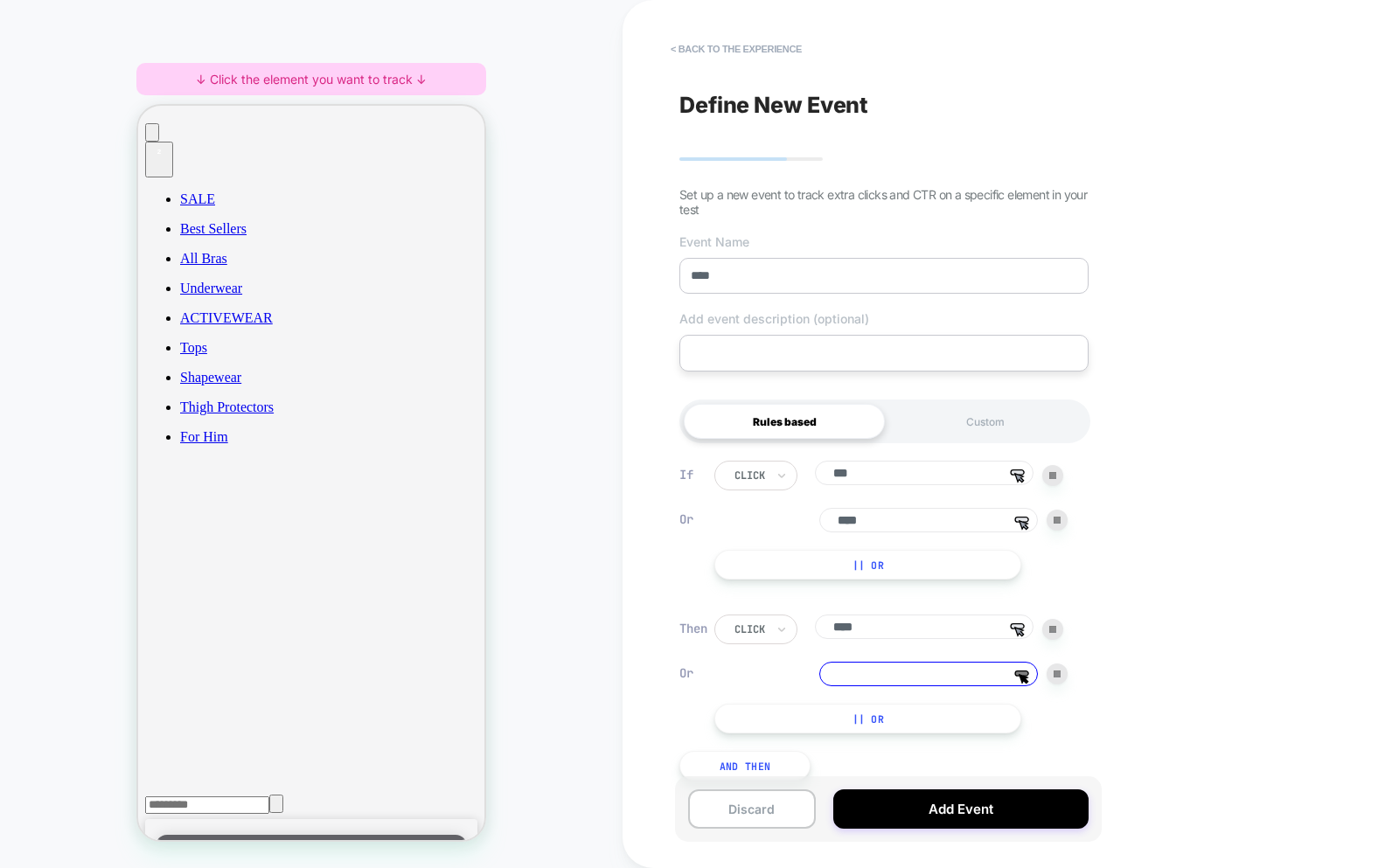
click at [722, 275] on input "****" at bounding box center [884, 275] width 410 height 35
click at [924, 808] on button "Add Event" at bounding box center [961, 809] width 255 height 39
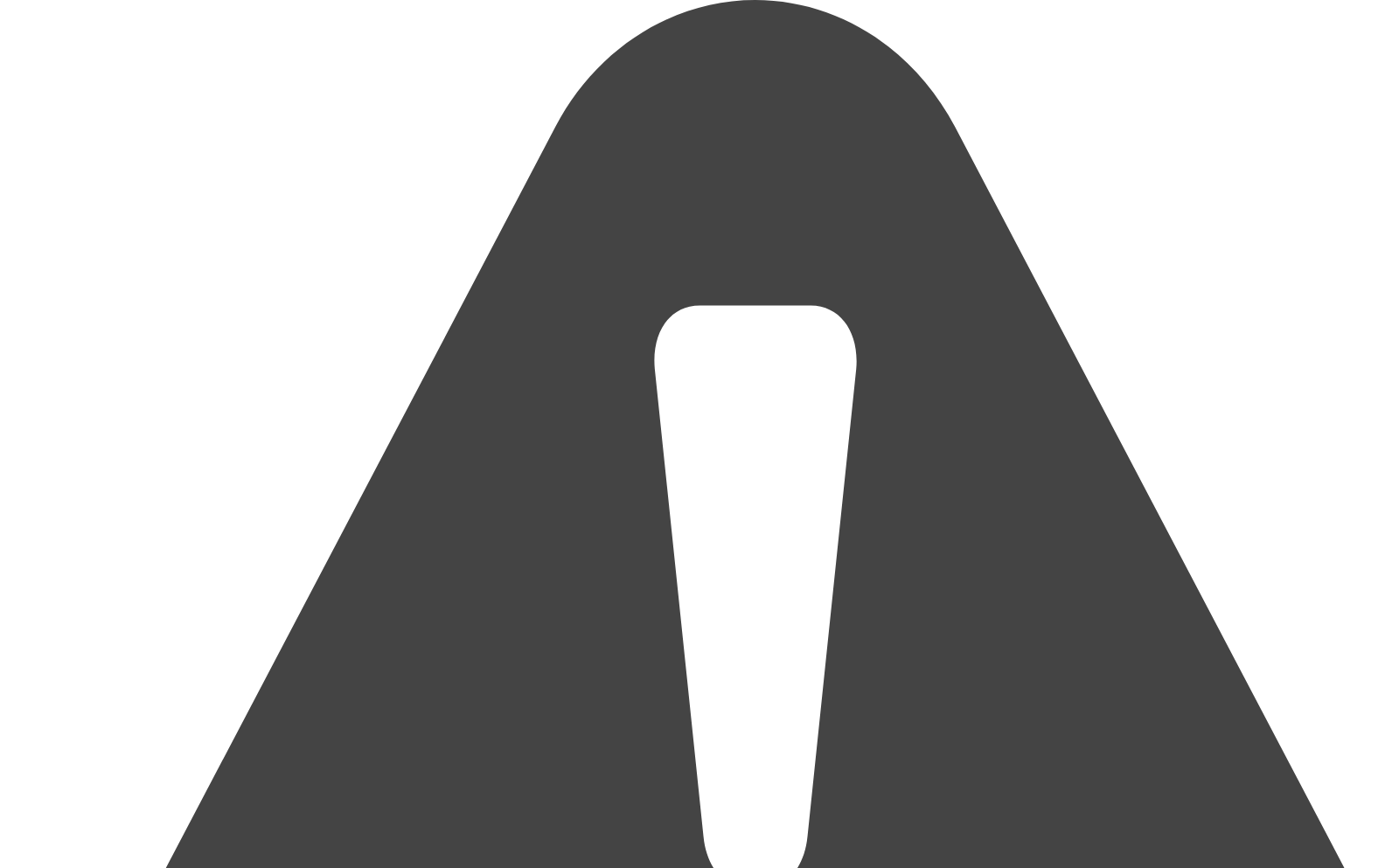
drag, startPoint x: 1266, startPoint y: 39, endPoint x: 1073, endPoint y: 207, distance: 255.9
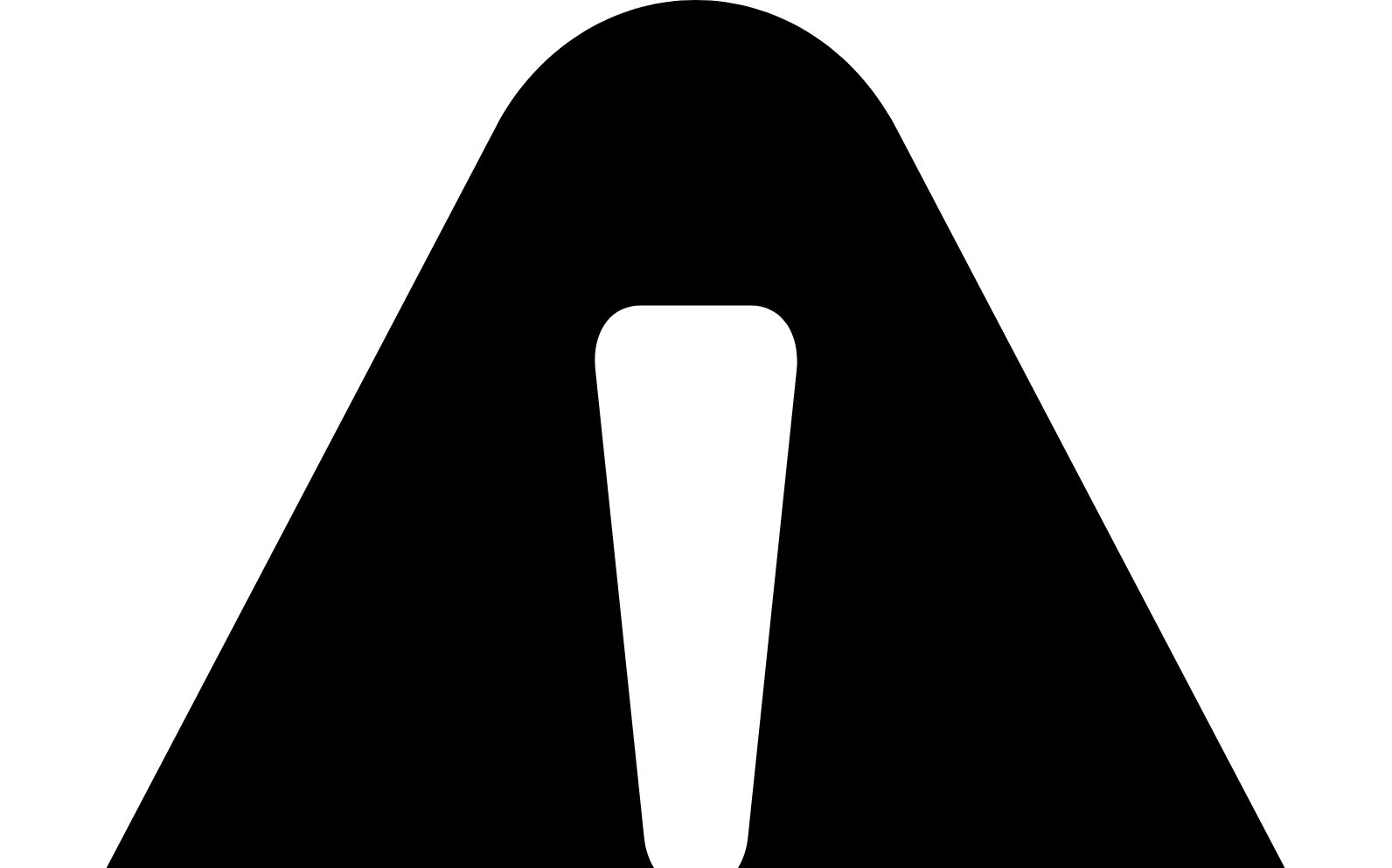
type input "***"
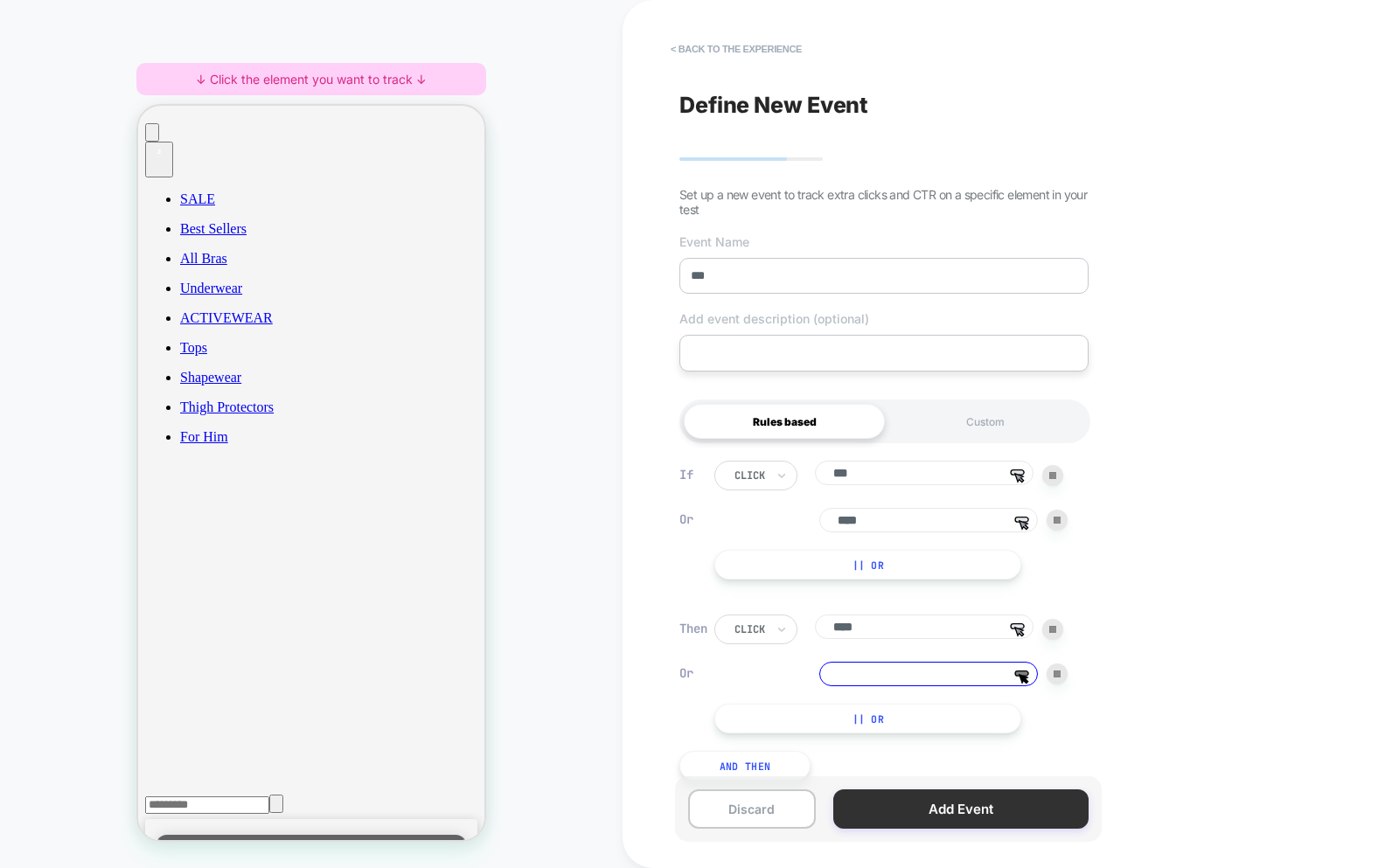
click at [987, 808] on button "Add Event" at bounding box center [961, 809] width 255 height 39
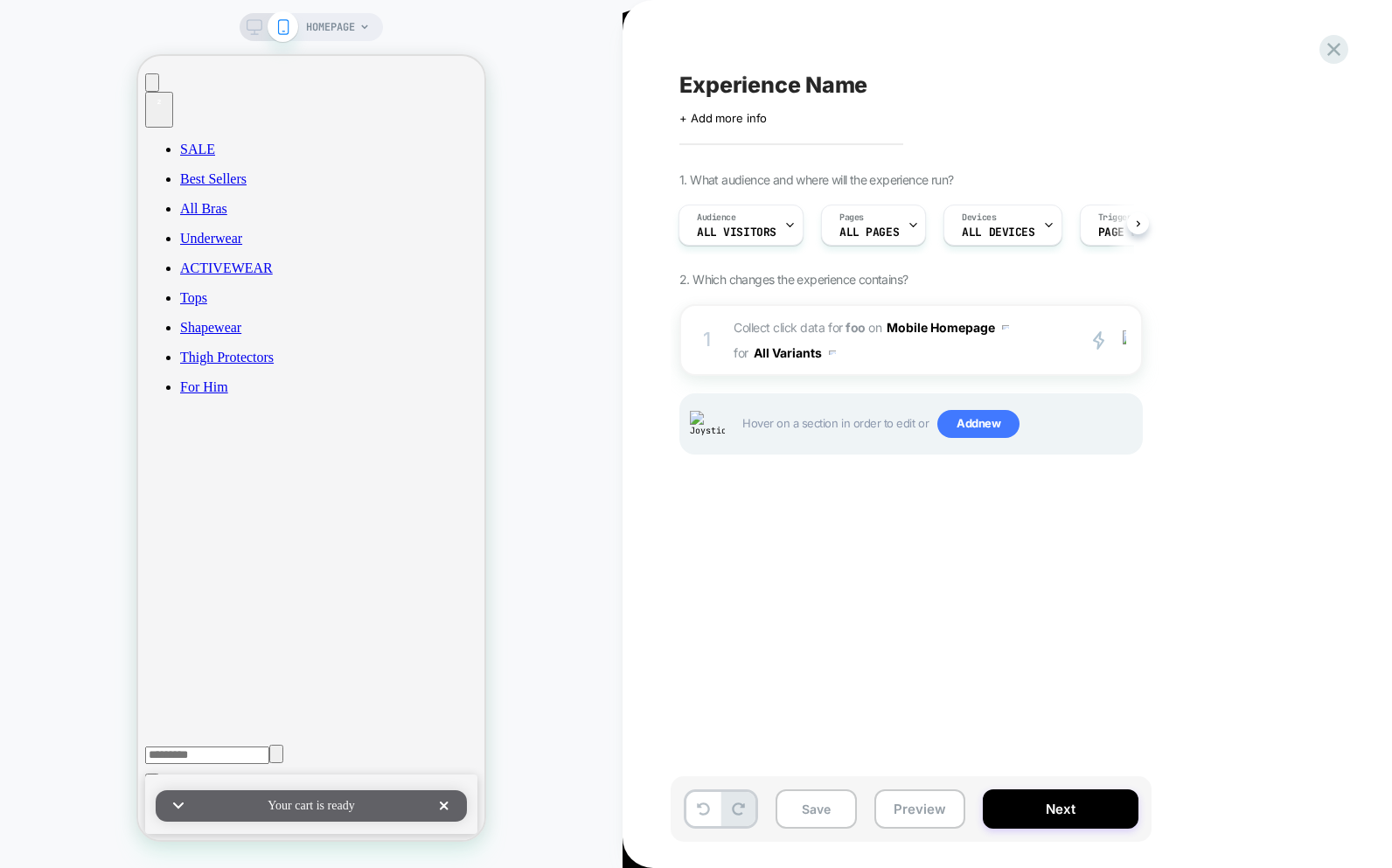
click at [887, 734] on div "Experience Name Click to edit experience details + Add more info 1. What audien…" at bounding box center [999, 434] width 656 height 833
click at [701, 597] on div "Experience Name Click to edit experience details + Add more info 1. What audien…" at bounding box center [999, 434] width 656 height 833
click at [874, 356] on span "Collect click data for foo on Mobile Homepage for All Variants" at bounding box center [900, 340] width 333 height 51
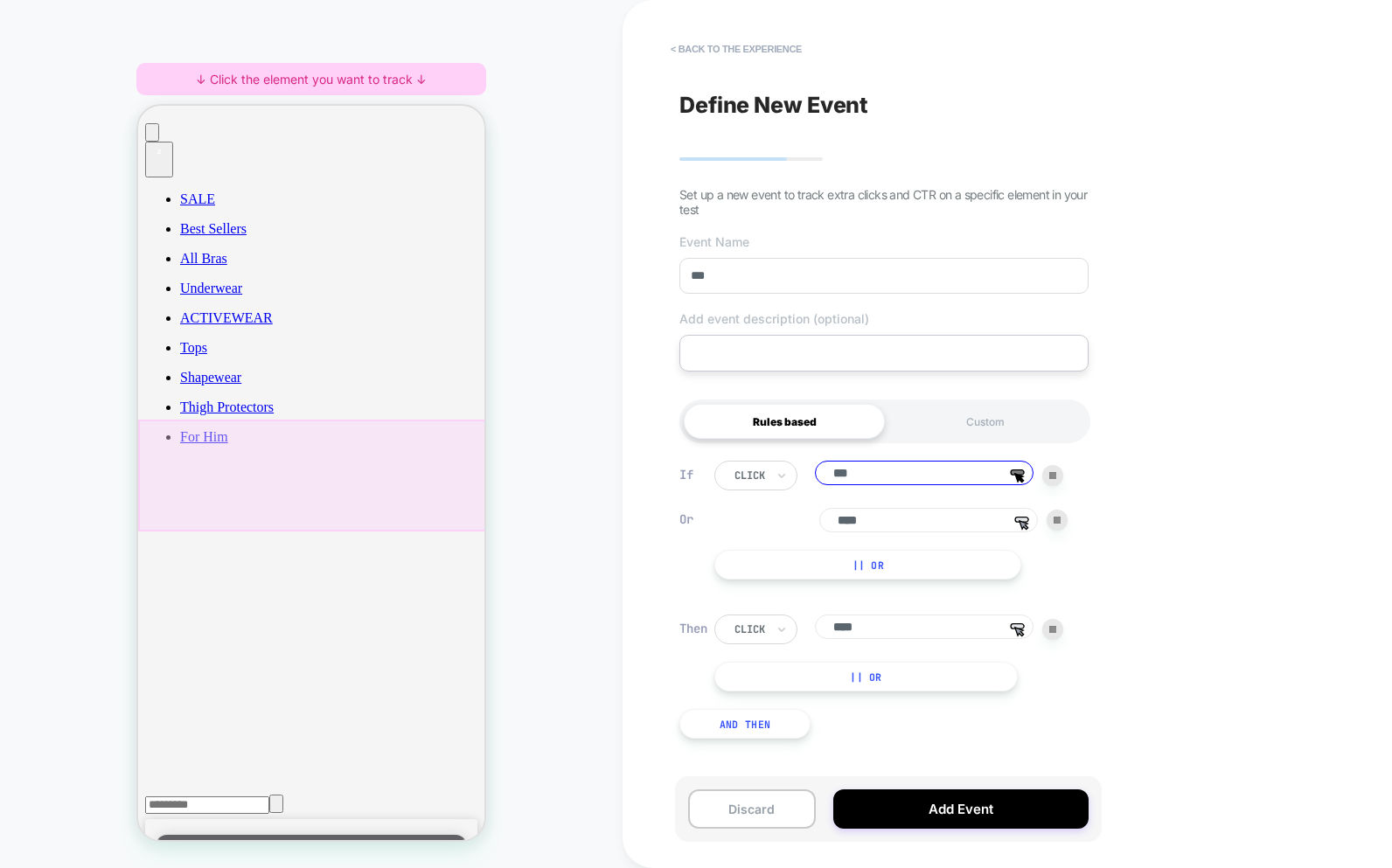
click at [289, 470] on div at bounding box center [313, 476] width 350 height 112
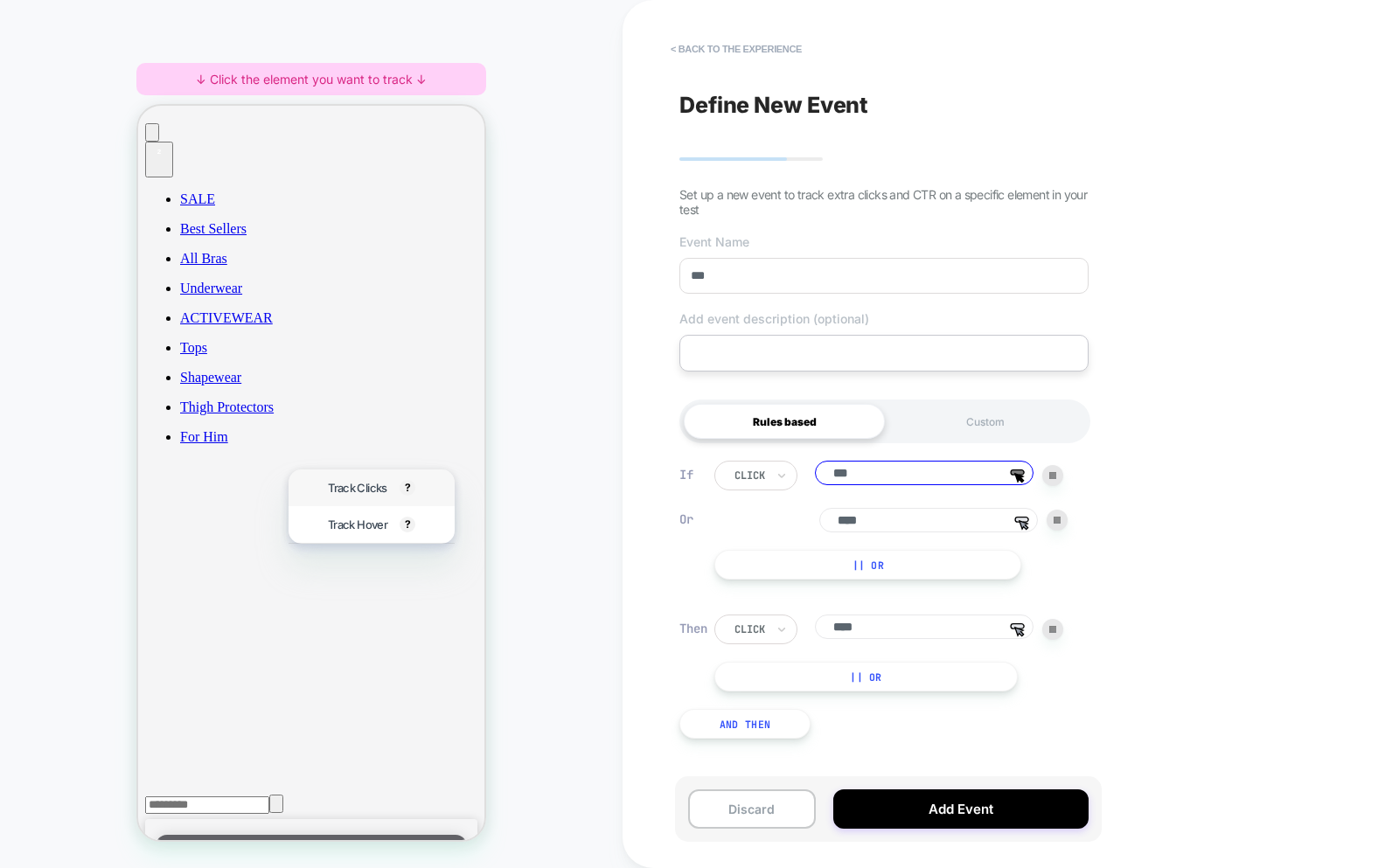
click at [336, 485] on span "Track Clicks" at bounding box center [357, 487] width 59 height 14
type input "**********"
click at [826, 282] on input "***" at bounding box center [884, 275] width 410 height 35
click at [599, 537] on div "HOMEPAGE ↓ Click the element you want to track ↓" at bounding box center [311, 434] width 623 height 833
click at [649, 713] on div "**********" at bounding box center [1007, 434] width 769 height 868
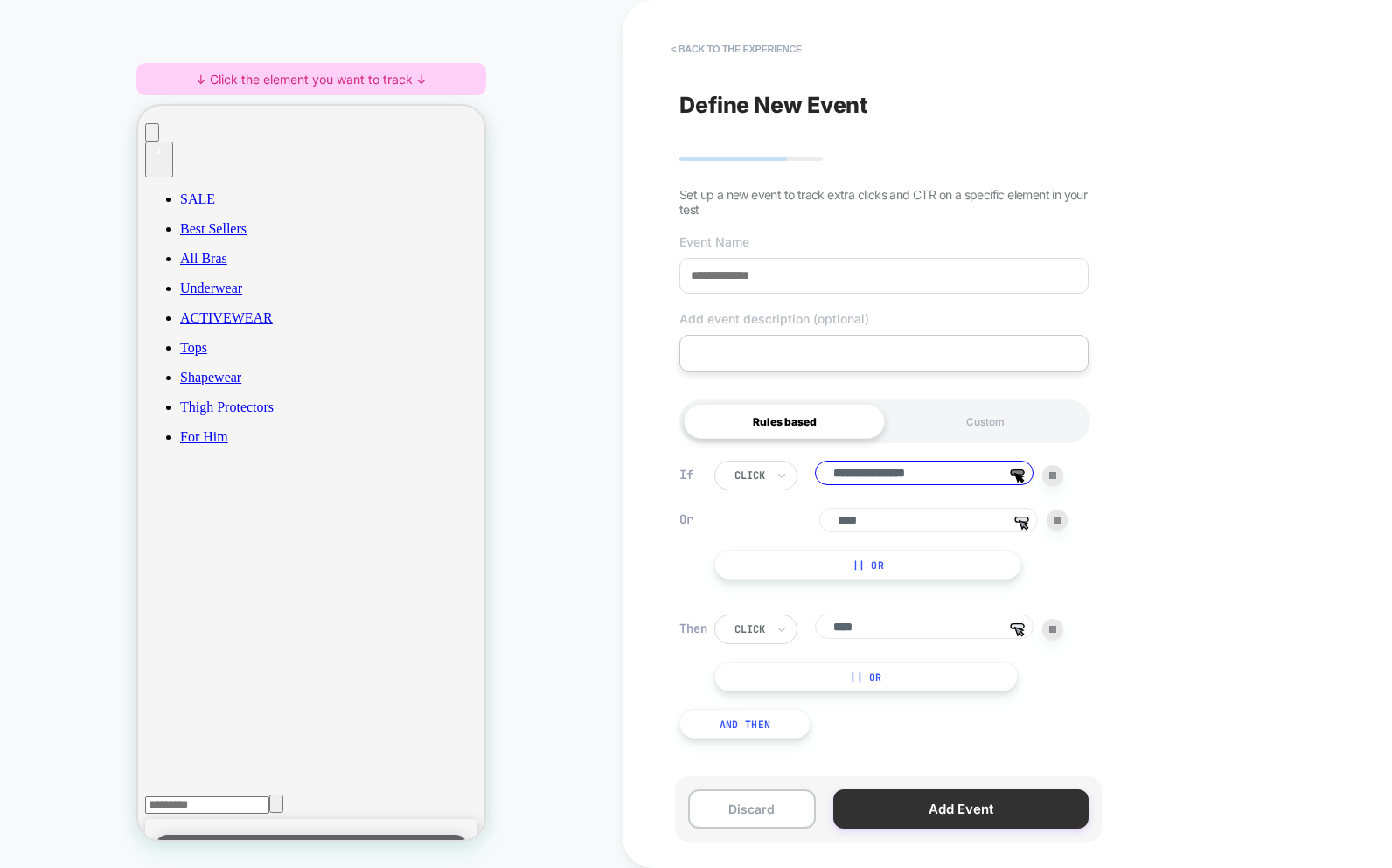
click at [932, 800] on button "Add Event" at bounding box center [961, 809] width 255 height 39
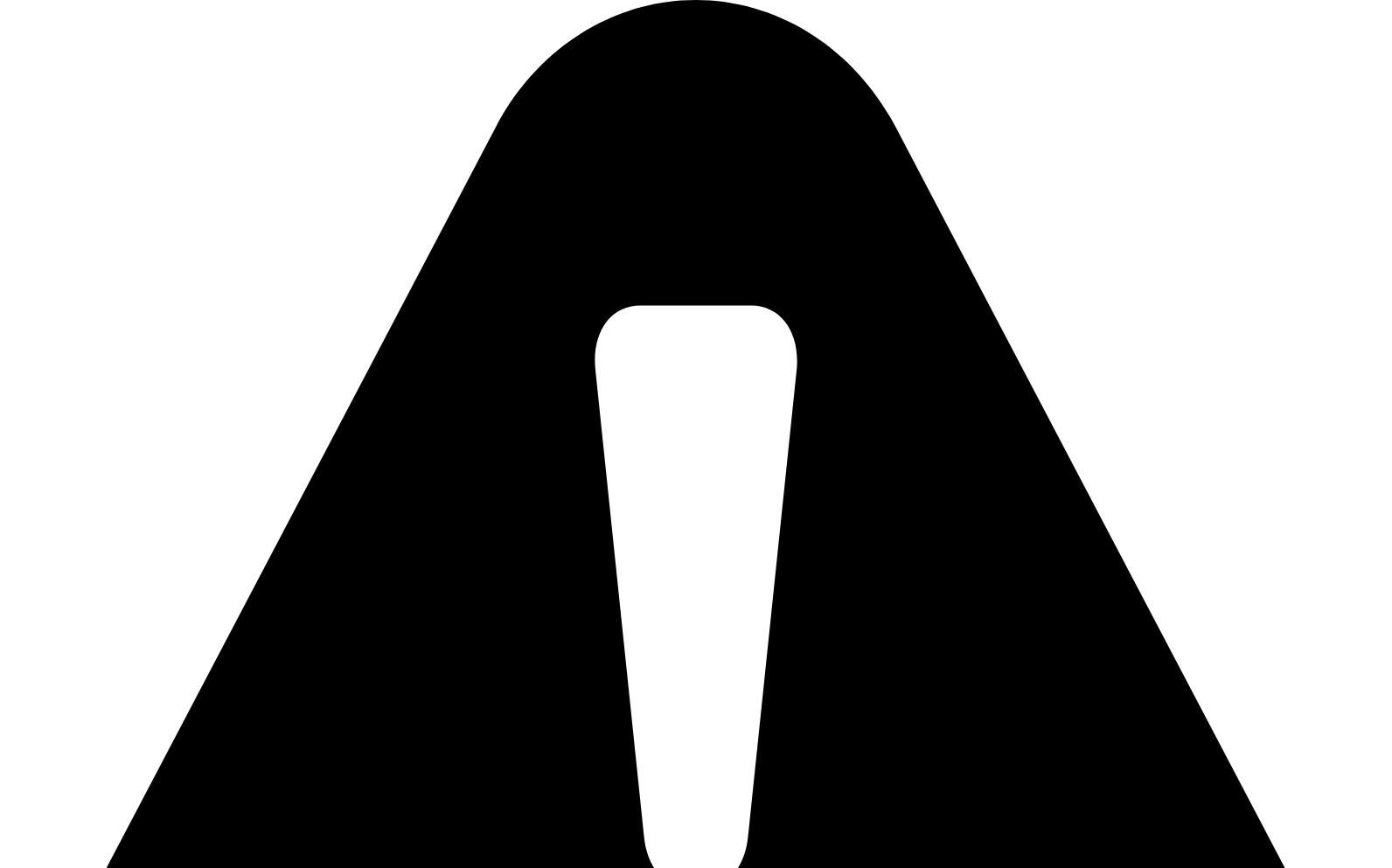
click at [1204, 35] on div "Please Set Event Name" at bounding box center [696, 708] width 1392 height 1417
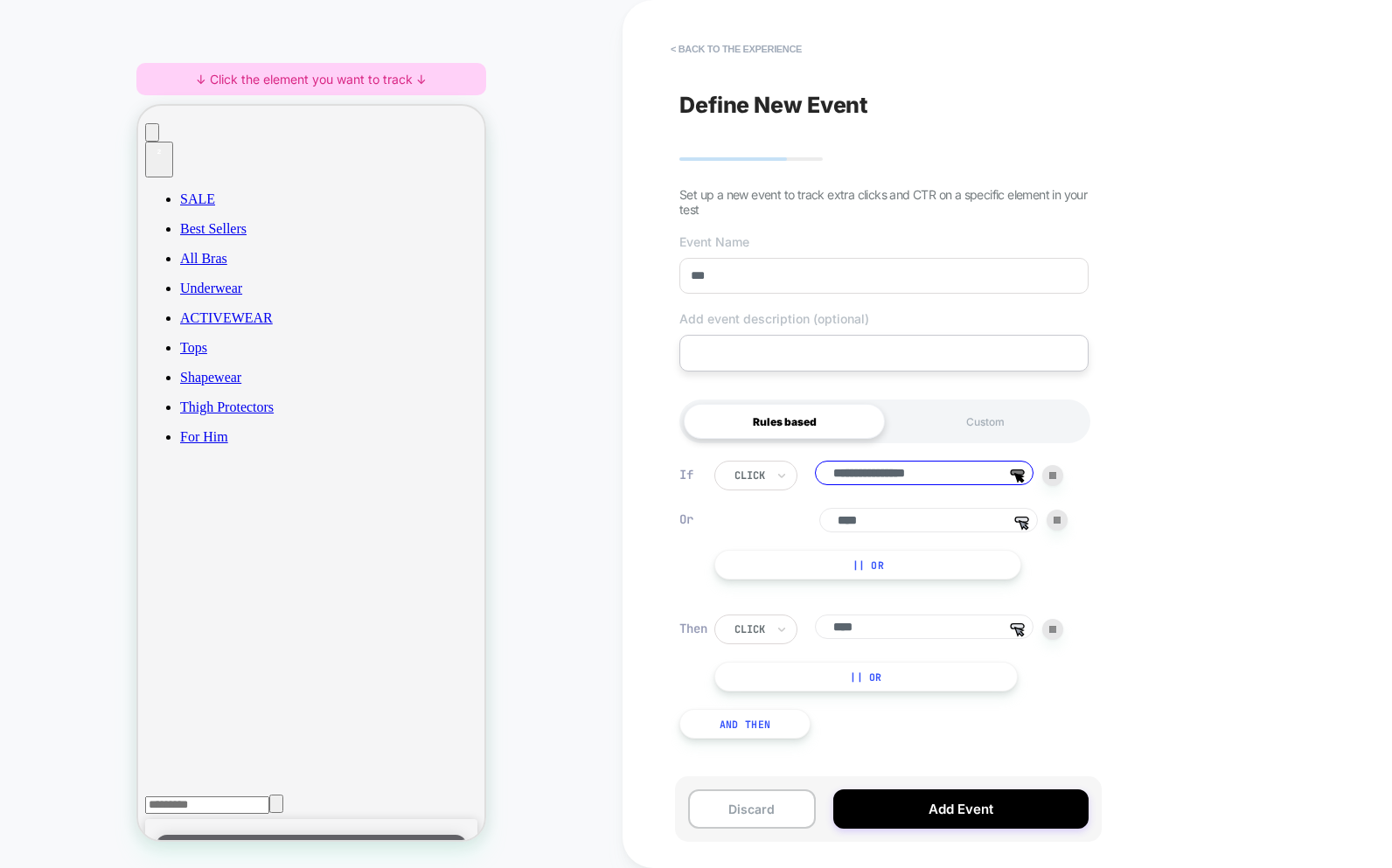
click at [770, 272] on input "***" at bounding box center [884, 275] width 410 height 35
click at [932, 799] on button "Add Event" at bounding box center [961, 809] width 255 height 39
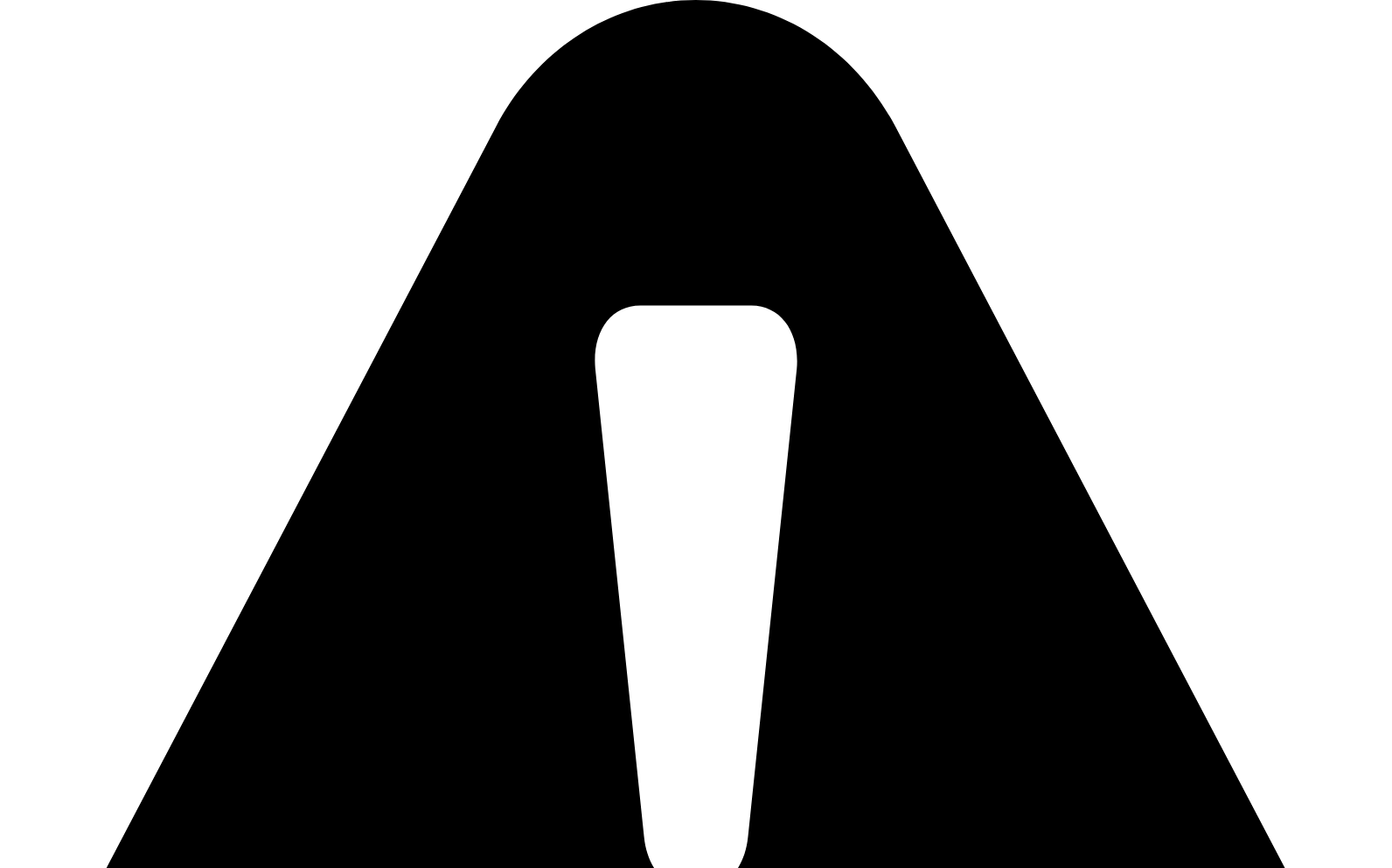
drag, startPoint x: 1227, startPoint y: 53, endPoint x: 1156, endPoint y: 168, distance: 135.2
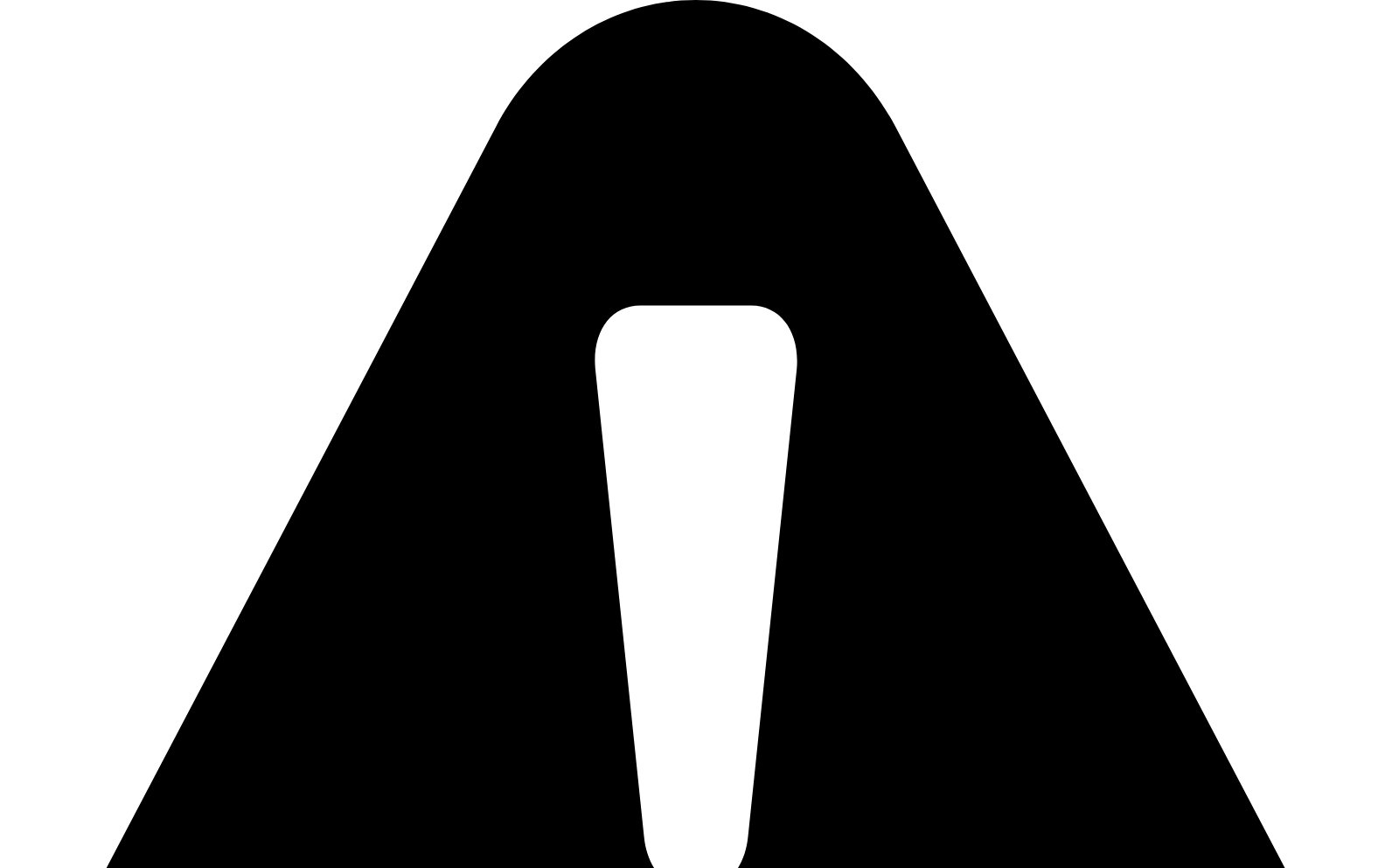
drag, startPoint x: 801, startPoint y: 284, endPoint x: 825, endPoint y: 433, distance: 150.9
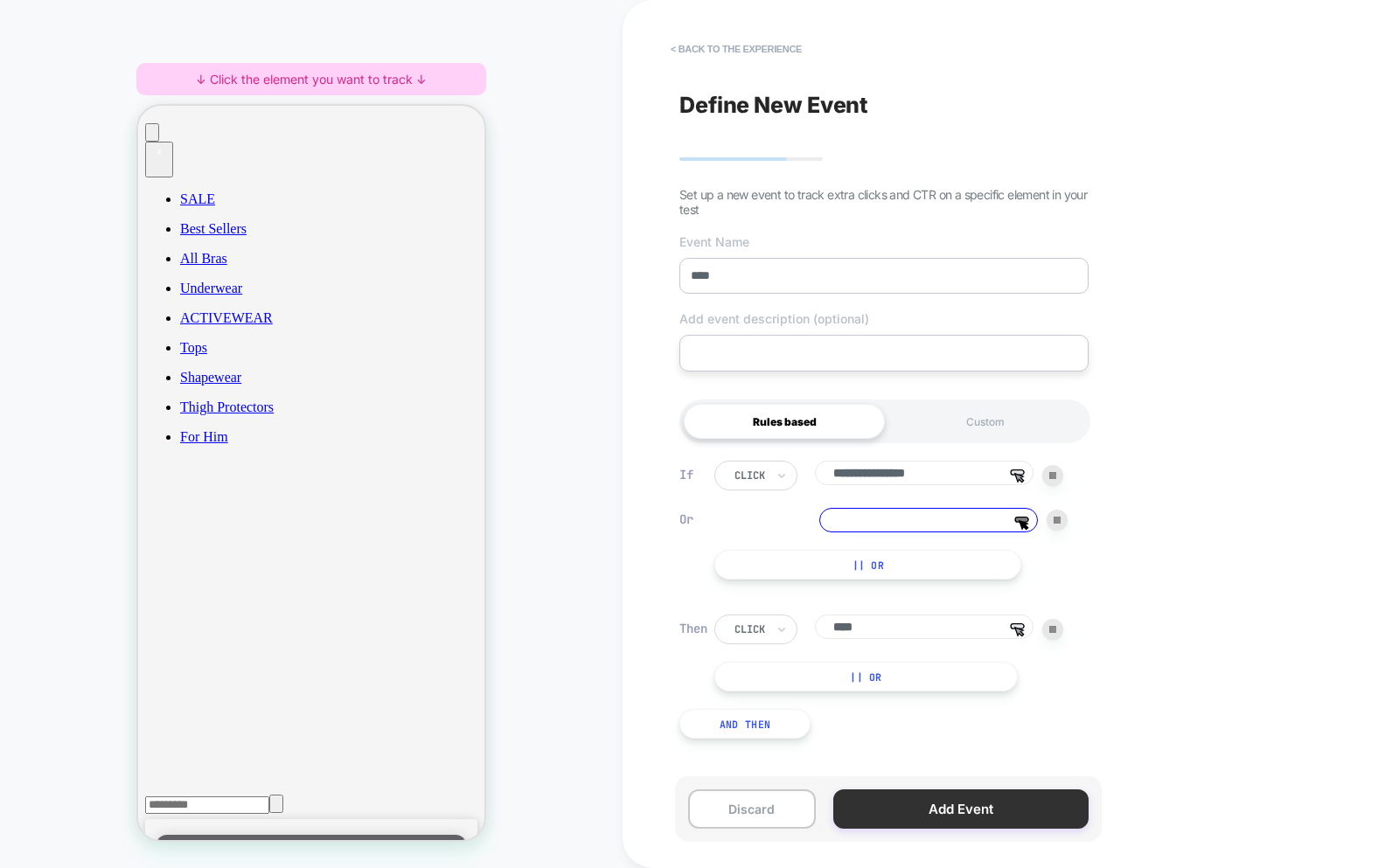
type input "****"
click at [956, 824] on button "Add Event" at bounding box center [961, 809] width 255 height 39
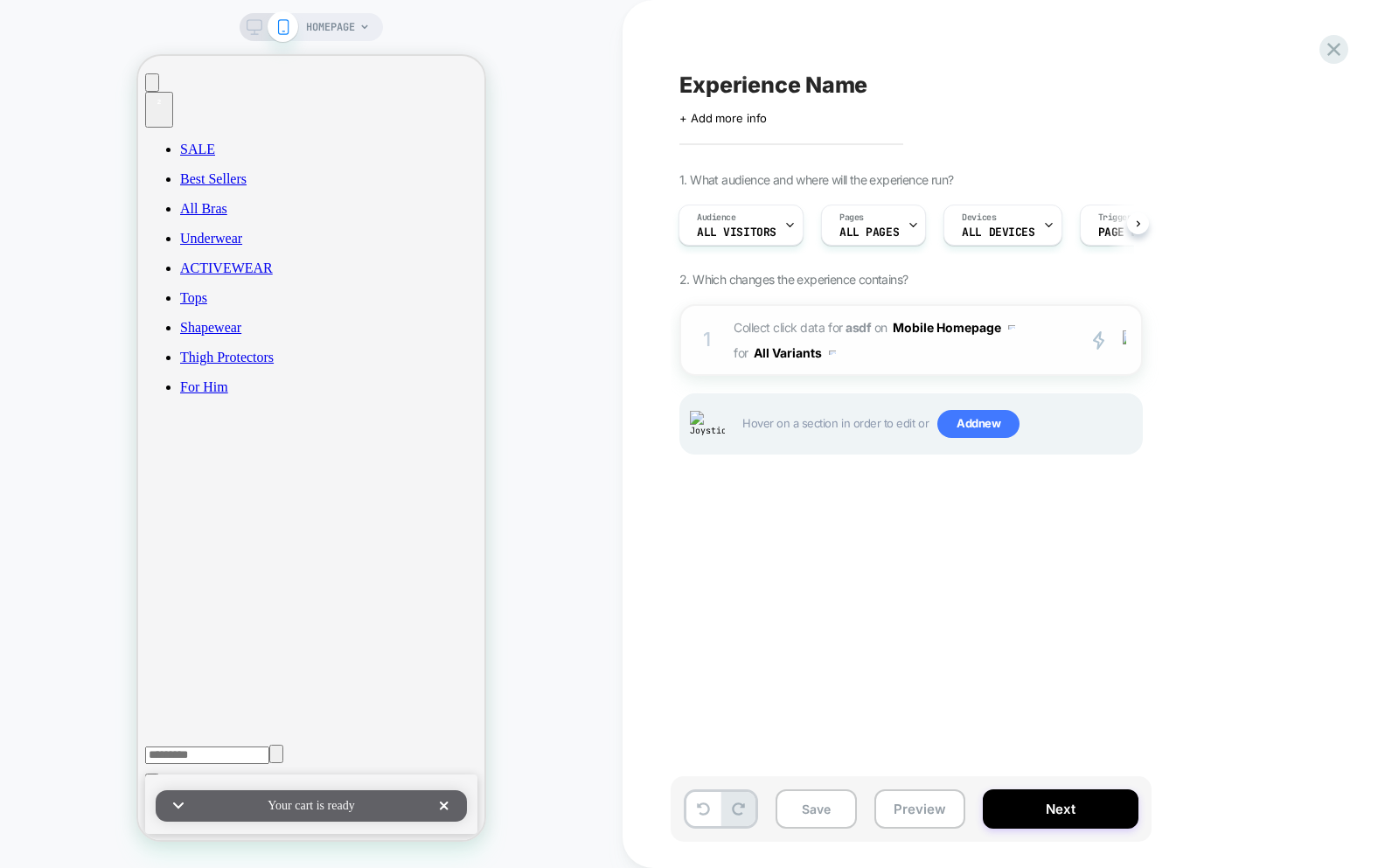
click at [893, 356] on span "Collect click data for asdf on Mobile Homepage for All Variants" at bounding box center [900, 340] width 333 height 51
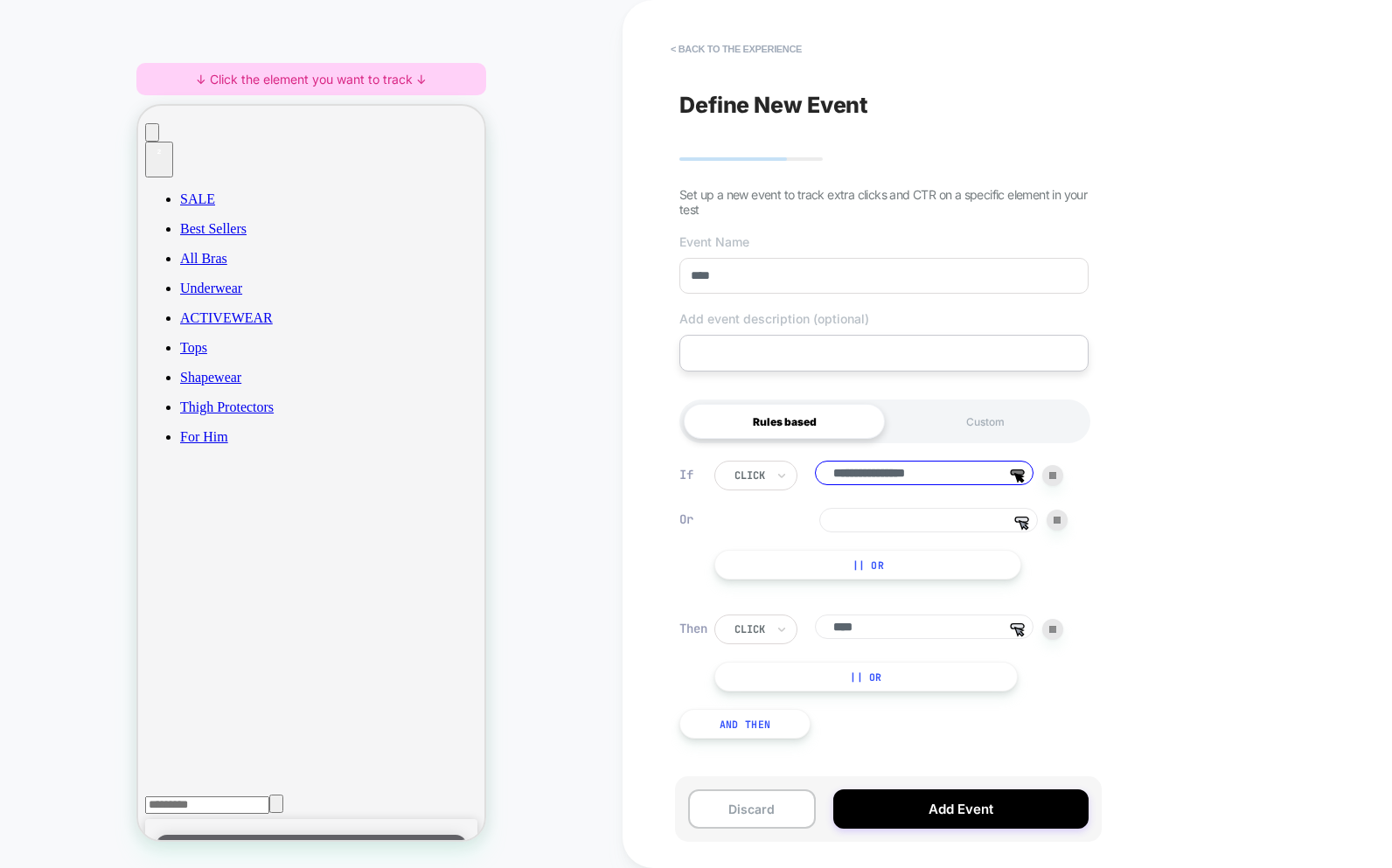
click at [1156, 420] on div "**********" at bounding box center [1007, 434] width 769 height 868
click at [962, 280] on input "****" at bounding box center [884, 275] width 410 height 35
click at [935, 343] on textarea at bounding box center [884, 353] width 410 height 36
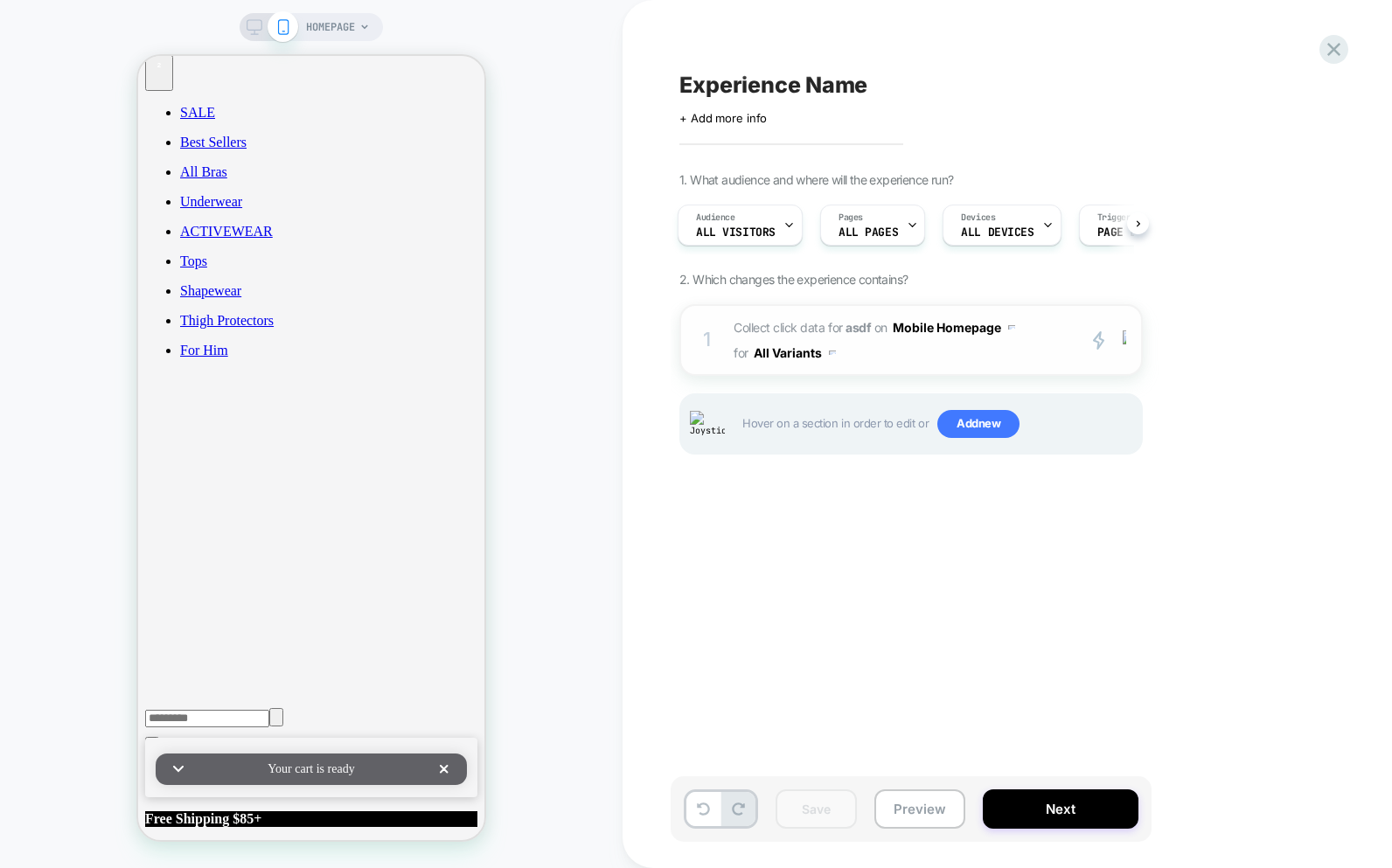
click at [864, 345] on span "Collect click data for asdf on Mobile Homepage for All Variants" at bounding box center [900, 340] width 333 height 51
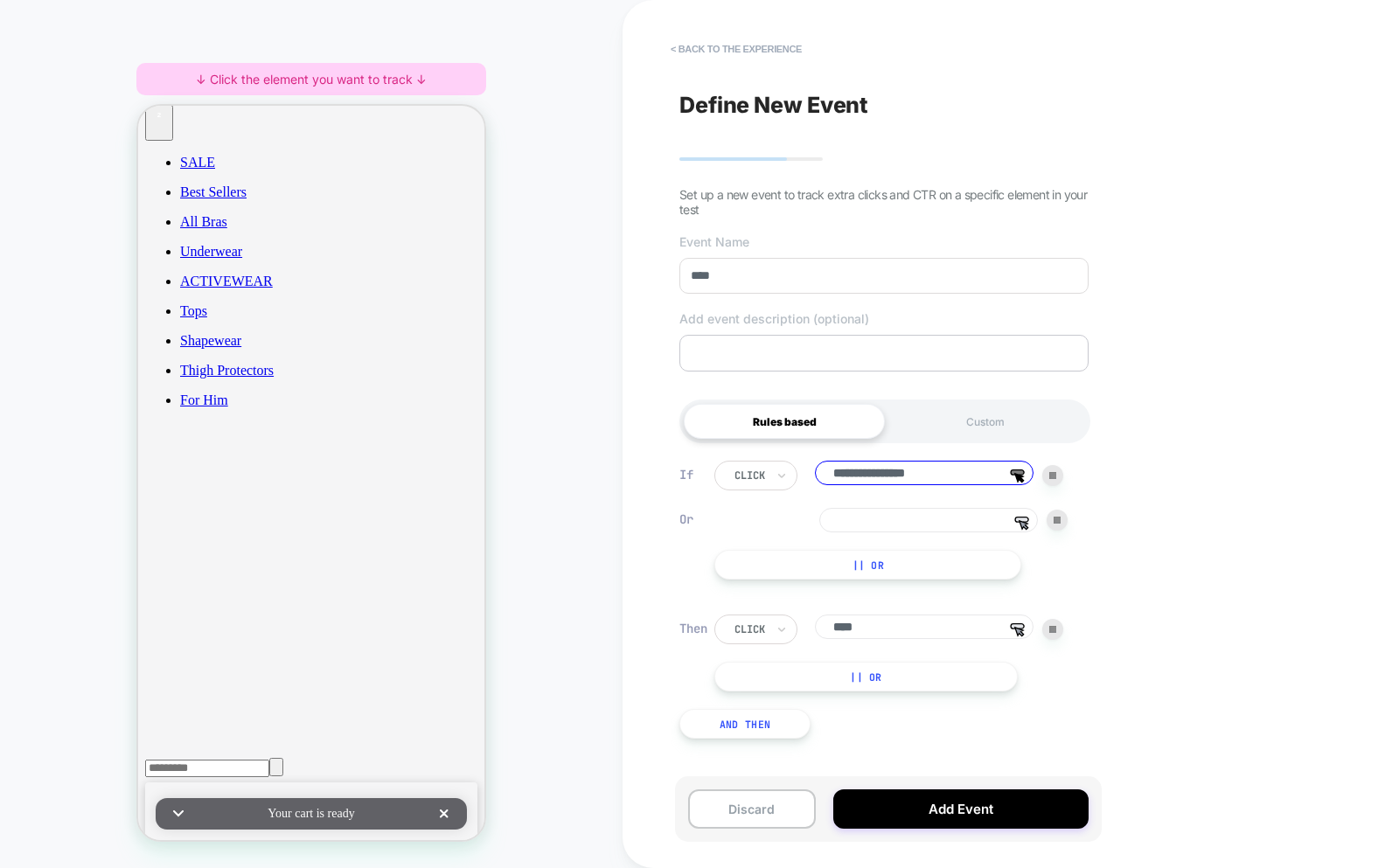
click at [883, 370] on textarea at bounding box center [884, 353] width 410 height 36
click at [878, 292] on input "****" at bounding box center [884, 275] width 410 height 35
click at [882, 364] on textarea at bounding box center [884, 353] width 410 height 36
click at [856, 282] on input "****" at bounding box center [884, 275] width 410 height 35
click at [754, 283] on input "****" at bounding box center [884, 275] width 410 height 35
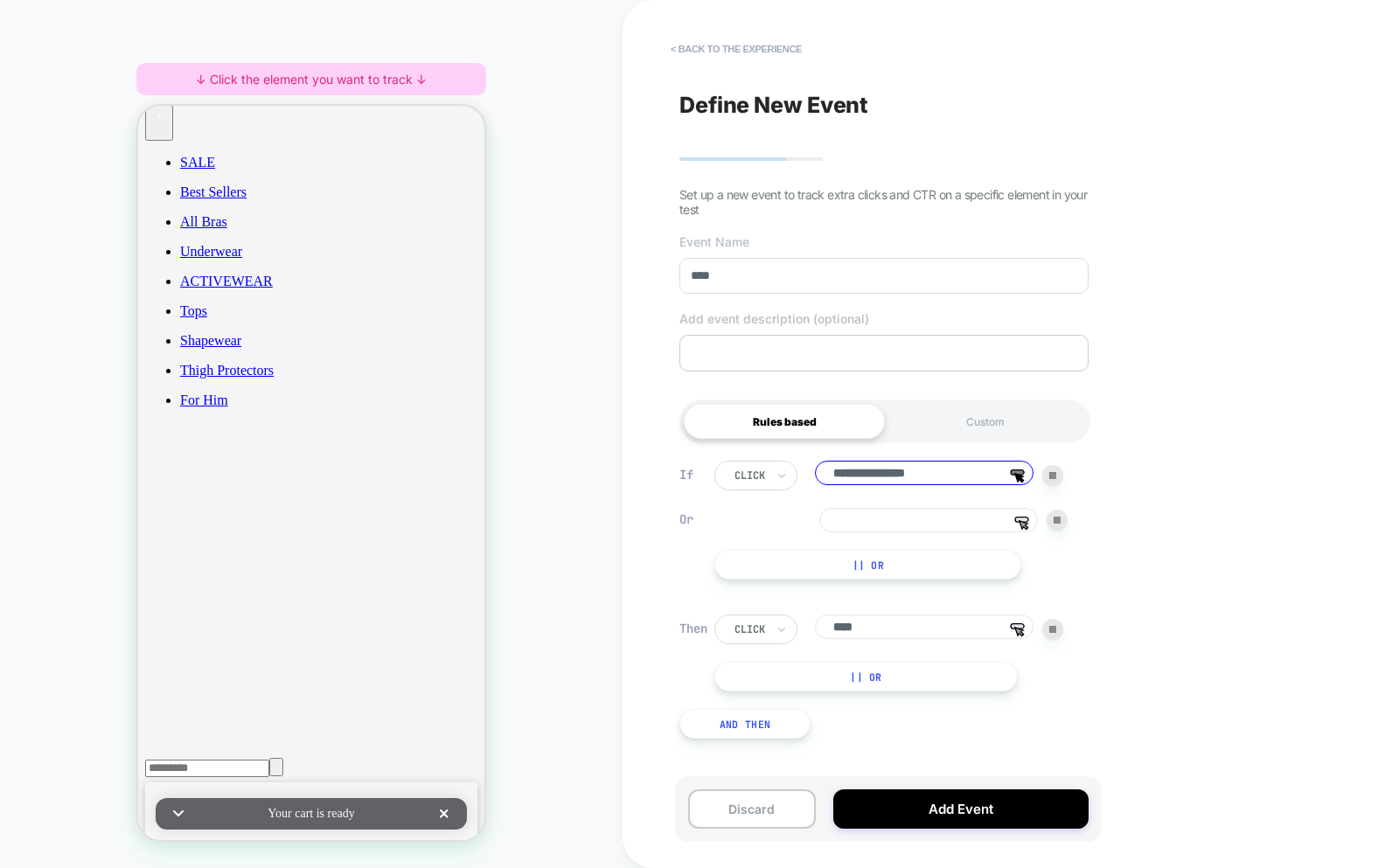
click at [727, 362] on textarea at bounding box center [884, 353] width 410 height 36
click at [729, 288] on input "****" at bounding box center [884, 275] width 410 height 35
click at [820, 285] on input "****" at bounding box center [884, 275] width 410 height 35
click at [812, 341] on textarea at bounding box center [884, 353] width 410 height 36
click at [1198, 389] on div "**********" at bounding box center [1007, 434] width 769 height 868
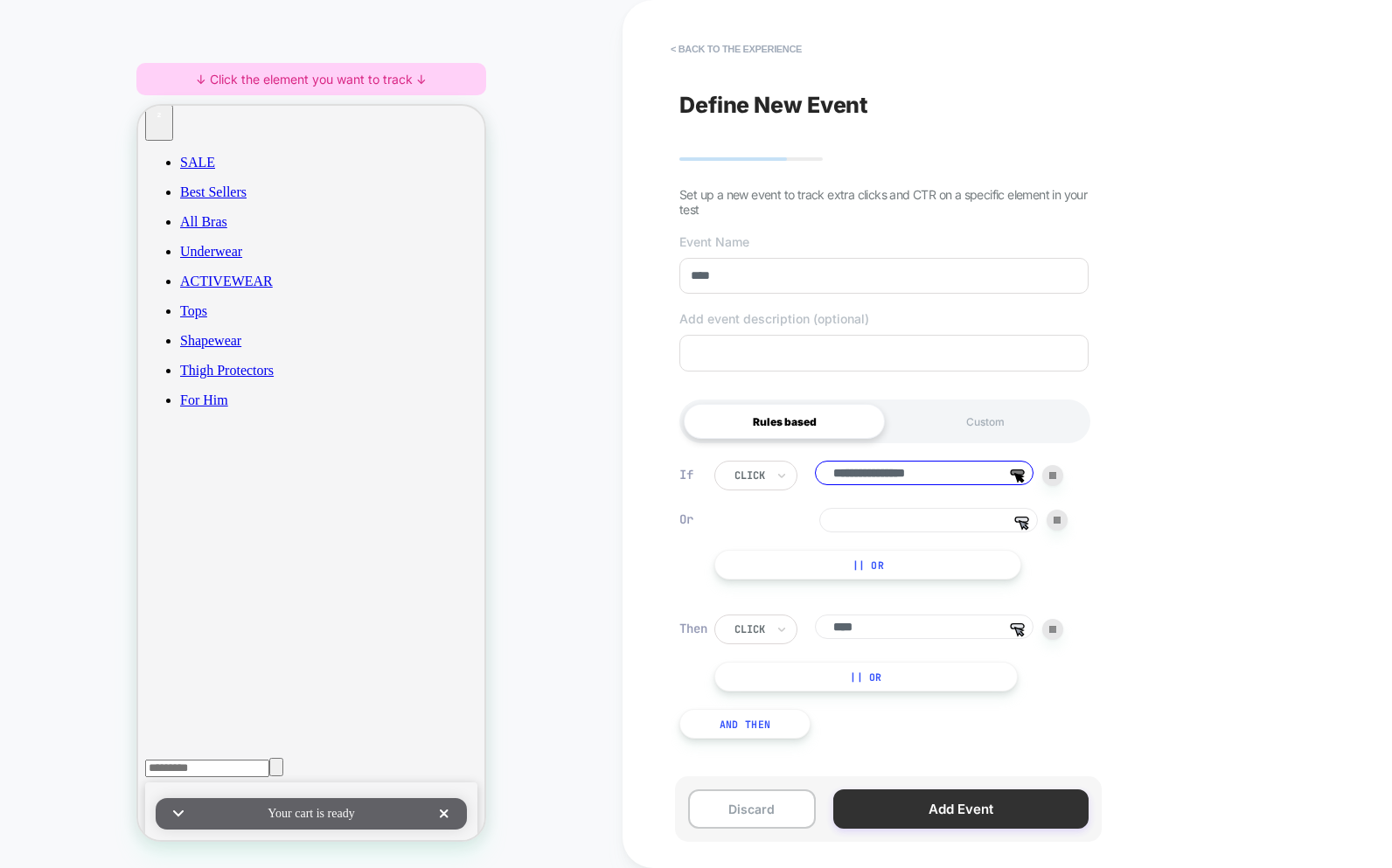
click at [1021, 797] on button "Add Event" at bounding box center [961, 809] width 255 height 39
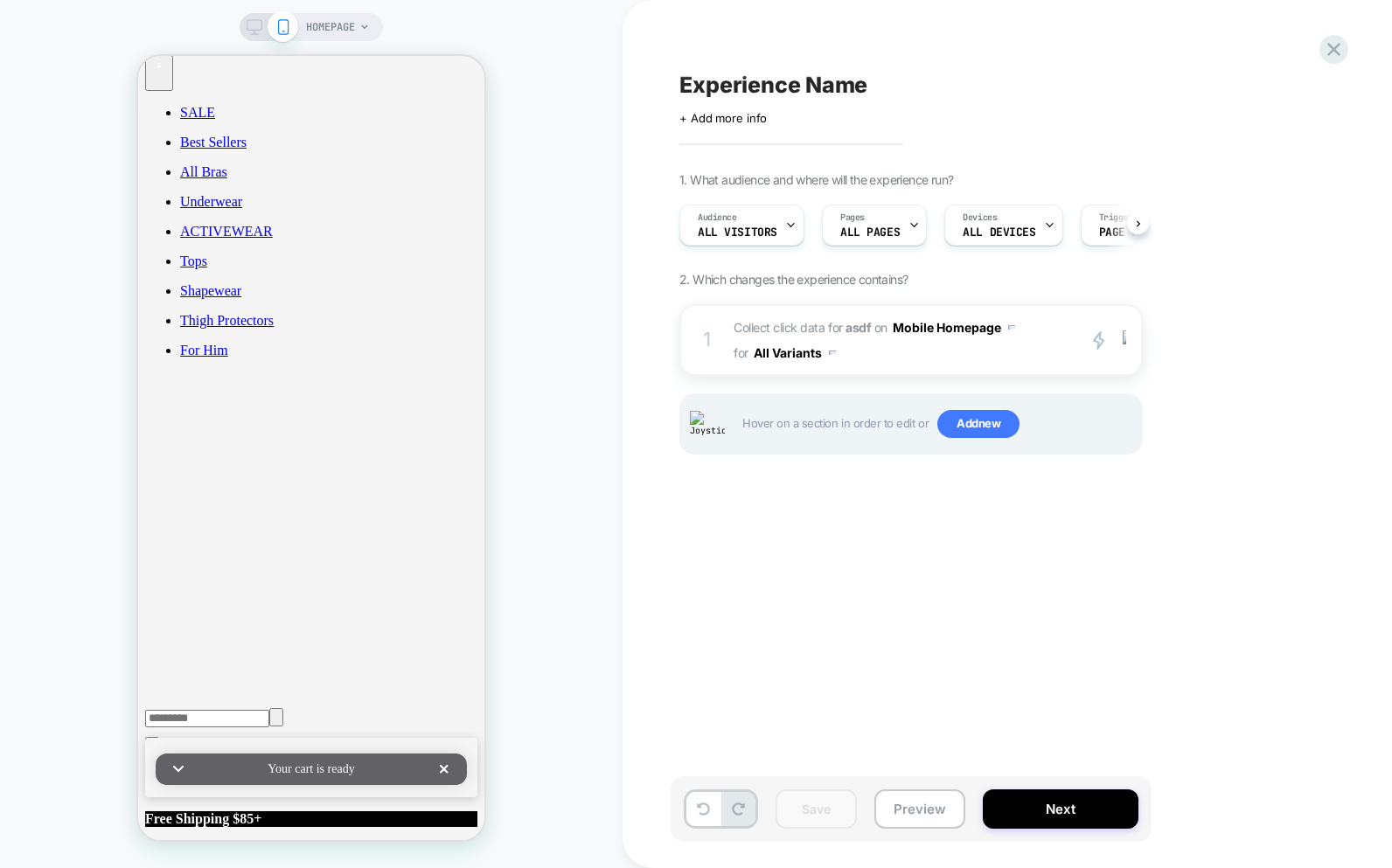
scroll to position [0, 1]
click at [1003, 351] on span "Collect click data for asdf on Mobile Homepage for All Variants" at bounding box center [900, 340] width 333 height 51
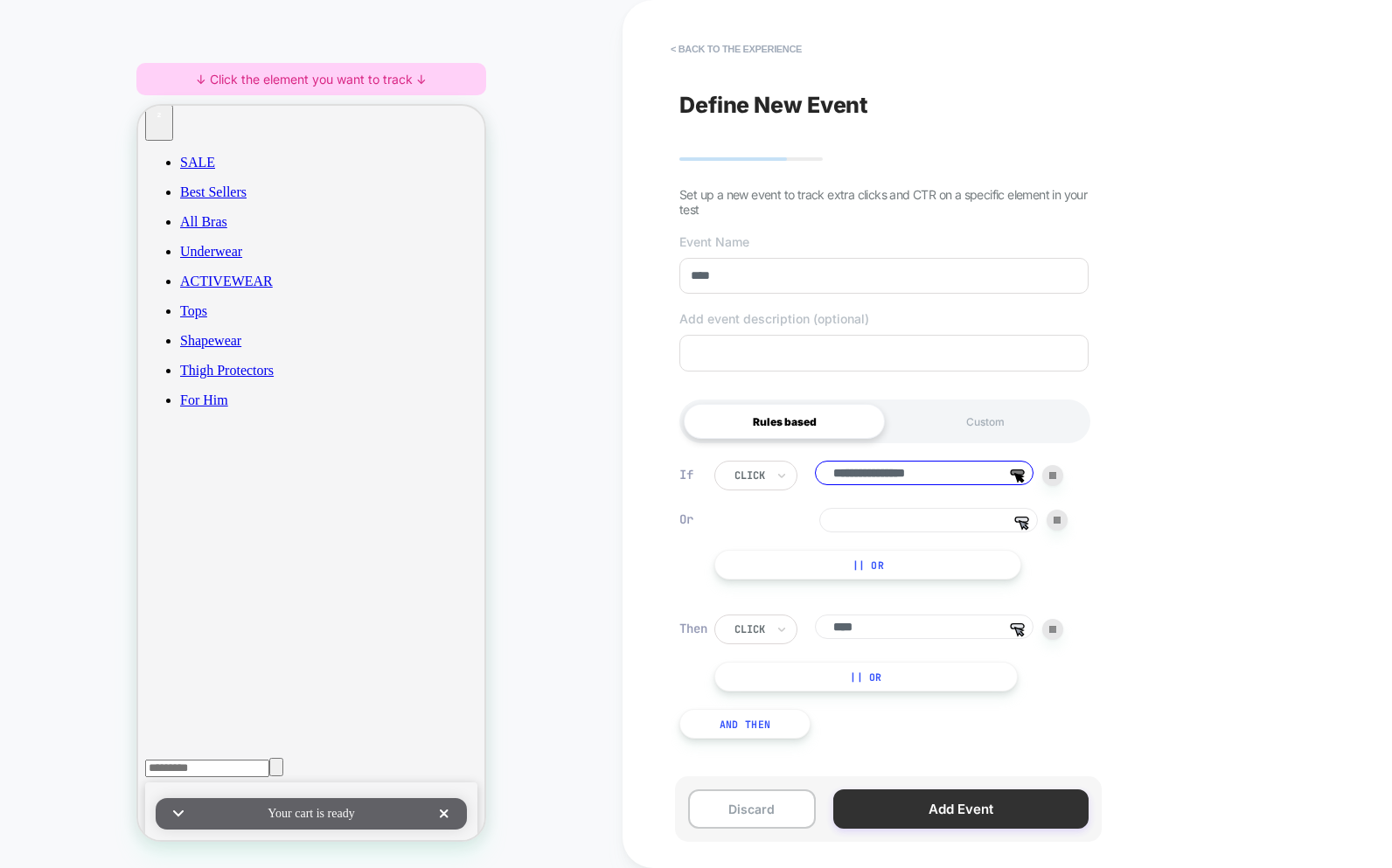
click at [968, 809] on button "Add Event" at bounding box center [961, 809] width 255 height 39
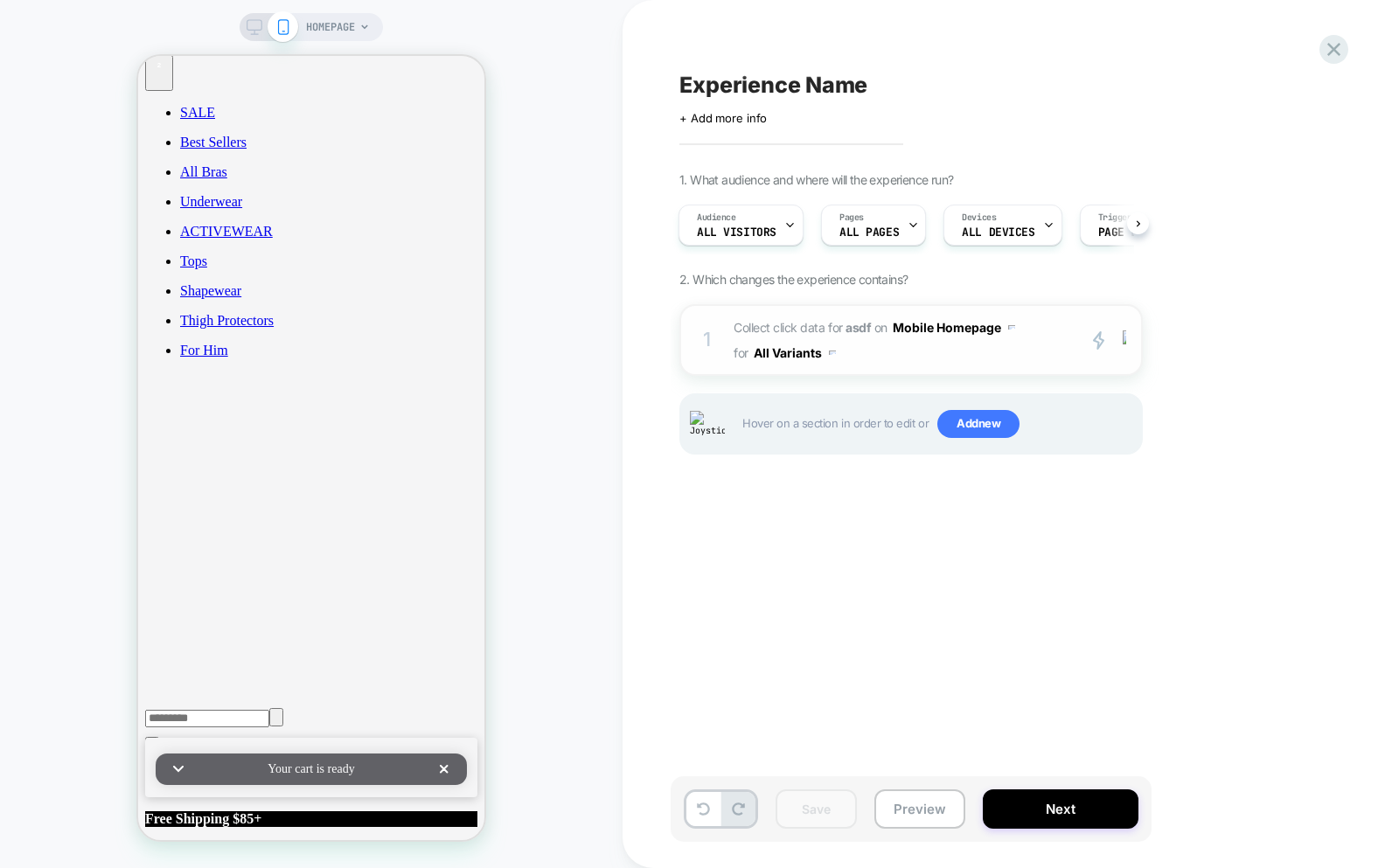
click at [989, 343] on span "Collect click data for asdf on Mobile Homepage for All Variants" at bounding box center [900, 340] width 333 height 51
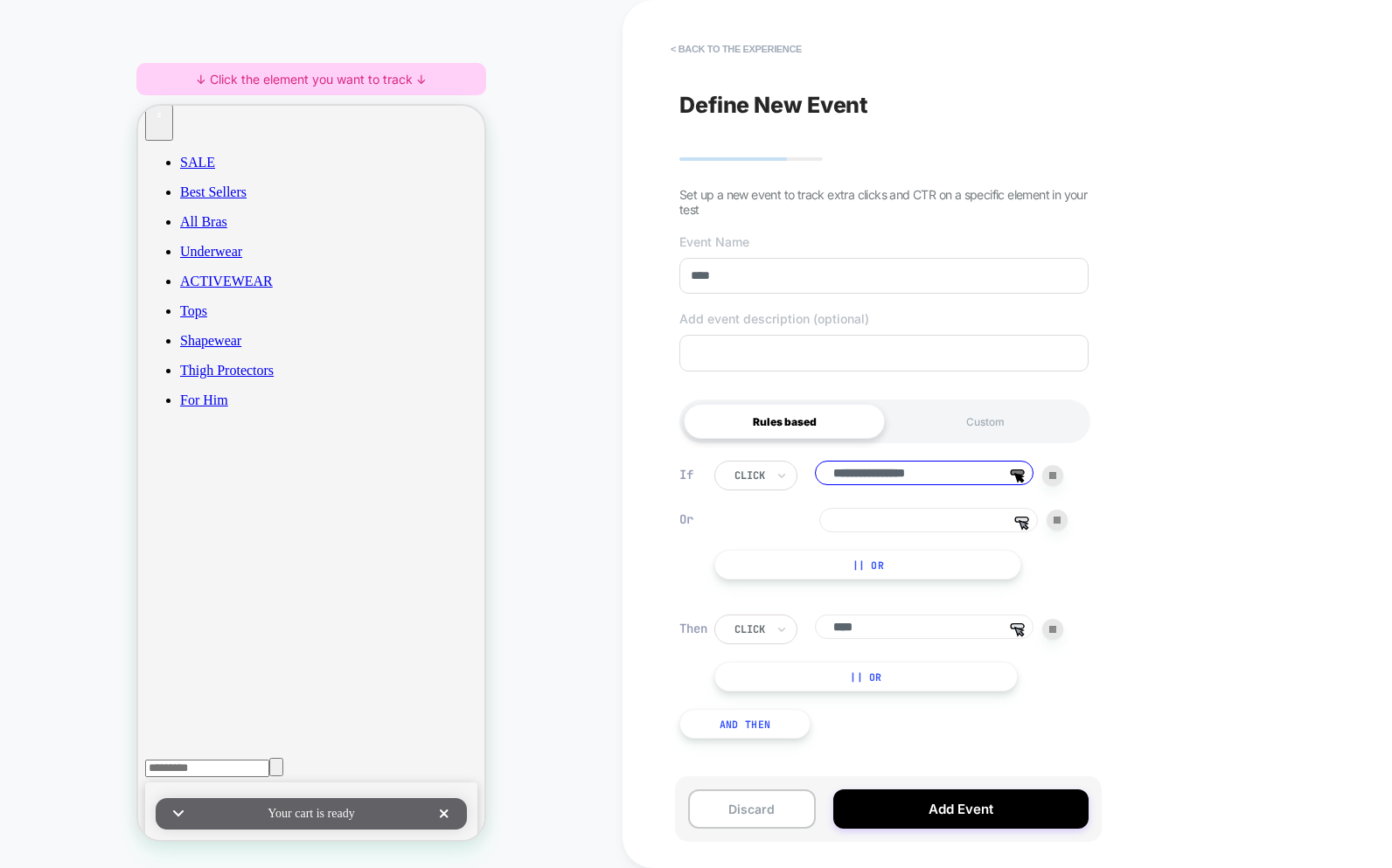
click at [1145, 500] on div "**********" at bounding box center [1007, 434] width 769 height 868
click at [906, 481] on input "**********" at bounding box center [925, 473] width 219 height 25
click at [979, 795] on button "Add Event" at bounding box center [961, 809] width 255 height 39
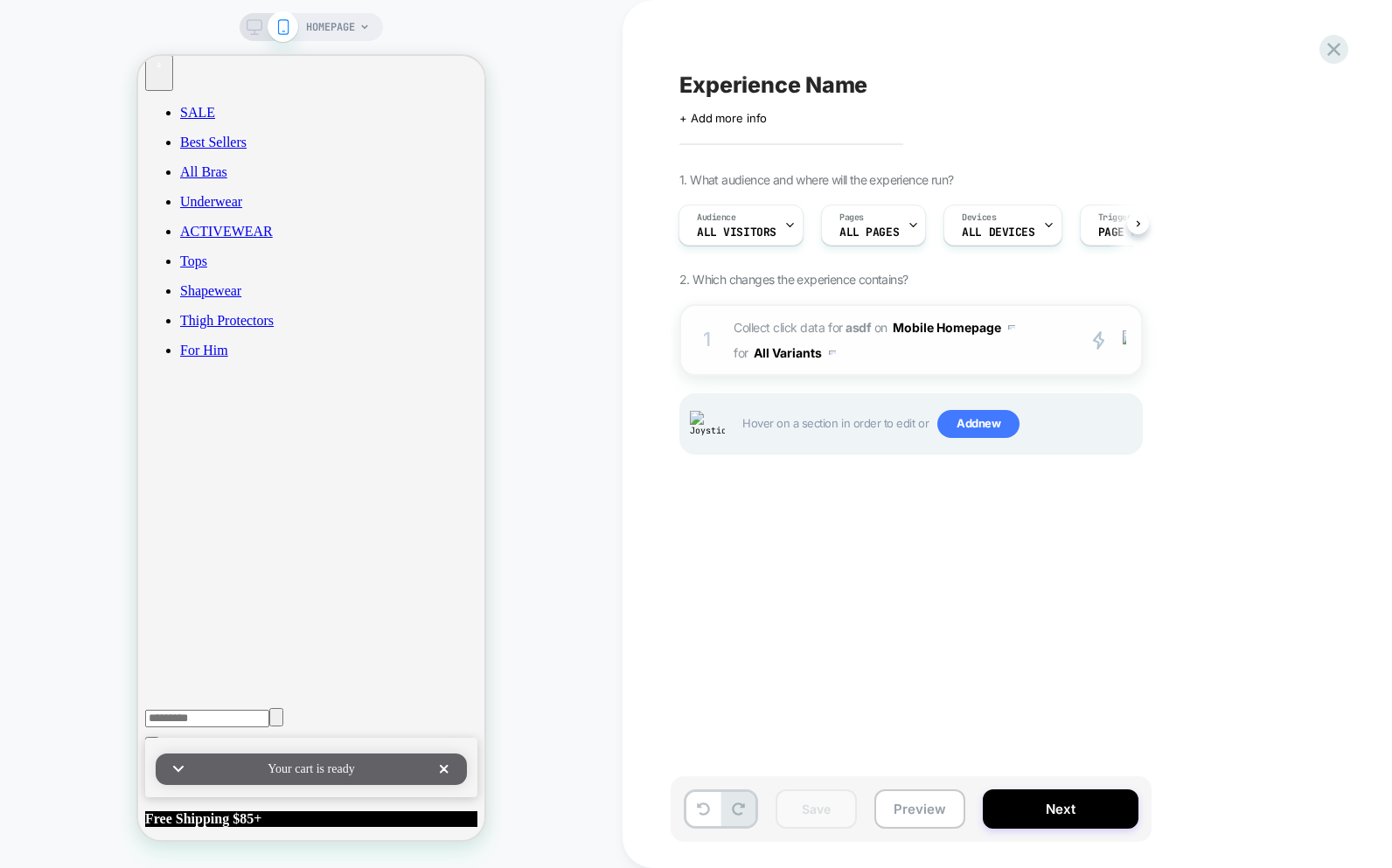
click at [986, 361] on span "Collect click data for asdf on Mobile Homepage for All Variants" at bounding box center [900, 340] width 333 height 51
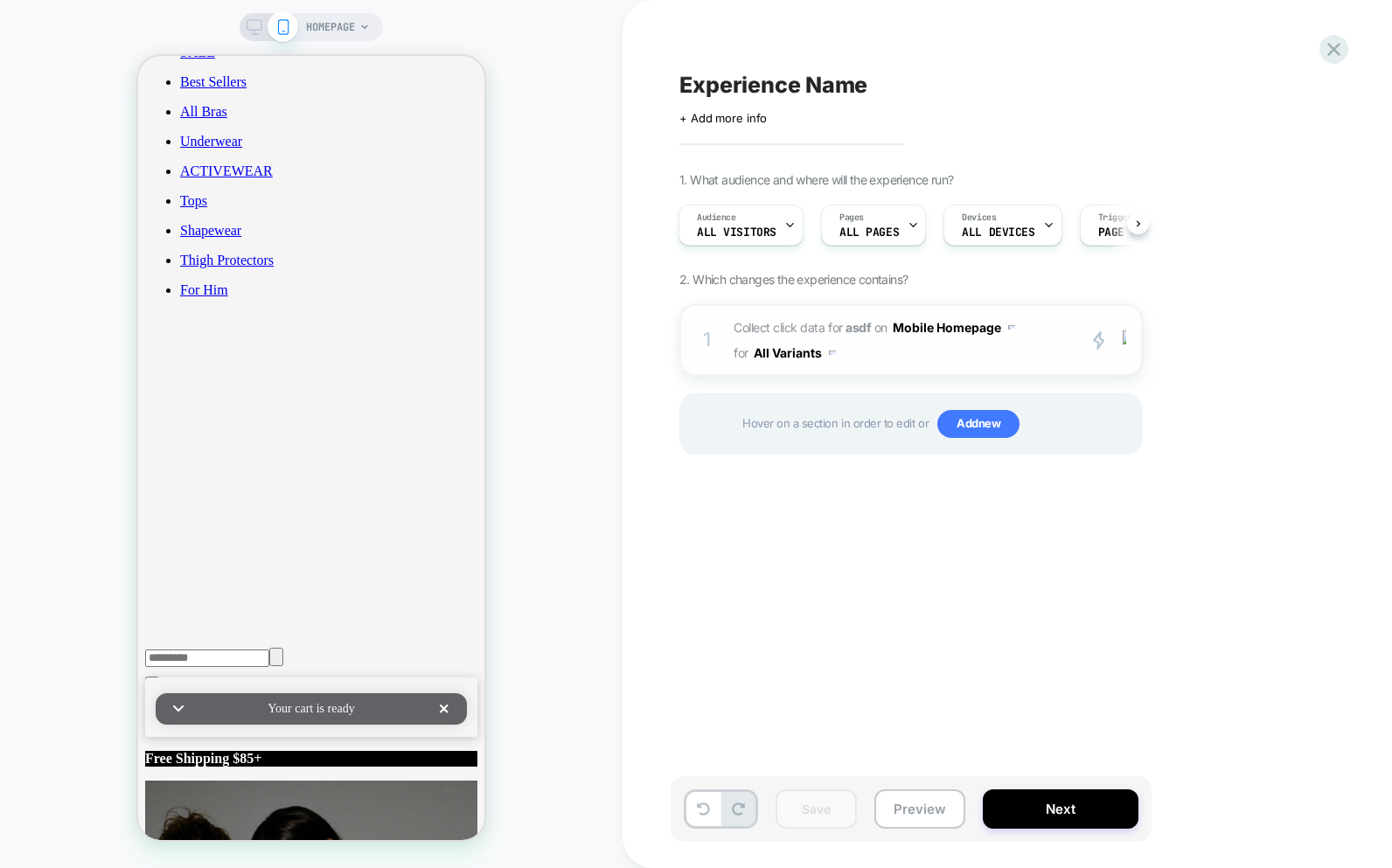
click at [0, 0] on span "Collect click data for asdf on Mobile Homepage for All Variants" at bounding box center [0, 0] width 0 height 0
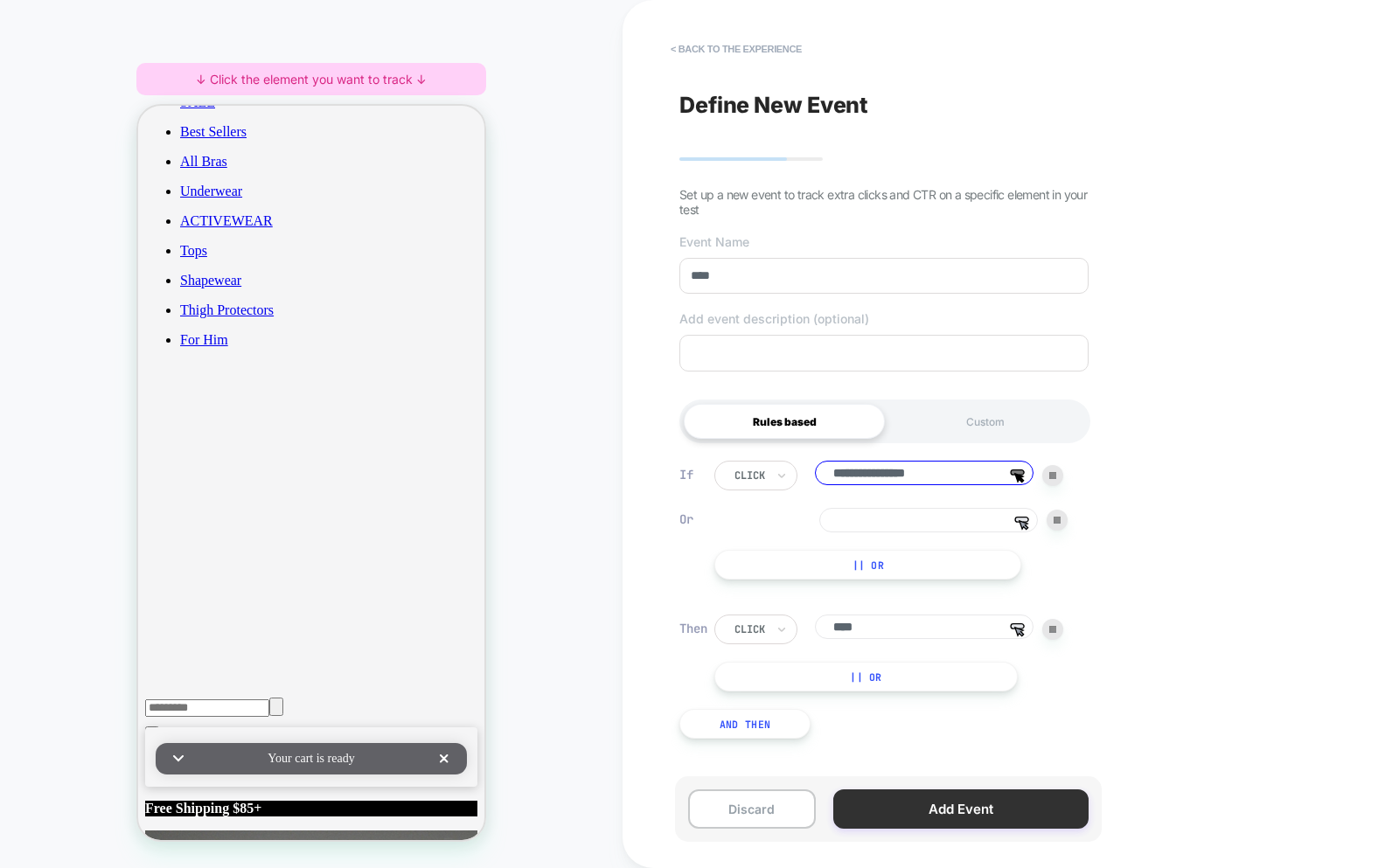
click at [954, 814] on button "Add Event" at bounding box center [961, 809] width 255 height 39
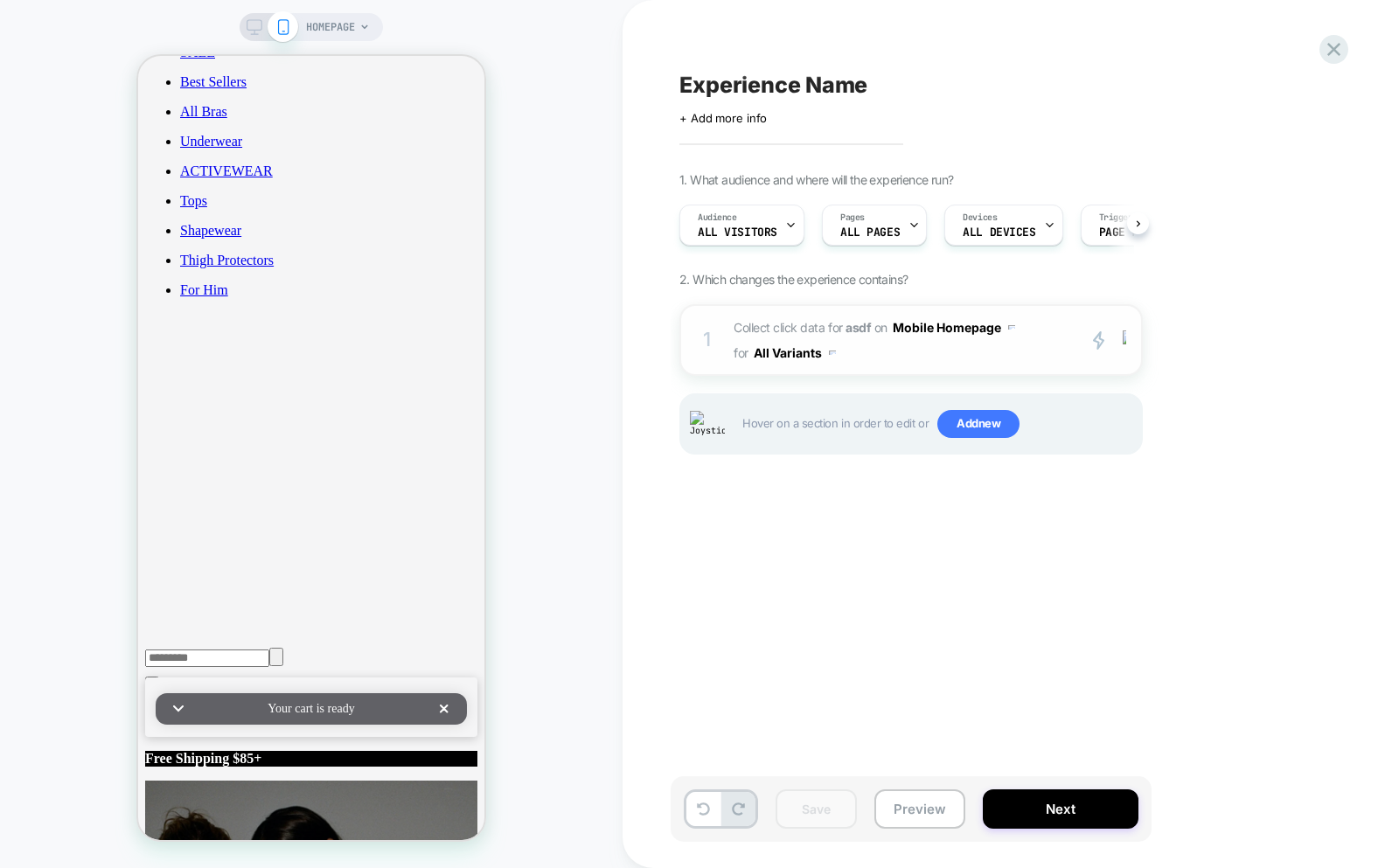
scroll to position [0, 1]
click at [947, 349] on span "Collect click data for asdf on Mobile Homepage for All Variants" at bounding box center [900, 340] width 333 height 51
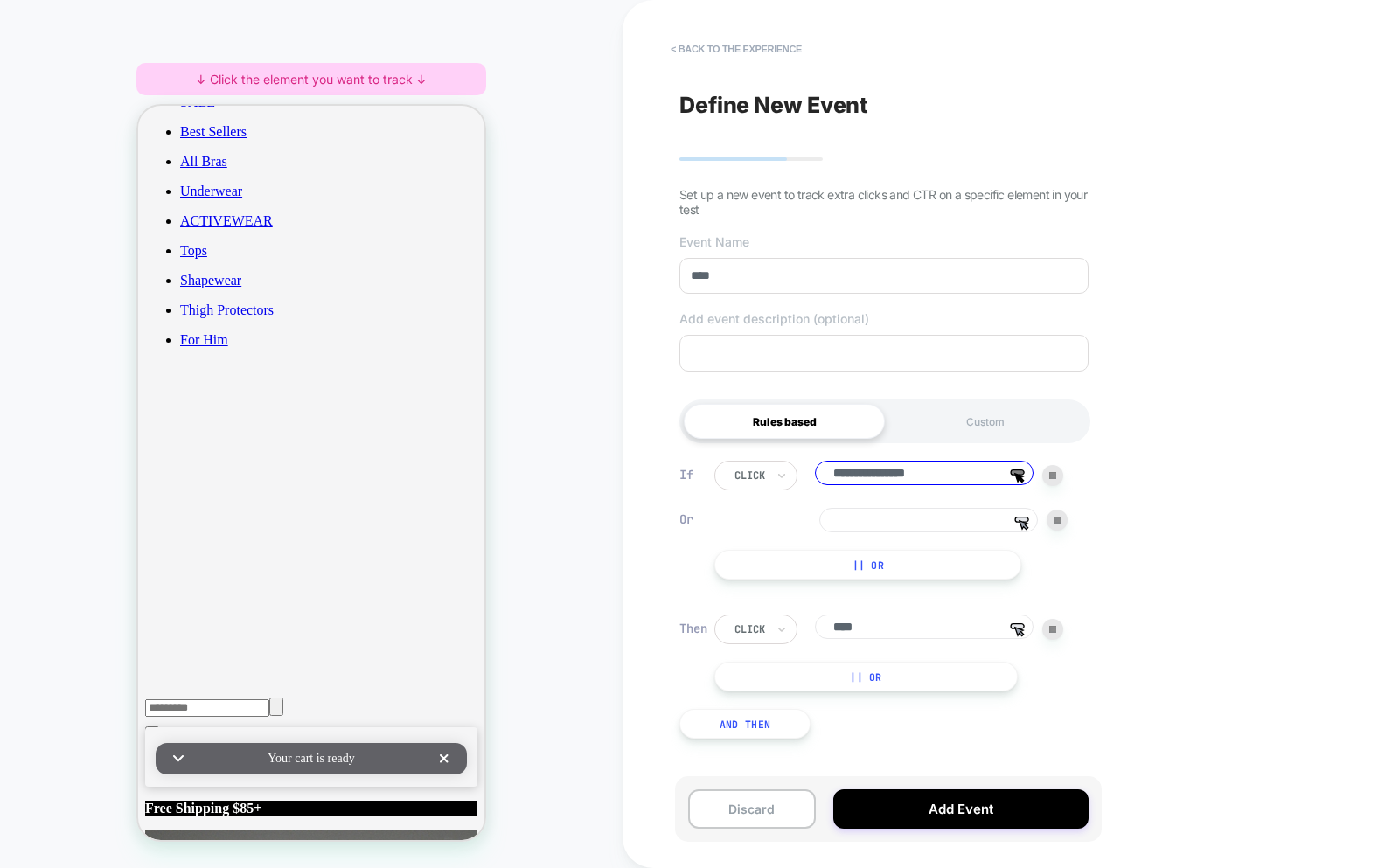
click at [938, 833] on div "Discard Add Event" at bounding box center [888, 809] width 427 height 65
click at [933, 804] on button "Add Event" at bounding box center [961, 809] width 255 height 39
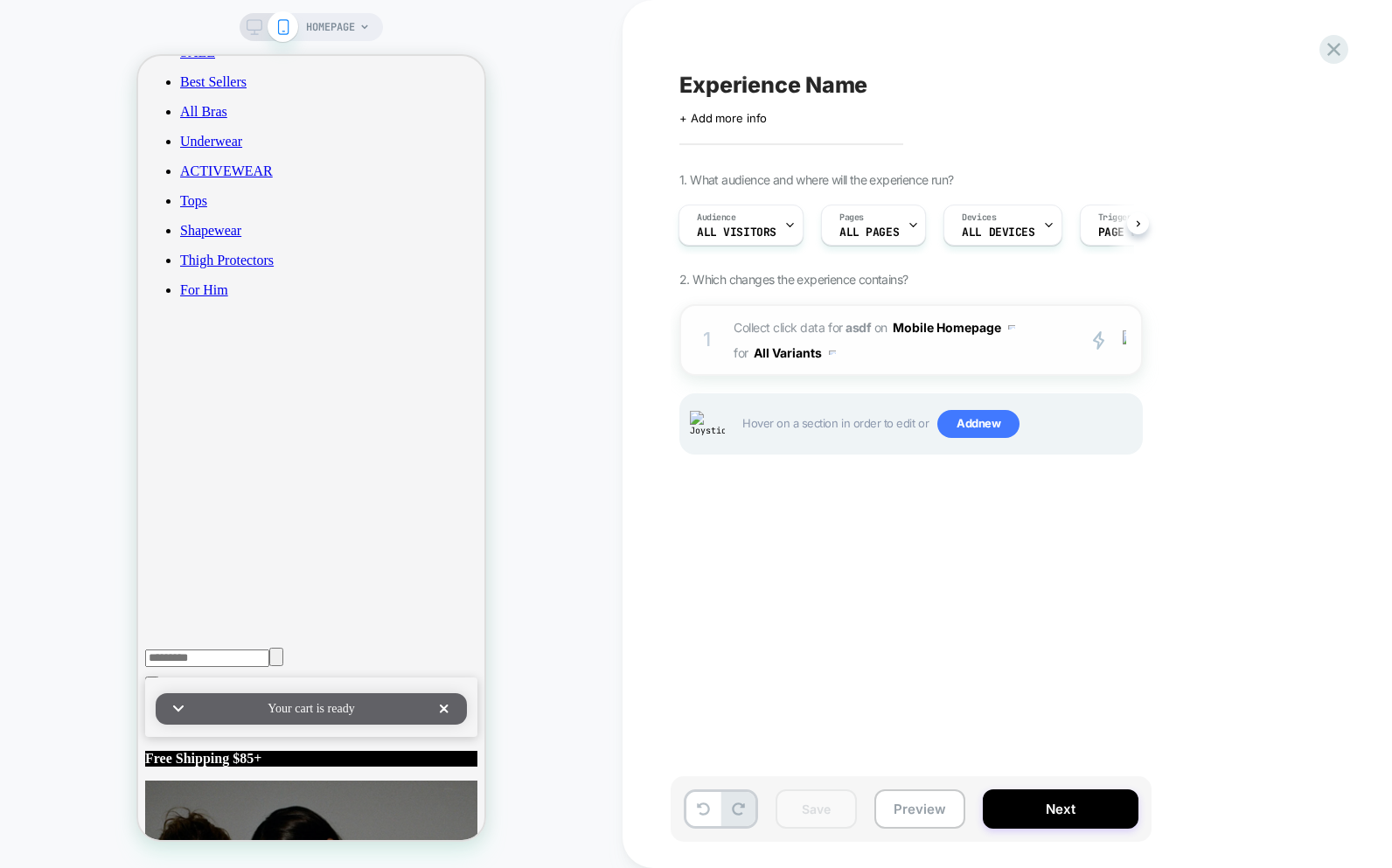
click at [881, 347] on span "Collect click data for asdf on Mobile Homepage for All Variants" at bounding box center [900, 340] width 333 height 51
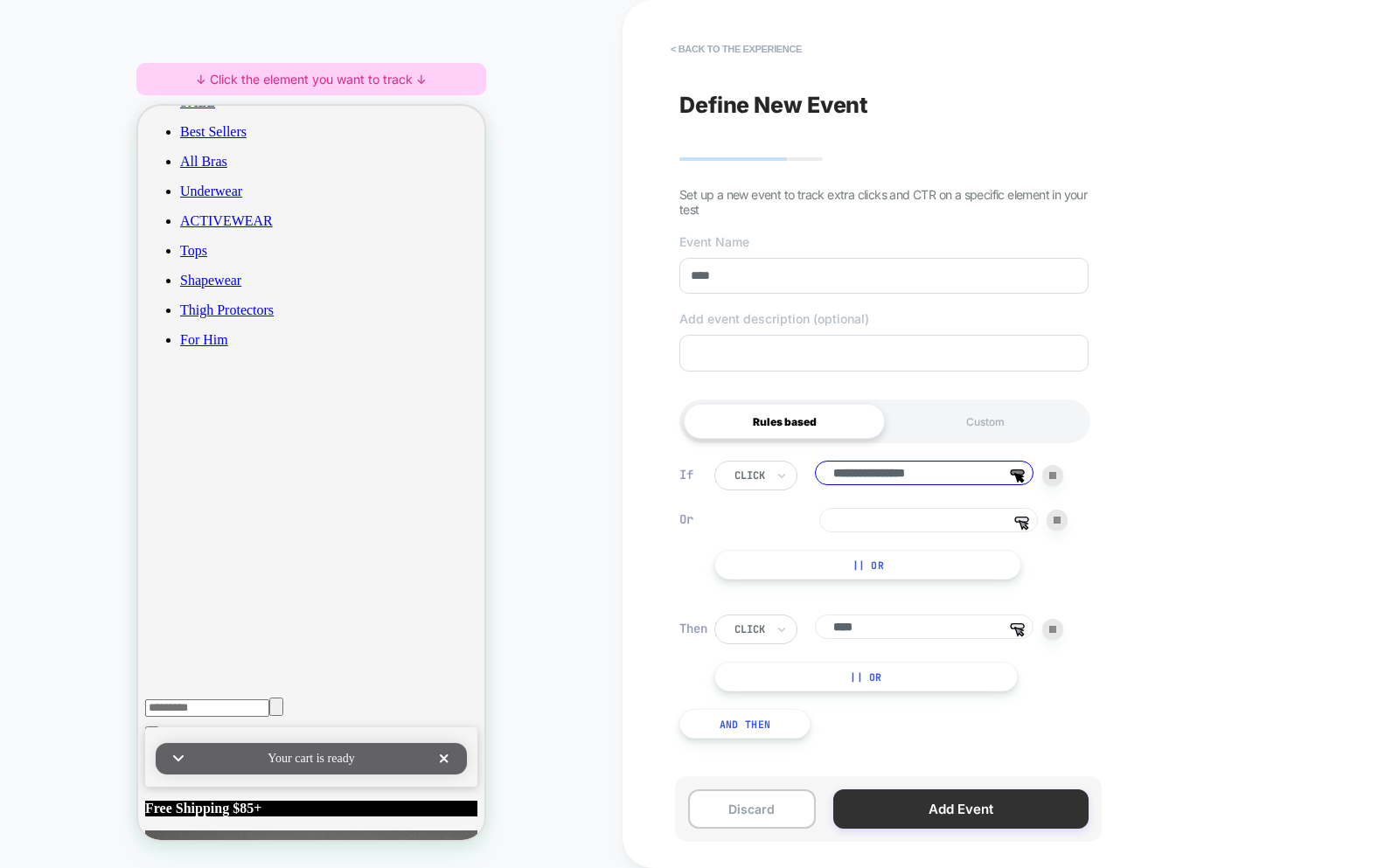
click at [926, 806] on button "Add Event" at bounding box center [961, 809] width 255 height 39
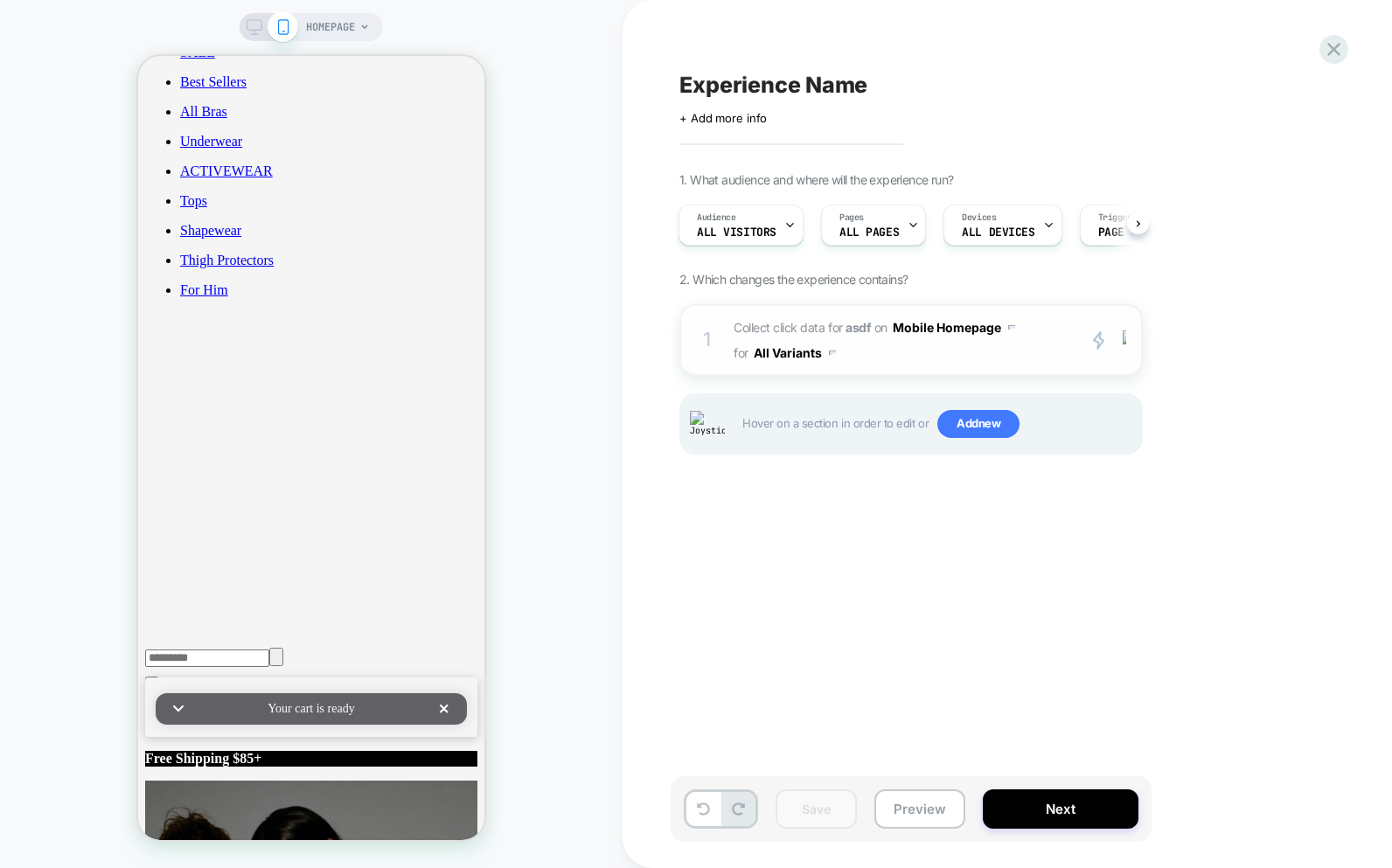
click at [1011, 356] on span "Collect click data for asdf on Mobile Homepage for All Variants" at bounding box center [900, 340] width 333 height 51
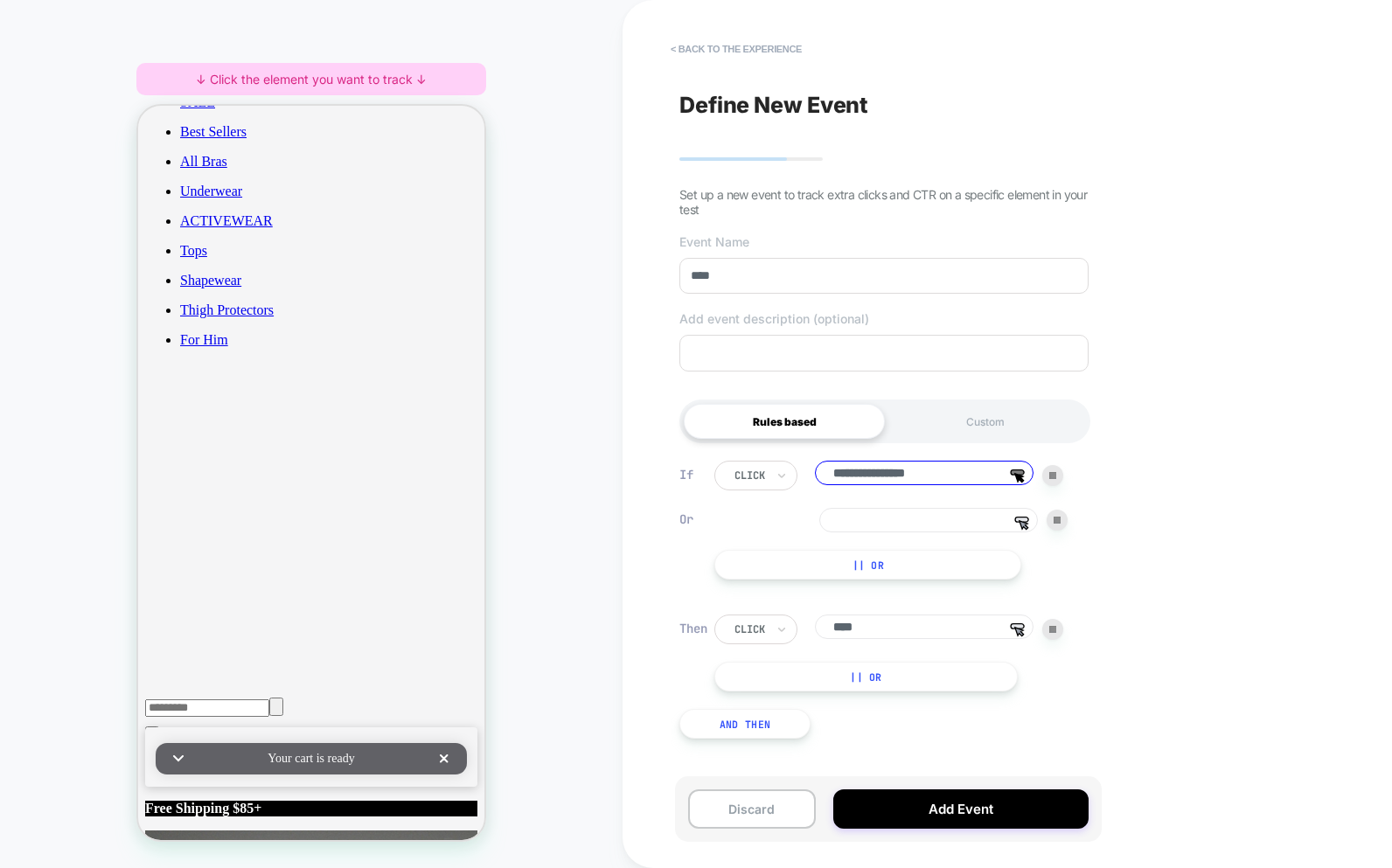
click at [936, 787] on div "Discard Add Event" at bounding box center [888, 809] width 427 height 65
click at [928, 797] on button "Add Event" at bounding box center [961, 809] width 255 height 39
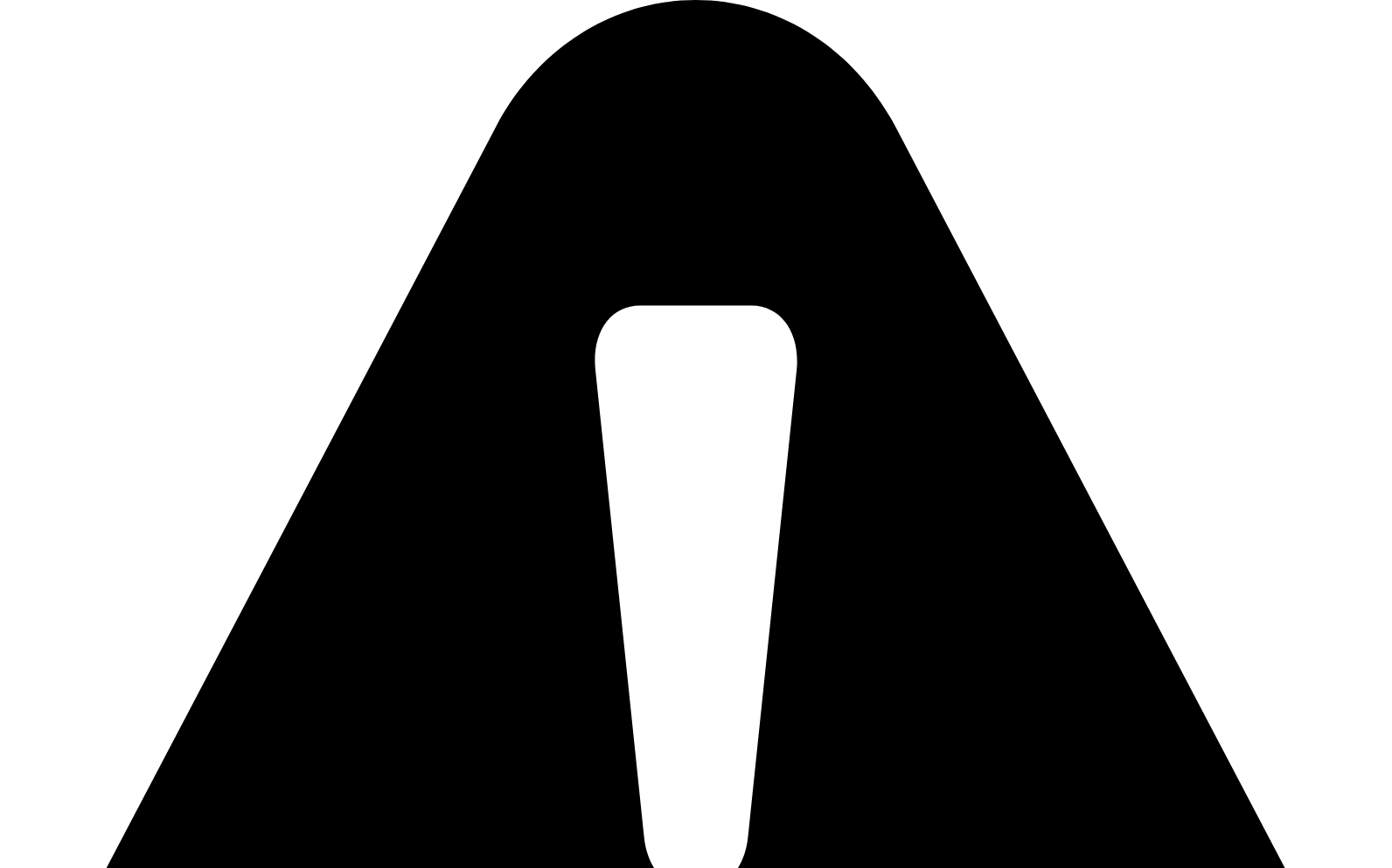
type input "****"
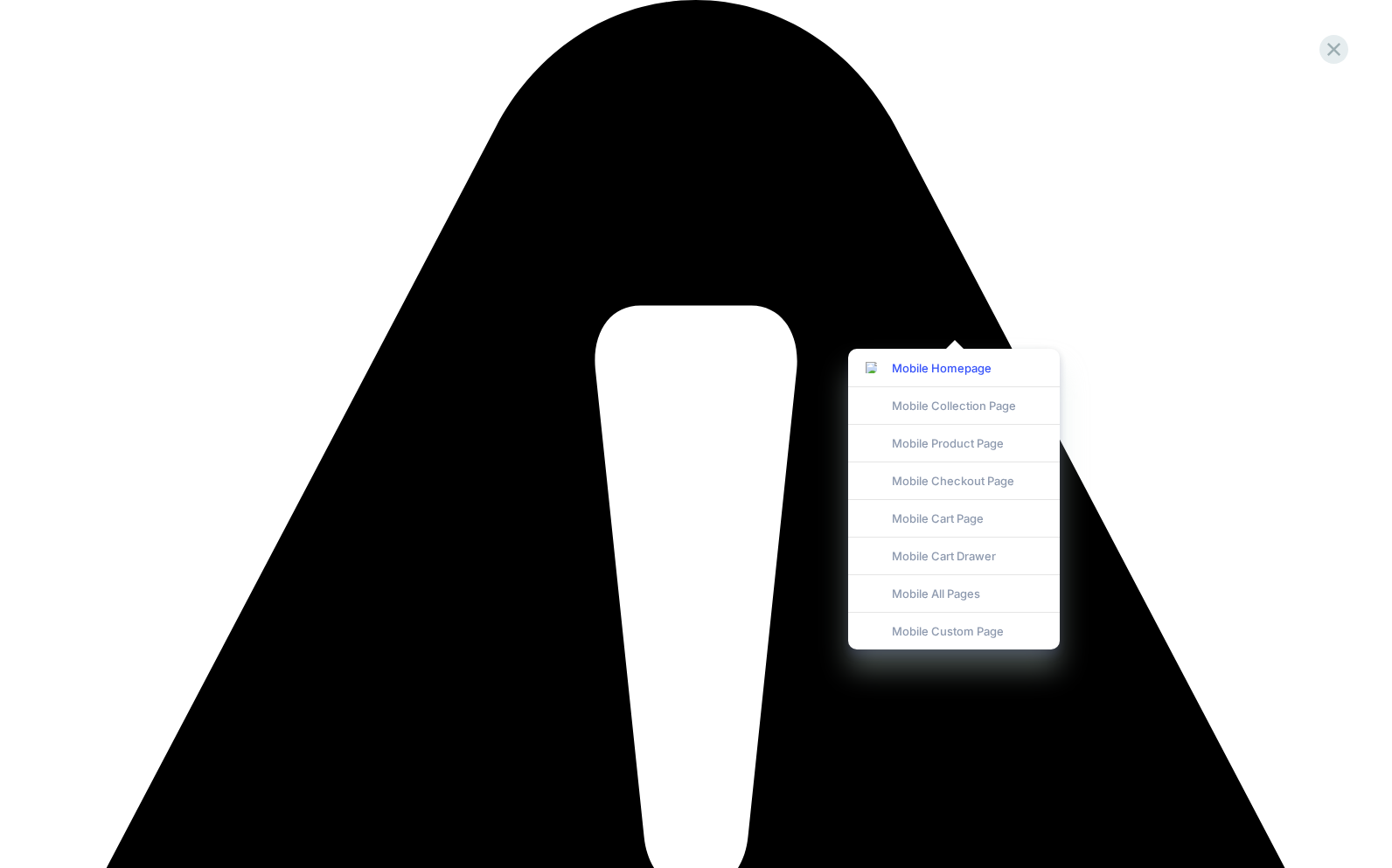
drag, startPoint x: 1204, startPoint y: 481, endPoint x: 1190, endPoint y: 461, distance: 24.4
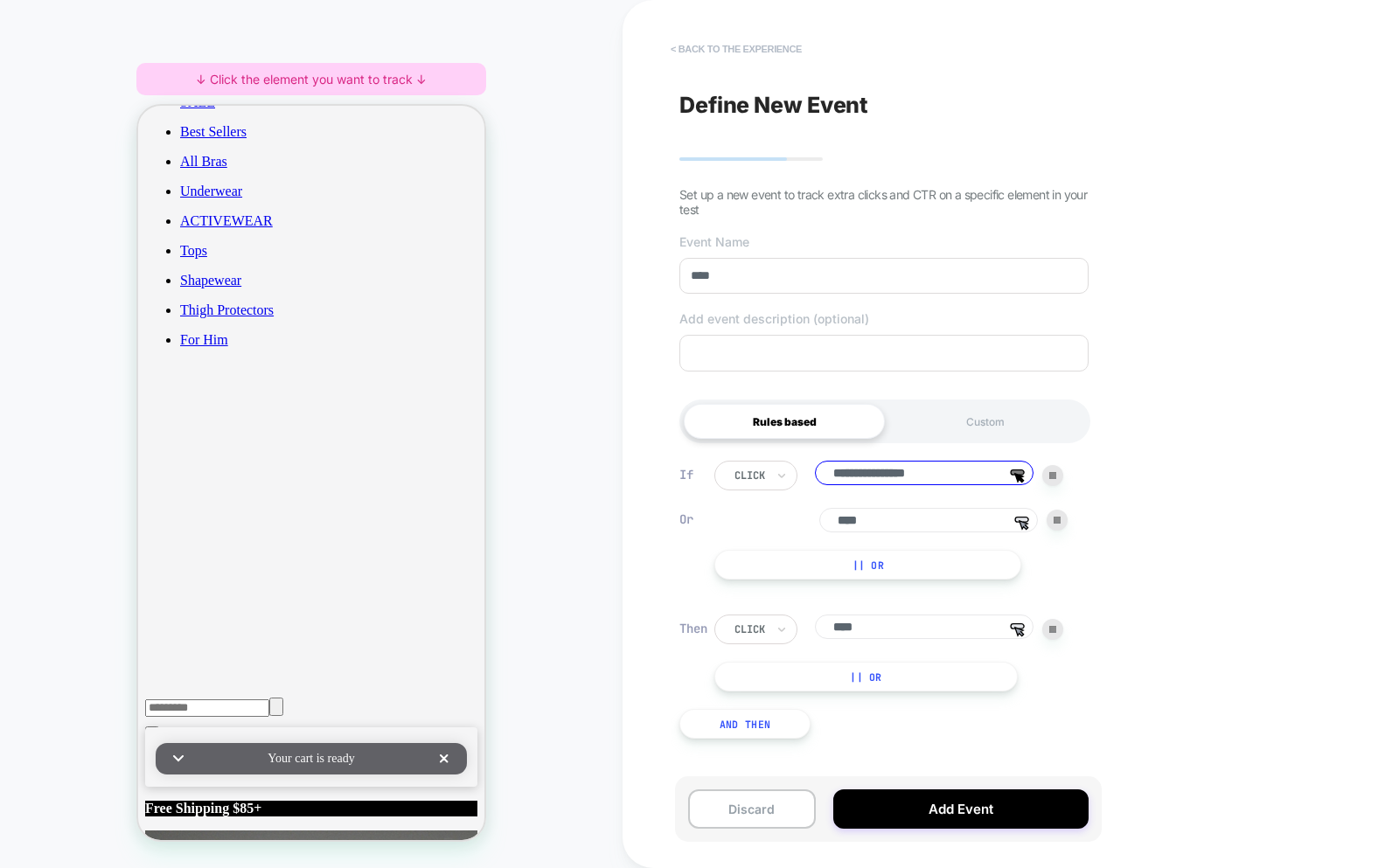
click at [727, 35] on button "< back to the experience" at bounding box center [736, 48] width 149 height 28
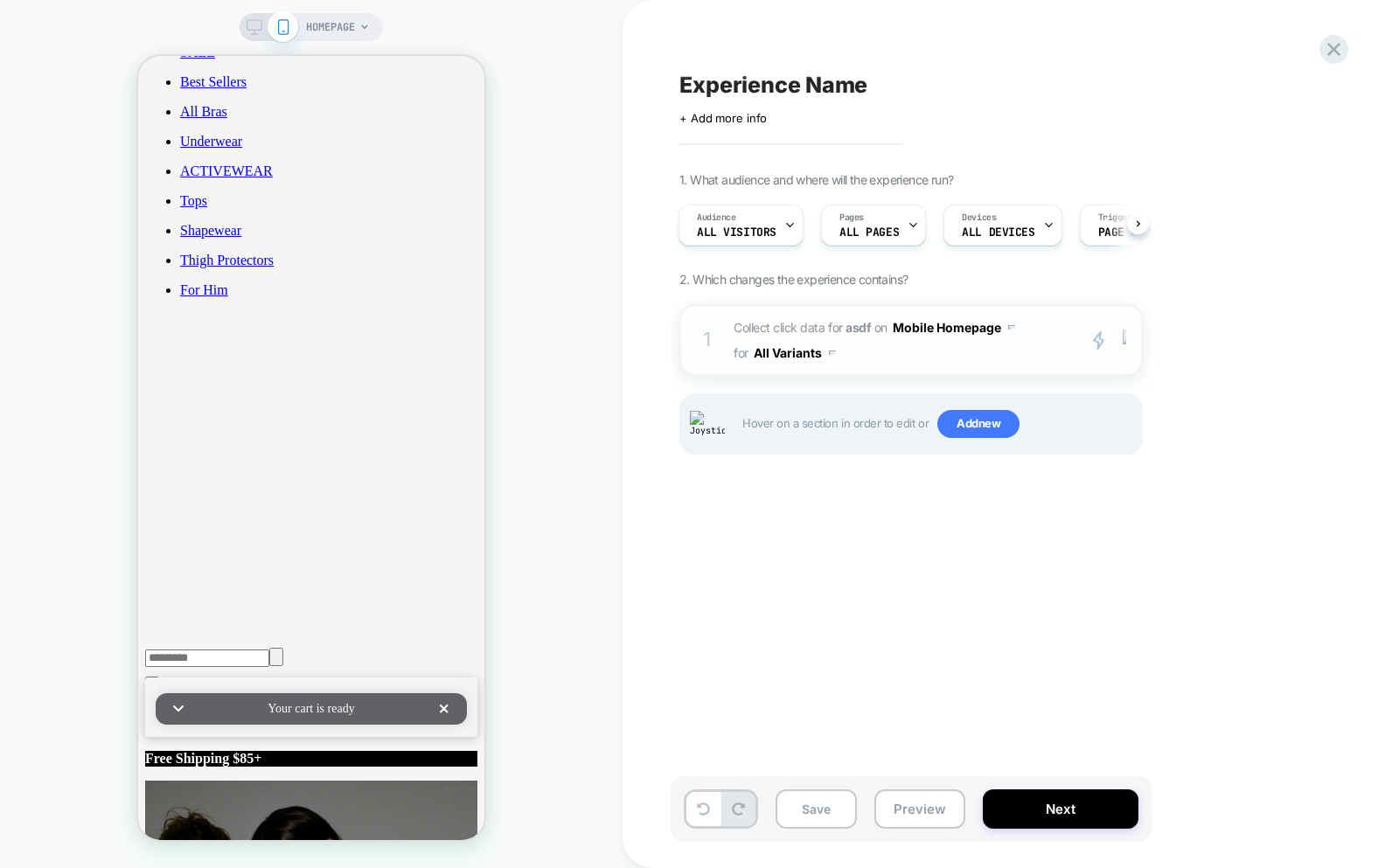
click at [1125, 339] on img at bounding box center [1125, 340] width 4 height 19
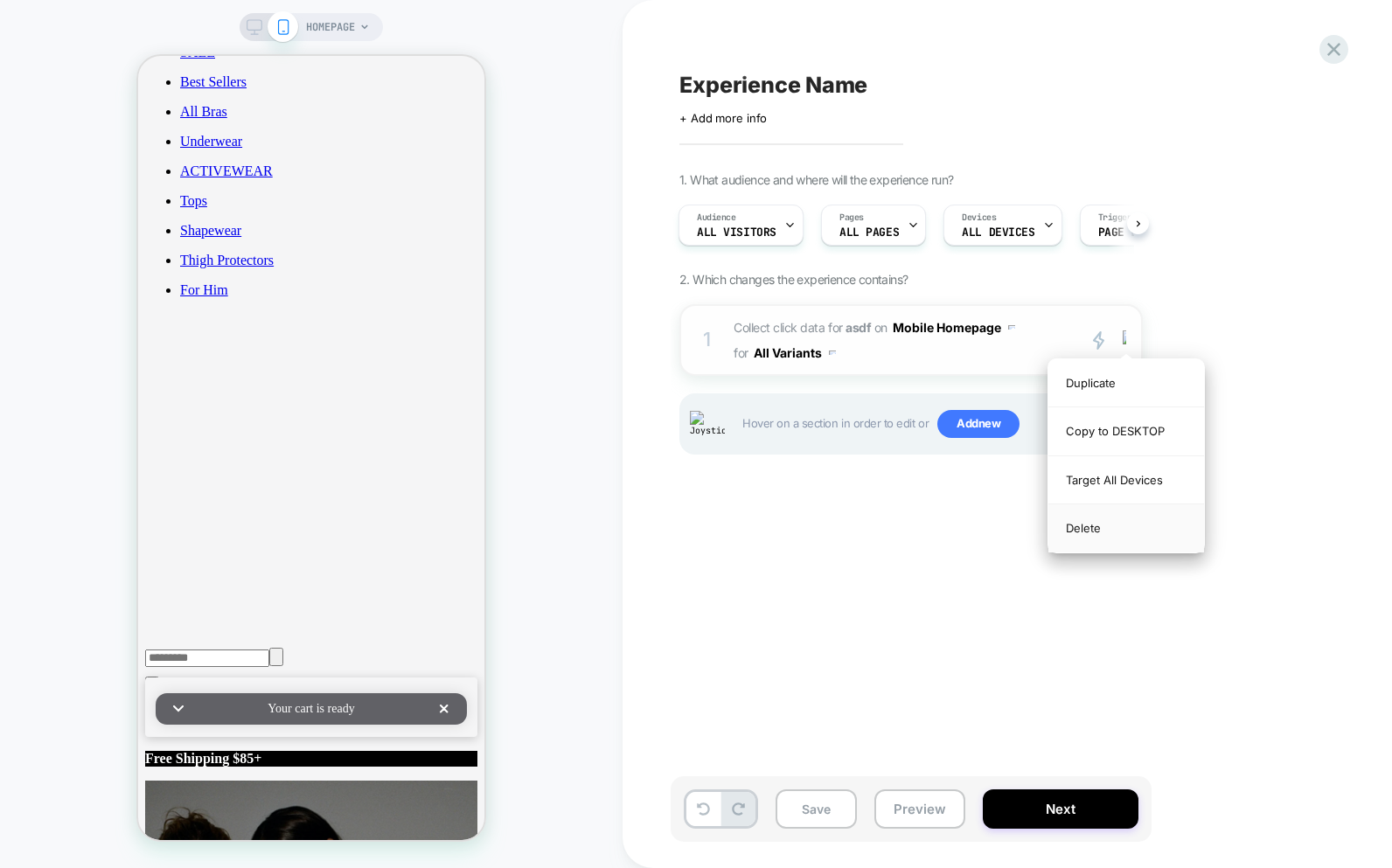
click at [1104, 532] on div "Delete" at bounding box center [1126, 528] width 155 height 47
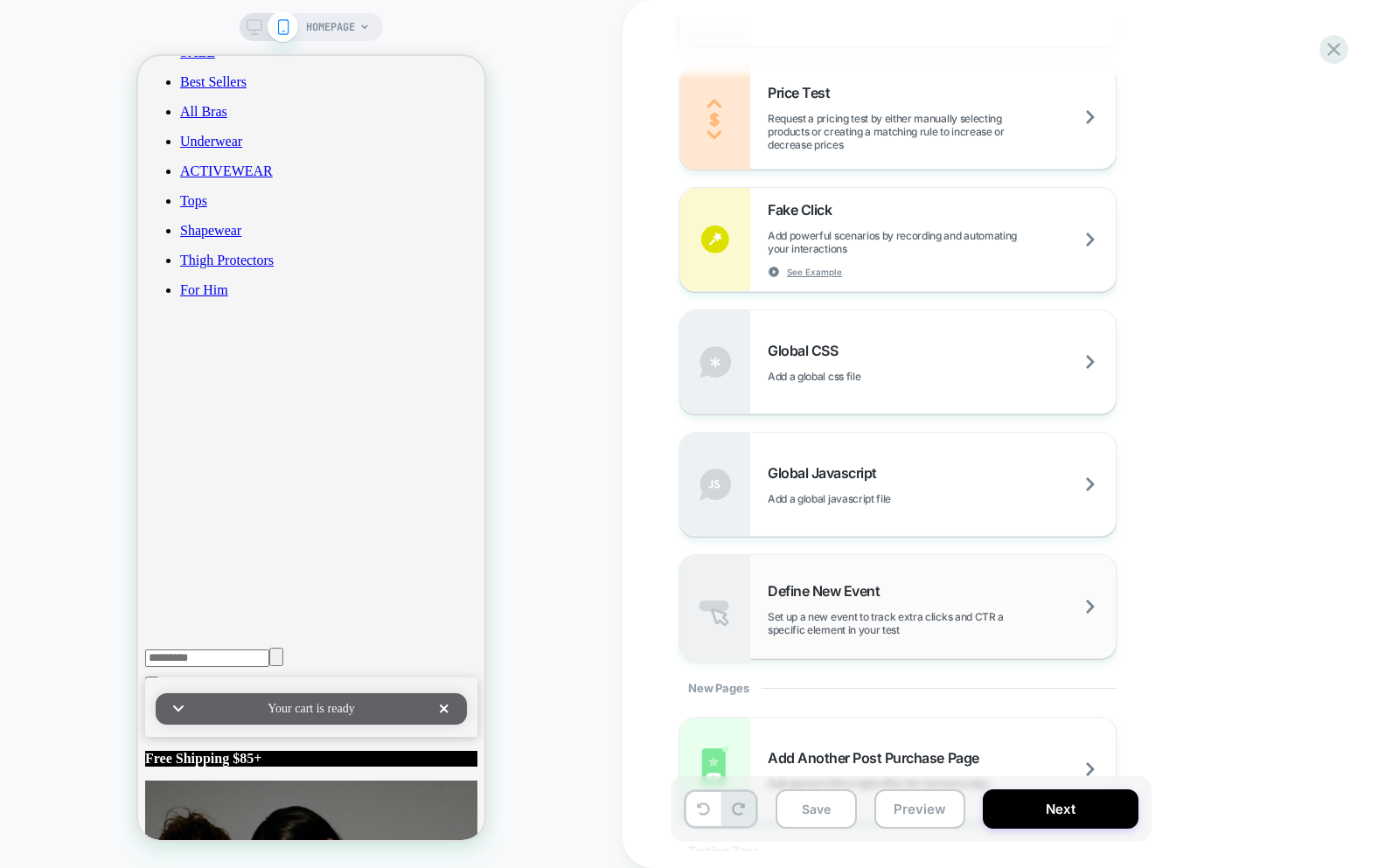
scroll to position [1143, 0]
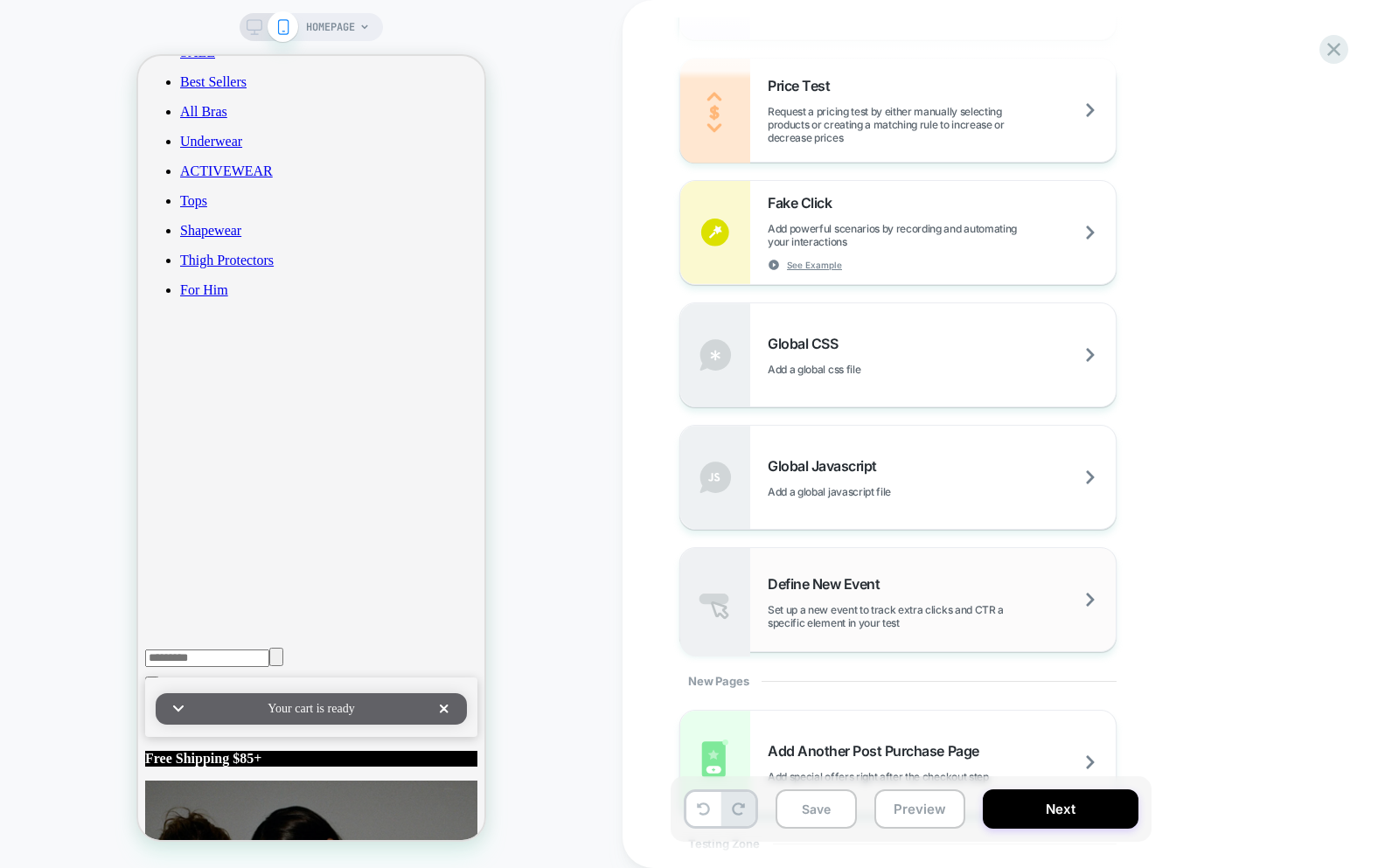
click at [951, 621] on span "Set up a new event to track extra clicks and CTR a specific element in your test" at bounding box center [941, 616] width 348 height 26
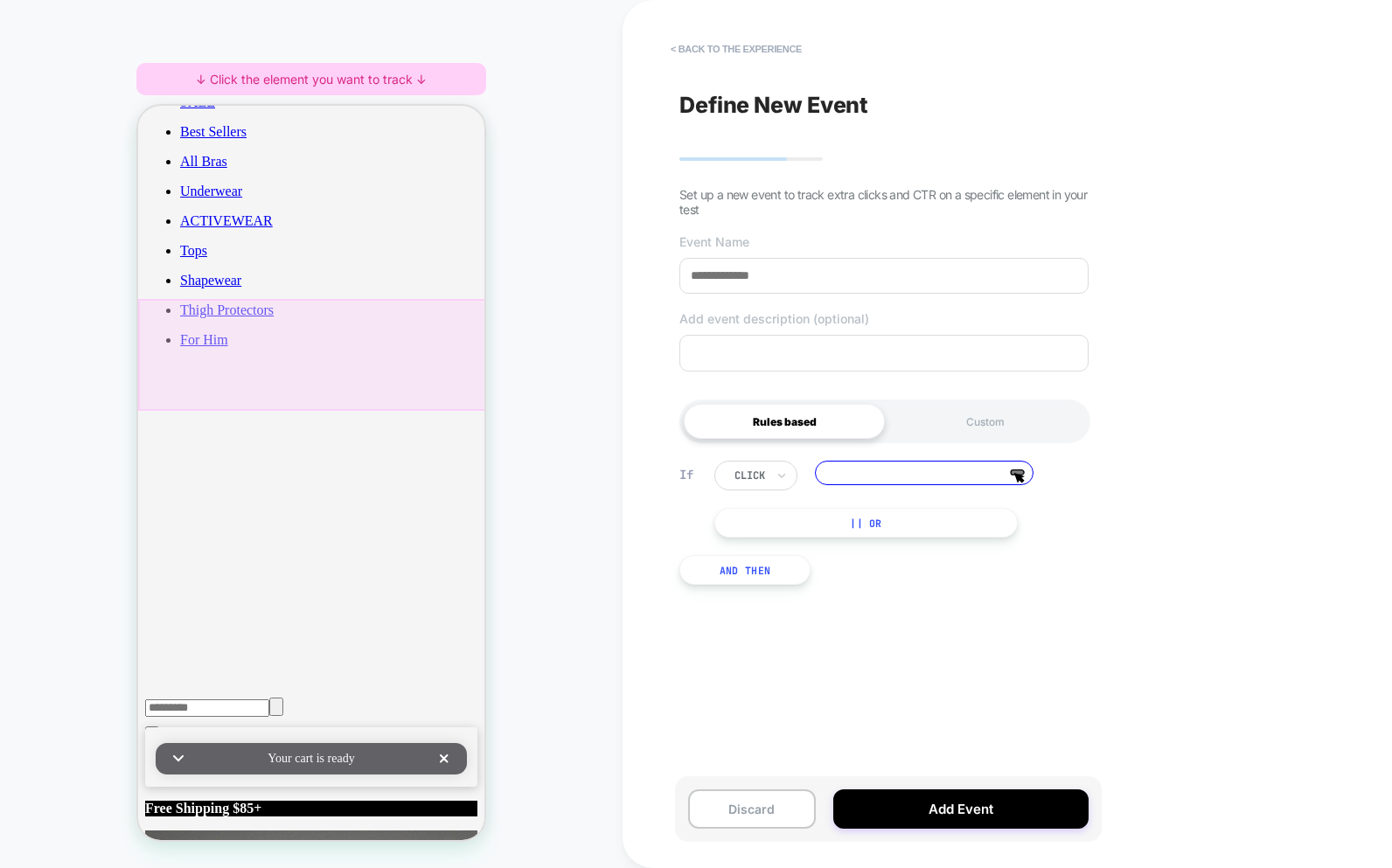
click at [400, 336] on div at bounding box center [313, 355] width 350 height 112
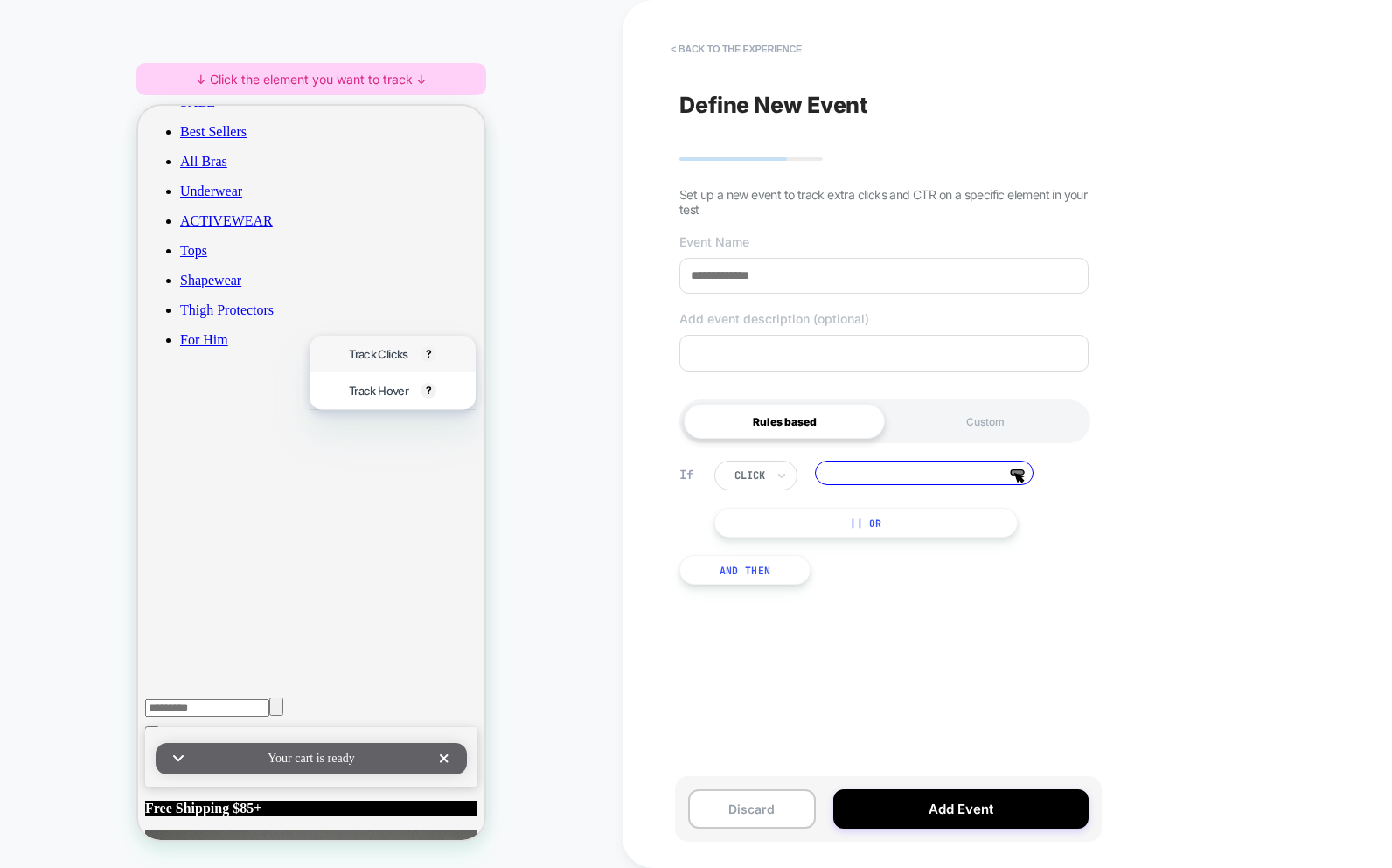
click at [381, 359] on span "Track Clicks" at bounding box center [378, 354] width 59 height 14
click at [823, 591] on div "**********" at bounding box center [884, 523] width 427 height 176
click at [874, 352] on textarea at bounding box center [884, 353] width 410 height 36
click at [892, 524] on button "|| Or" at bounding box center [866, 523] width 303 height 30
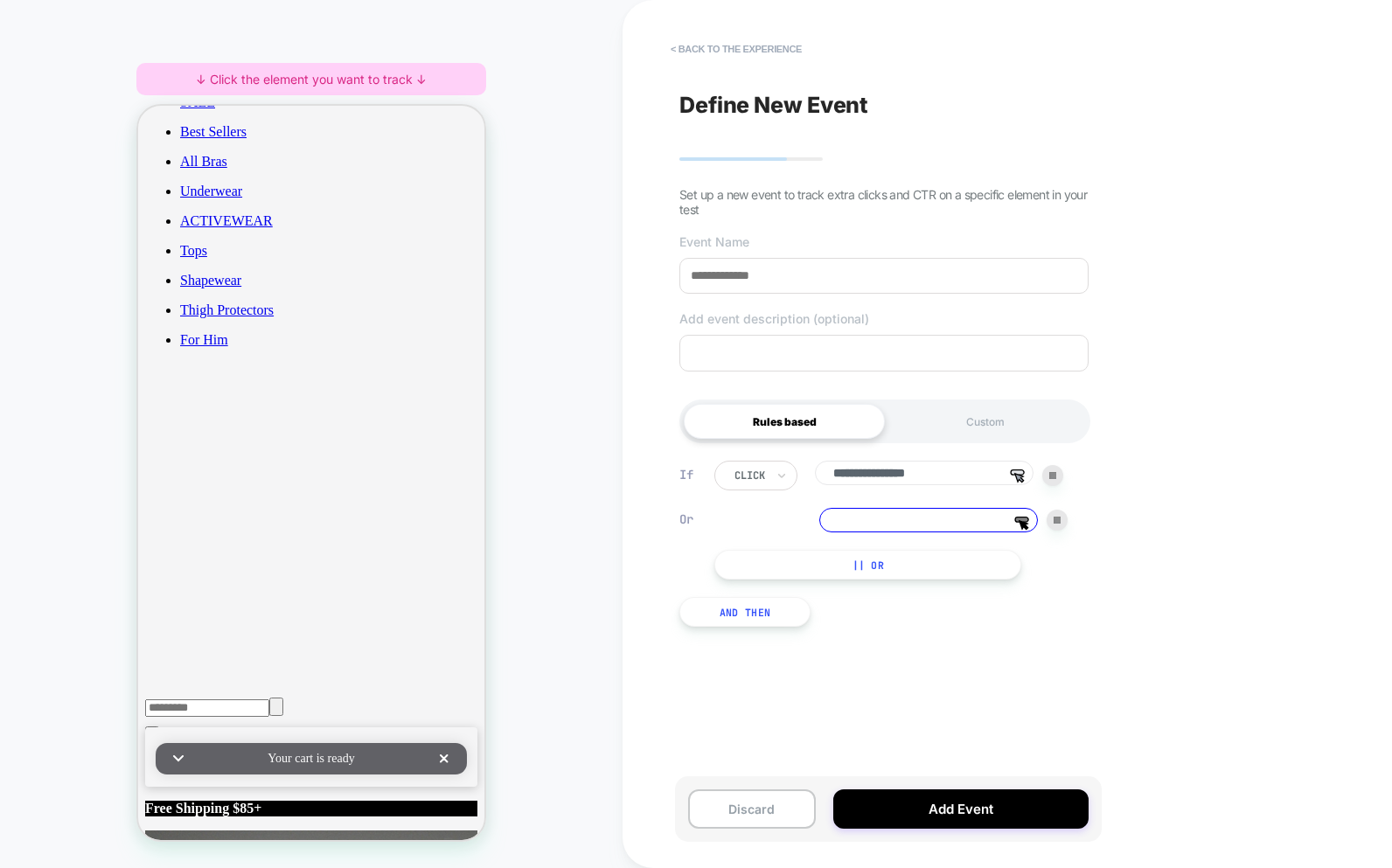
click at [1055, 521] on img at bounding box center [1057, 520] width 7 height 7
click at [941, 523] on button "|| Or" at bounding box center [866, 523] width 303 height 30
click at [1054, 519] on img at bounding box center [1057, 520] width 7 height 7
click at [938, 530] on button "|| Or" at bounding box center [866, 523] width 303 height 30
click at [1054, 521] on img at bounding box center [1057, 520] width 7 height 7
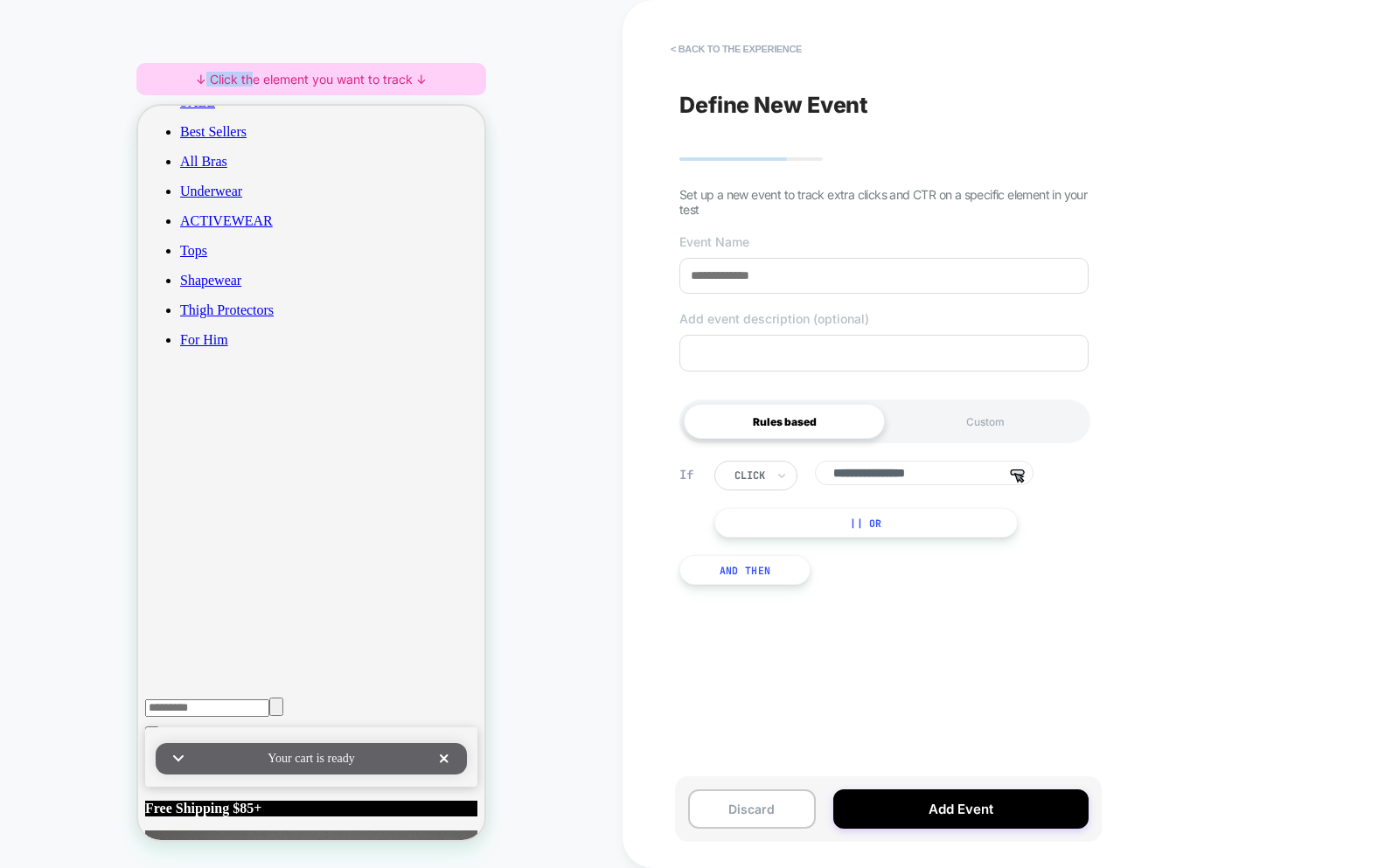
drag, startPoint x: 205, startPoint y: 82, endPoint x: 249, endPoint y: 81, distance: 44.0
click at [249, 81] on div "↓ Click the element you want to track ↓" at bounding box center [311, 80] width 350 height 33
click at [294, 86] on div "↓ Click the element you want to track ↓" at bounding box center [311, 80] width 350 height 33
click at [295, 85] on div "↓ Click the element you want to track ↓" at bounding box center [311, 80] width 350 height 33
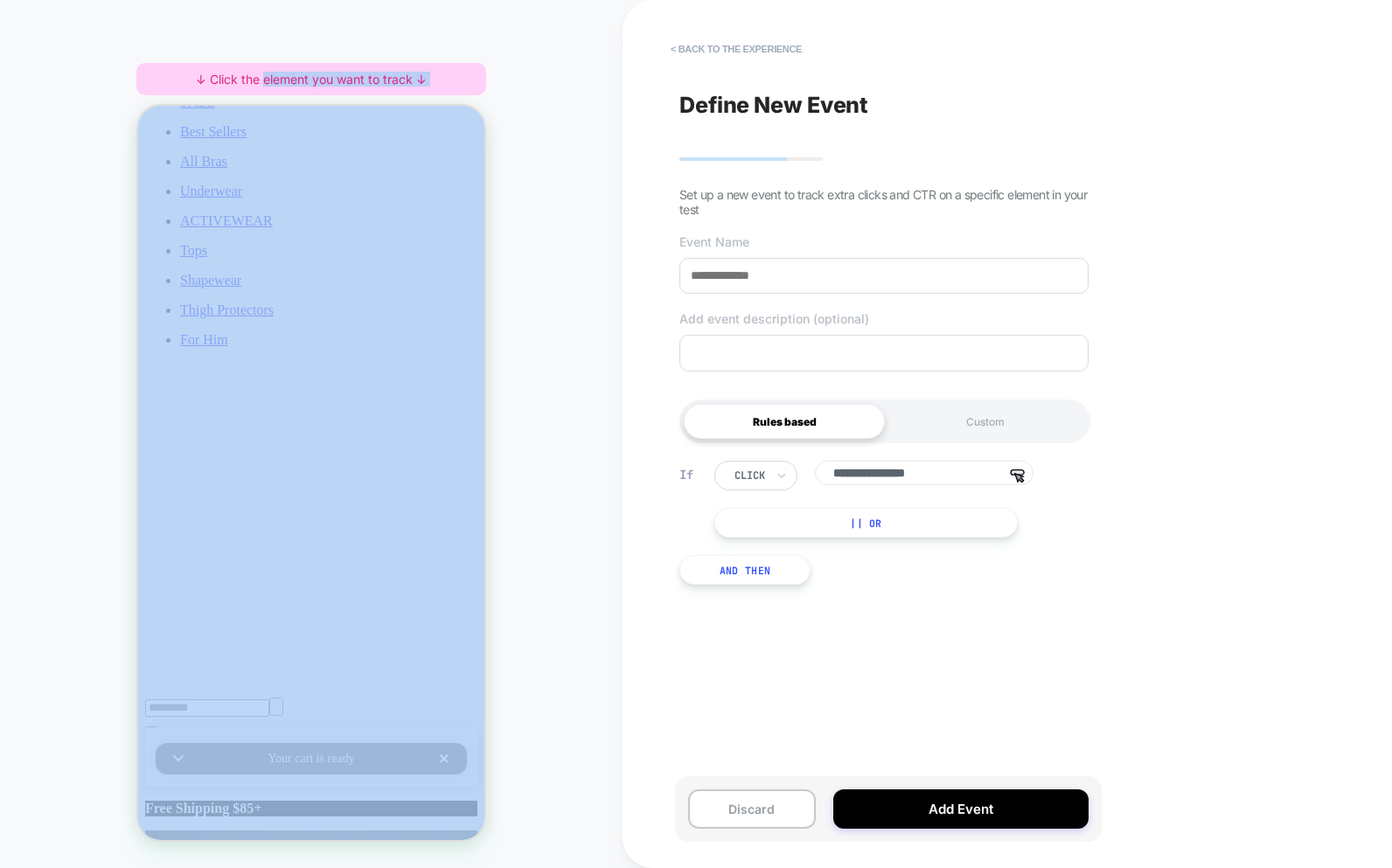
click at [295, 76] on div "↓ Click the element you want to track ↓" at bounding box center [311, 80] width 350 height 33
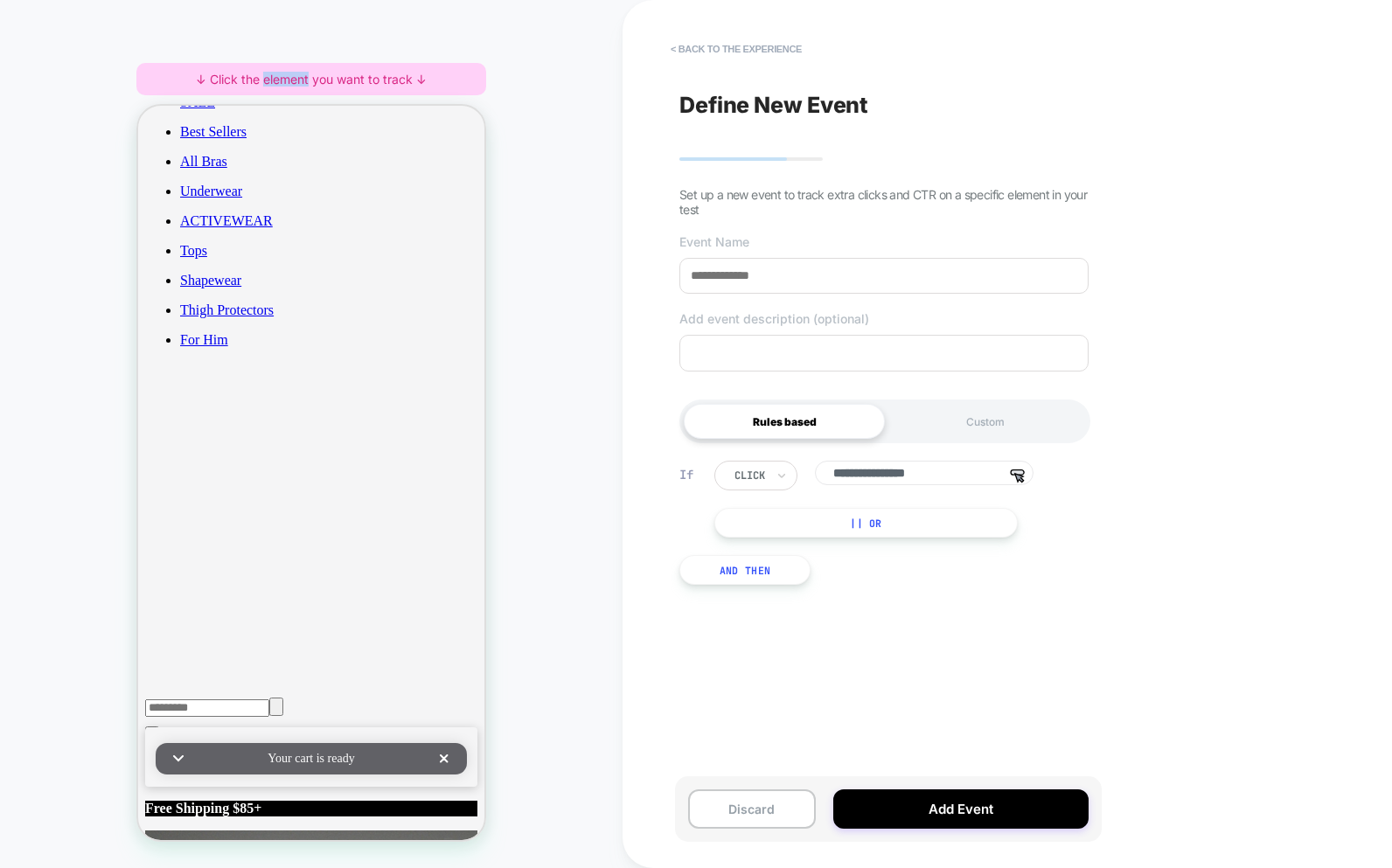
click at [295, 76] on div "↓ Click the element you want to track ↓" at bounding box center [311, 80] width 350 height 33
drag, startPoint x: 255, startPoint y: 75, endPoint x: 373, endPoint y: 81, distance: 118.2
click at [373, 81] on div "↓ Click the element you want to track ↓" at bounding box center [311, 80] width 350 height 33
click at [412, 82] on div "↓ Click the element you want to track ↓" at bounding box center [311, 80] width 350 height 33
drag, startPoint x: 320, startPoint y: 78, endPoint x: 211, endPoint y: 80, distance: 109.0
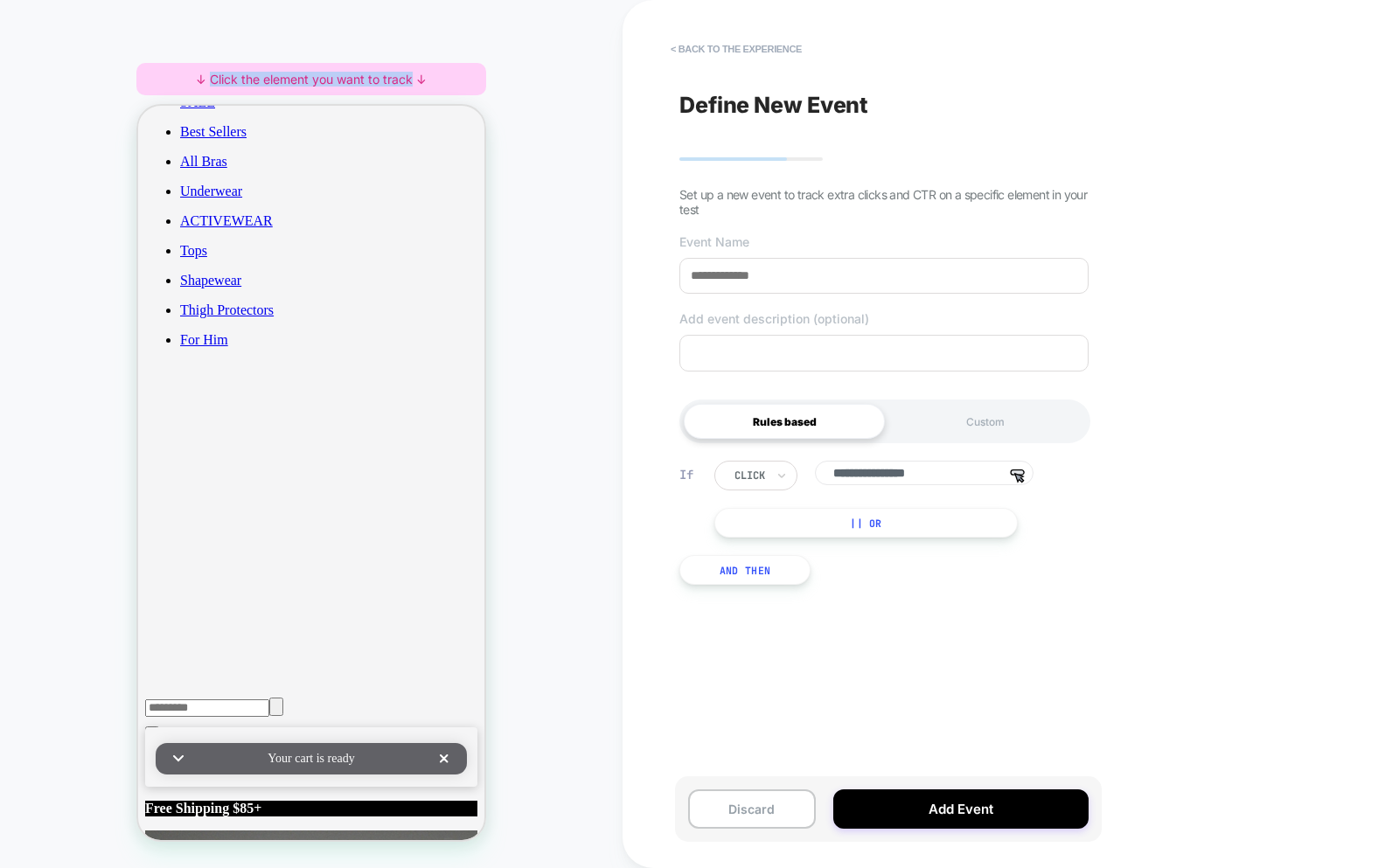
click at [211, 80] on div "↓ Click the element you want to track ↓" at bounding box center [311, 80] width 350 height 33
copy div "Click the element you want to track"
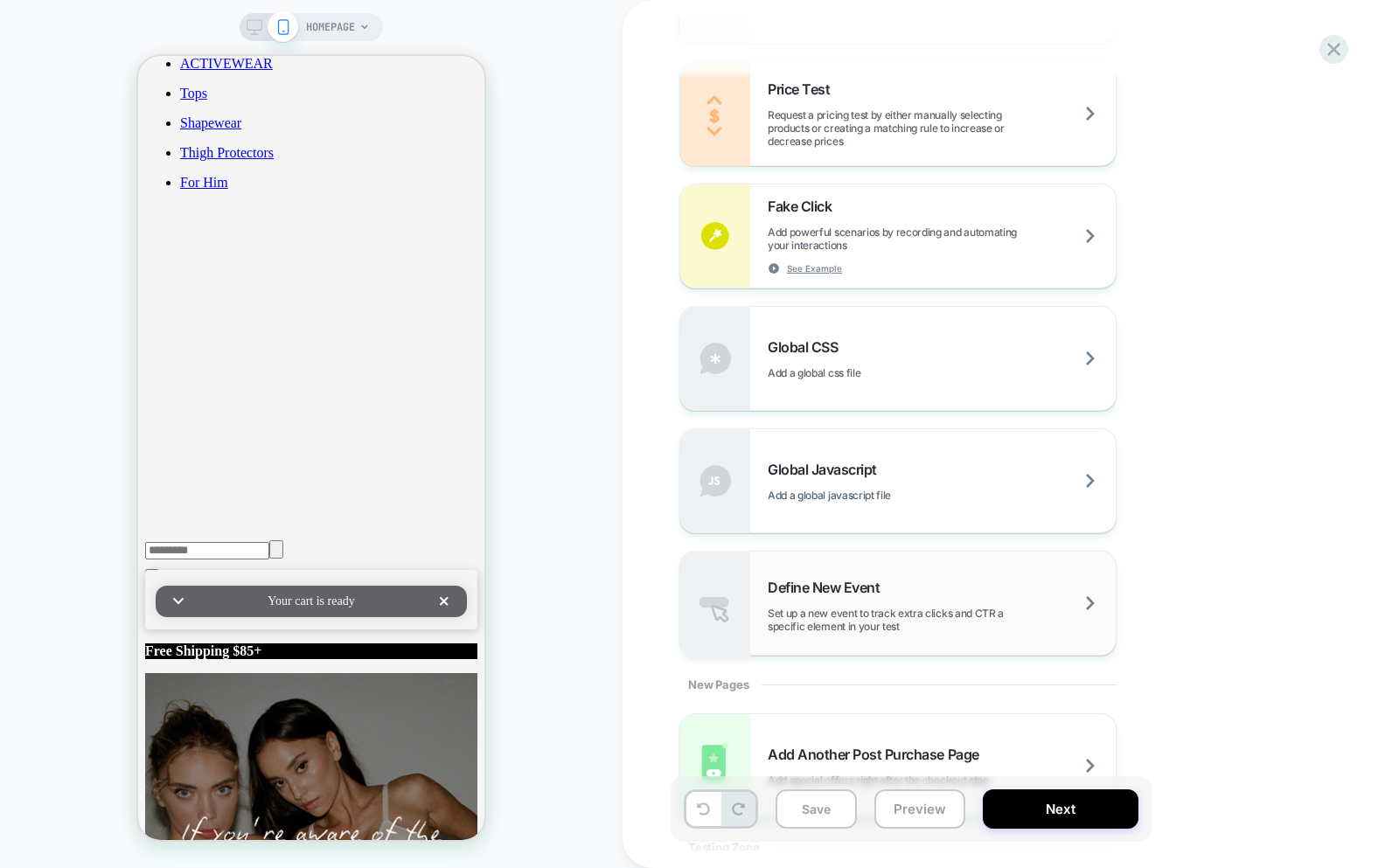
scroll to position [1142, 0]
click at [866, 578] on span "Define New Event" at bounding box center [828, 586] width 121 height 17
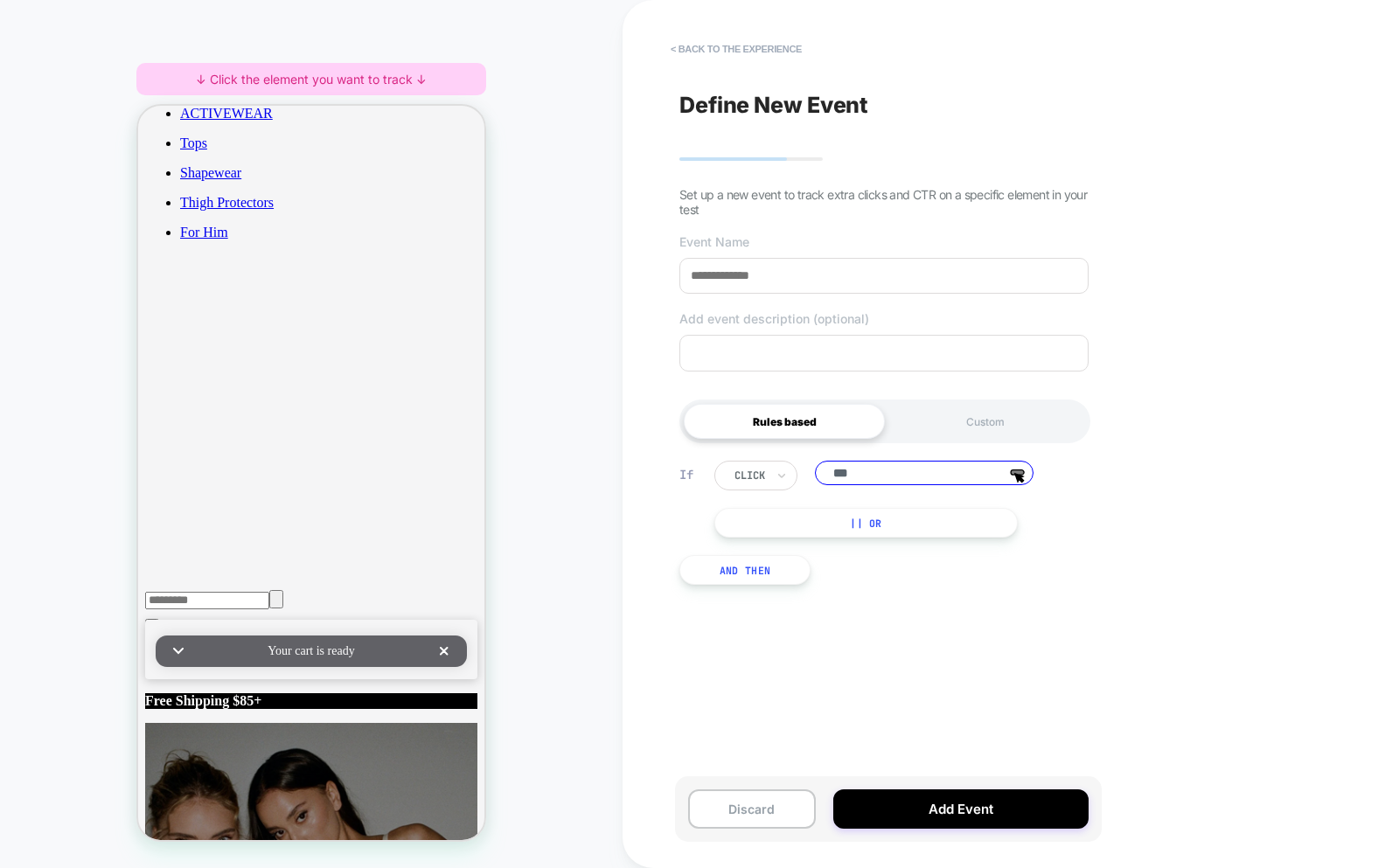
type input "****"
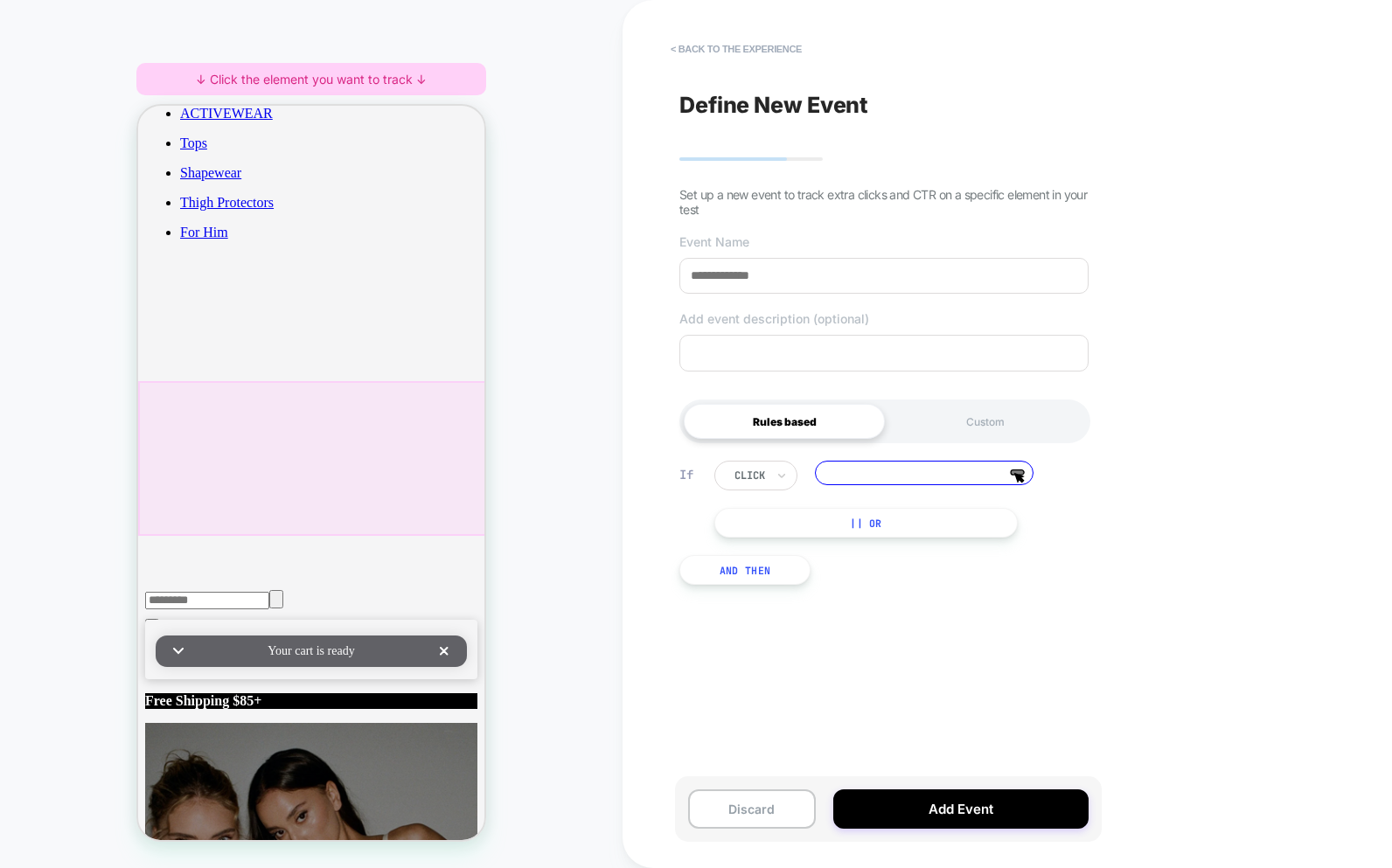
click at [353, 403] on div at bounding box center [313, 457] width 350 height 154
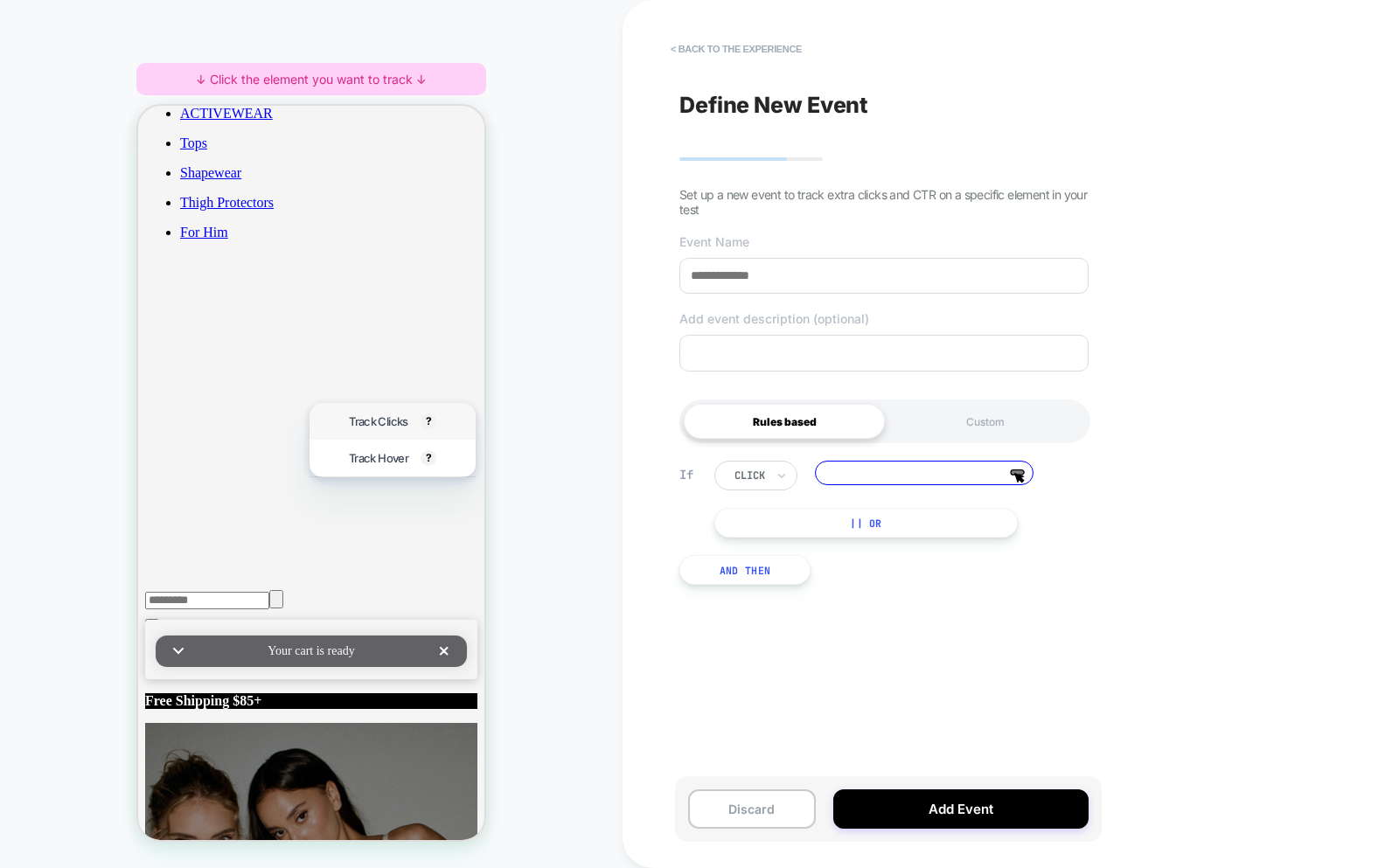
click at [361, 423] on span "Track Clicks" at bounding box center [378, 421] width 59 height 14
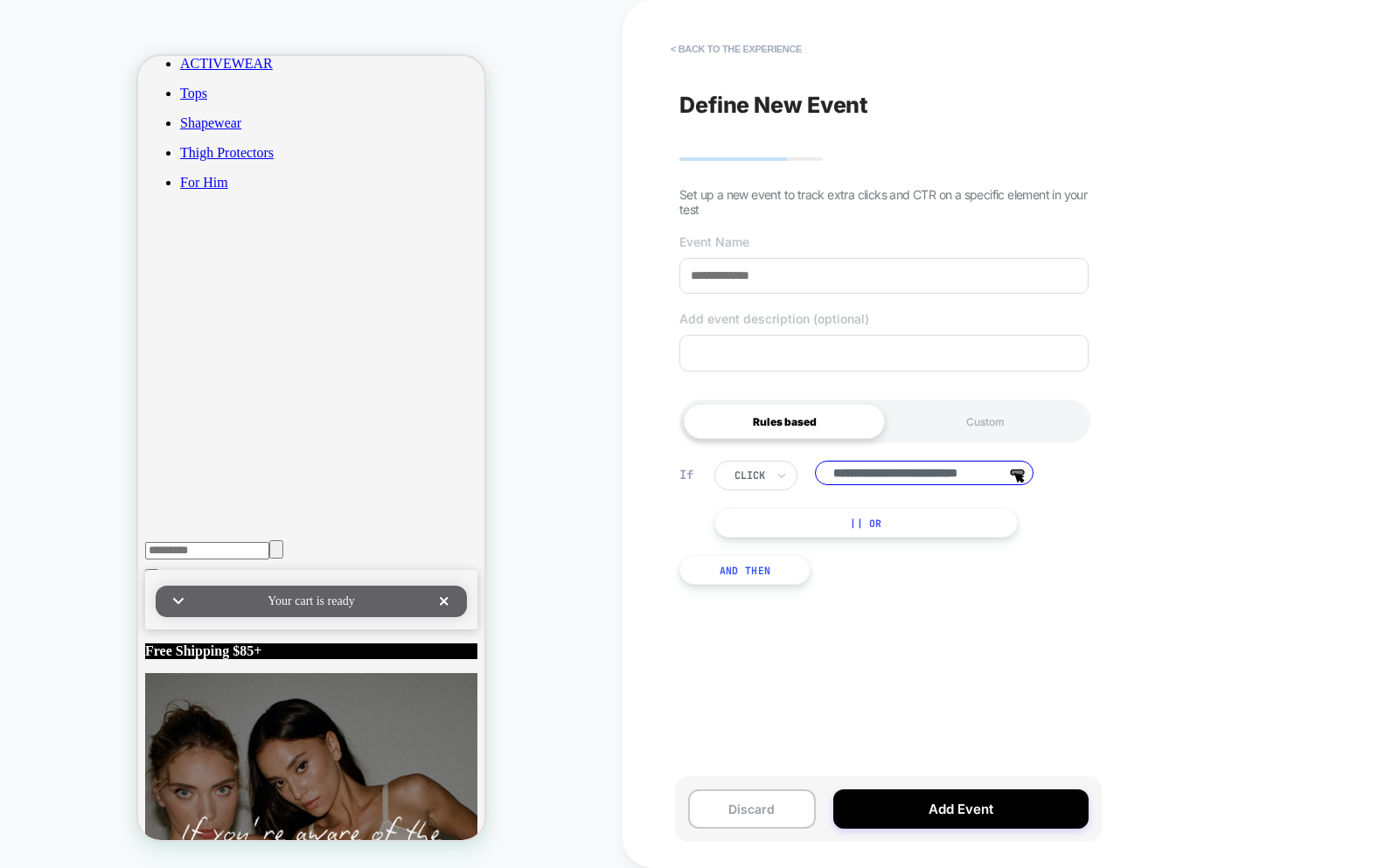
scroll to position [0, 24]
click at [1031, 586] on div "**********" at bounding box center [884, 523] width 427 height 176
click at [845, 523] on button "|| Or" at bounding box center [866, 523] width 303 height 30
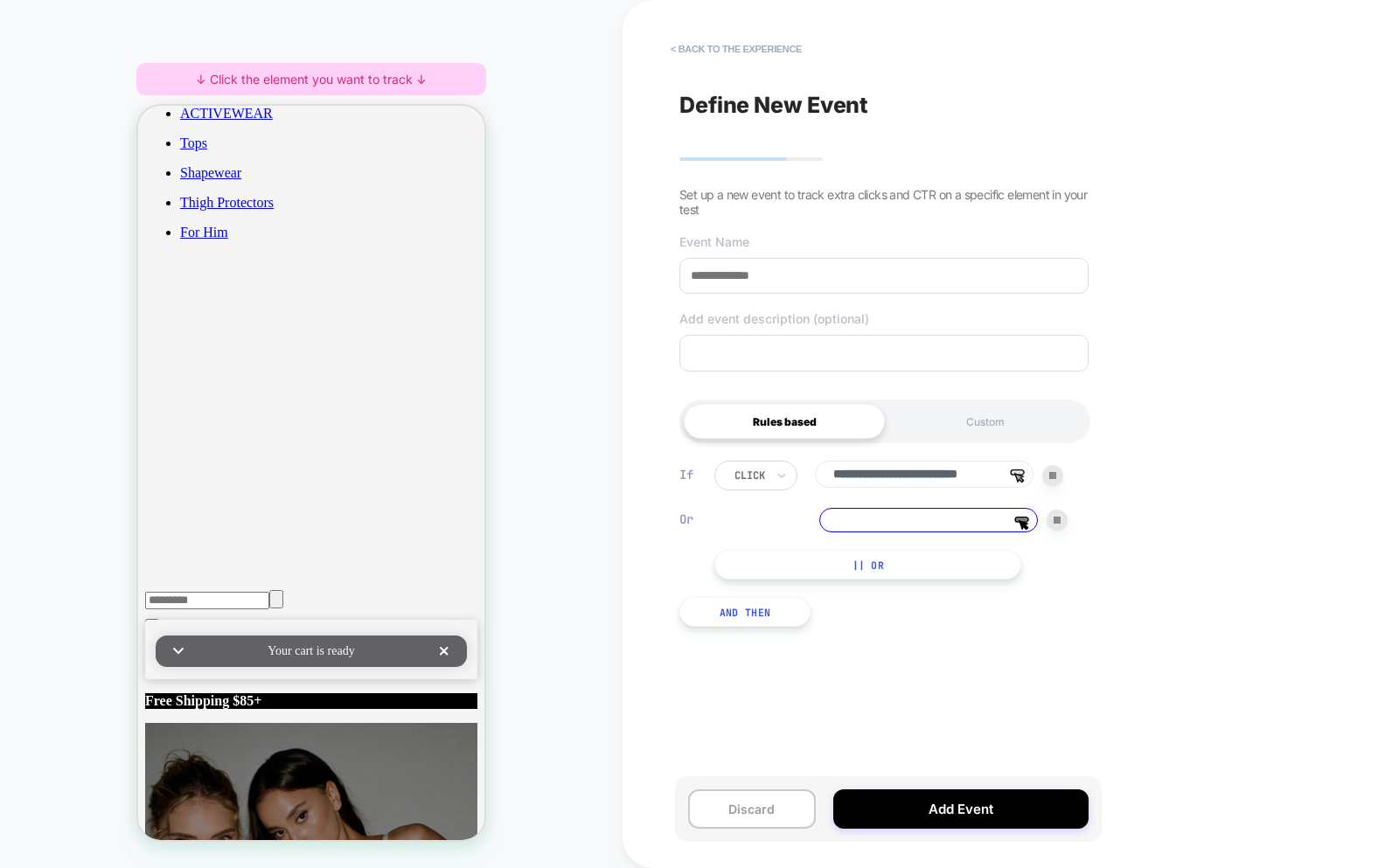
click at [1056, 521] on img at bounding box center [1057, 520] width 7 height 7
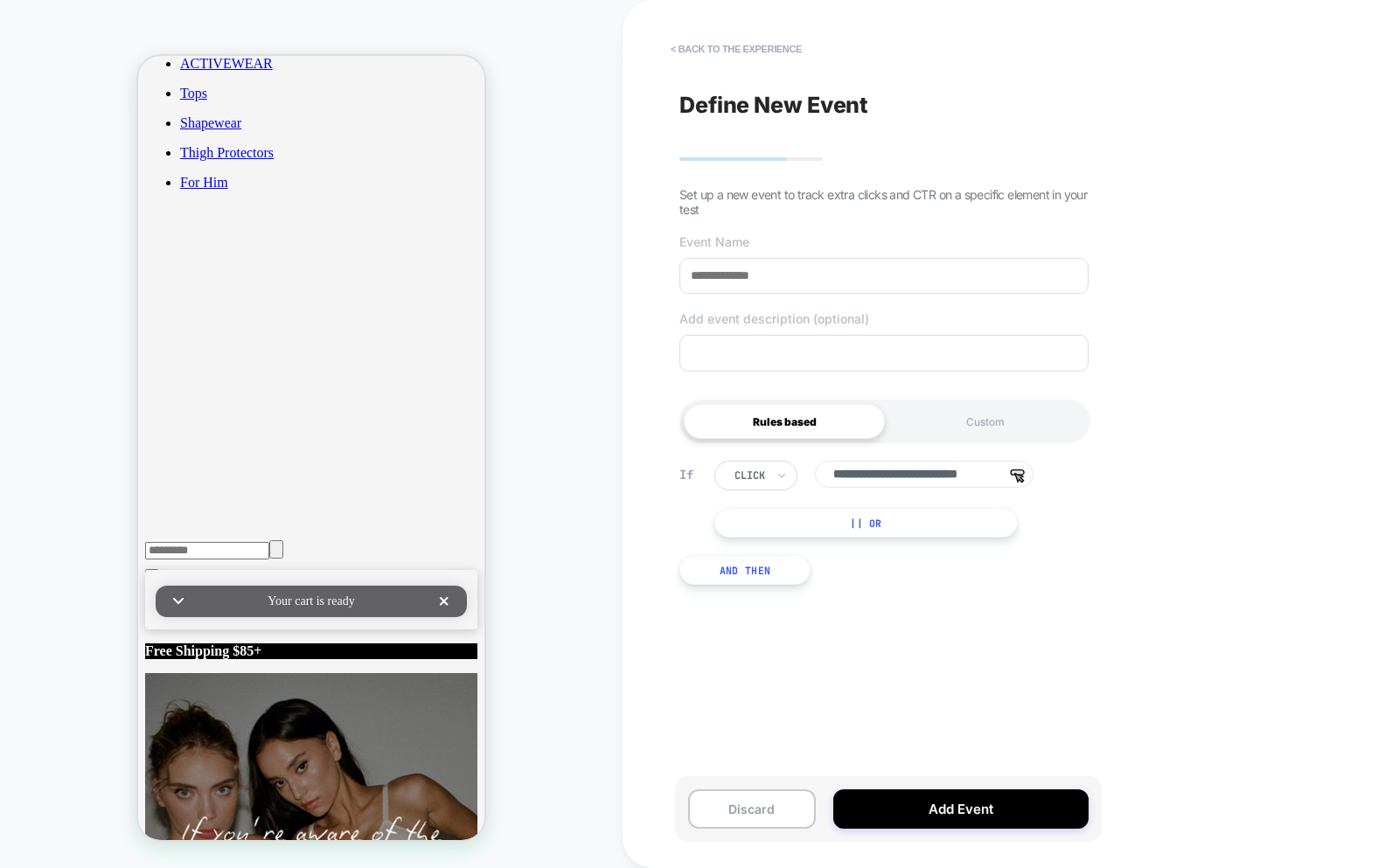
click at [951, 542] on div "**********" at bounding box center [884, 523] width 427 height 176
click at [943, 532] on button "|| Or" at bounding box center [866, 523] width 303 height 30
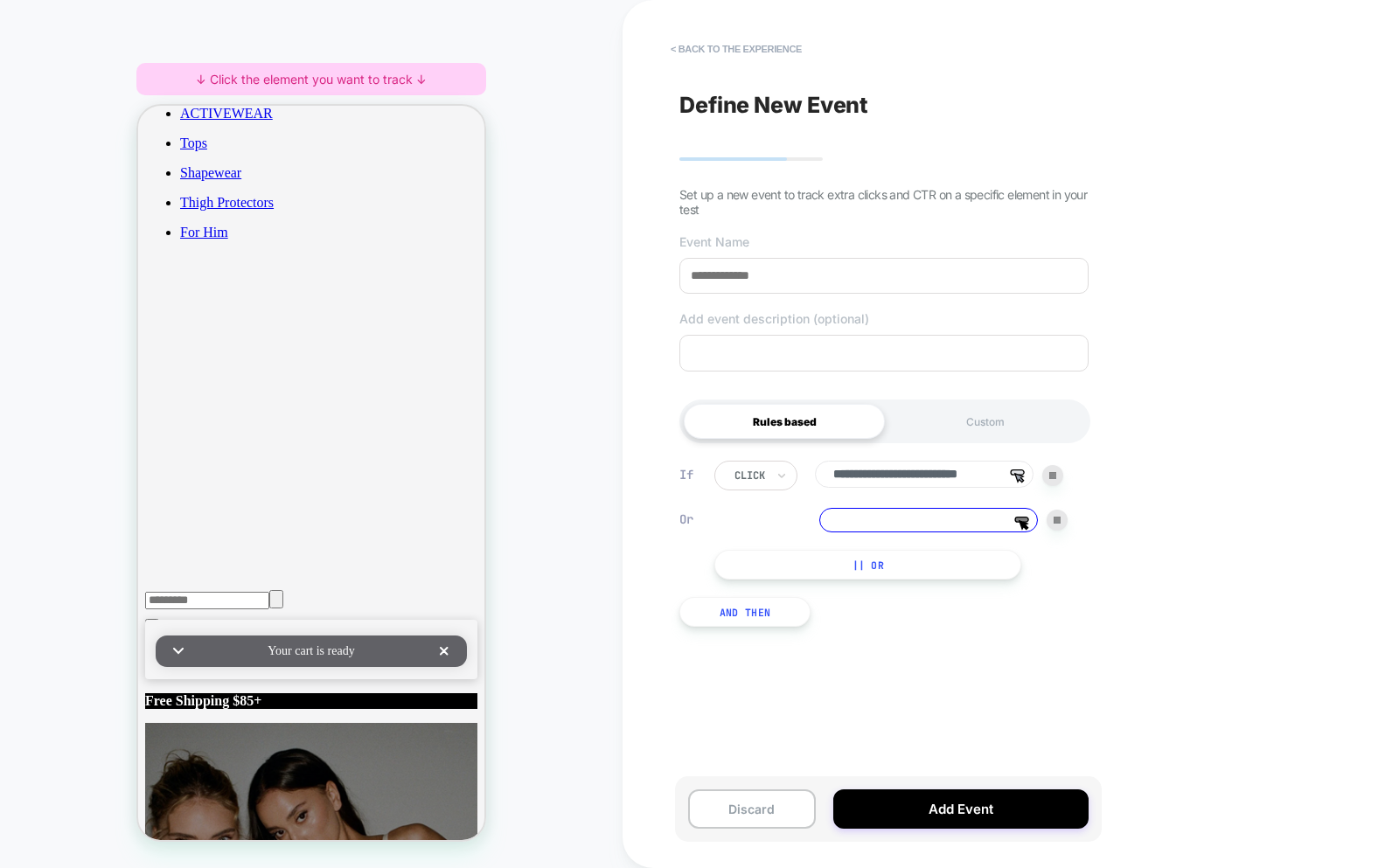
click at [1052, 523] on div at bounding box center [1057, 520] width 21 height 21
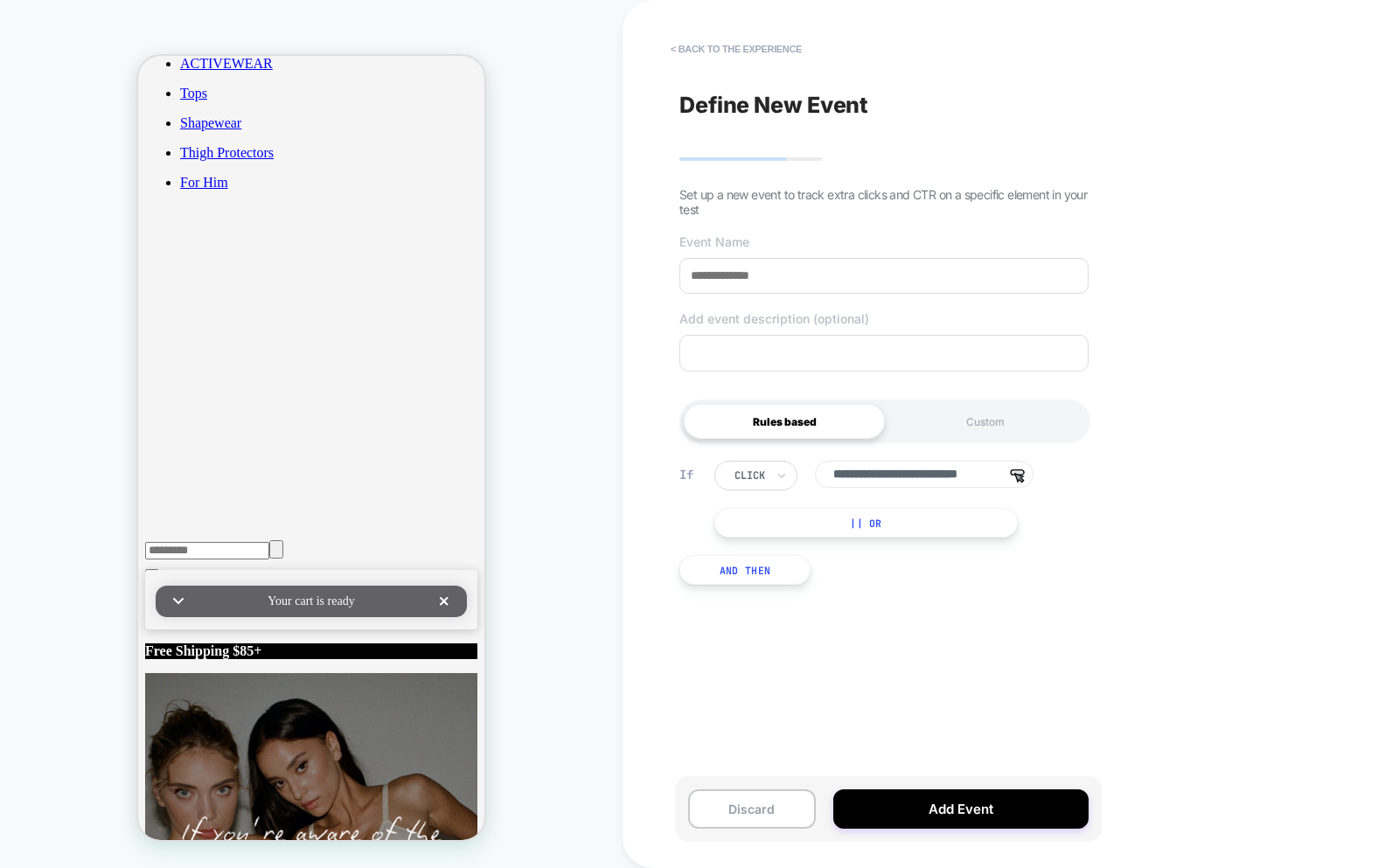
click at [919, 541] on div "**********" at bounding box center [884, 523] width 427 height 176
click at [919, 533] on button "|| Or" at bounding box center [866, 523] width 303 height 30
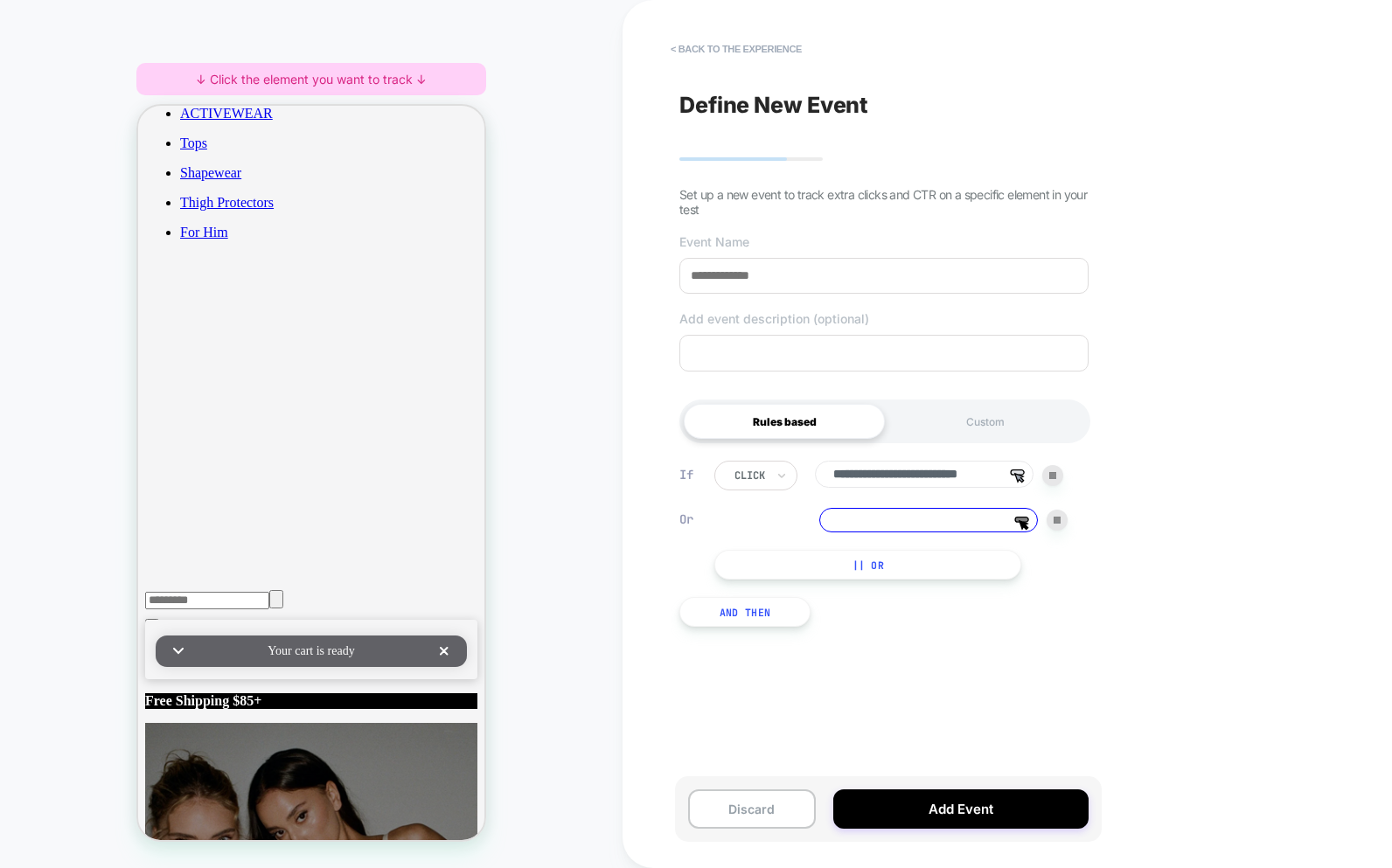
click at [1047, 523] on div at bounding box center [1057, 520] width 21 height 21
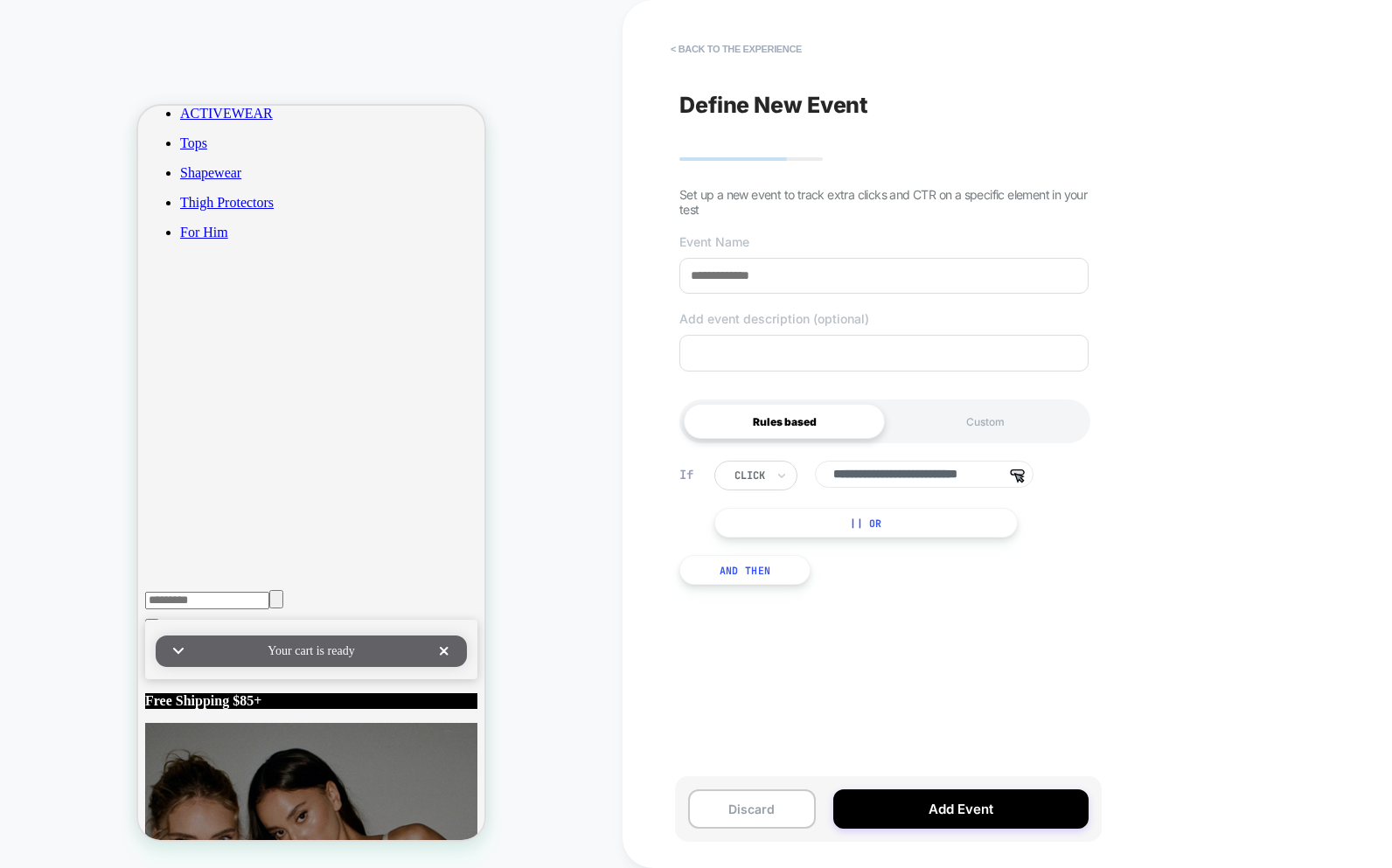
click at [947, 479] on input "**********" at bounding box center [925, 474] width 219 height 27
type input "****"
click at [1063, 602] on div "If click **** Click the editor to choose an element || Or And Then" at bounding box center [884, 523] width 427 height 176
click at [860, 529] on button "|| Or" at bounding box center [866, 523] width 303 height 30
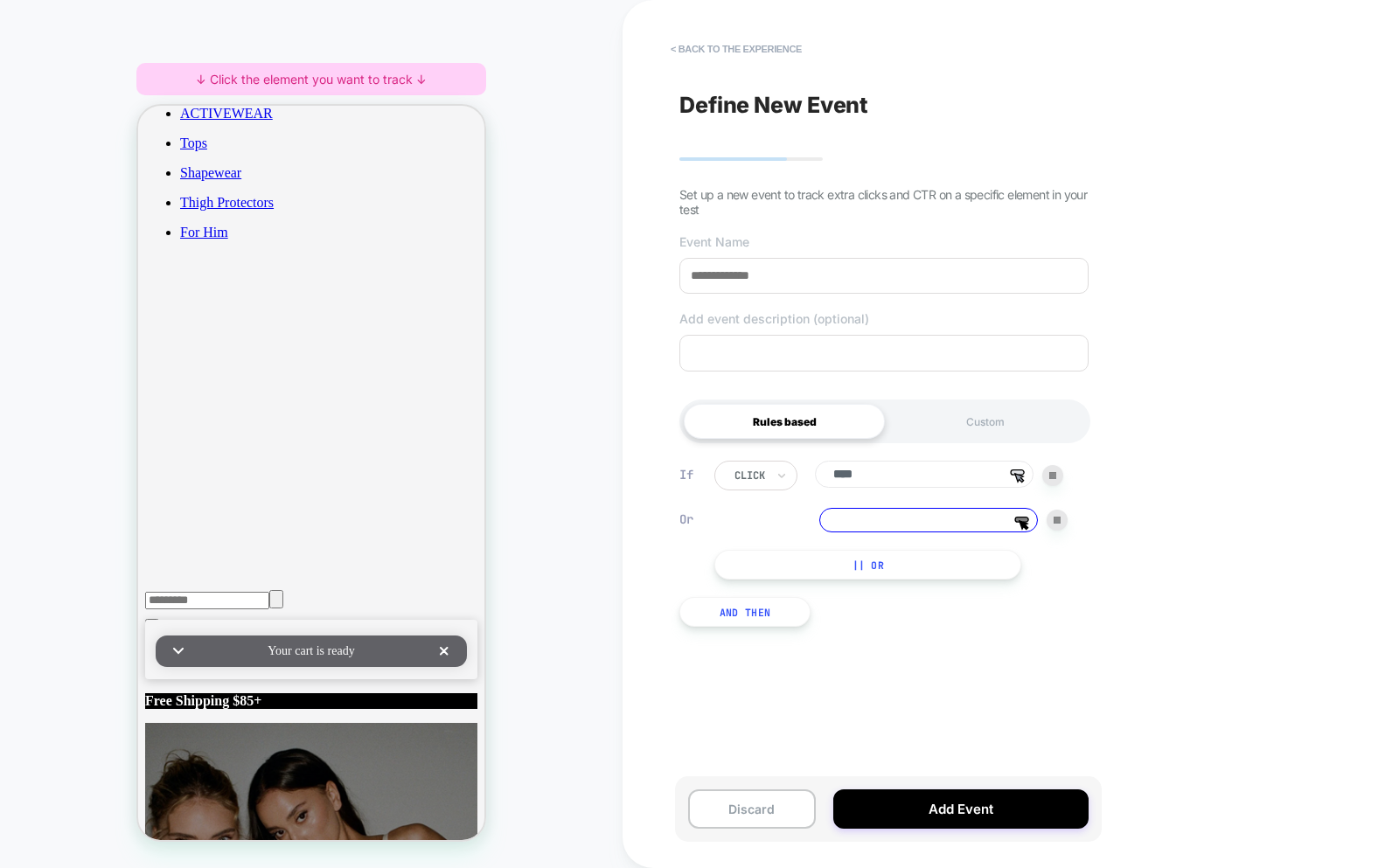
click at [1054, 530] on div at bounding box center [1057, 520] width 21 height 21
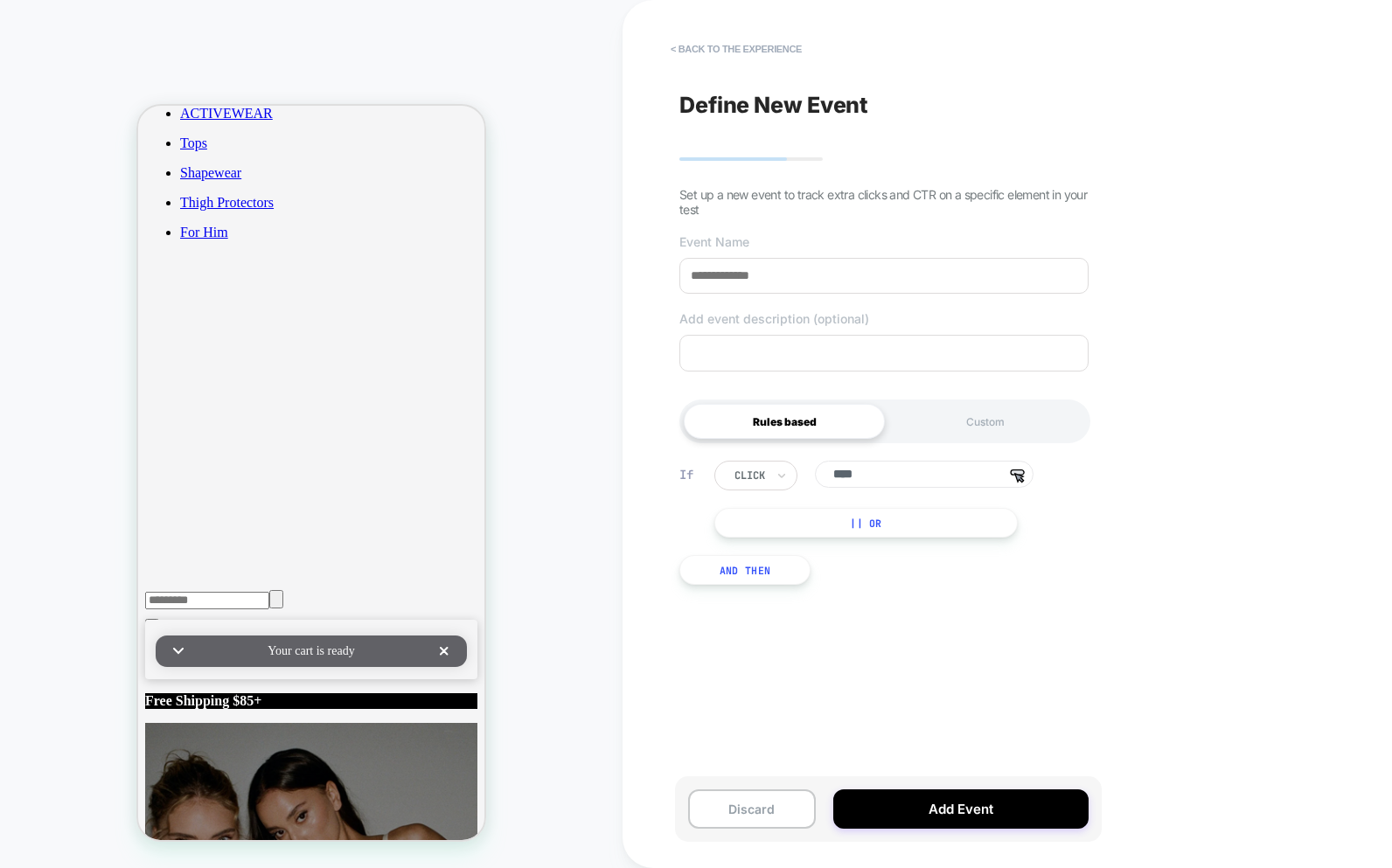
click at [958, 551] on div "If click **** Select, then click the editor to choose an element || Or And Then" at bounding box center [884, 523] width 427 height 176
click at [954, 530] on button "|| Or" at bounding box center [866, 523] width 303 height 30
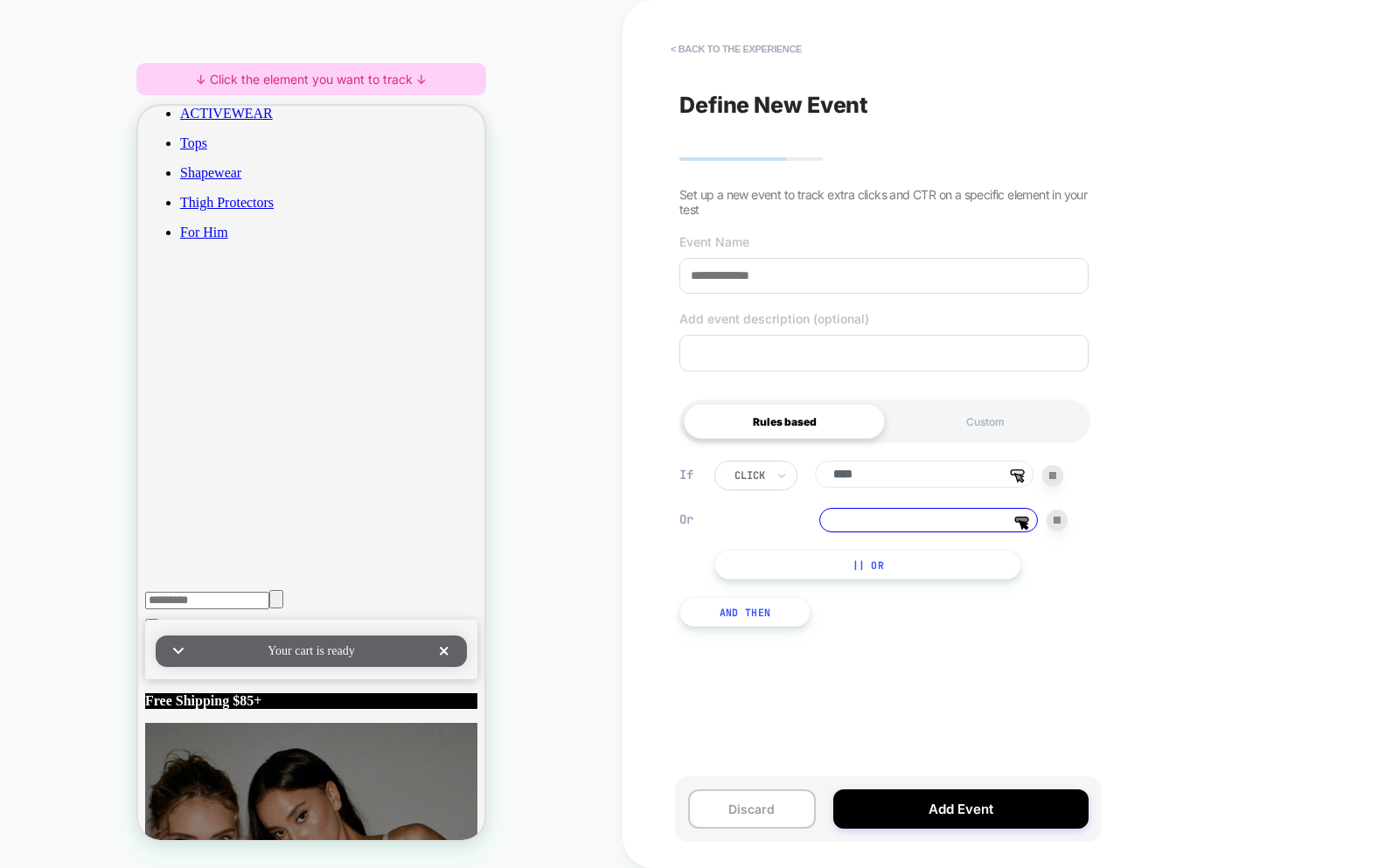
click at [1047, 525] on div "Or Click the editor to choose an element" at bounding box center [891, 521] width 353 height 25
drag, startPoint x: 1051, startPoint y: 525, endPoint x: 921, endPoint y: 399, distance: 181.0
click at [1044, 524] on div "Or Click the editor to choose an element" at bounding box center [891, 521] width 353 height 25
click at [1066, 523] on div at bounding box center [1057, 520] width 21 height 21
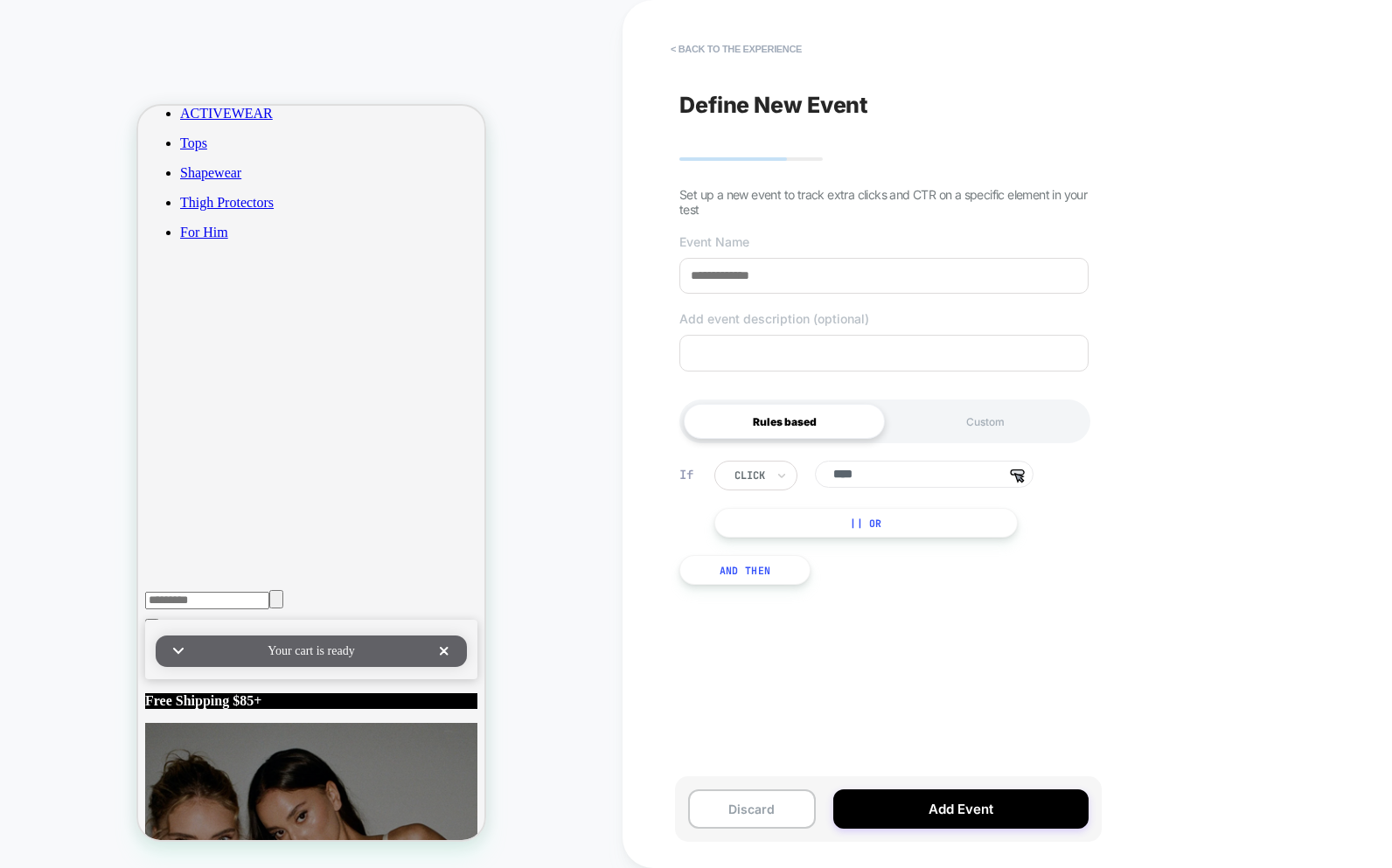
click at [909, 740] on div "Define New Event Set up a new event to track extra clicks and CTR on a specific…" at bounding box center [884, 434] width 427 height 833
click at [885, 518] on button "|| Or" at bounding box center [866, 523] width 303 height 30
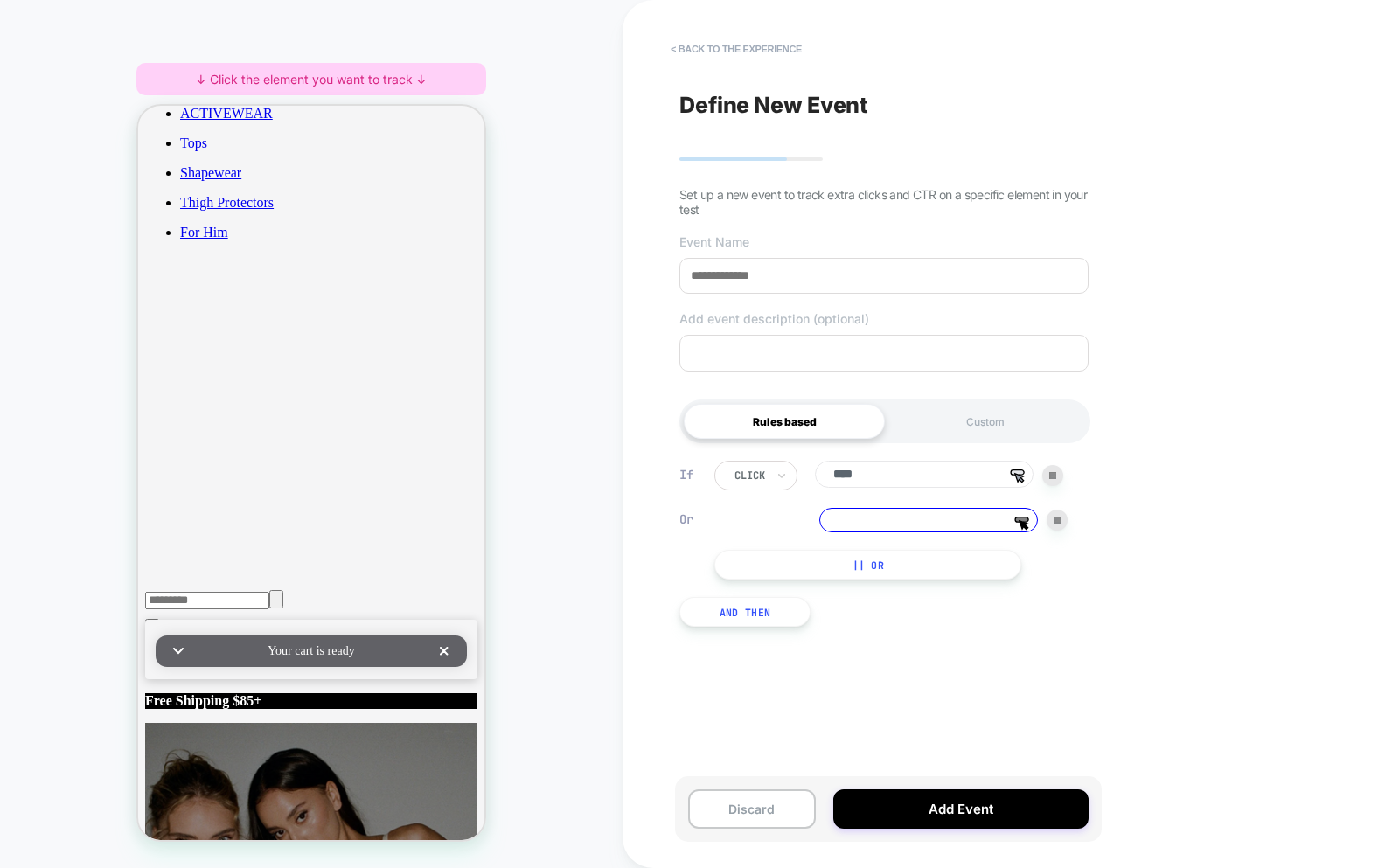
click at [885, 518] on input at bounding box center [929, 521] width 219 height 25
click at [1065, 521] on div at bounding box center [1057, 520] width 21 height 21
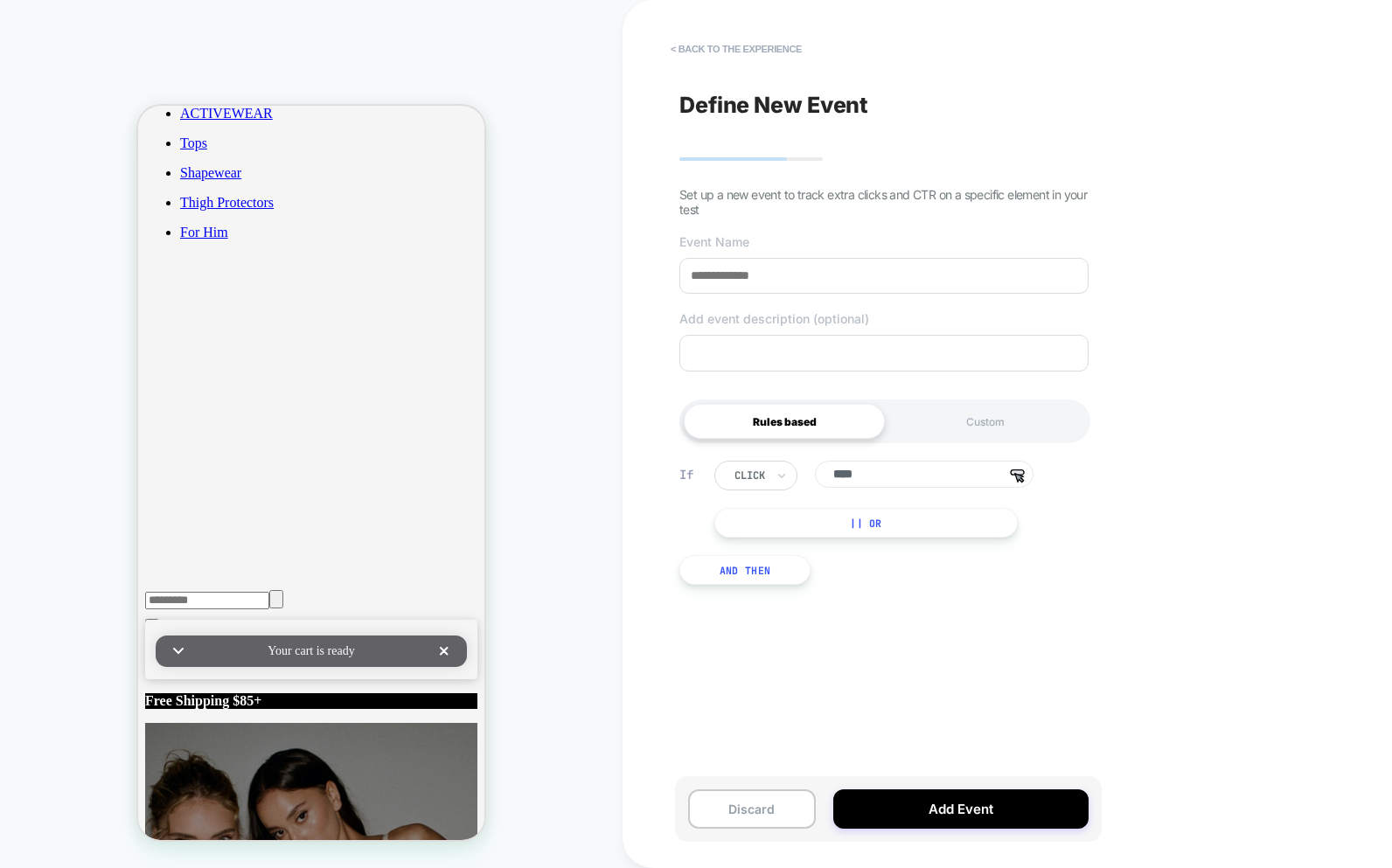
click at [887, 472] on input "****" at bounding box center [925, 474] width 219 height 27
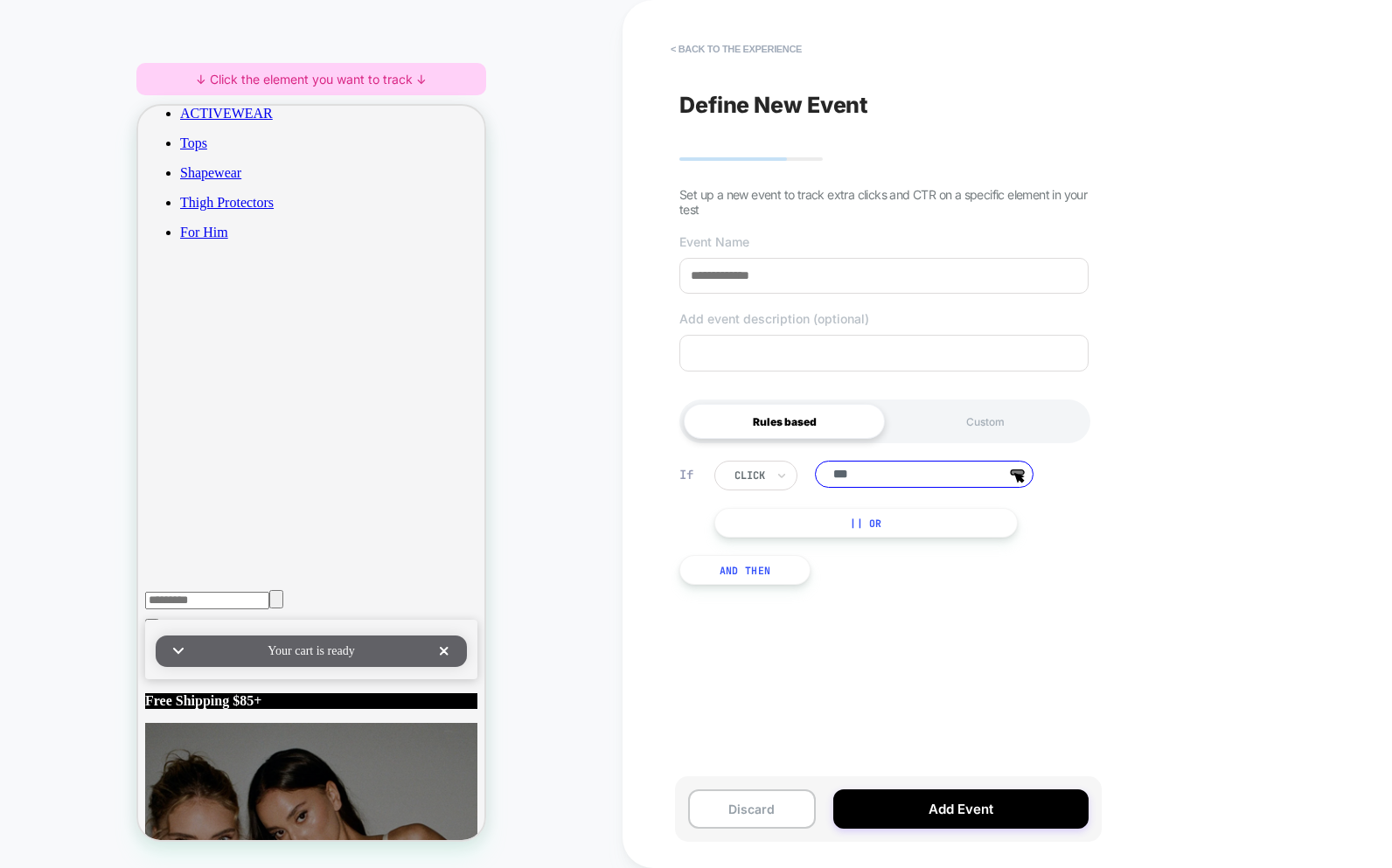
type input "****"
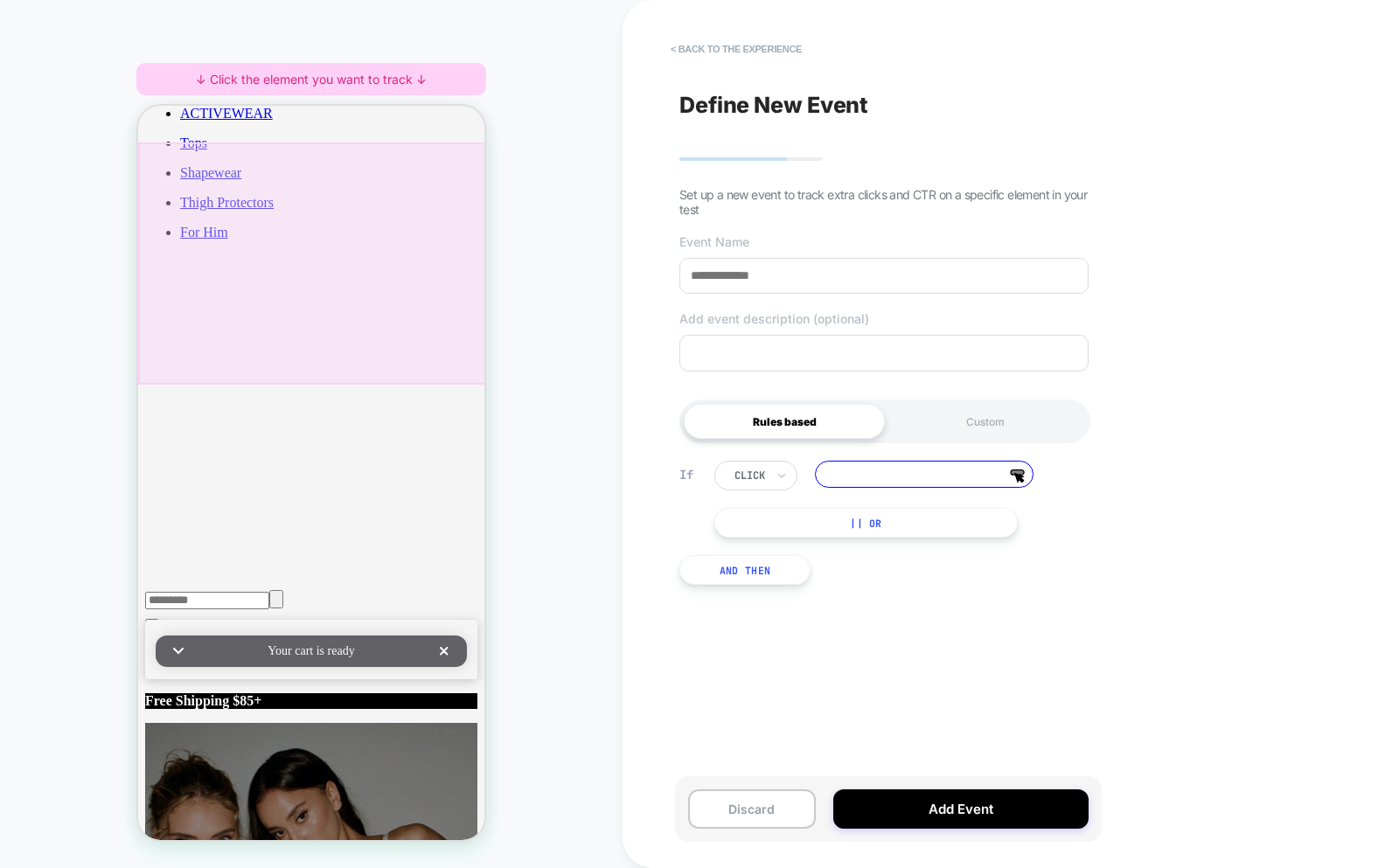
click at [260, 312] on div at bounding box center [313, 264] width 350 height 243
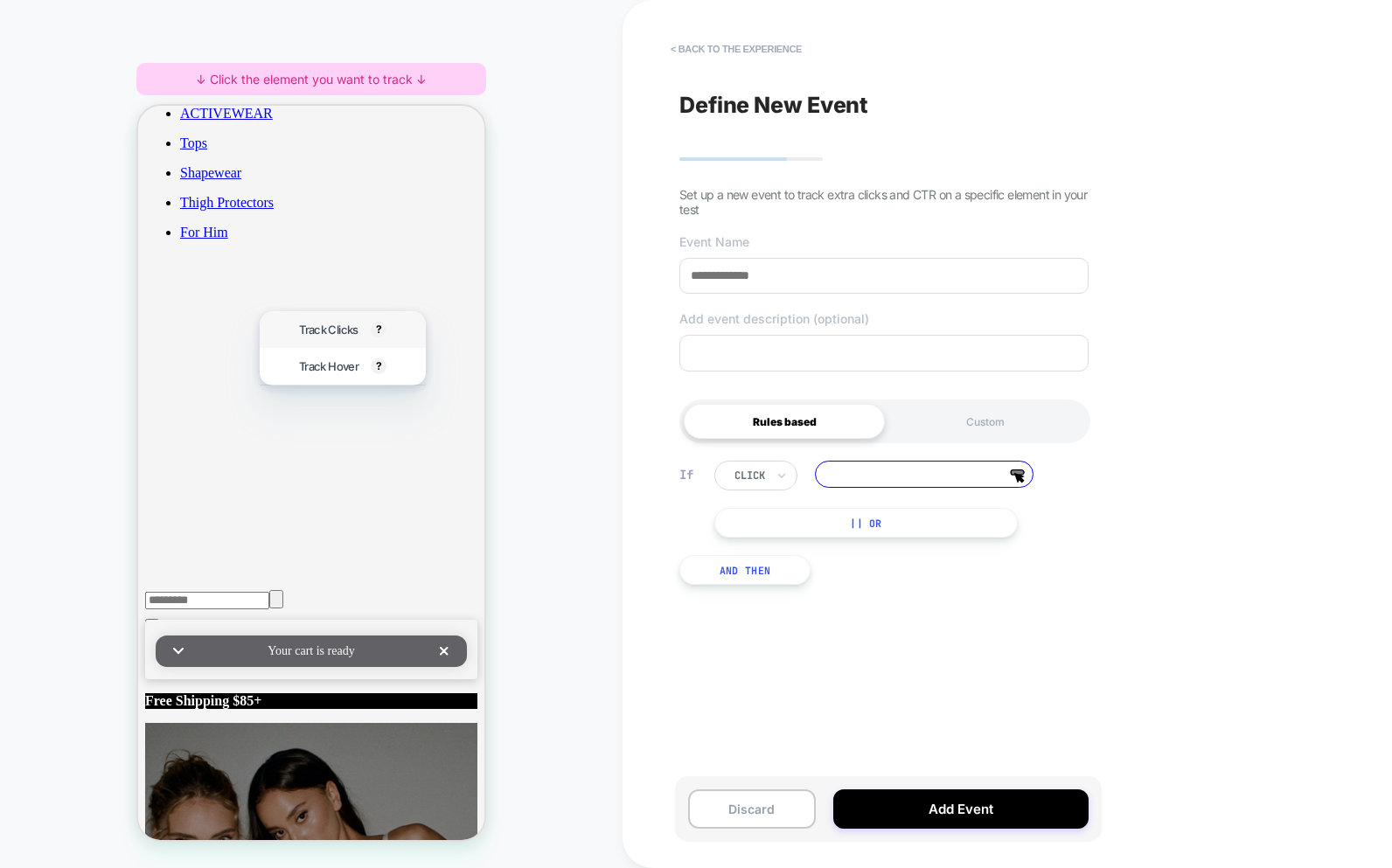
click at [301, 336] on span "Track Clicks" at bounding box center [328, 329] width 59 height 14
type input "**********"
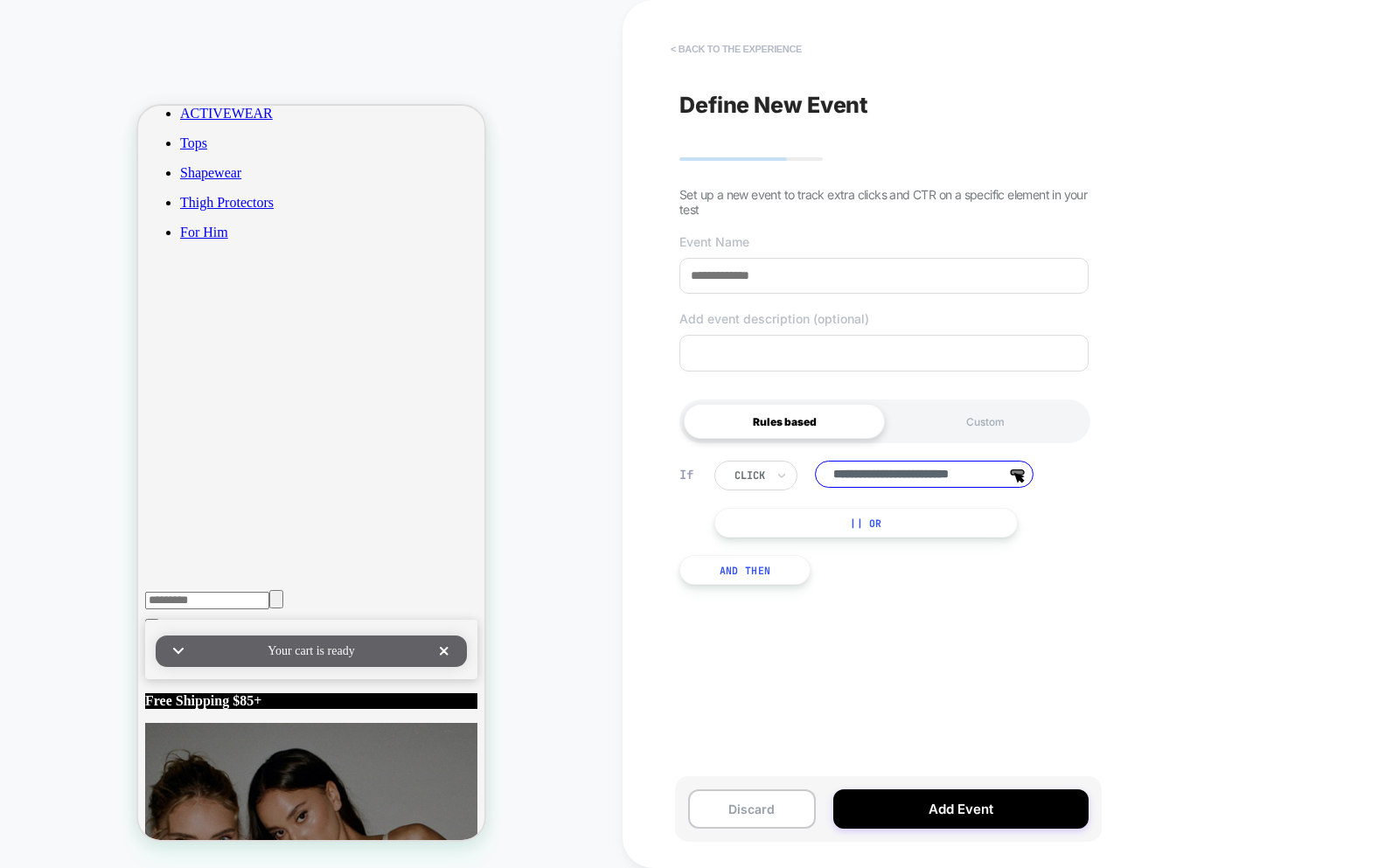
click at [707, 53] on button "< back to the experience" at bounding box center [736, 48] width 149 height 28
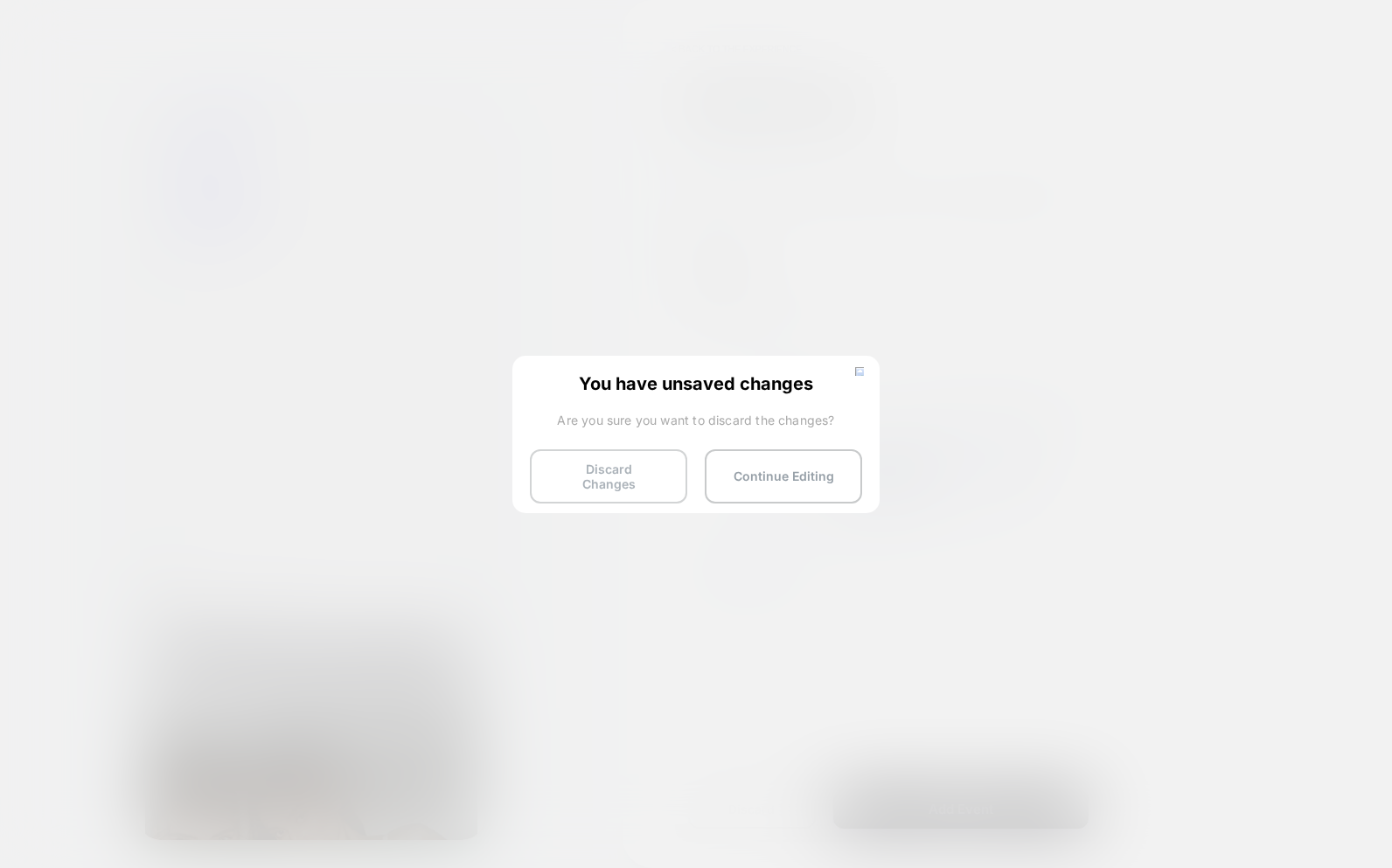
click at [614, 490] on button "Discard Changes" at bounding box center [608, 477] width 157 height 55
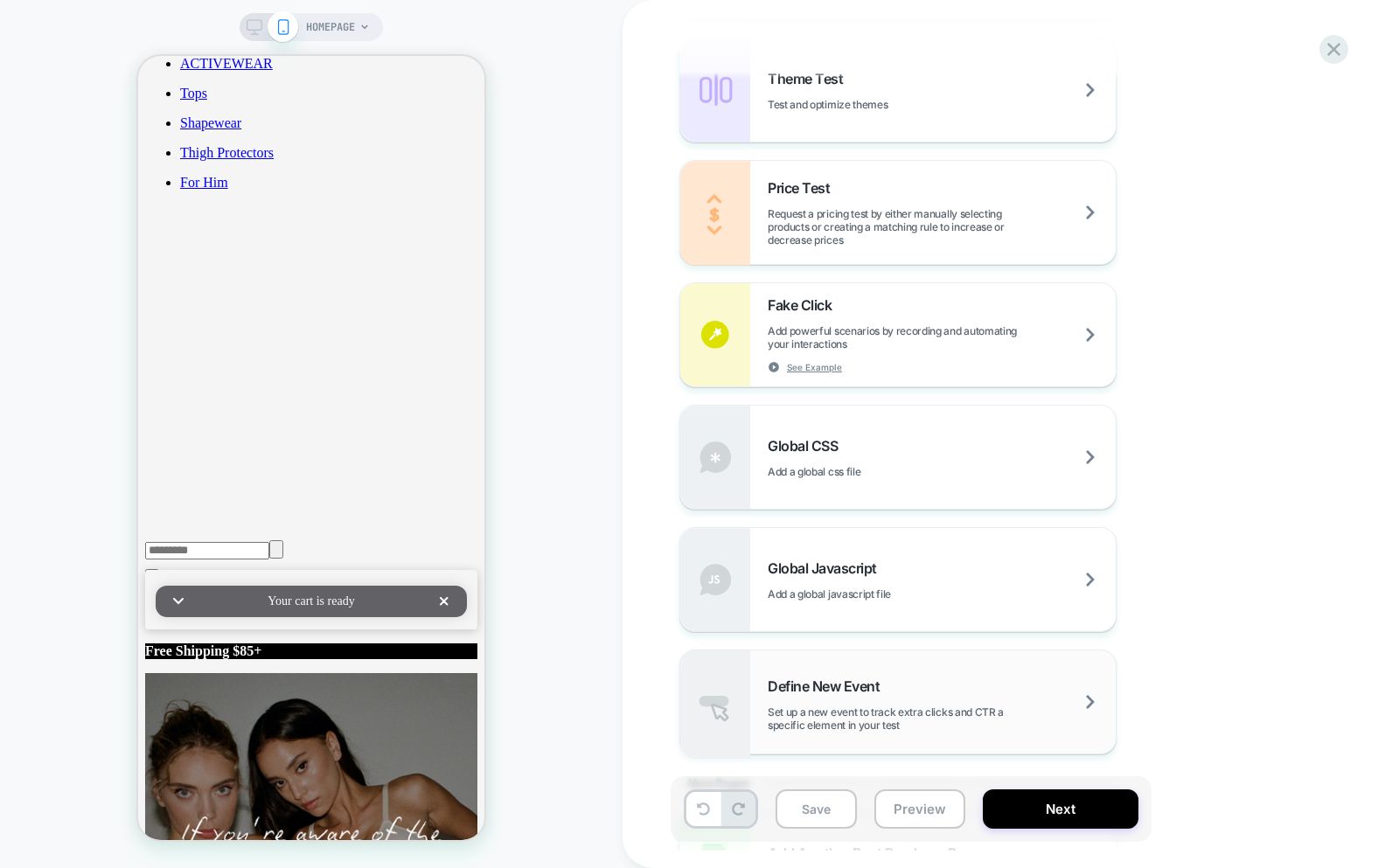
scroll to position [1058, 0]
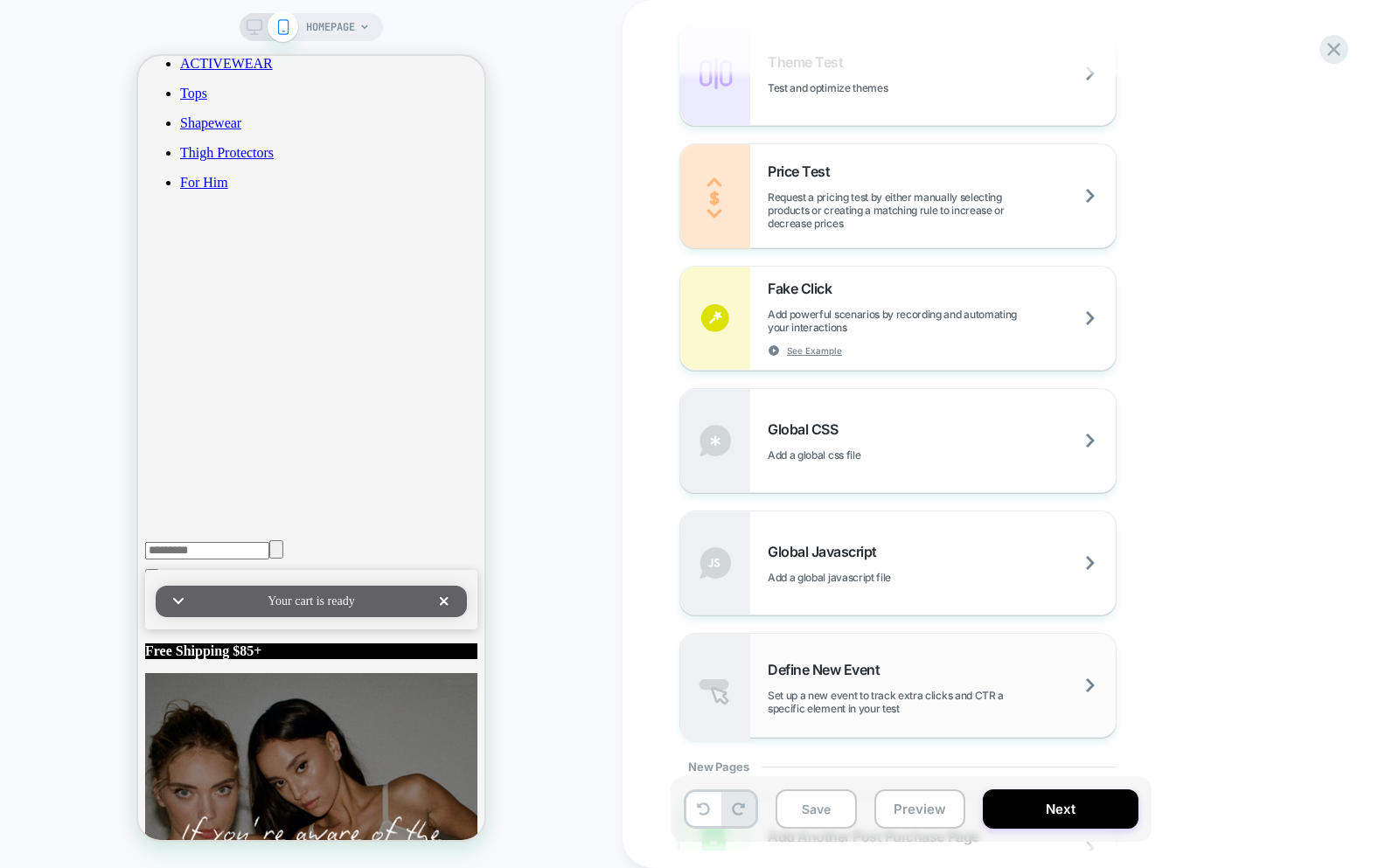
click at [866, 696] on span "Set up a new event to track extra clicks and CTR a specific element in your test" at bounding box center [941, 701] width 348 height 26
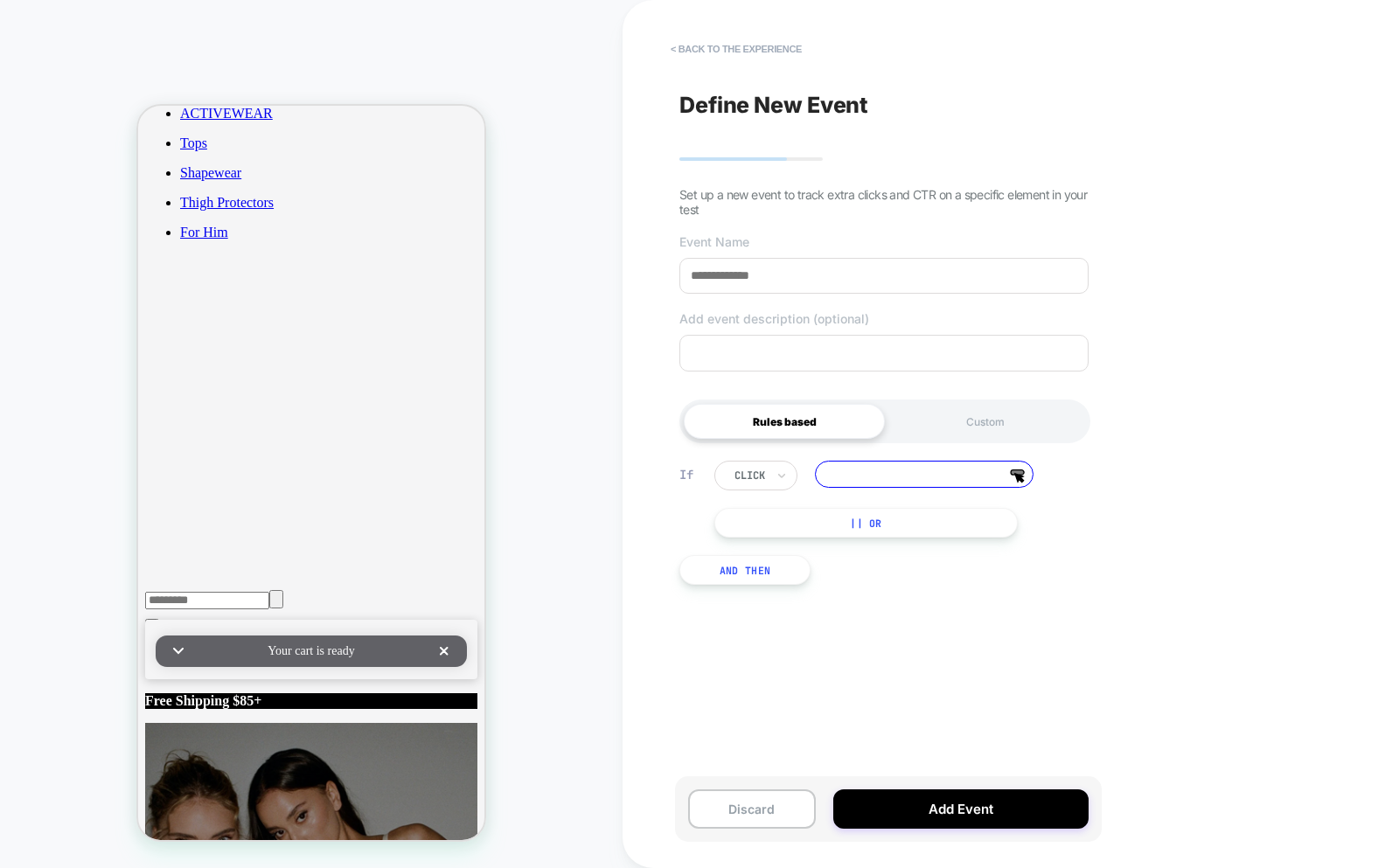
scroll to position [0, 0]
click at [727, 50] on button "< back to the experience" at bounding box center [736, 48] width 149 height 28
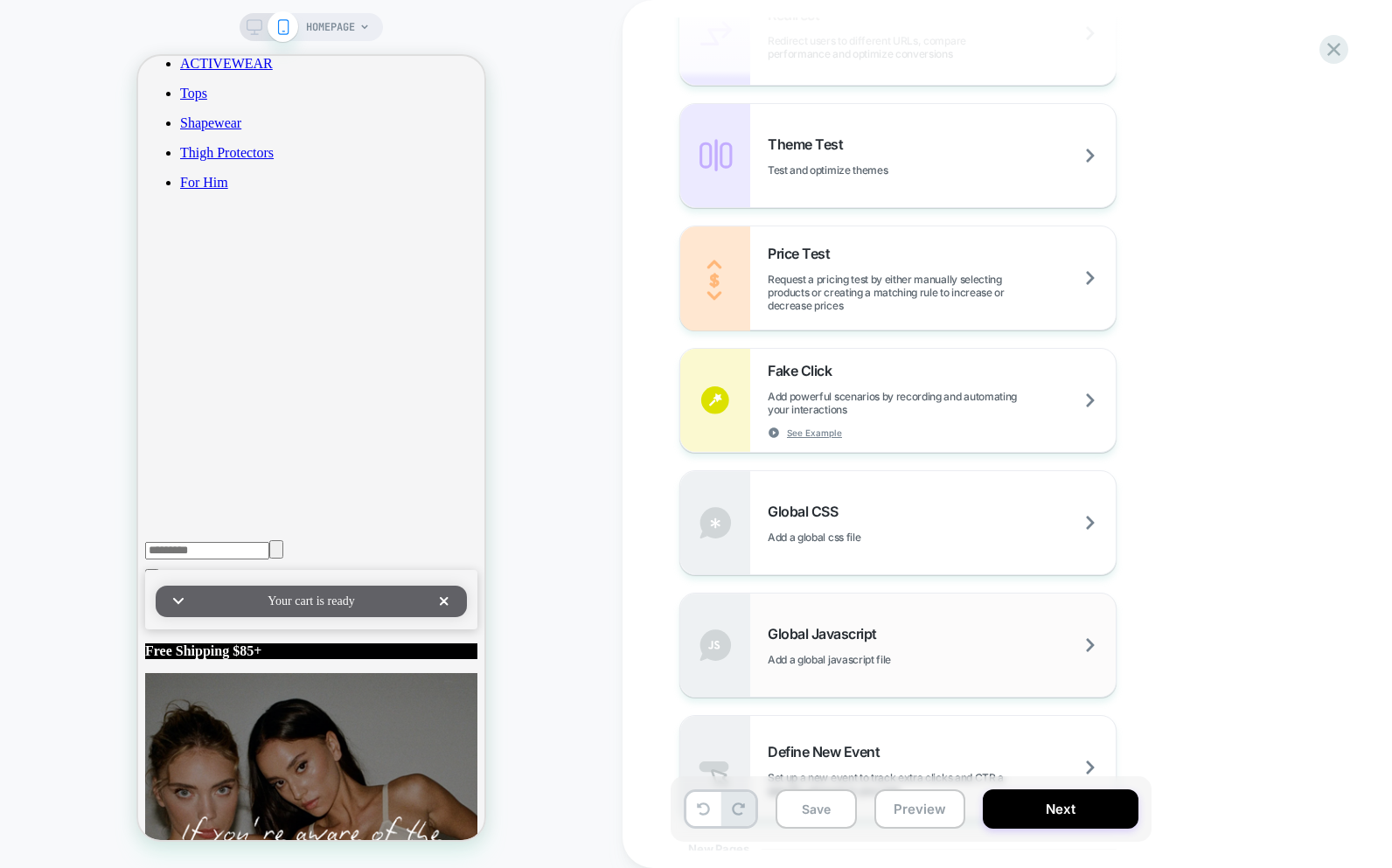
scroll to position [979, 0]
click at [877, 728] on div "Define New Event Set up a new event to track extra clicks and CTR a specific el…" at bounding box center [898, 764] width 436 height 104
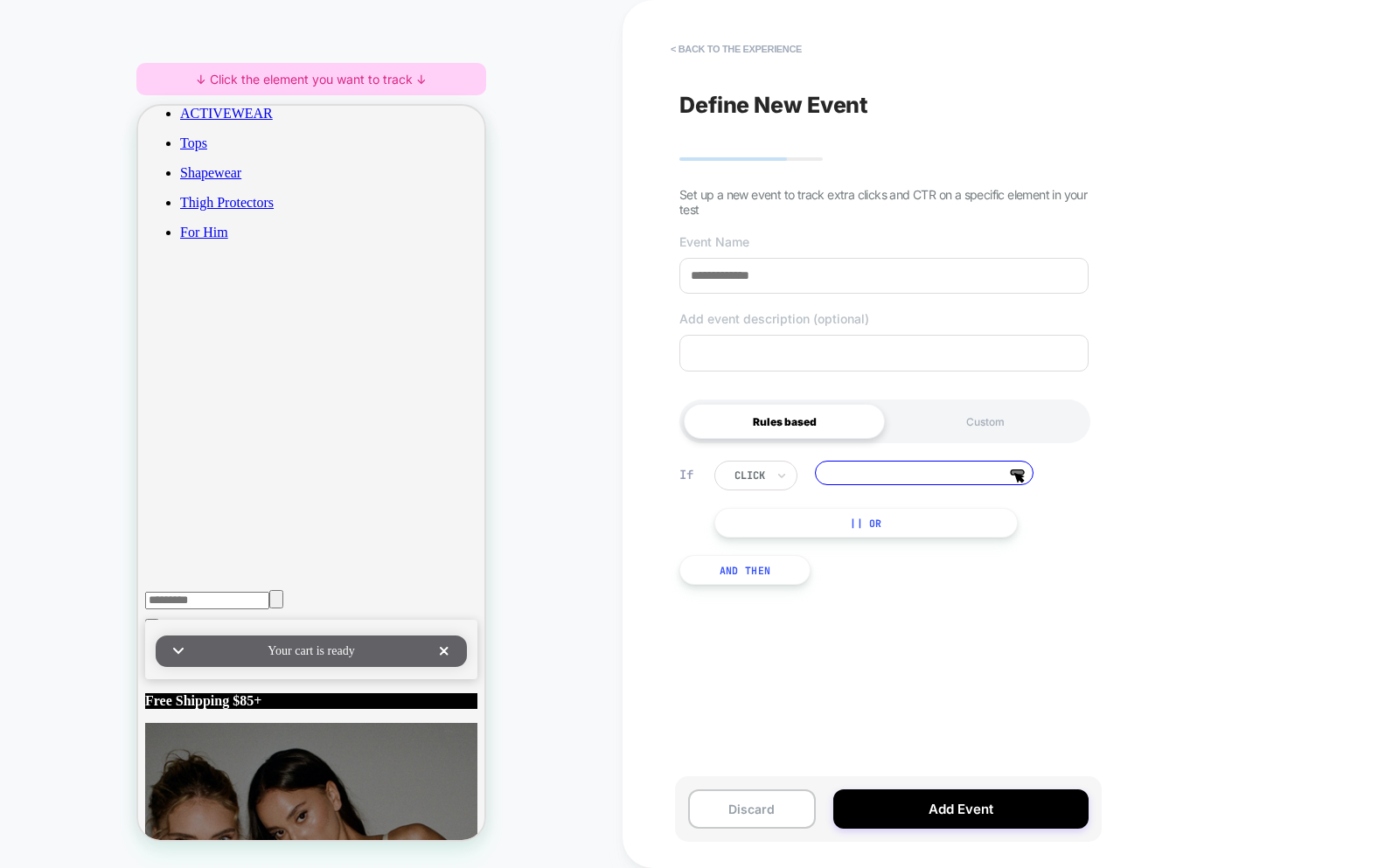
click at [997, 580] on div "If click Click the editor to choose an element || Or And Then" at bounding box center [884, 523] width 427 height 176
click at [956, 478] on input at bounding box center [925, 473] width 219 height 25
type input "****"
click at [892, 523] on button "|| Or" at bounding box center [866, 523] width 303 height 30
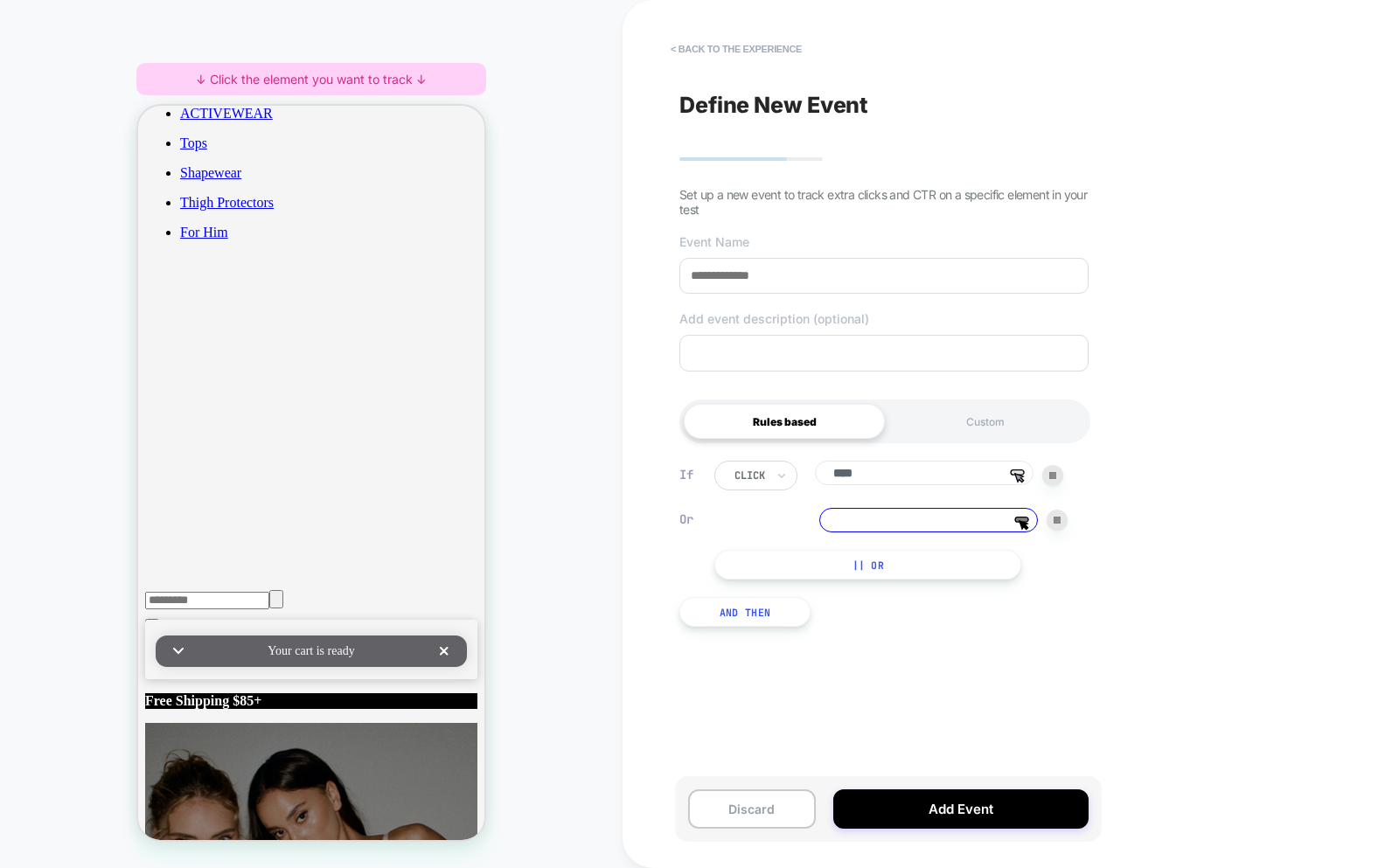
click at [1060, 522] on img at bounding box center [1057, 520] width 7 height 7
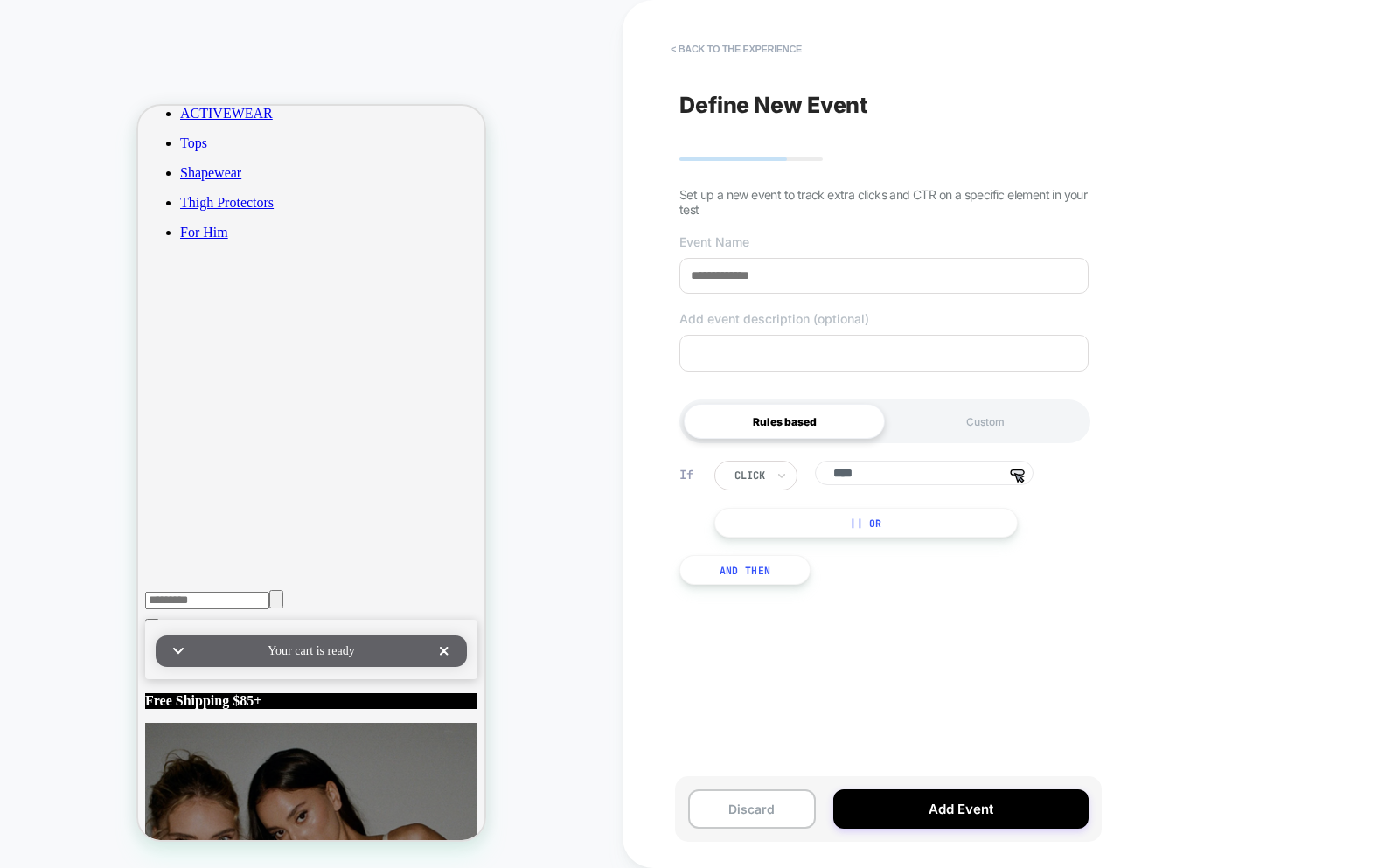
click at [866, 524] on button "|| Or" at bounding box center [866, 523] width 303 height 30
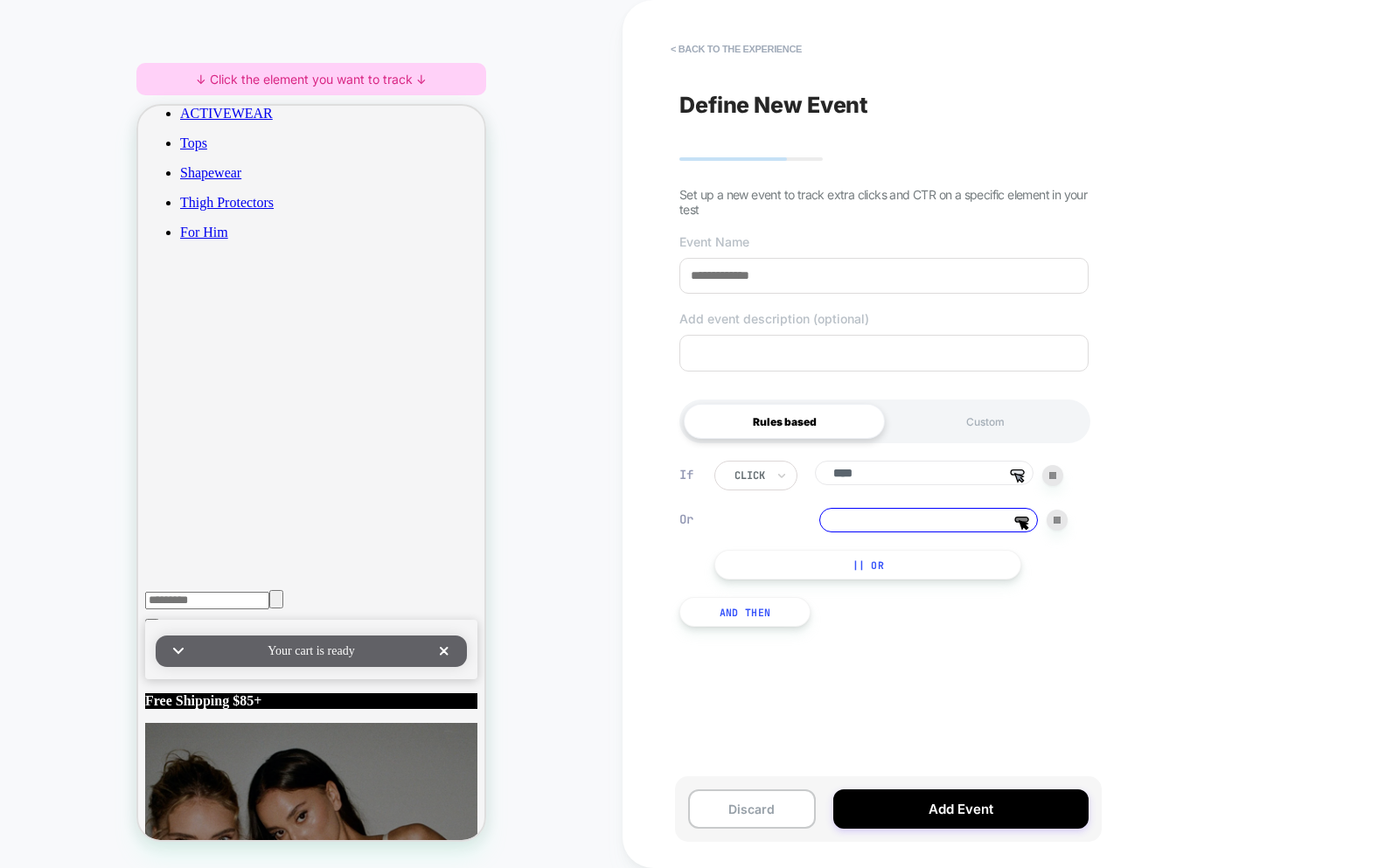
click at [1056, 524] on img at bounding box center [1057, 520] width 7 height 7
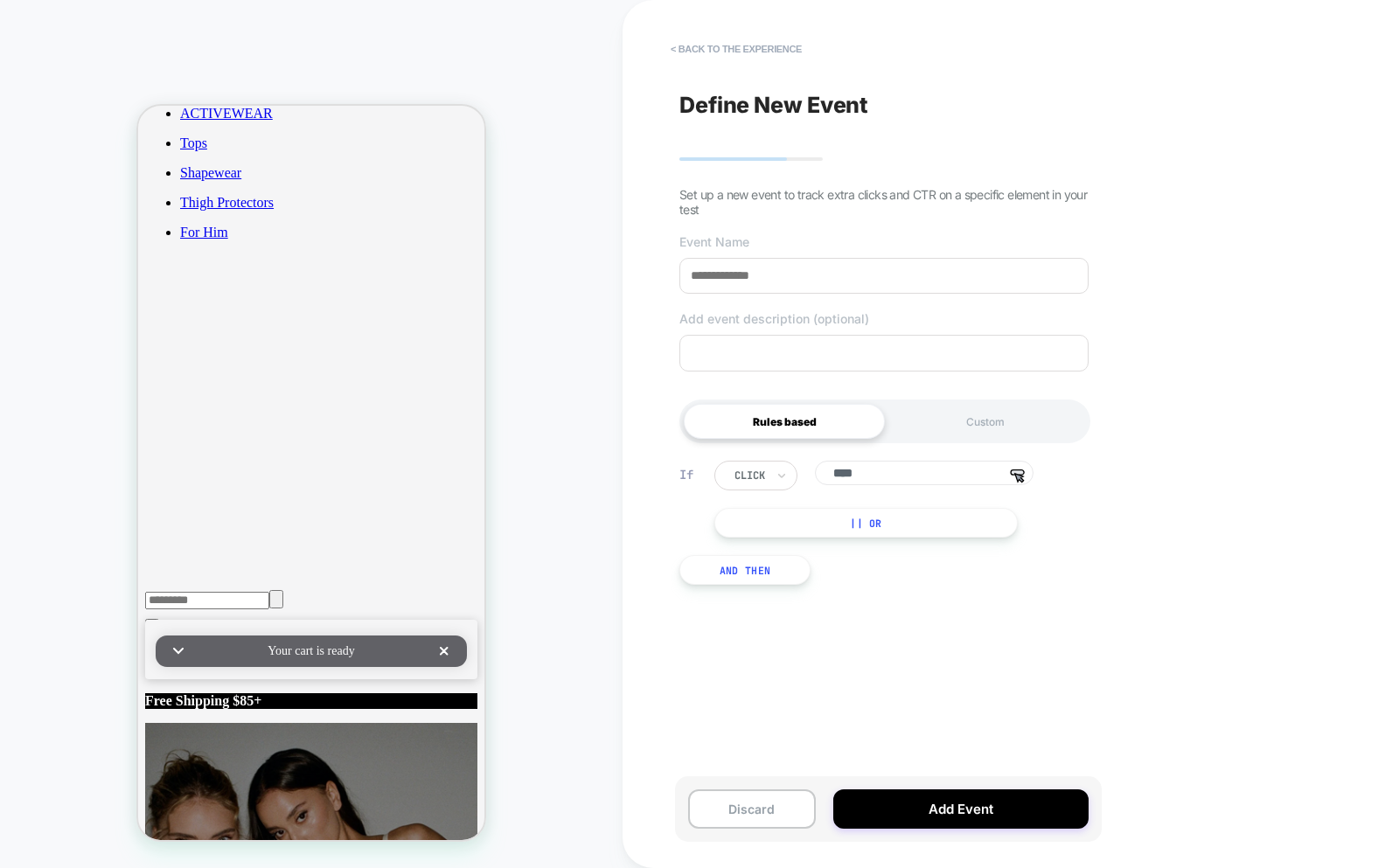
click at [864, 528] on button "|| Or" at bounding box center [866, 523] width 303 height 30
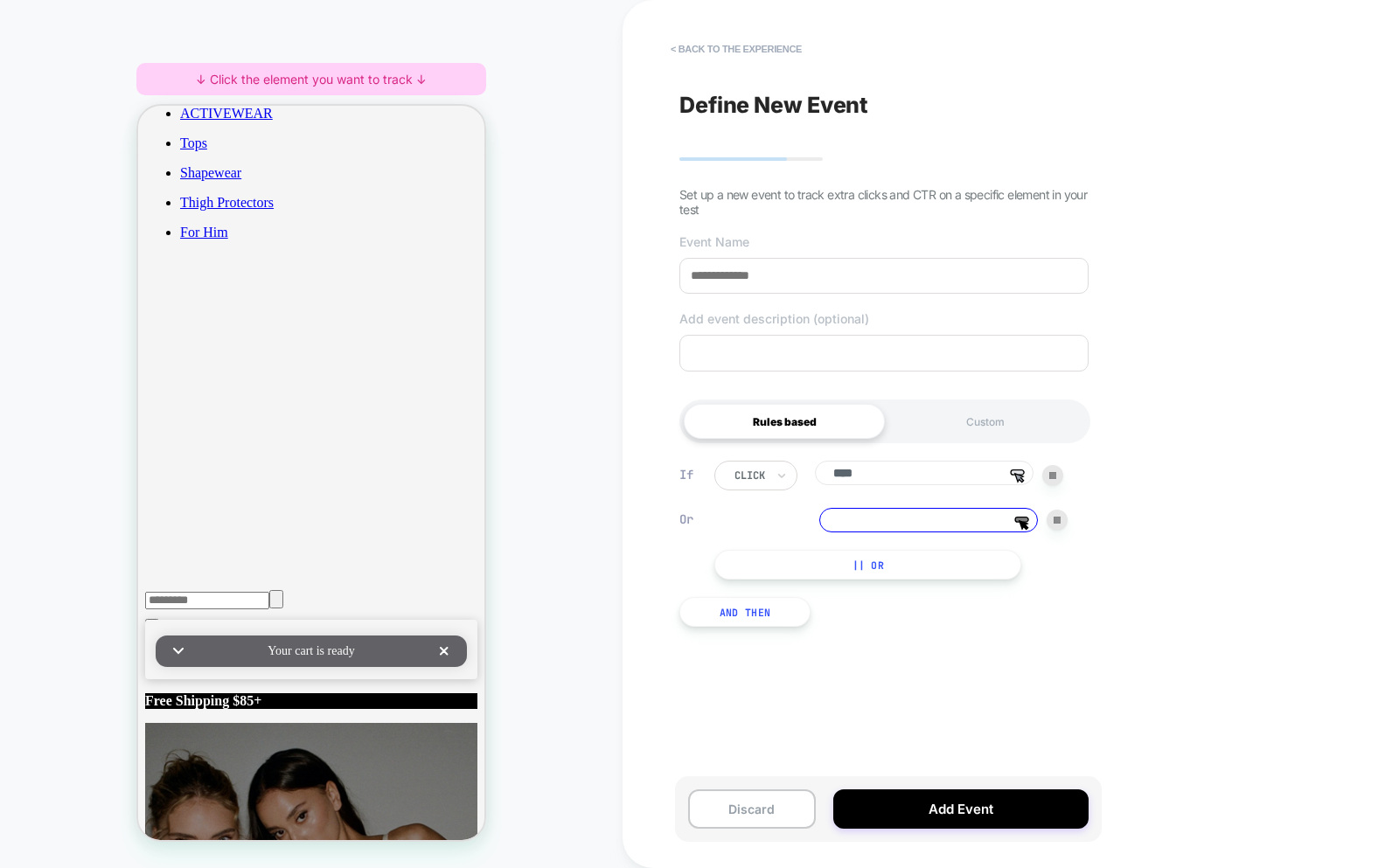
click at [1062, 525] on div at bounding box center [1057, 520] width 21 height 21
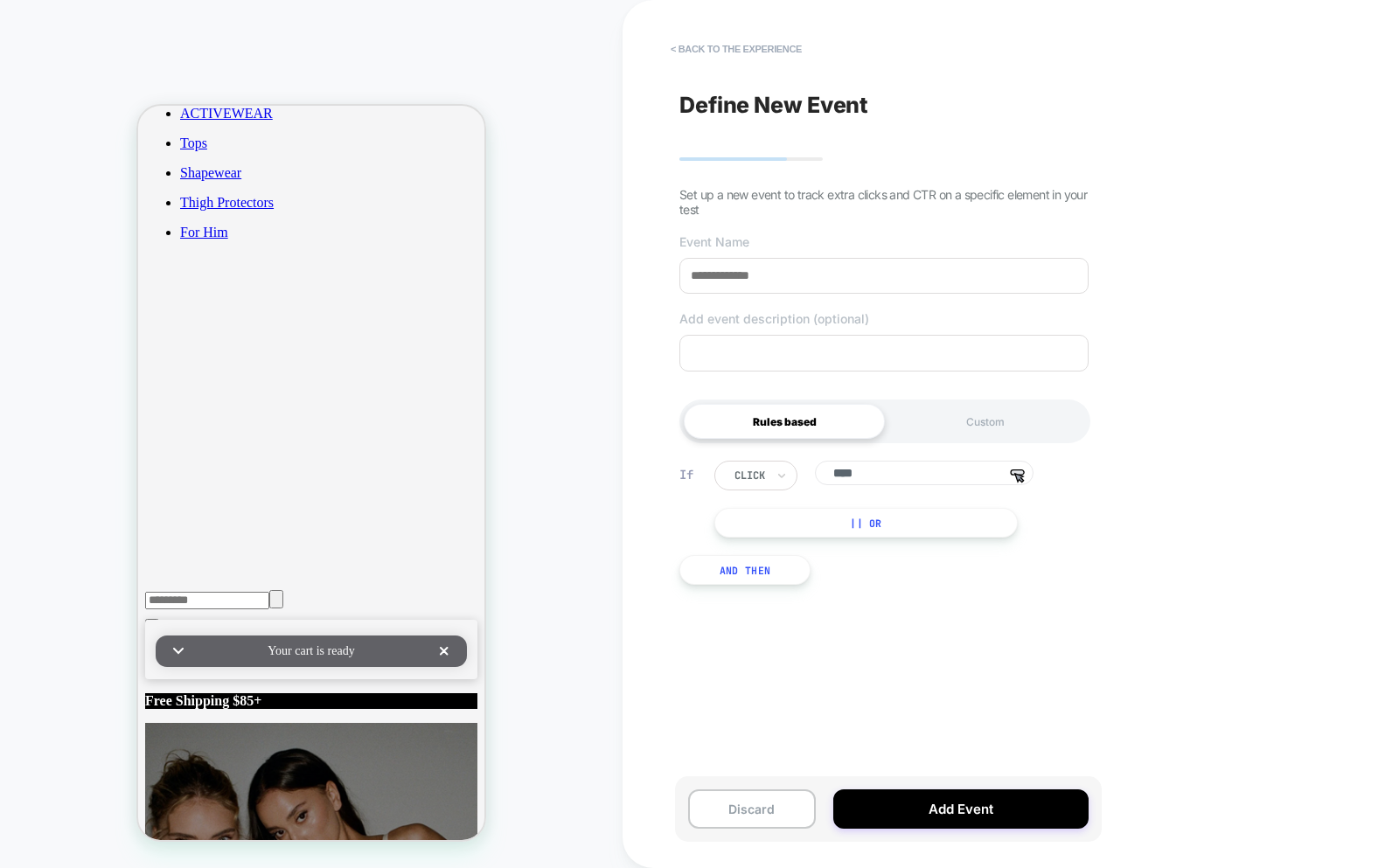
click at [849, 522] on button "|| Or" at bounding box center [866, 523] width 303 height 30
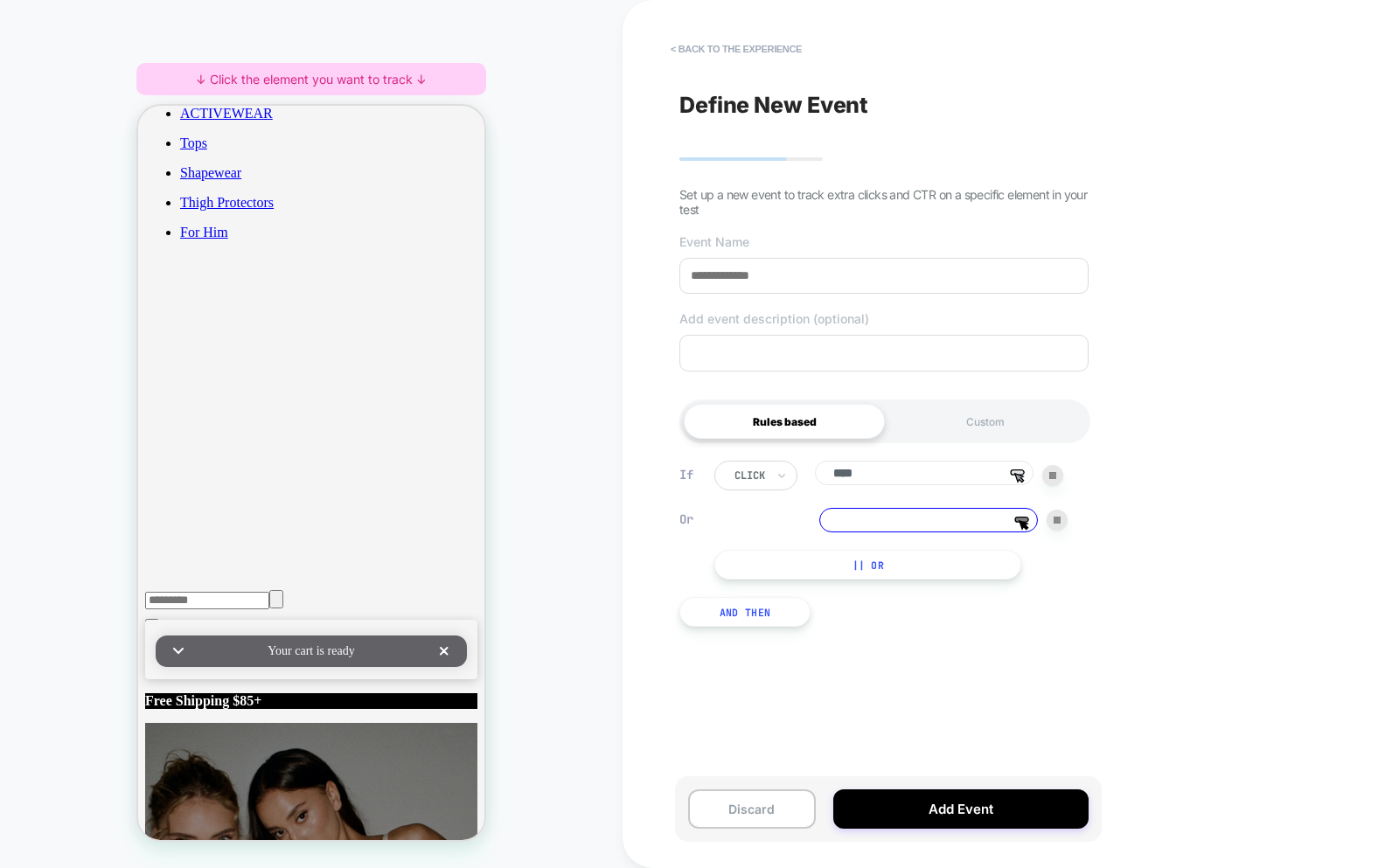
click at [1058, 524] on img at bounding box center [1057, 520] width 7 height 7
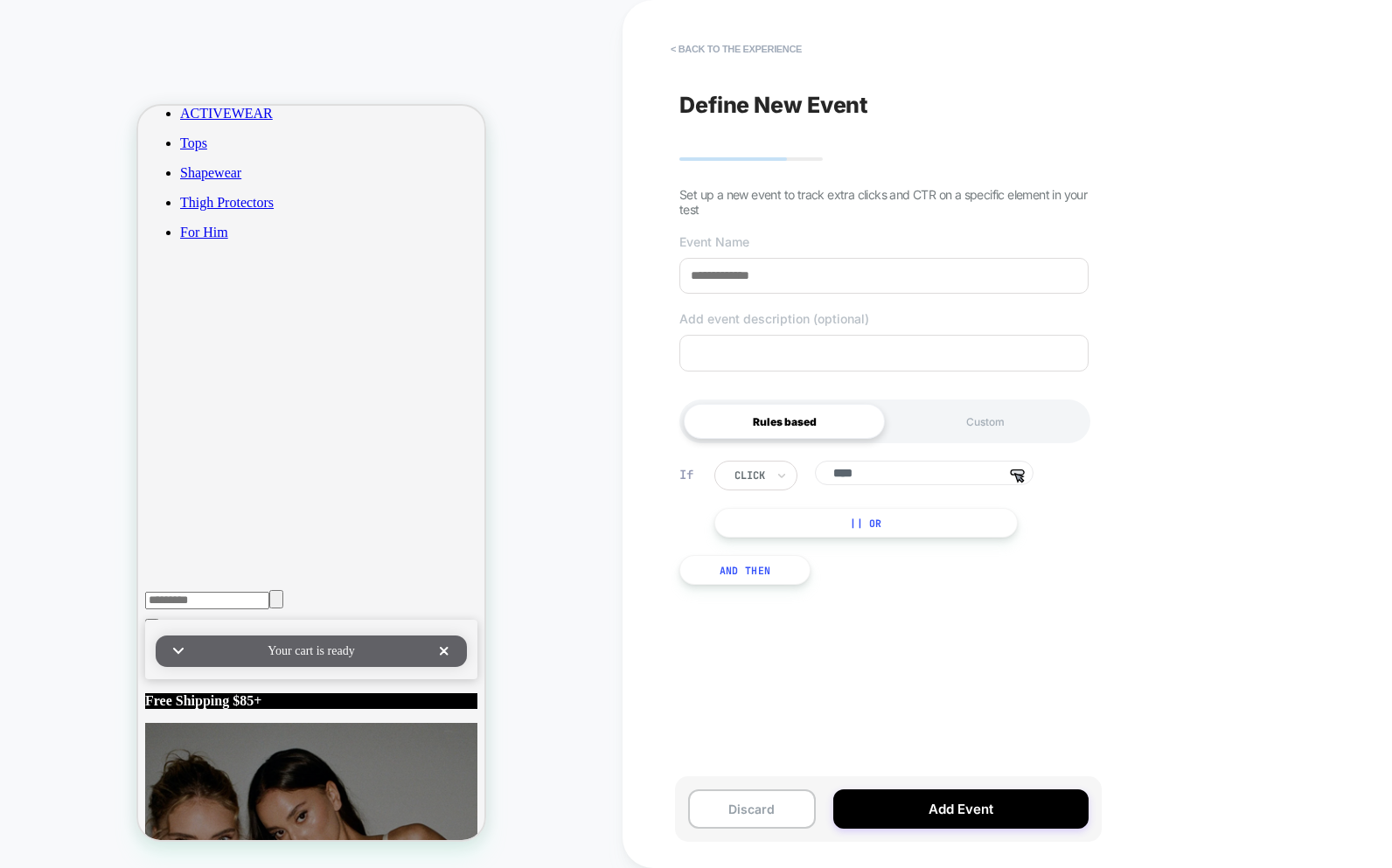
click at [903, 530] on button "|| Or" at bounding box center [866, 523] width 303 height 30
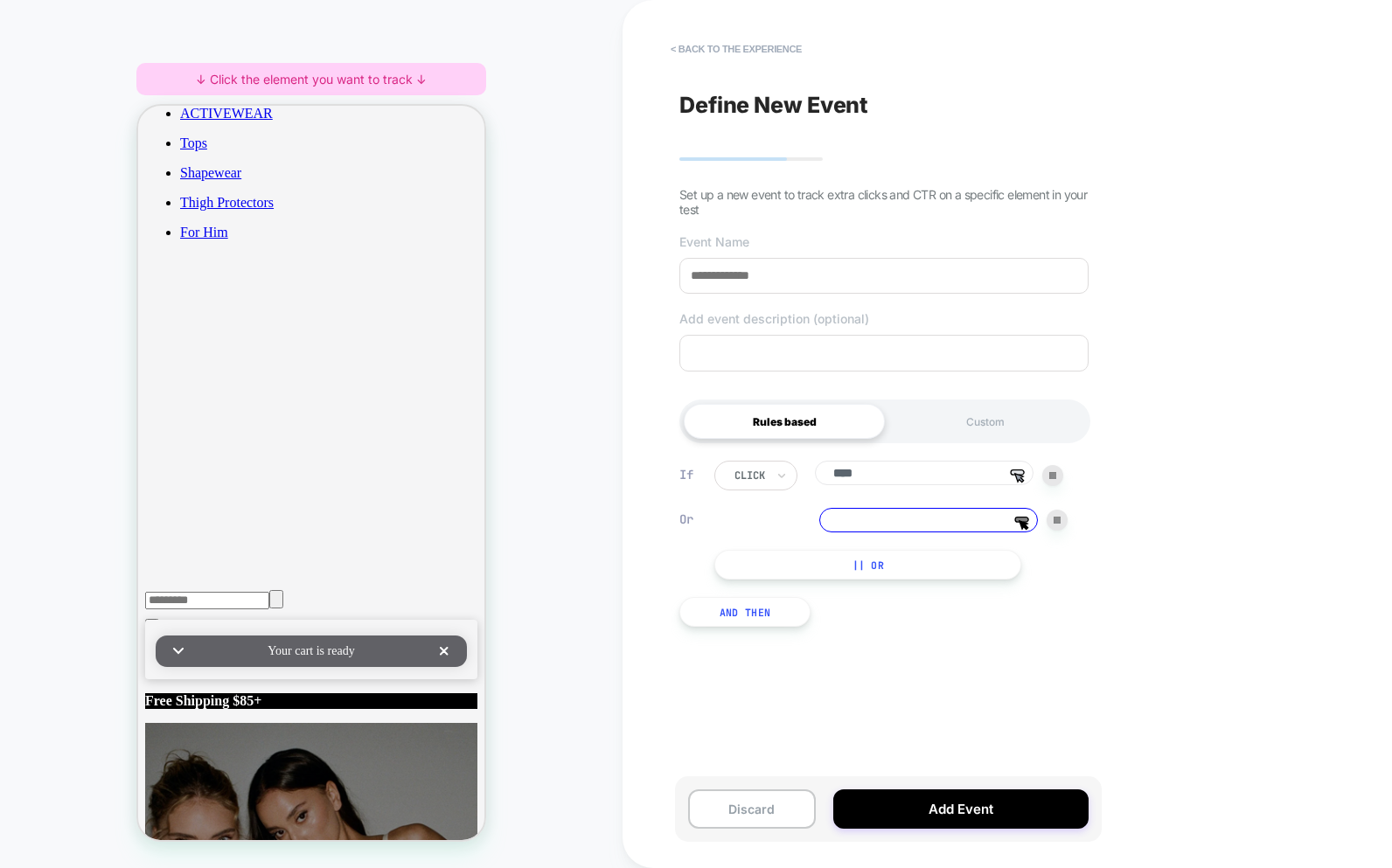
click at [1050, 522] on div at bounding box center [1057, 520] width 21 height 21
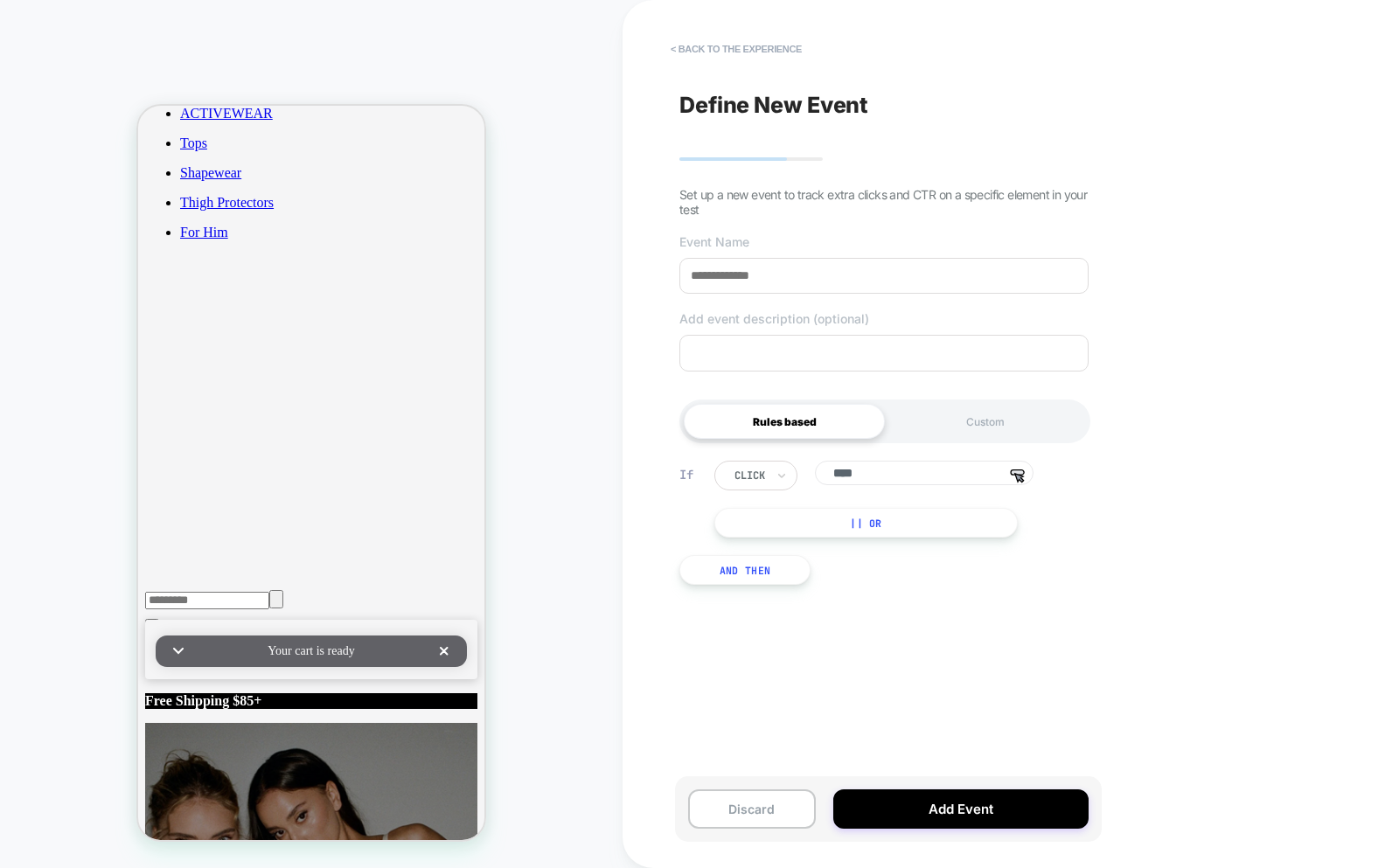
click at [855, 535] on button "|| Or" at bounding box center [866, 523] width 303 height 30
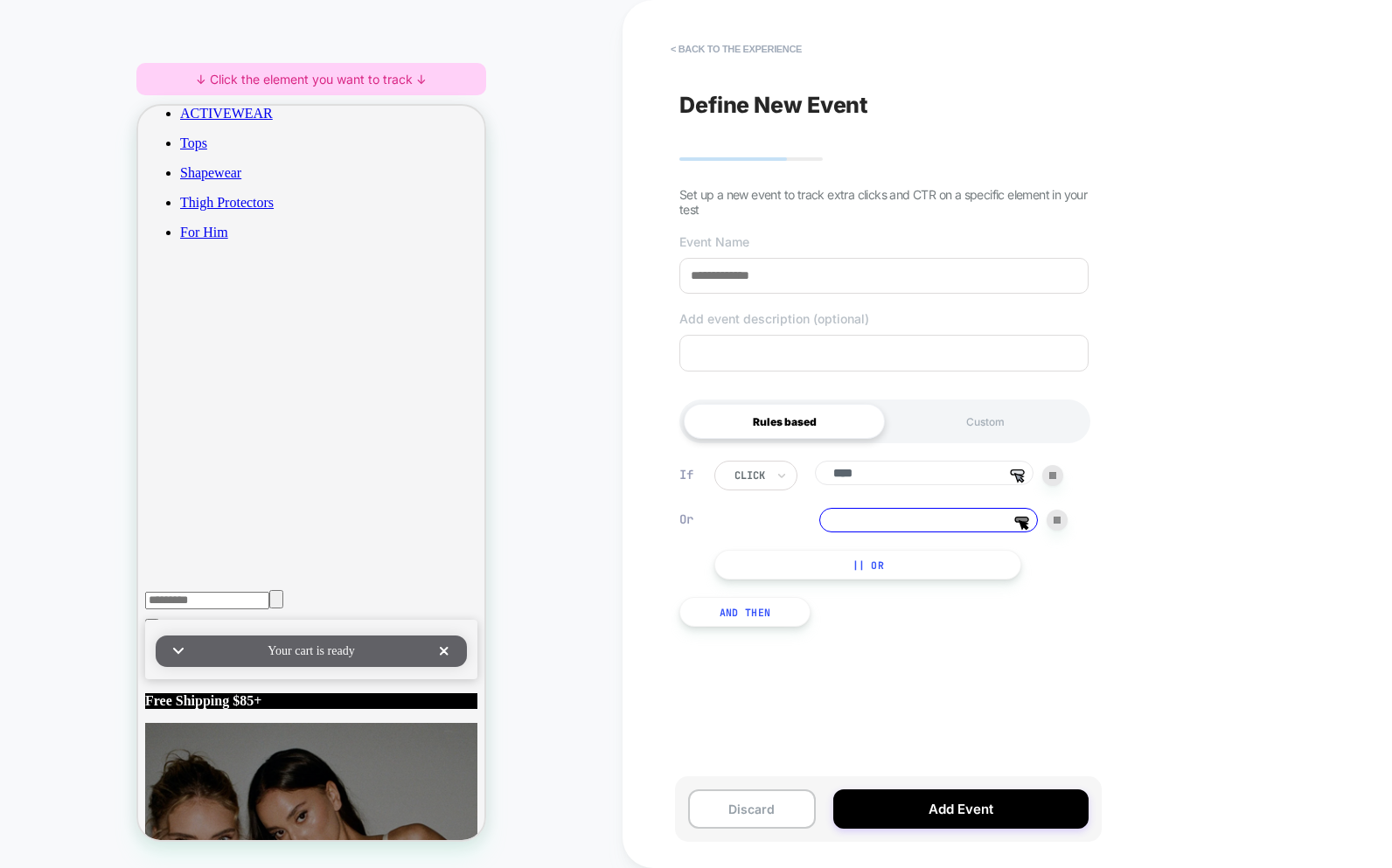
click at [1054, 524] on img at bounding box center [1057, 520] width 7 height 7
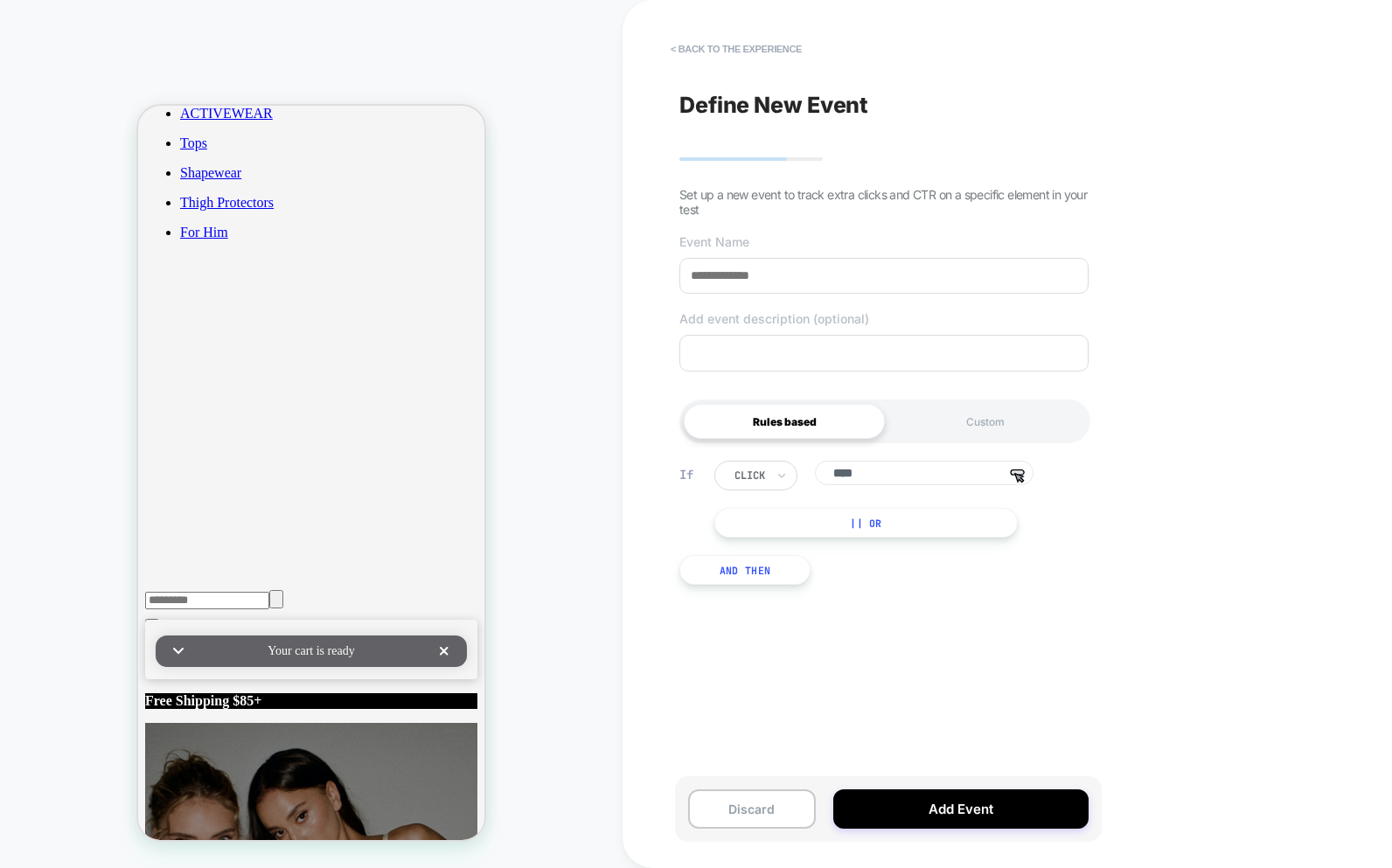
click at [885, 528] on button "|| Or" at bounding box center [866, 523] width 303 height 30
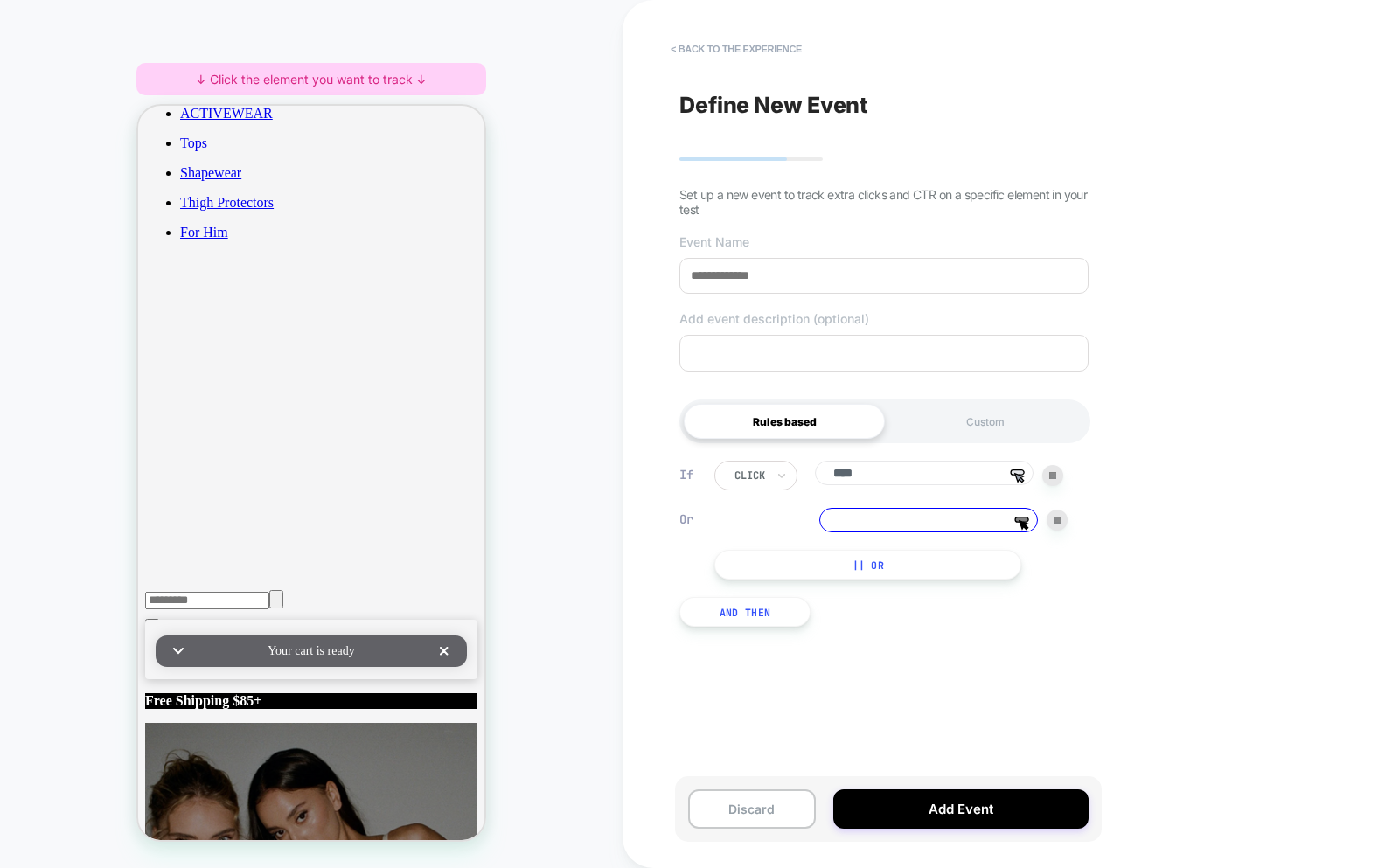
click at [1058, 524] on img at bounding box center [1057, 520] width 7 height 7
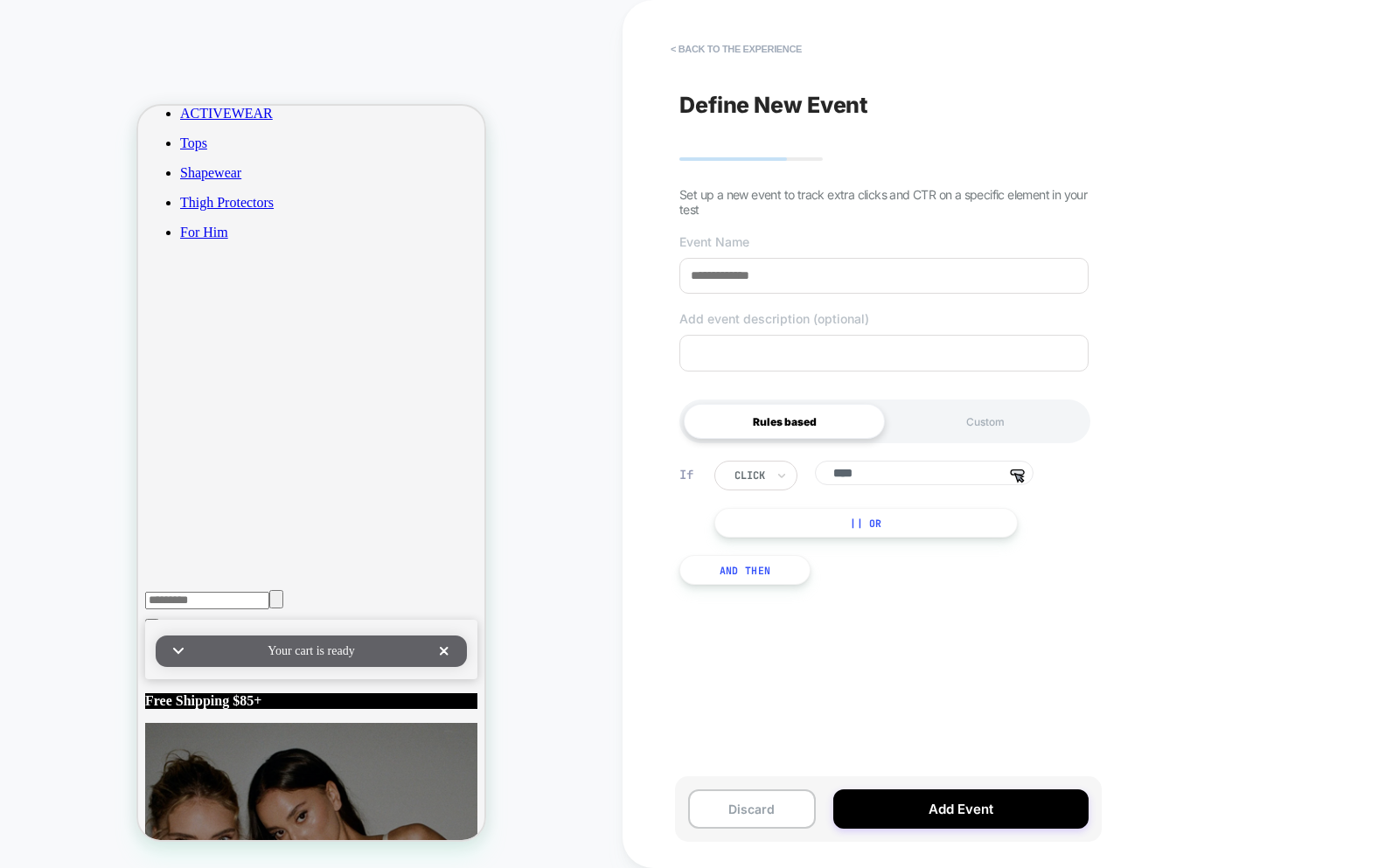
click at [946, 521] on button "|| Or" at bounding box center [866, 523] width 303 height 30
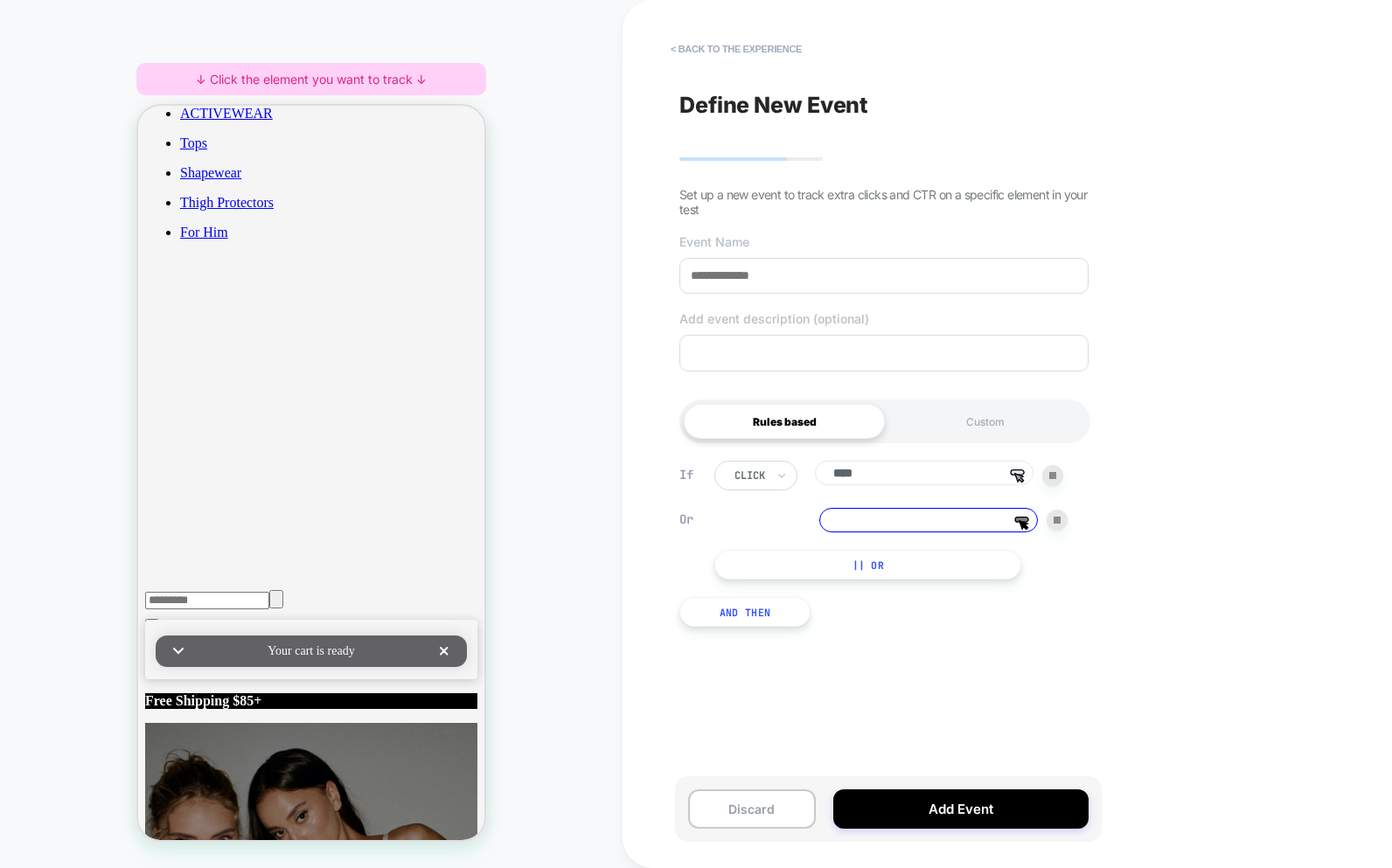
click at [1064, 528] on div at bounding box center [1057, 520] width 21 height 21
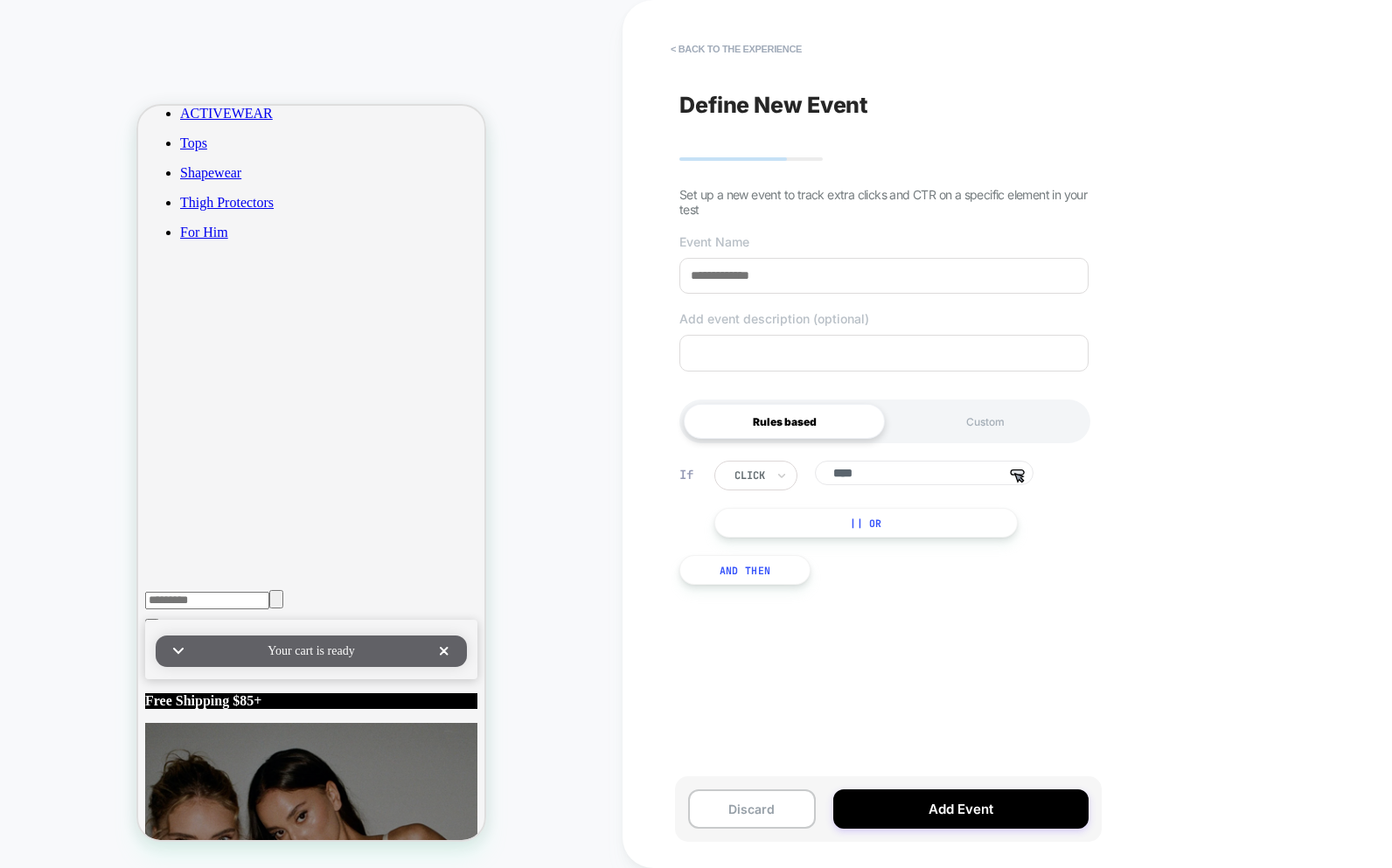
click at [895, 529] on button "|| Or" at bounding box center [866, 523] width 303 height 30
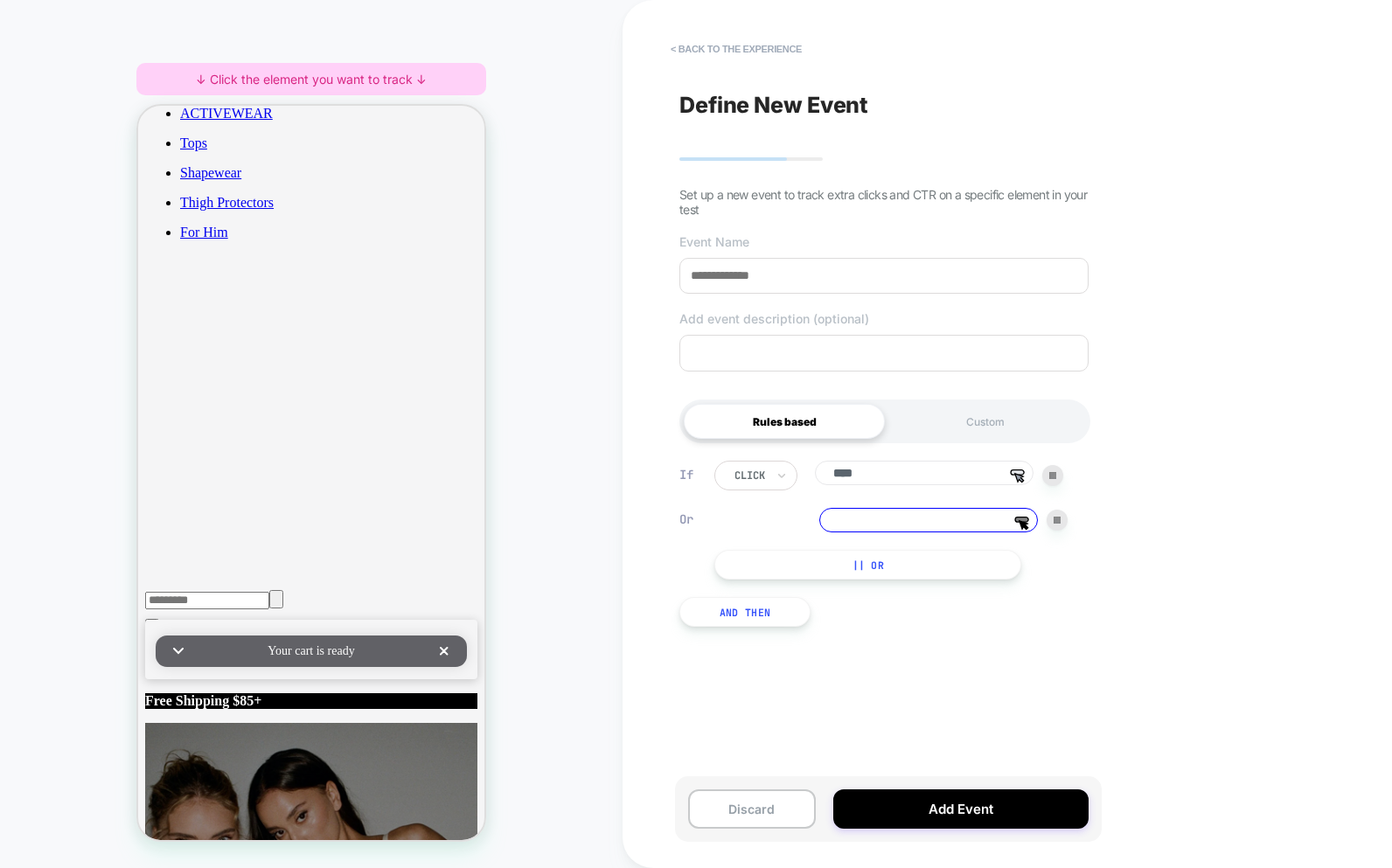
click at [1054, 524] on img at bounding box center [1057, 520] width 7 height 7
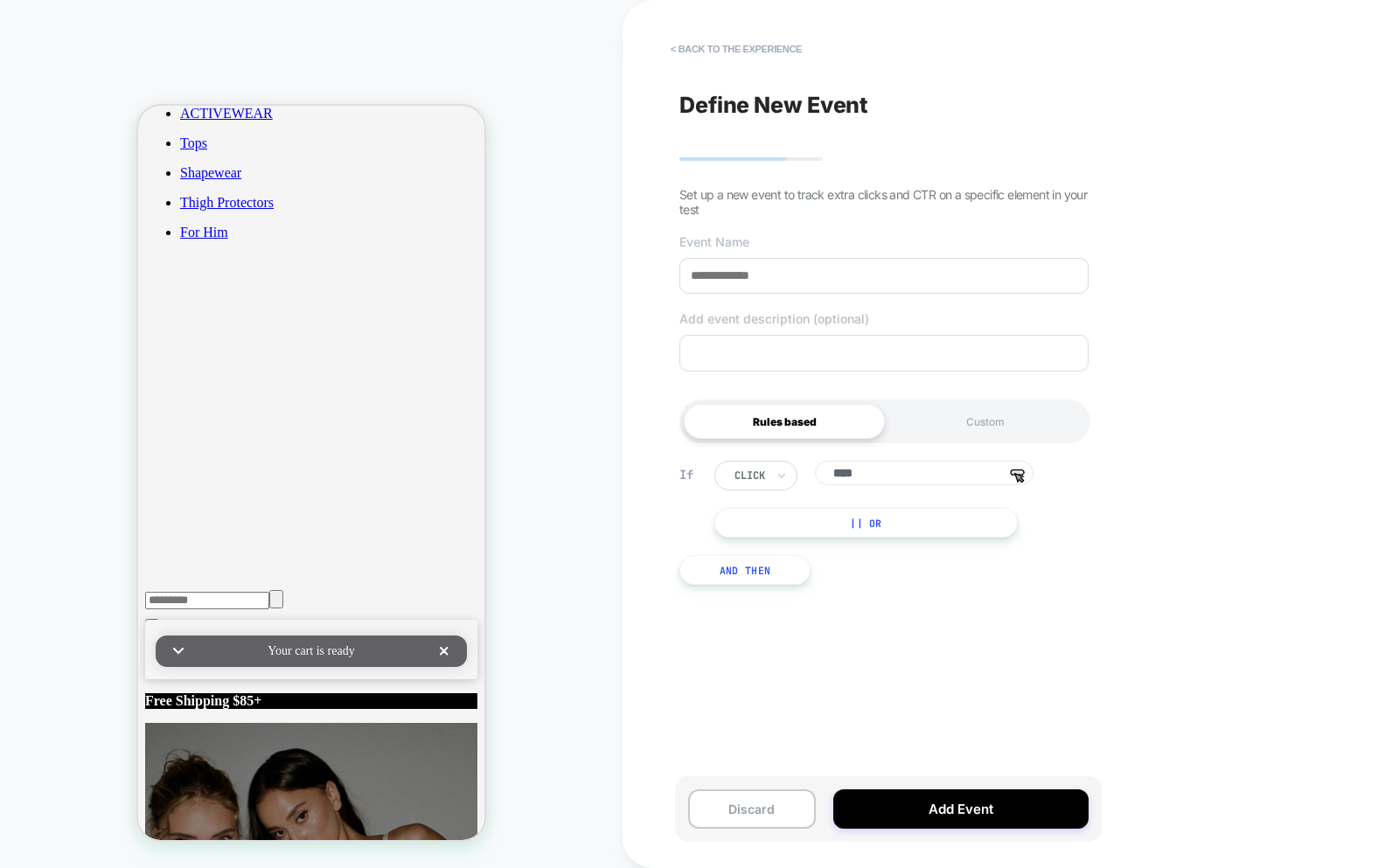
click at [885, 536] on button "|| Or" at bounding box center [866, 523] width 303 height 30
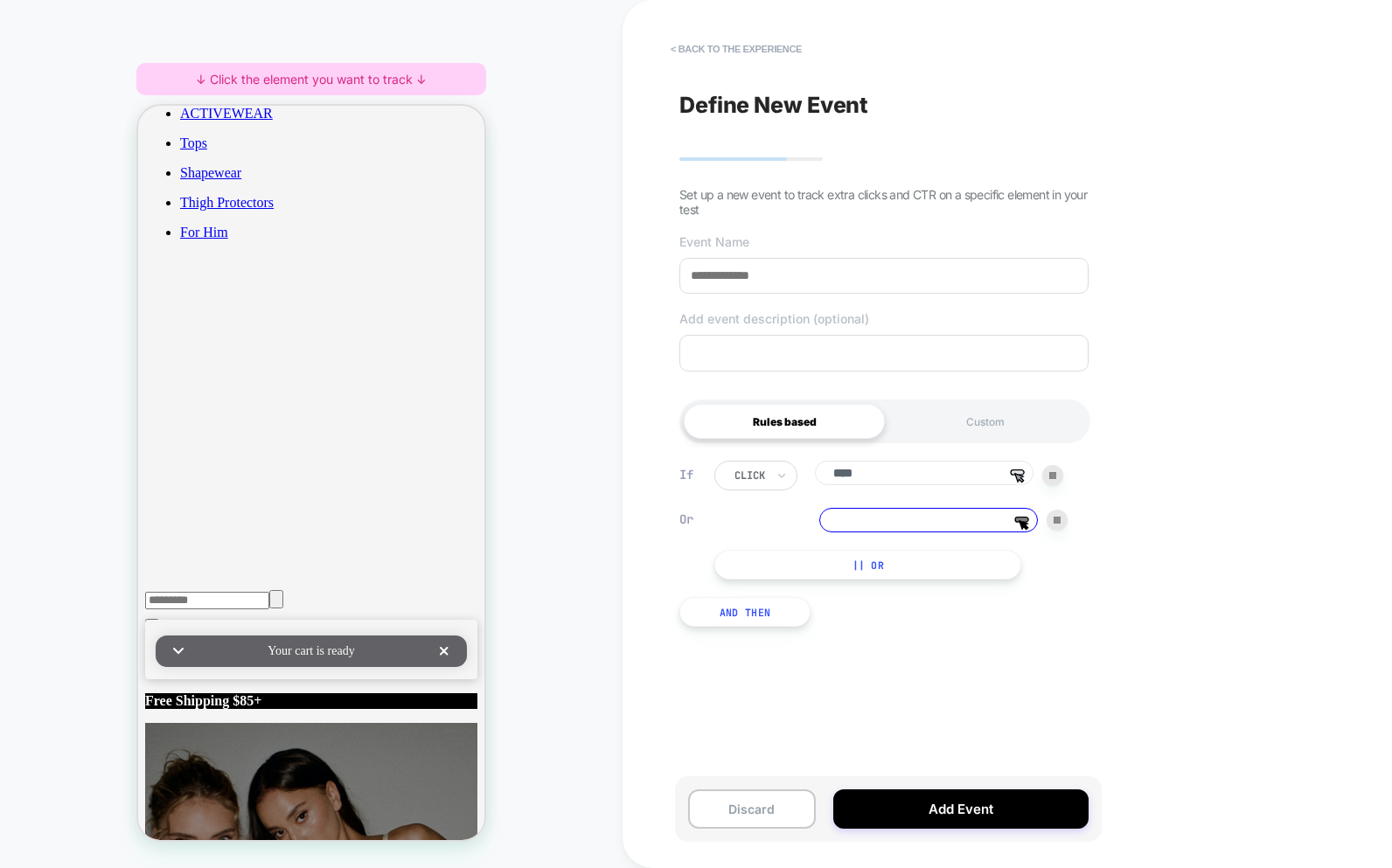
click at [1054, 520] on img at bounding box center [1057, 520] width 7 height 7
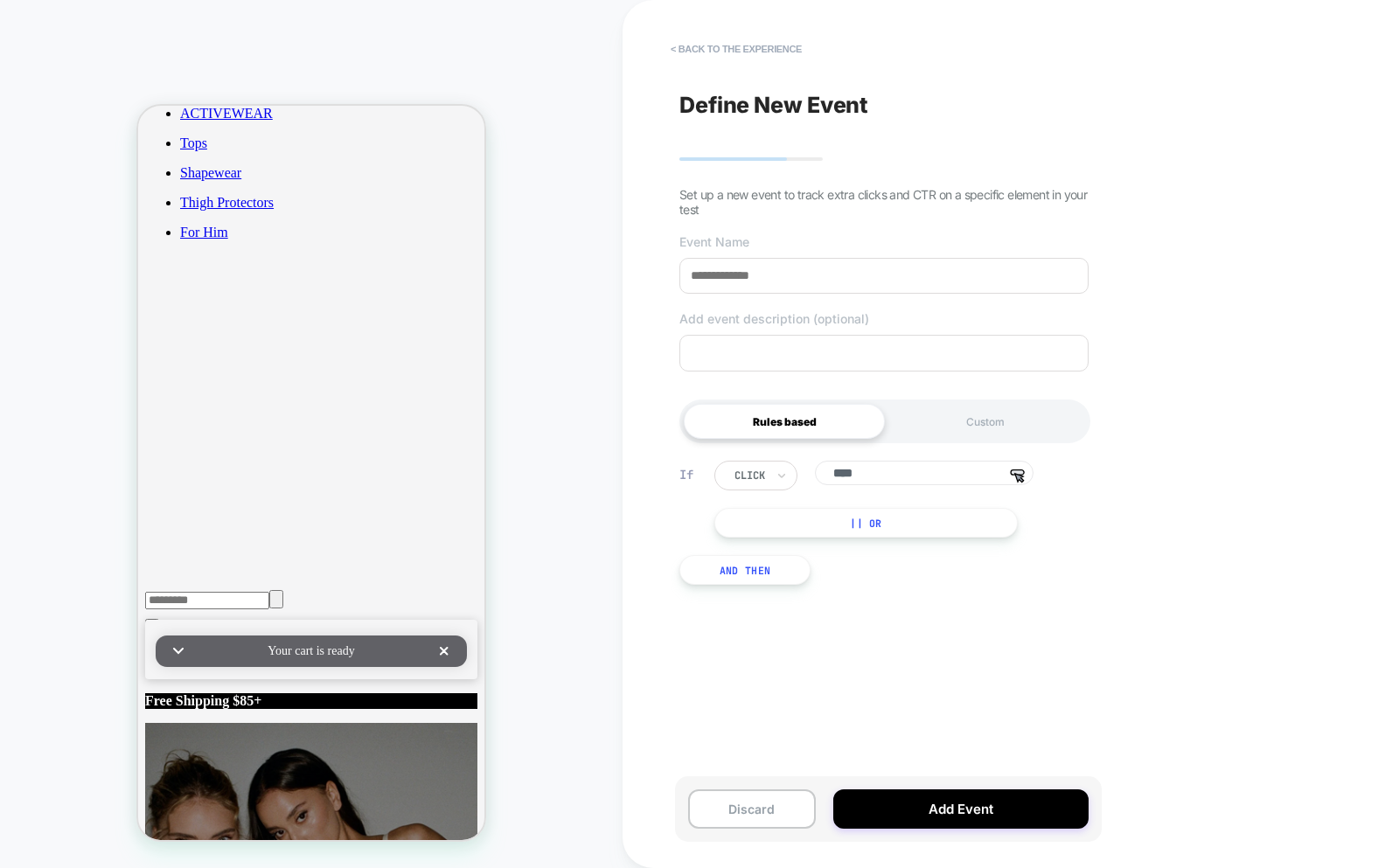
click at [940, 534] on button "|| Or" at bounding box center [866, 523] width 303 height 30
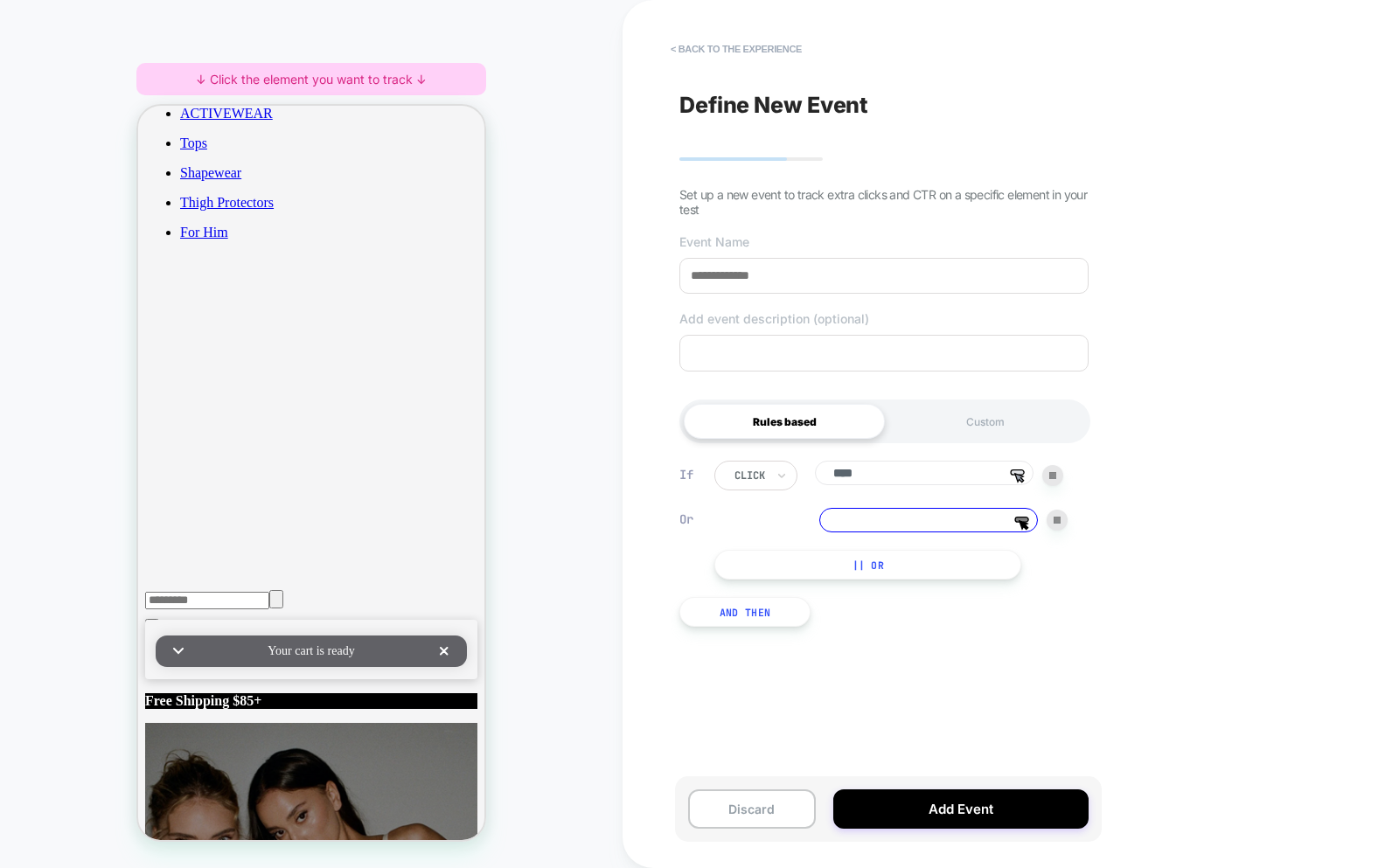
click at [896, 569] on button "|| Or" at bounding box center [868, 564] width 307 height 30
click at [1067, 576] on div "click **** Select, then click the editor to choose an element Or Select, then c…" at bounding box center [905, 541] width 381 height 161
click at [1055, 565] on img at bounding box center [1057, 562] width 7 height 7
click at [1057, 518] on div at bounding box center [1057, 520] width 21 height 21
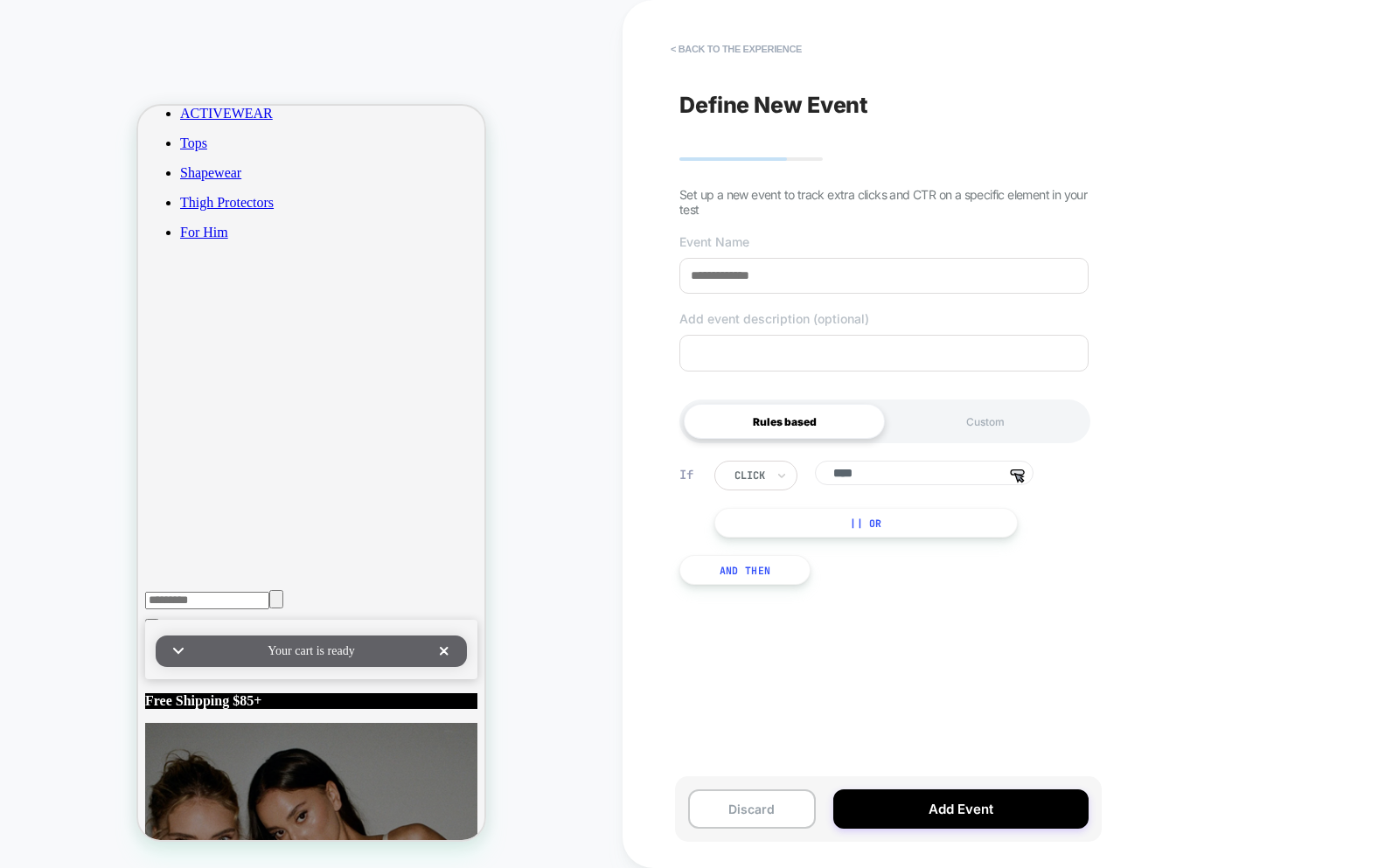
click at [957, 478] on input "****" at bounding box center [925, 473] width 219 height 25
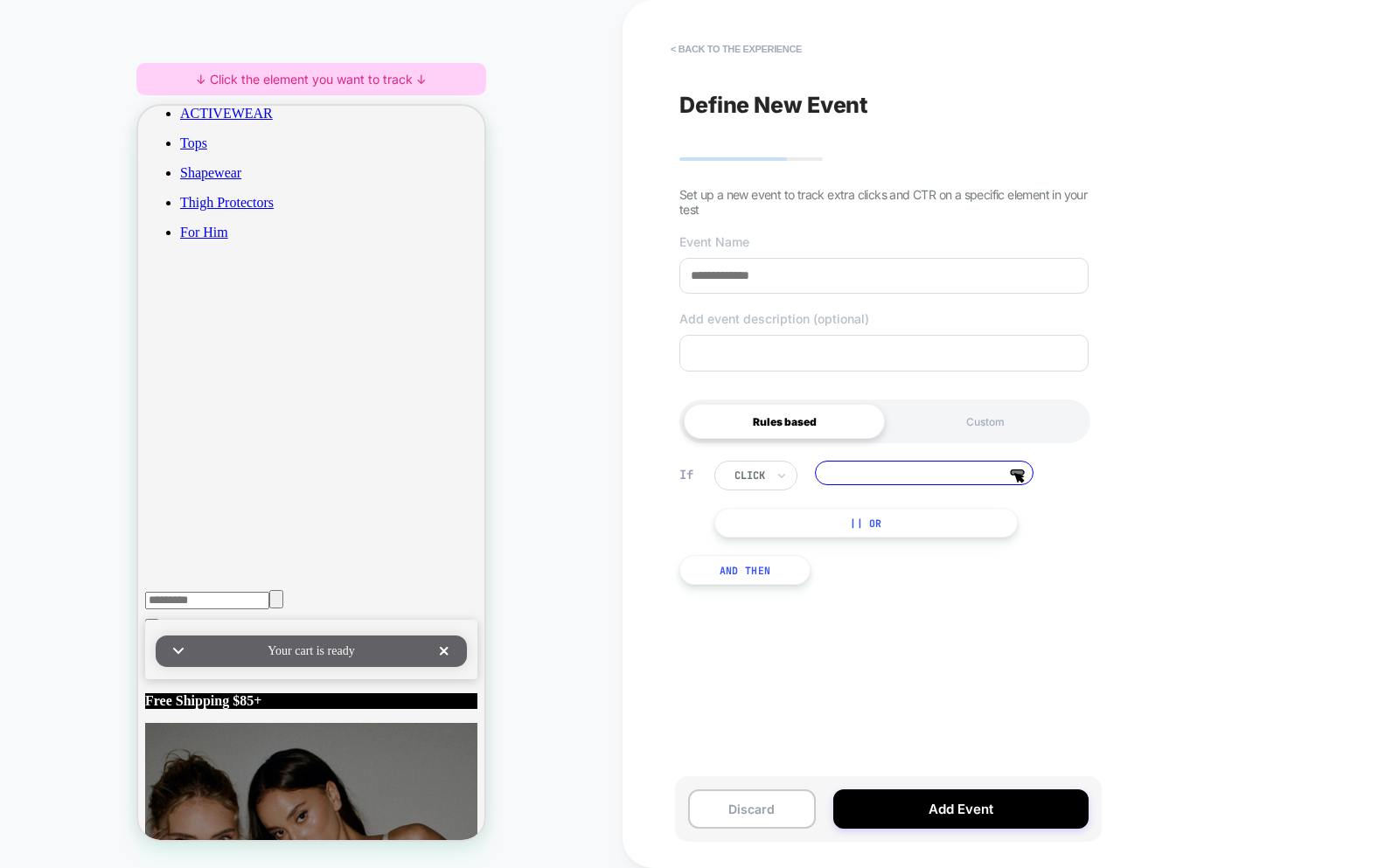
click at [920, 355] on textarea at bounding box center [884, 353] width 410 height 36
drag, startPoint x: 1098, startPoint y: 623, endPoint x: 1050, endPoint y: 619, distance: 48.2
click at [1087, 625] on div "Define New Event Set up a new event to track extra clicks and CTR on a specific…" at bounding box center [892, 434] width 427 height 868
click at [765, 810] on button "Discard" at bounding box center [751, 809] width 128 height 39
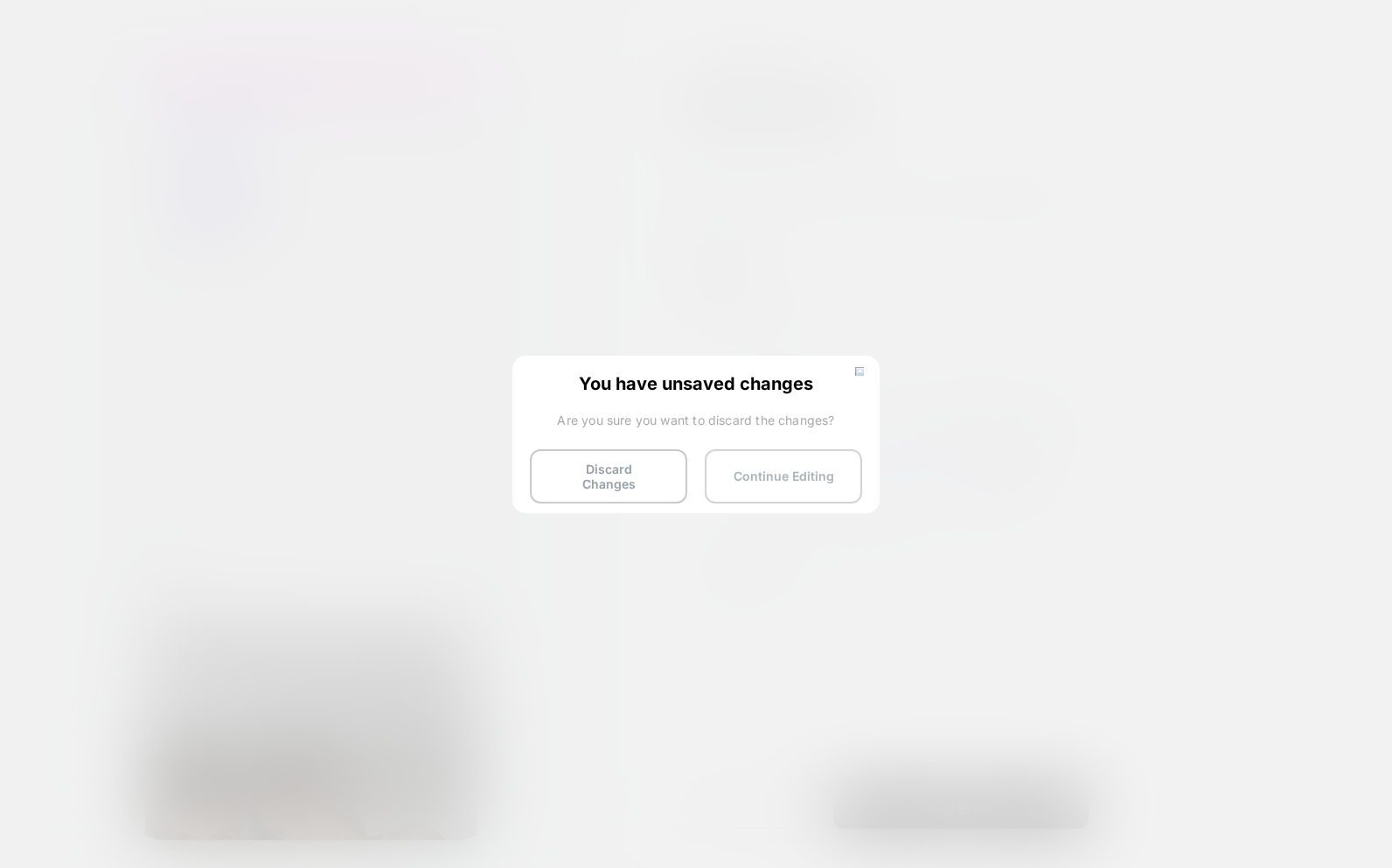
click at [776, 472] on button "Continue Editing" at bounding box center [784, 477] width 157 height 55
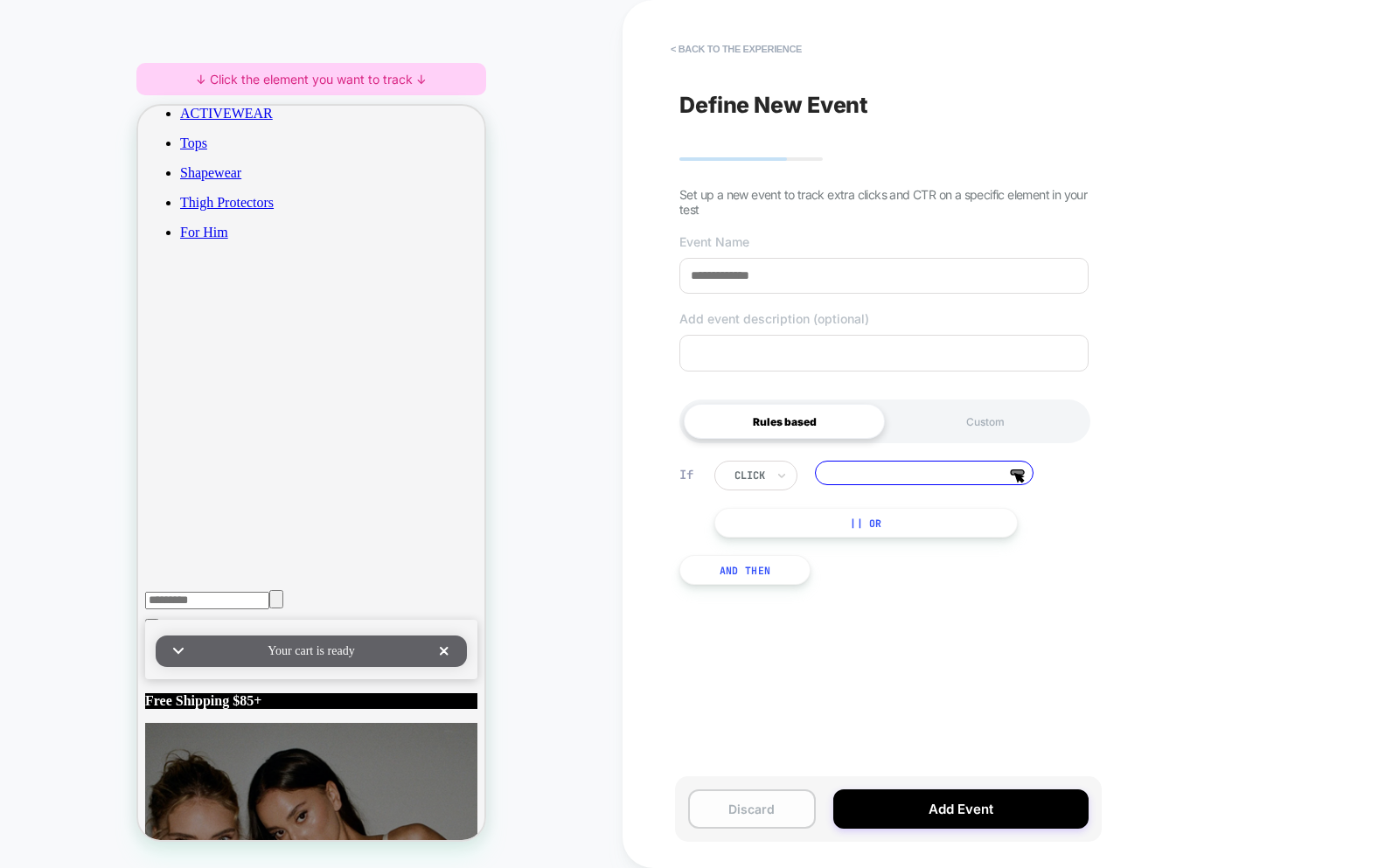
click at [758, 810] on button "Discard" at bounding box center [751, 809] width 128 height 39
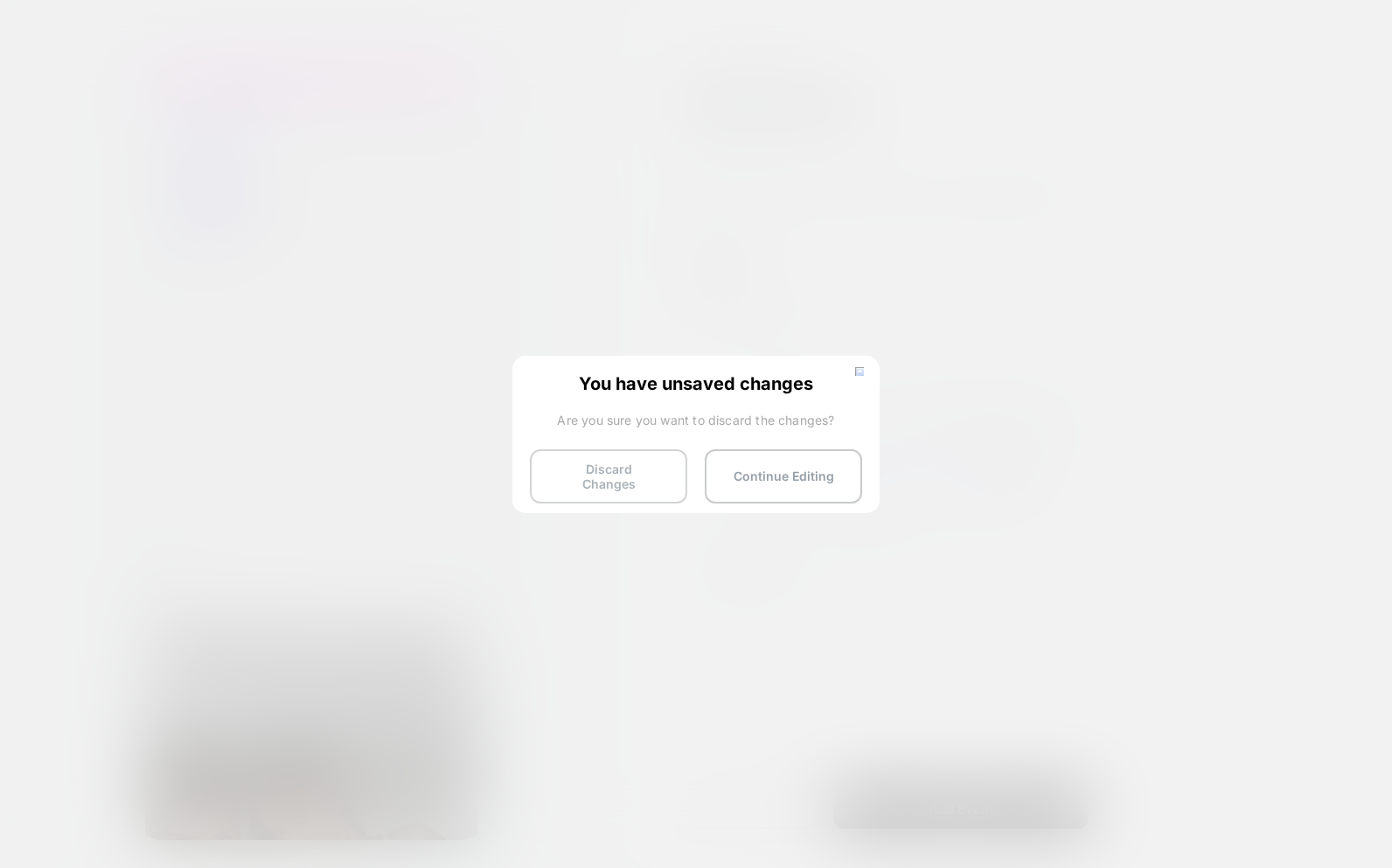
click at [628, 476] on button "Discard Changes" at bounding box center [608, 477] width 157 height 55
